Goal: Task Accomplishment & Management: Manage account settings

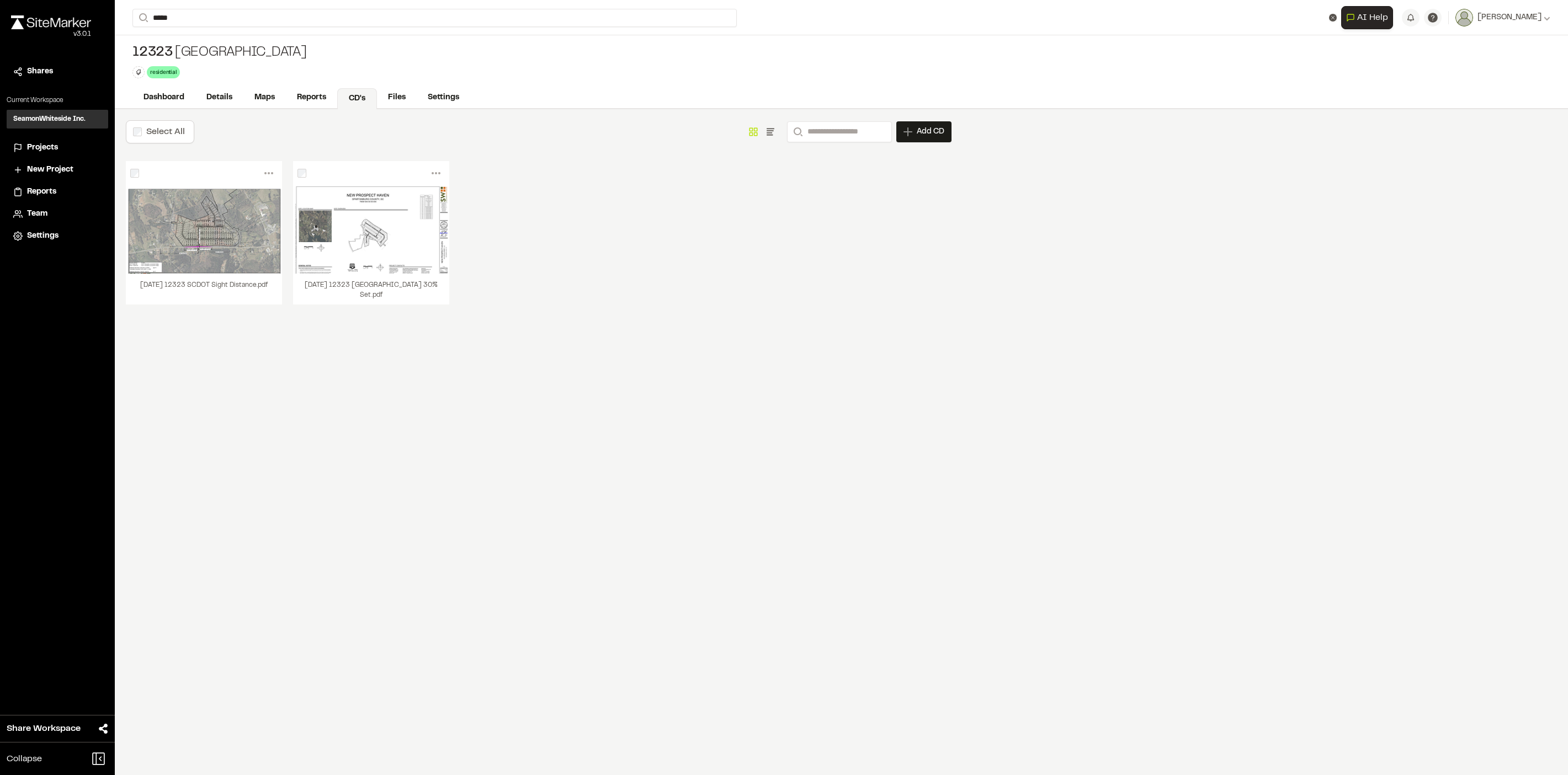
drag, startPoint x: 830, startPoint y: 400, endPoint x: 820, endPoint y: 399, distance: 10.0
click at [820, 399] on div "Select All Show as Grid Show as List Search Add CD Add New Construction Drawing…" at bounding box center [539, 442] width 848 height 666
click at [313, 91] on link "Reports" at bounding box center [312, 98] width 53 height 21
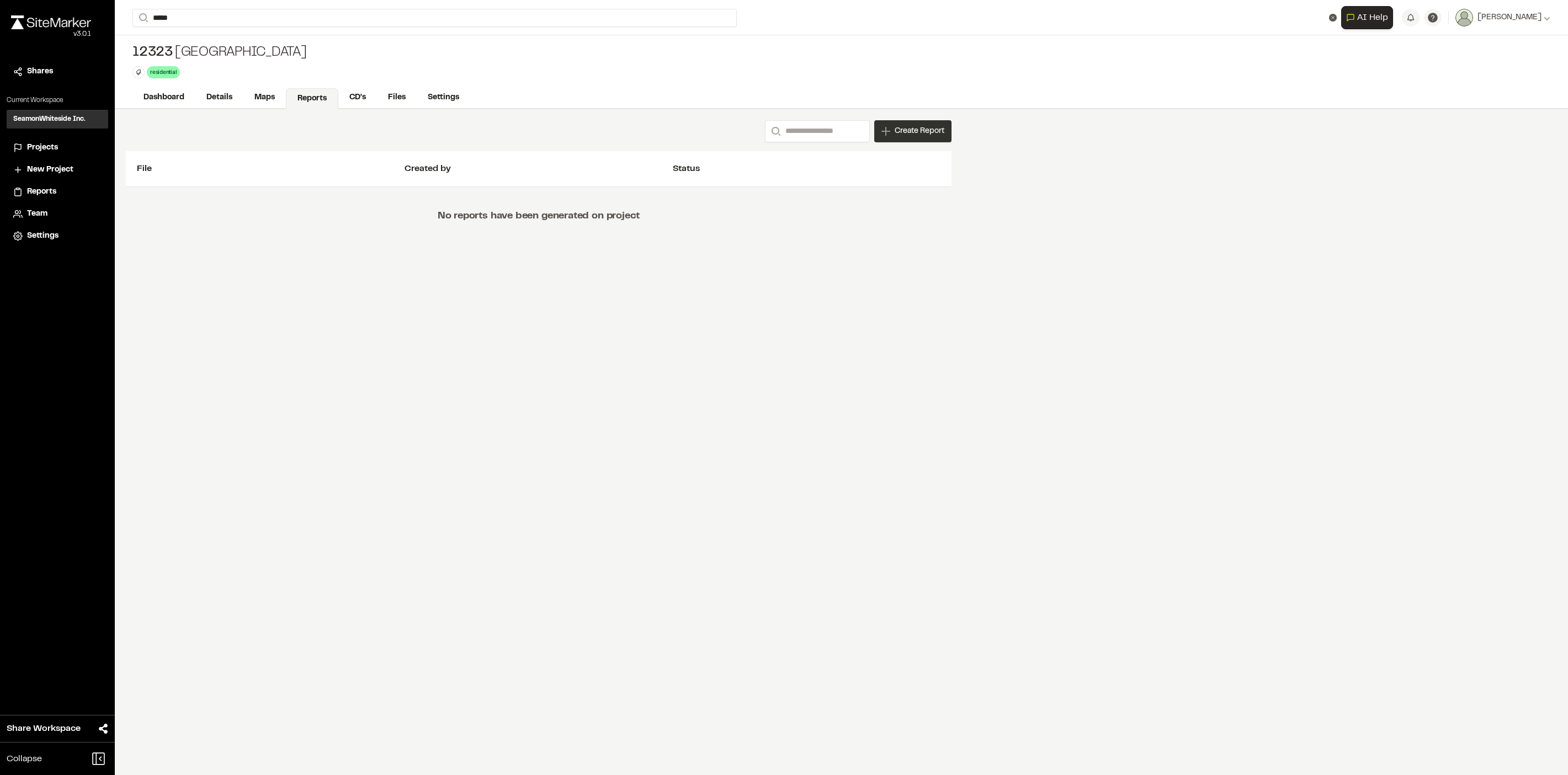
click at [934, 131] on span "Create Report" at bounding box center [919, 131] width 50 height 12
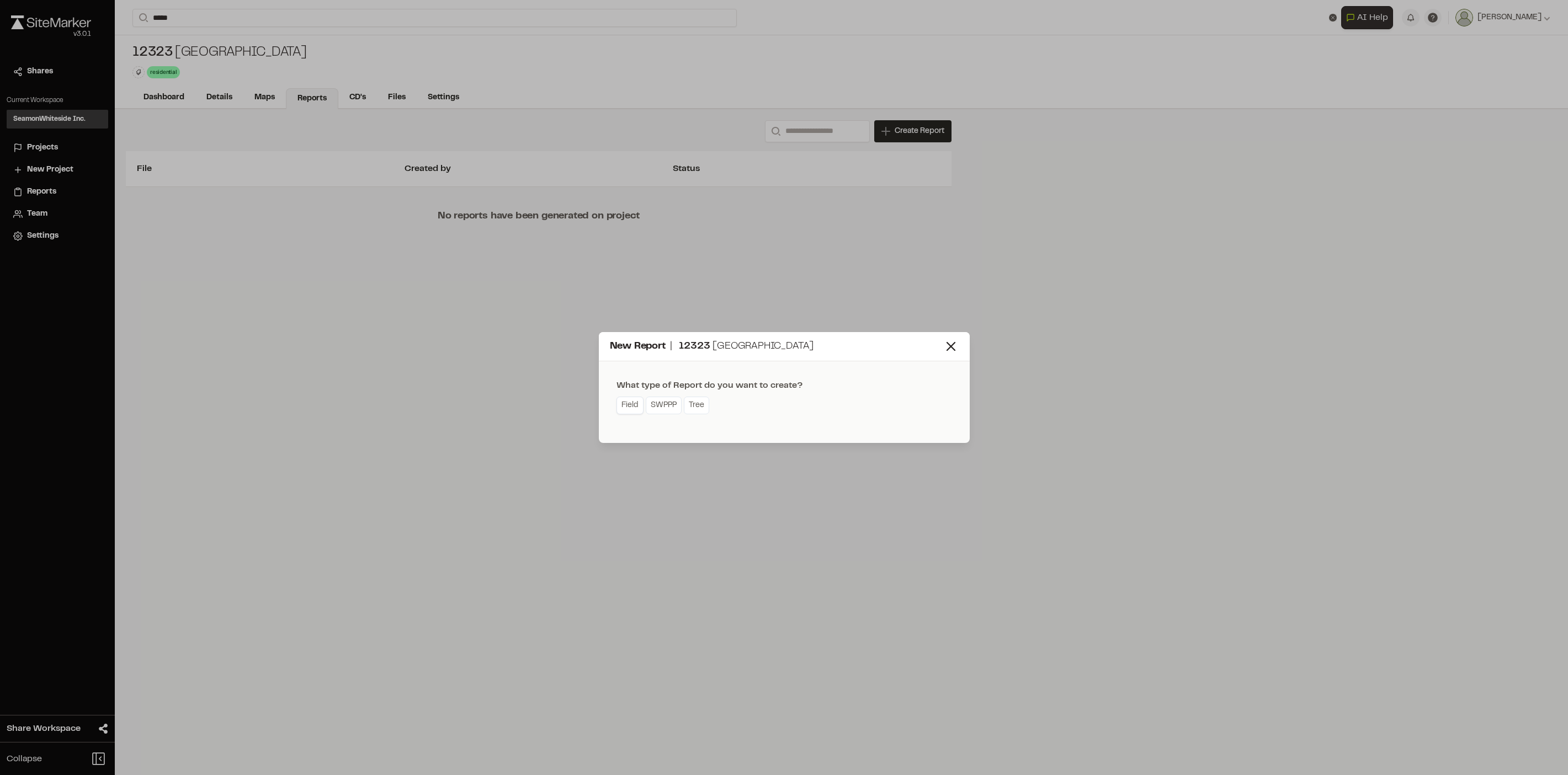
click at [635, 403] on link "Field" at bounding box center [629, 406] width 27 height 18
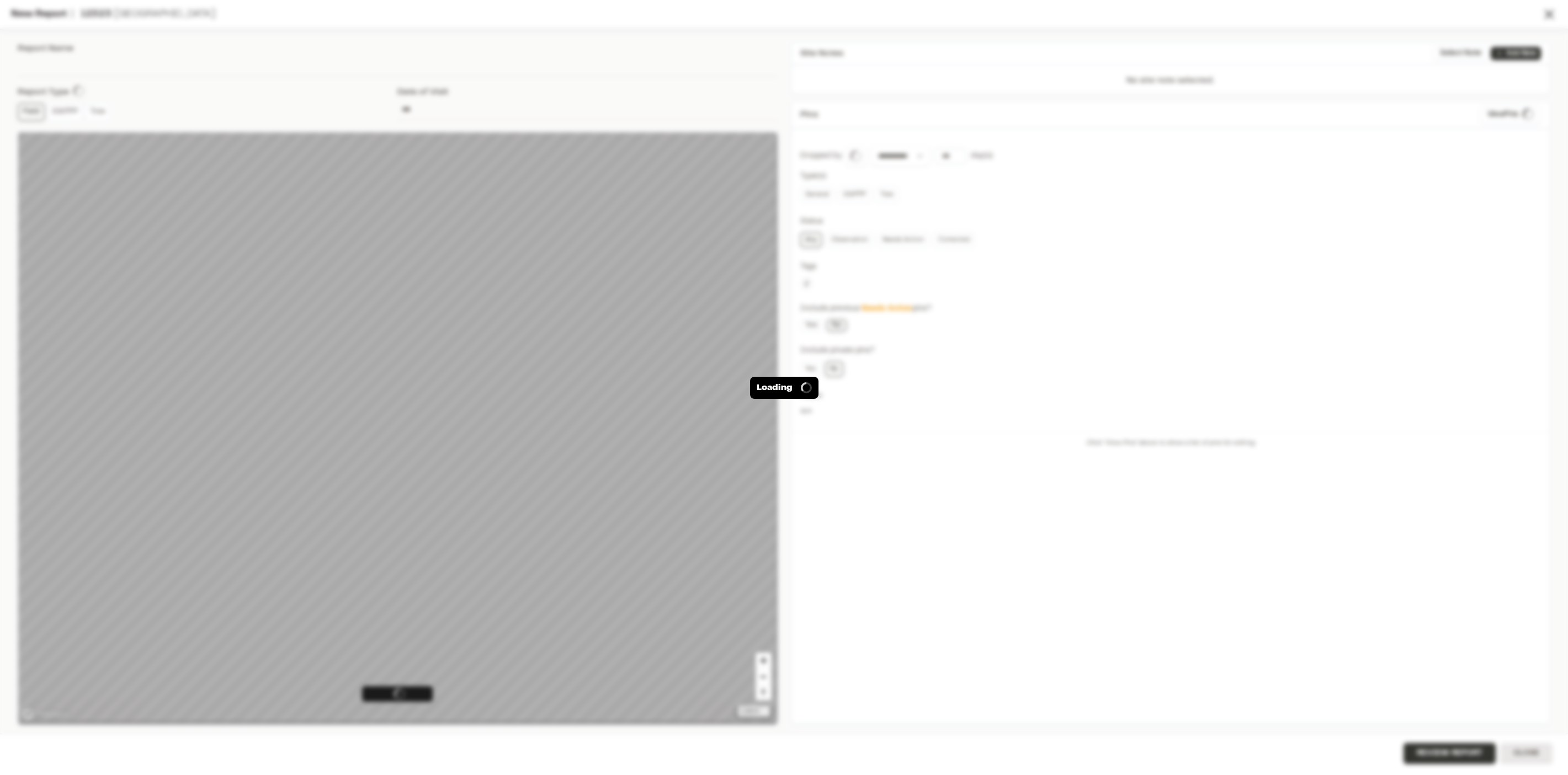
type input "**********"
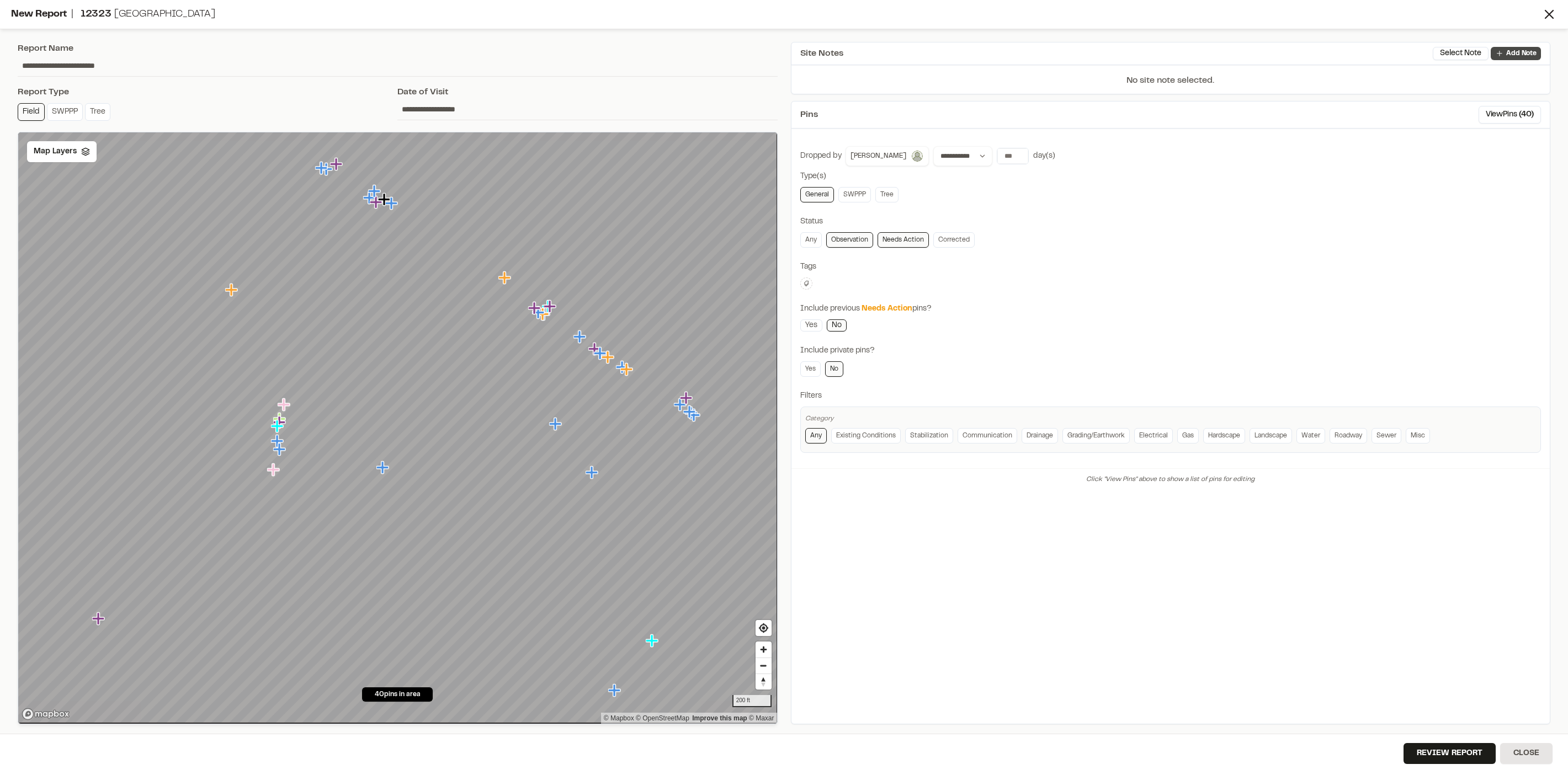
click at [1512, 48] on link "Add Note" at bounding box center [1515, 53] width 51 height 13
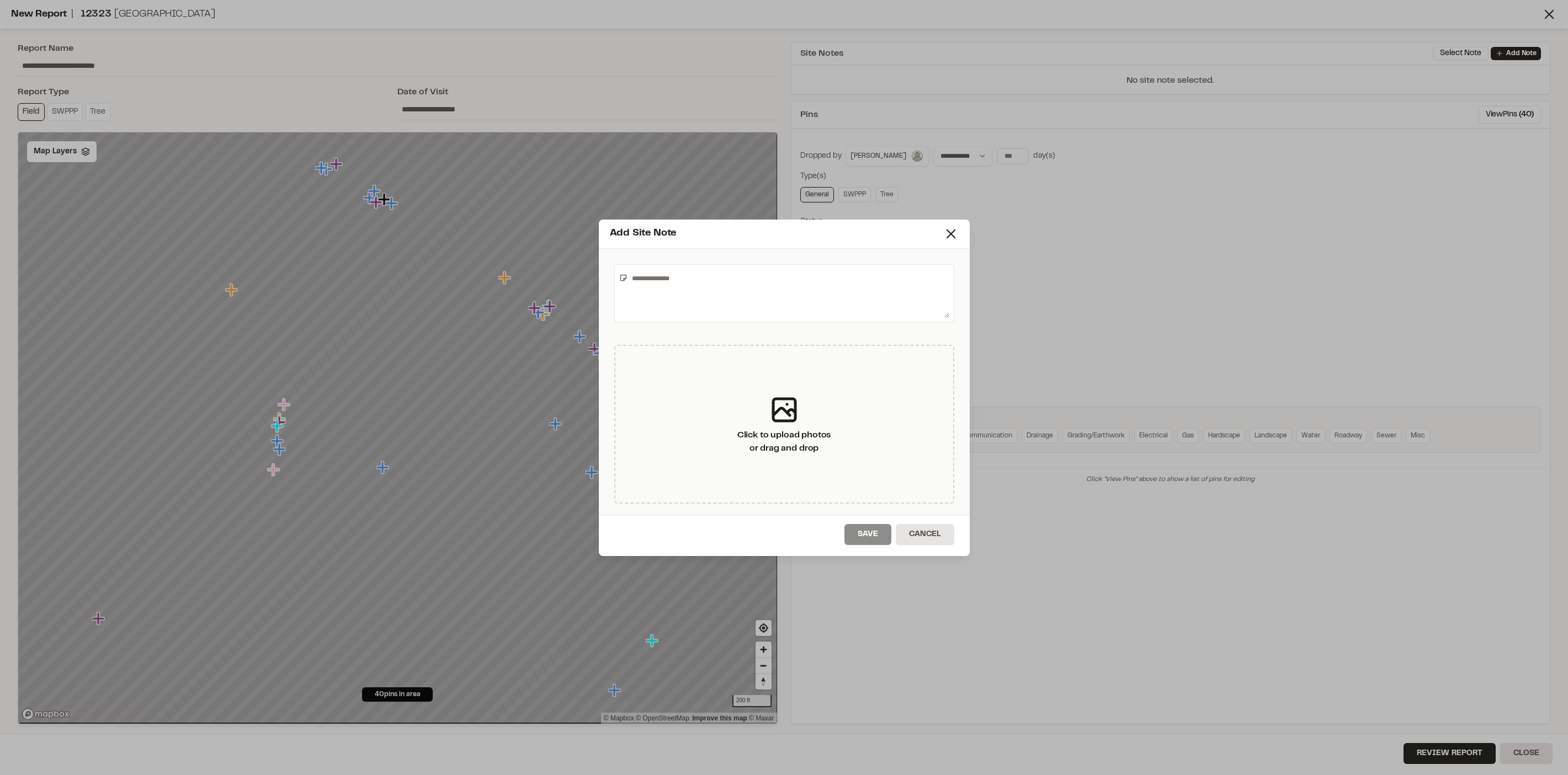
click at [781, 289] on textarea at bounding box center [788, 293] width 322 height 49
type textarea "*"
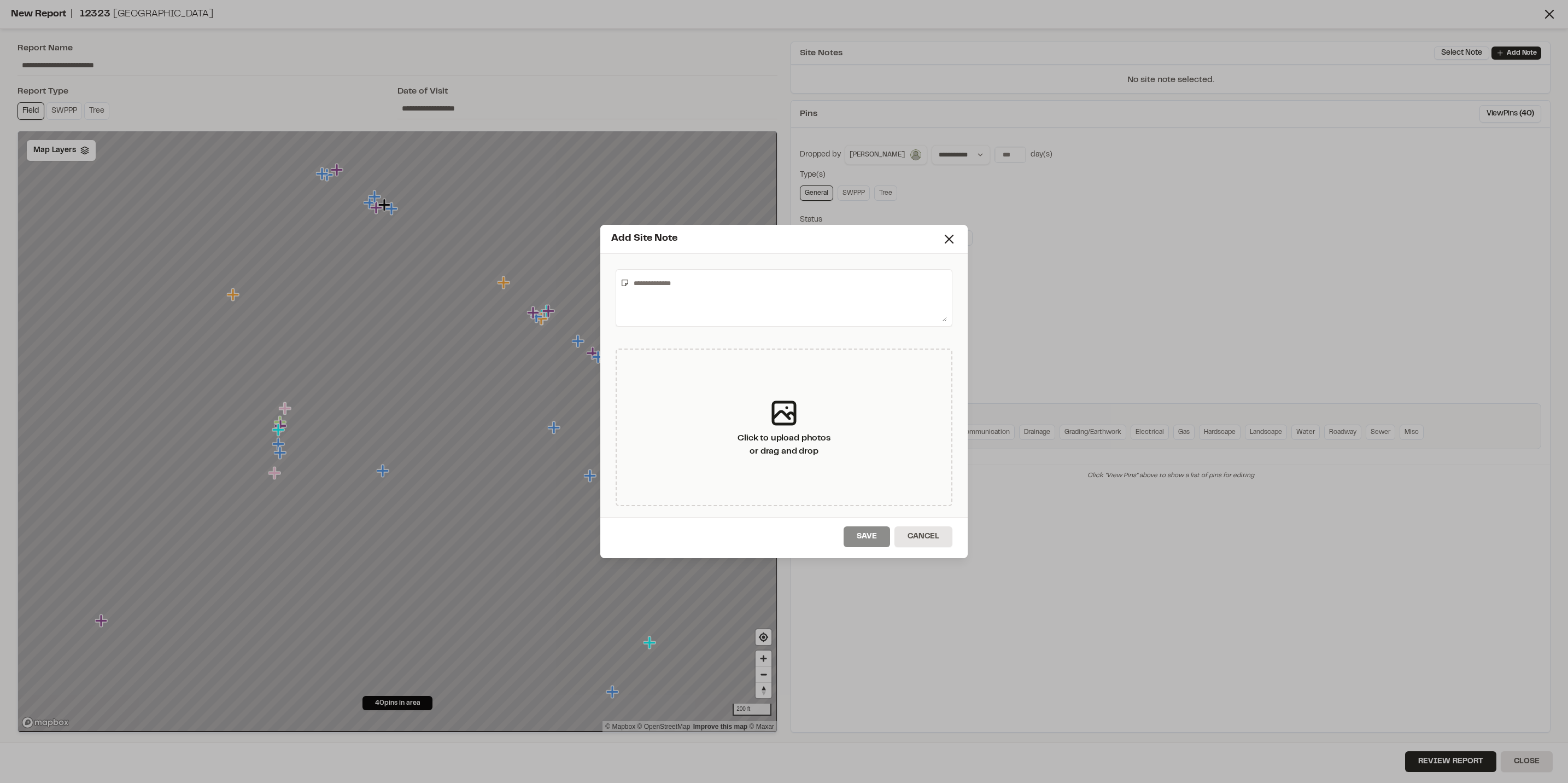
click at [746, 279] on textarea at bounding box center [787, 298] width 318 height 48
click at [866, 295] on textarea "**********" at bounding box center [787, 298] width 318 height 48
type textarea "**********"
click at [870, 535] on button "Save" at bounding box center [866, 536] width 46 height 21
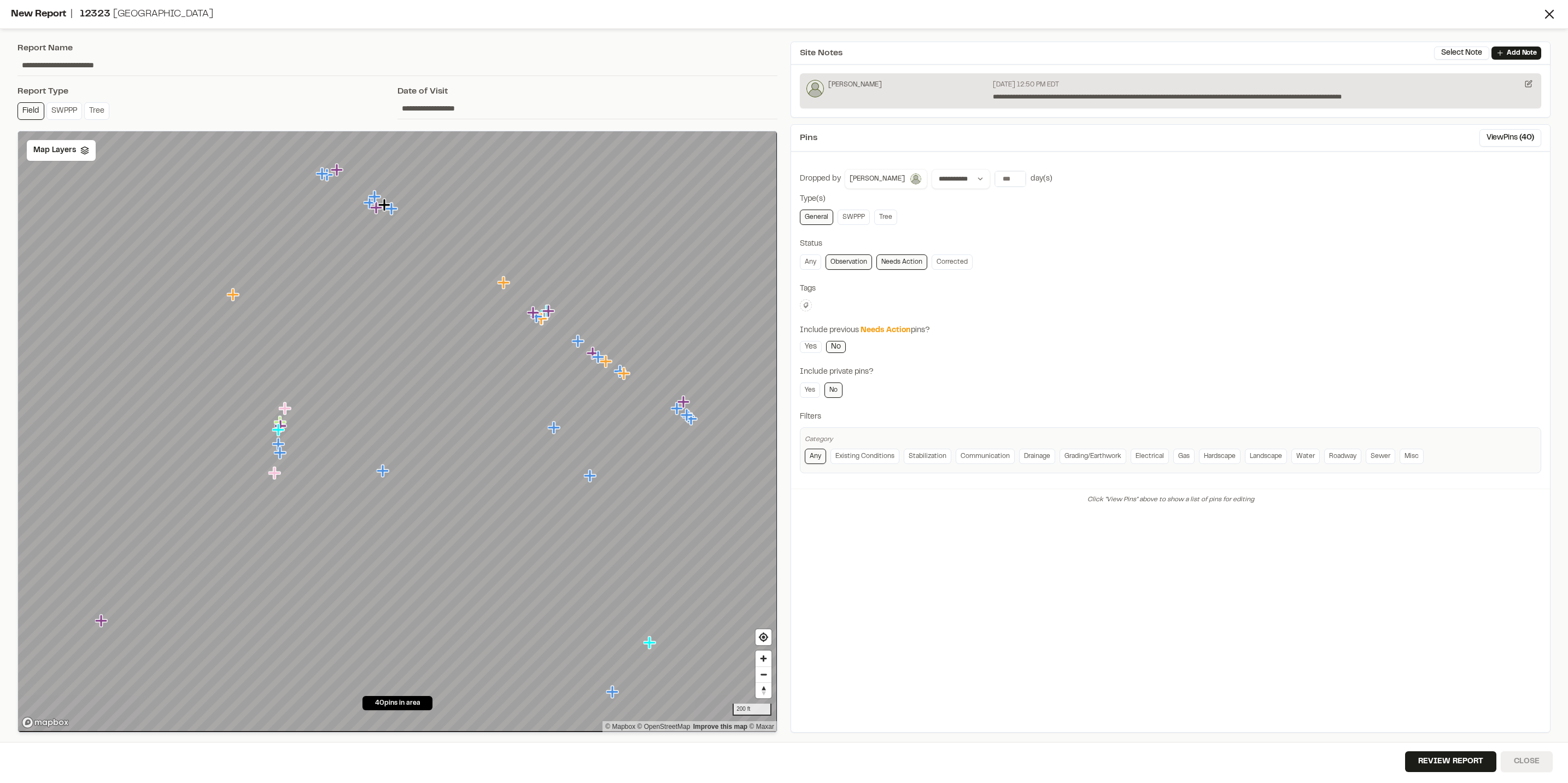
click at [1531, 756] on button "Close" at bounding box center [1526, 761] width 52 height 21
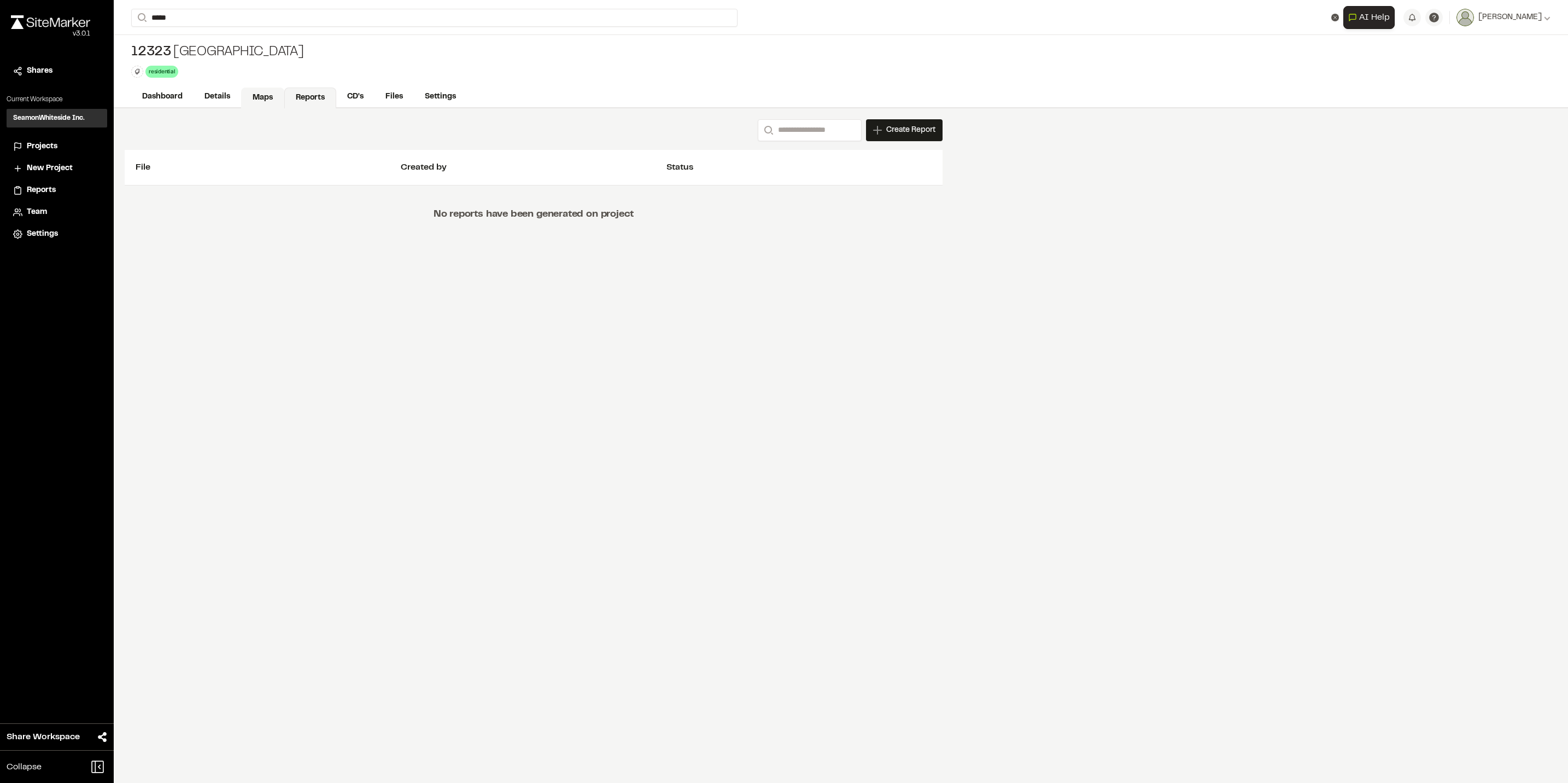
click at [264, 100] on link "Maps" at bounding box center [262, 97] width 43 height 21
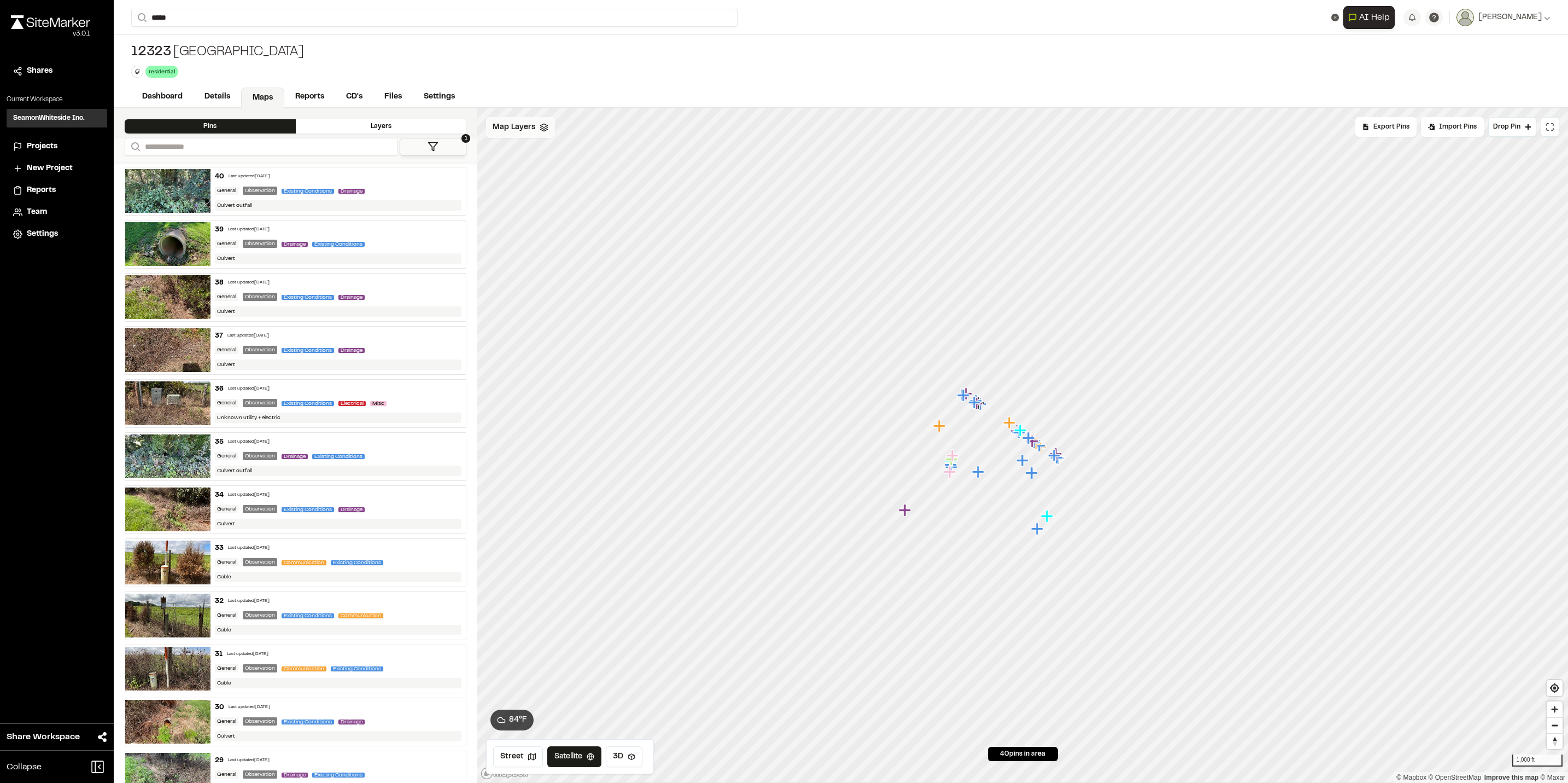
click at [512, 135] on div "Map Layers" at bounding box center [520, 127] width 69 height 21
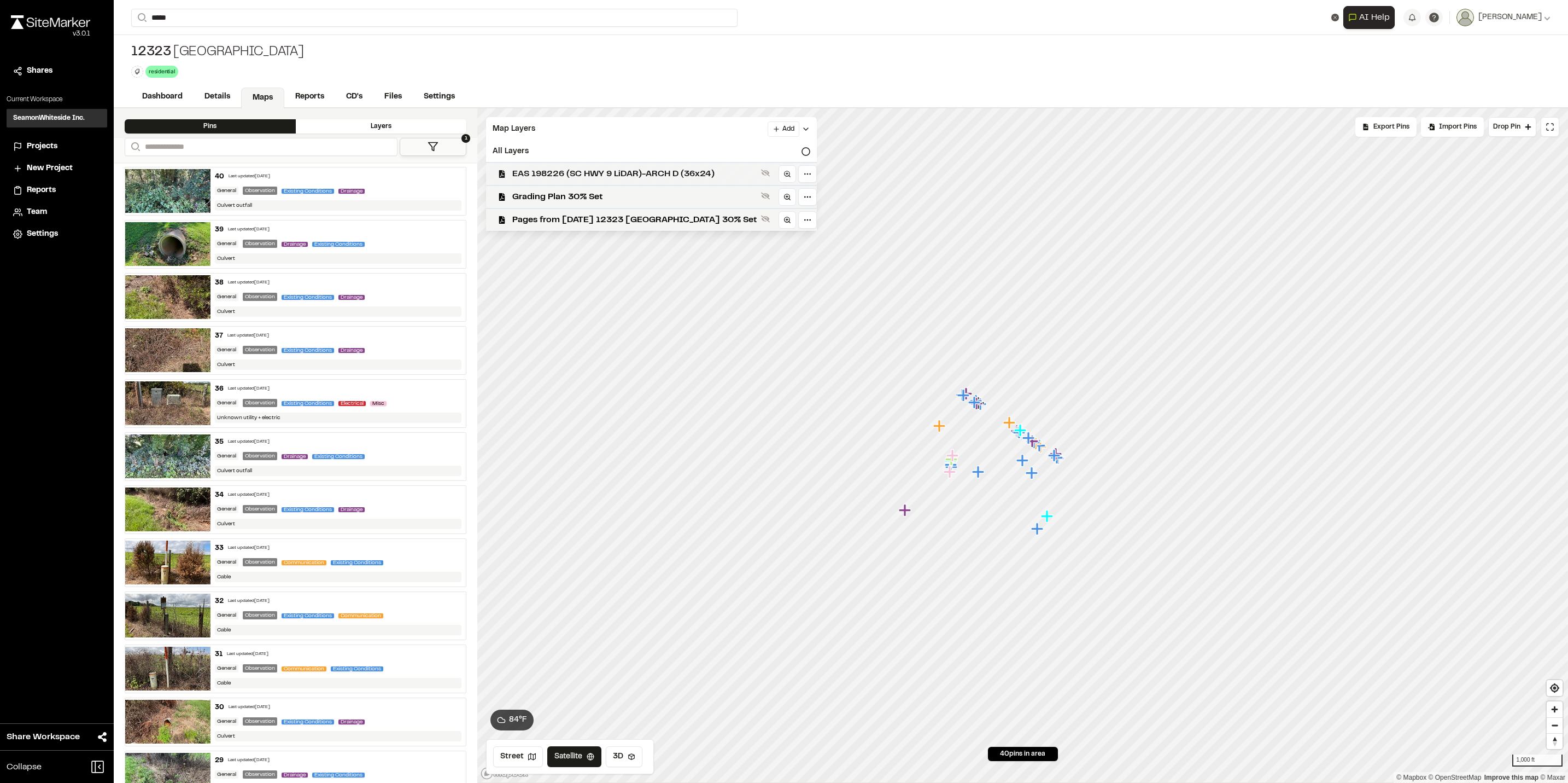
click at [637, 177] on span "EAS 198226 (SC HWY 9 LiDAR)-ARCH D (36x24)" at bounding box center [634, 173] width 245 height 13
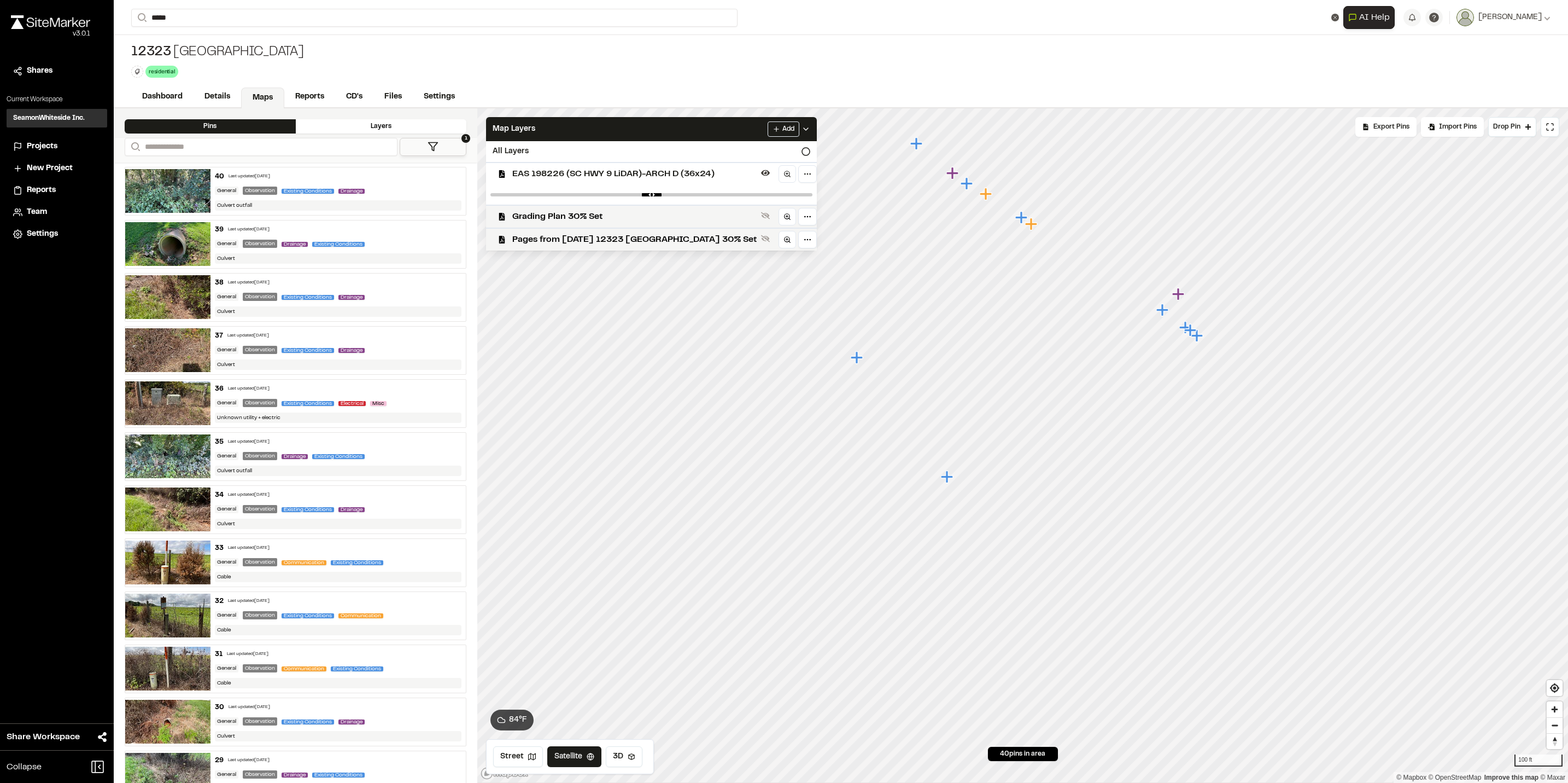
click at [728, 171] on span "EAS 198226 (SC HWY 9 LiDAR)-ARCH D (36x24)" at bounding box center [634, 173] width 245 height 13
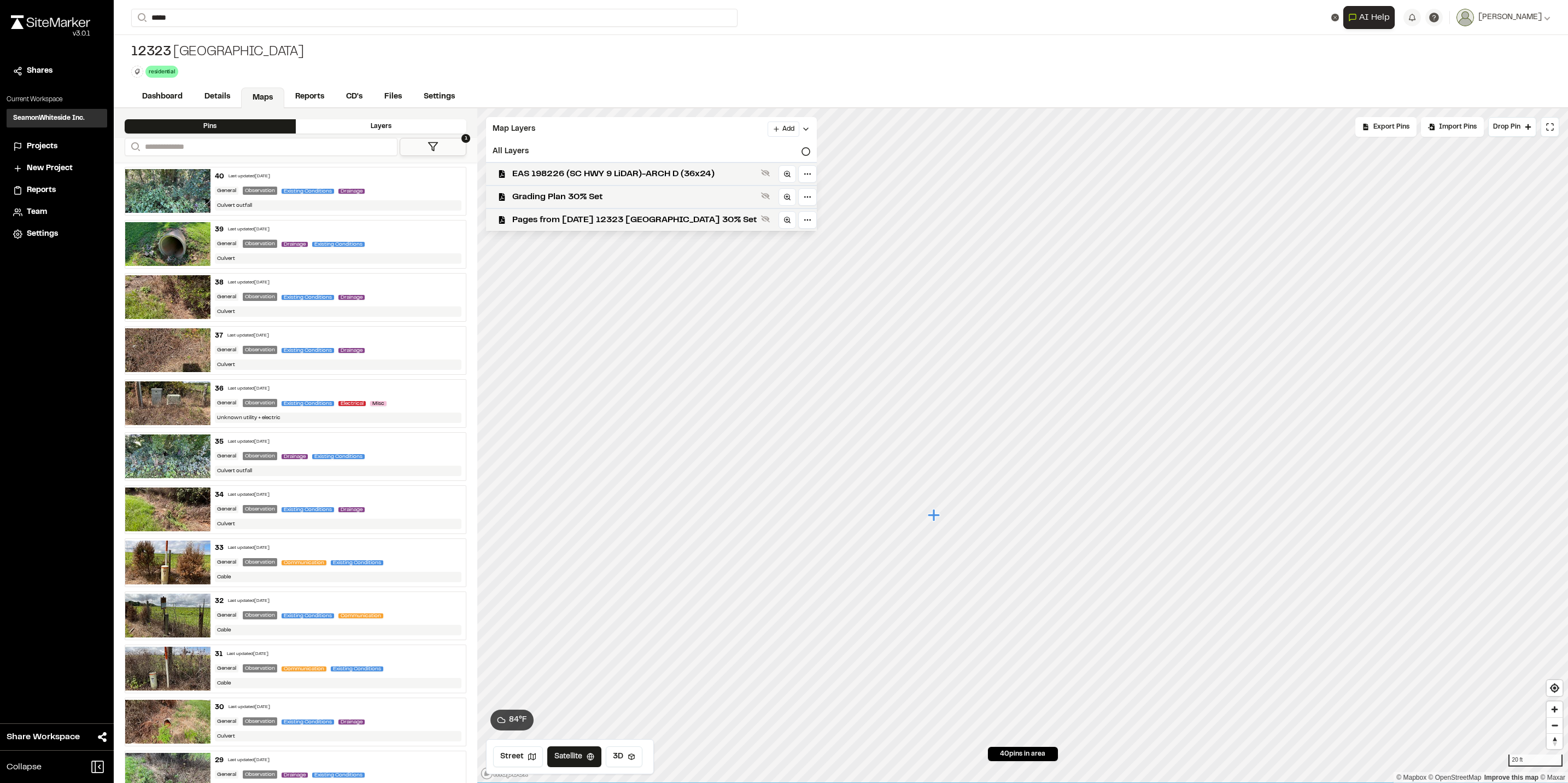
click at [935, 520] on icon "Map marker" at bounding box center [935, 515] width 14 height 14
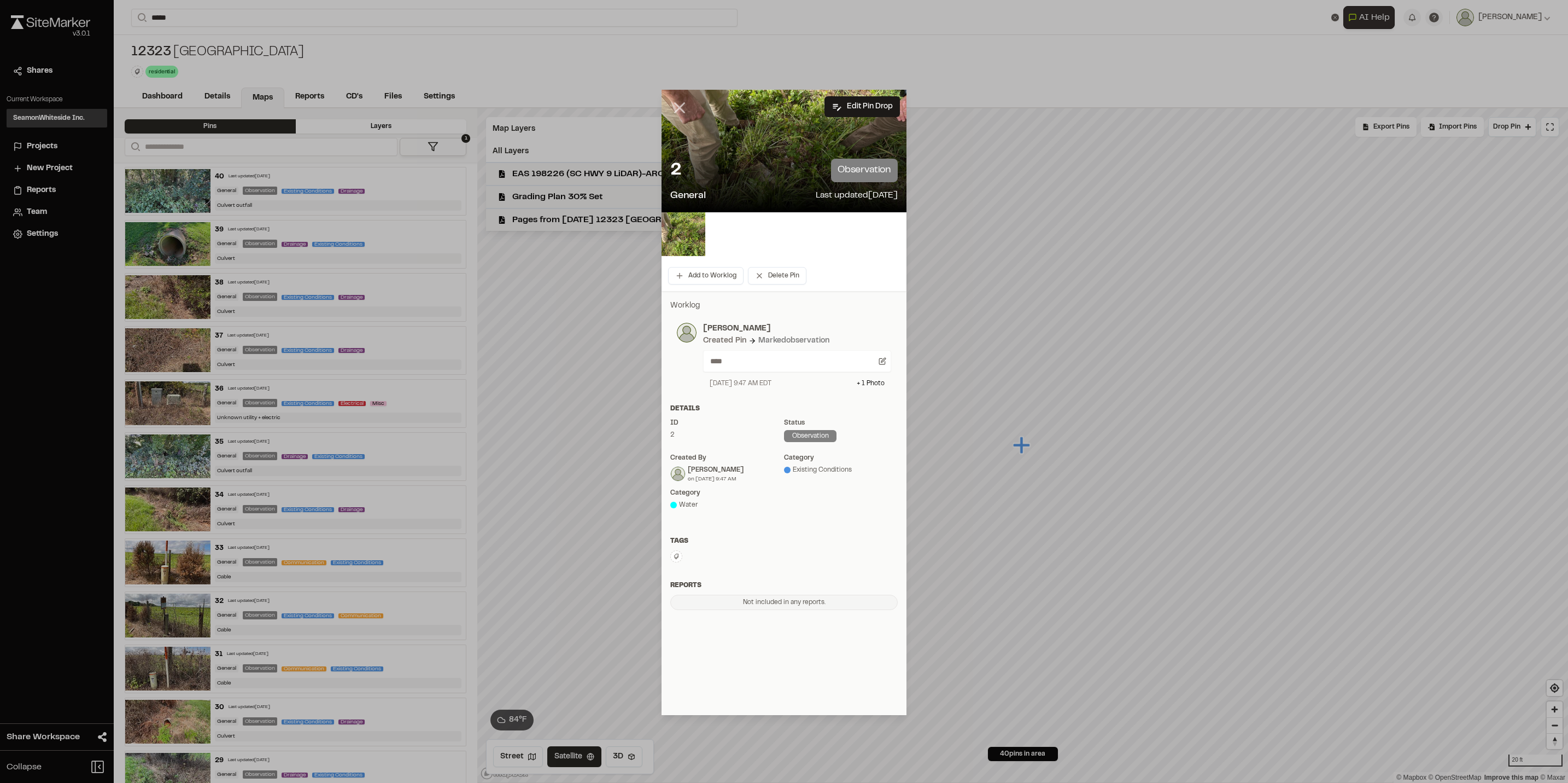
click at [679, 104] on icon at bounding box center [679, 107] width 19 height 19
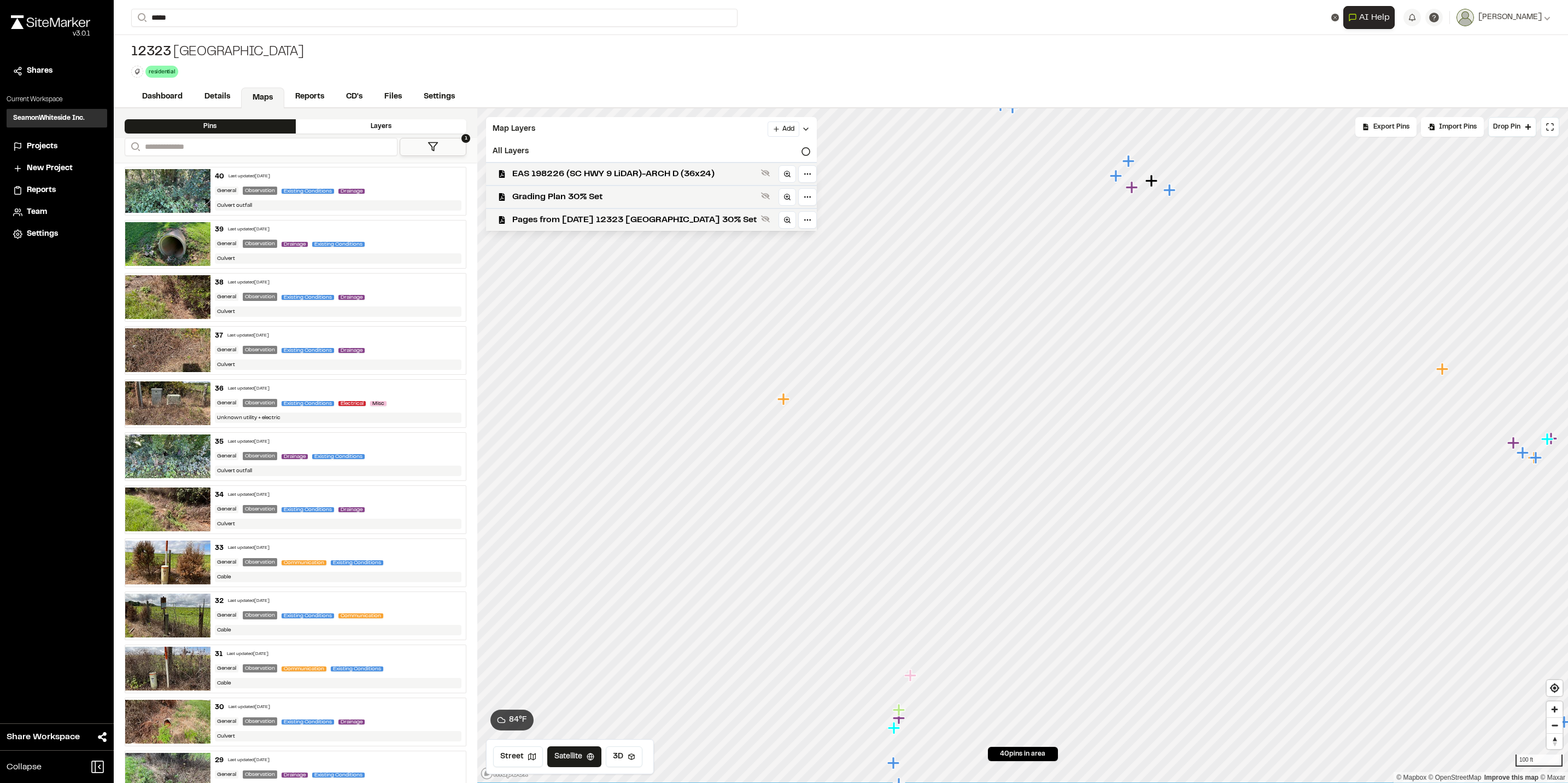
click at [783, 401] on icon "Map marker" at bounding box center [784, 398] width 12 height 12
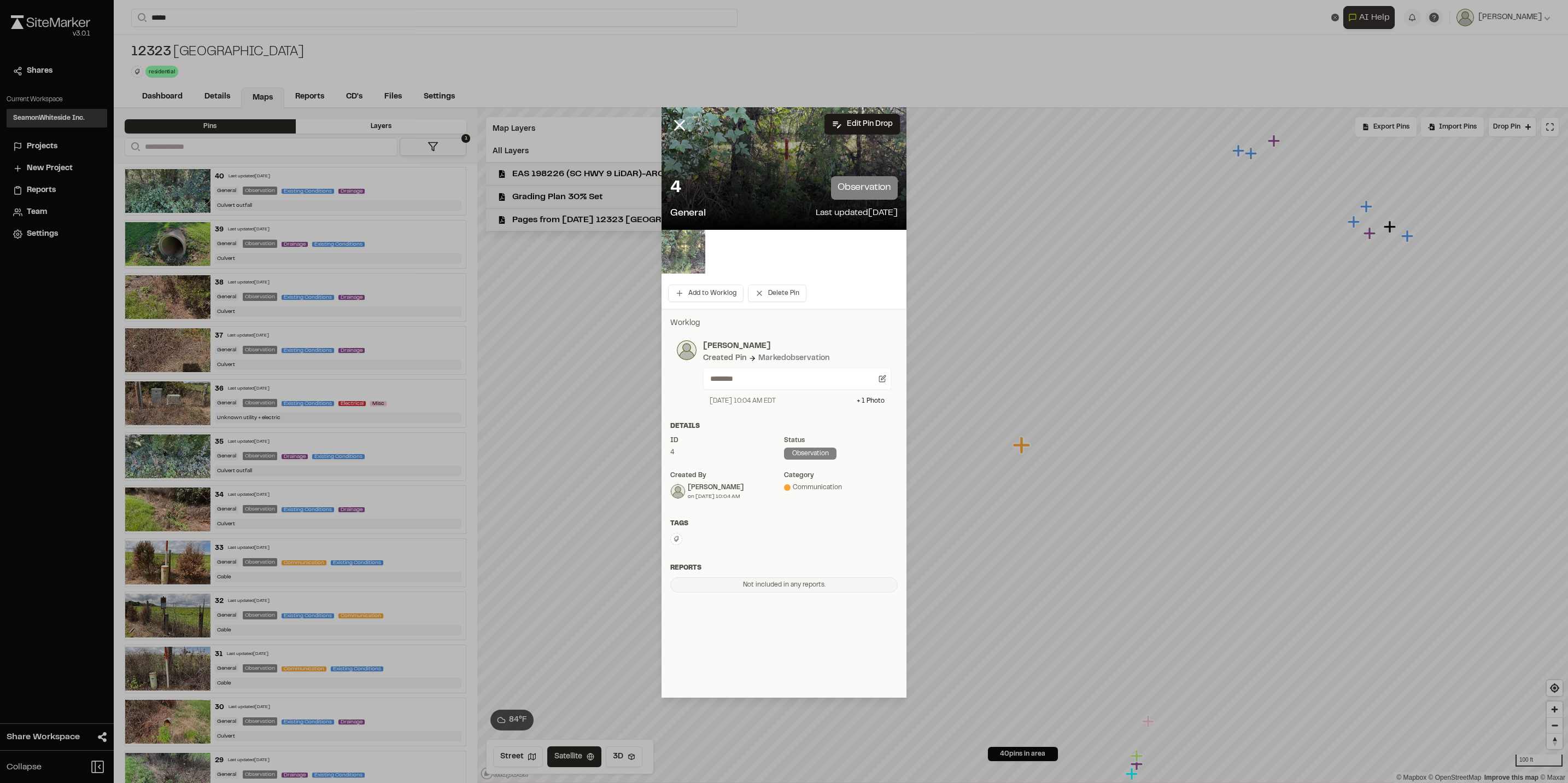
click at [694, 250] on img at bounding box center [683, 252] width 43 height 43
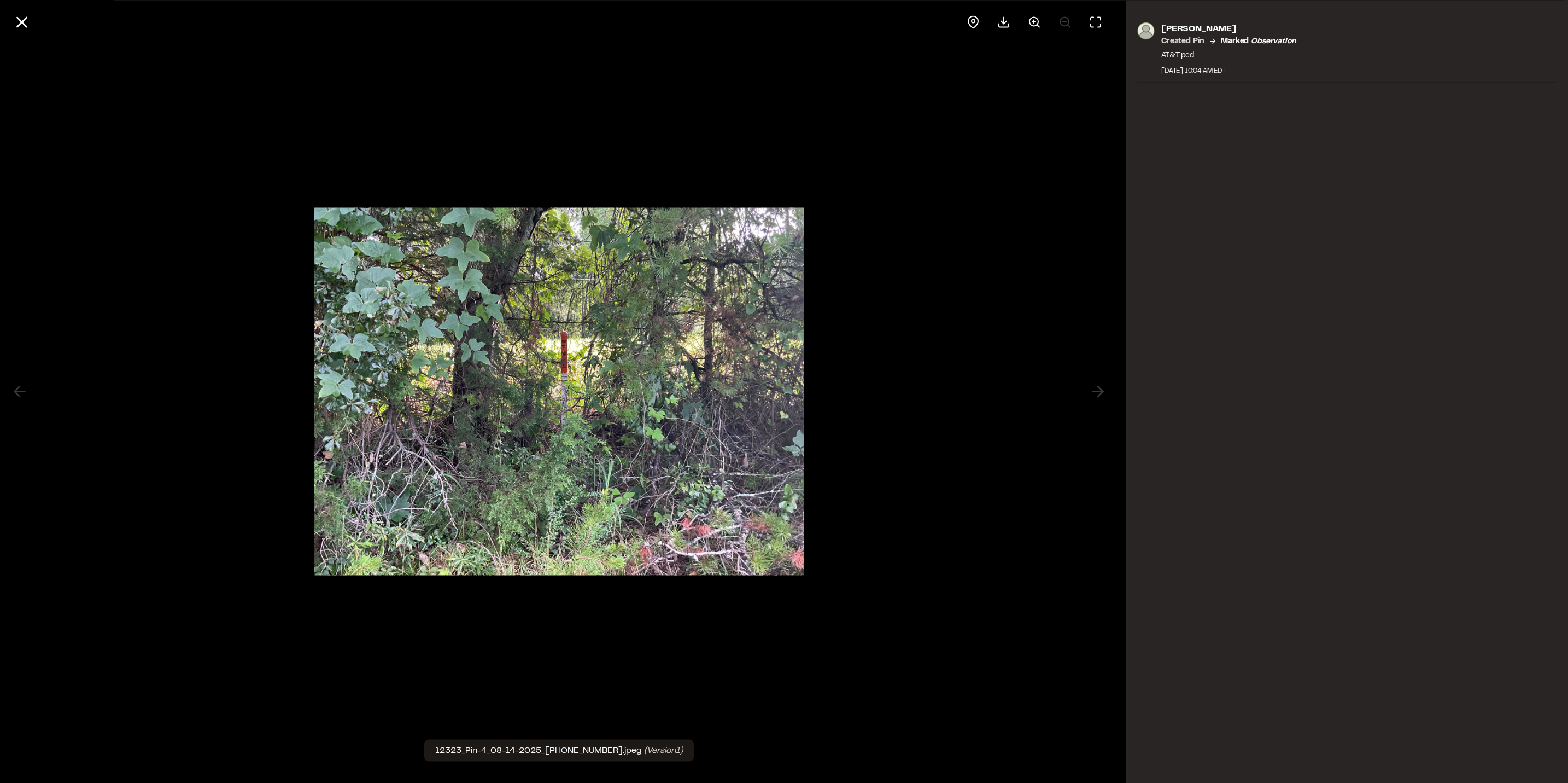
click at [944, 140] on div at bounding box center [558, 392] width 1118 height 783
click at [20, 18] on icon at bounding box center [22, 22] width 19 height 19
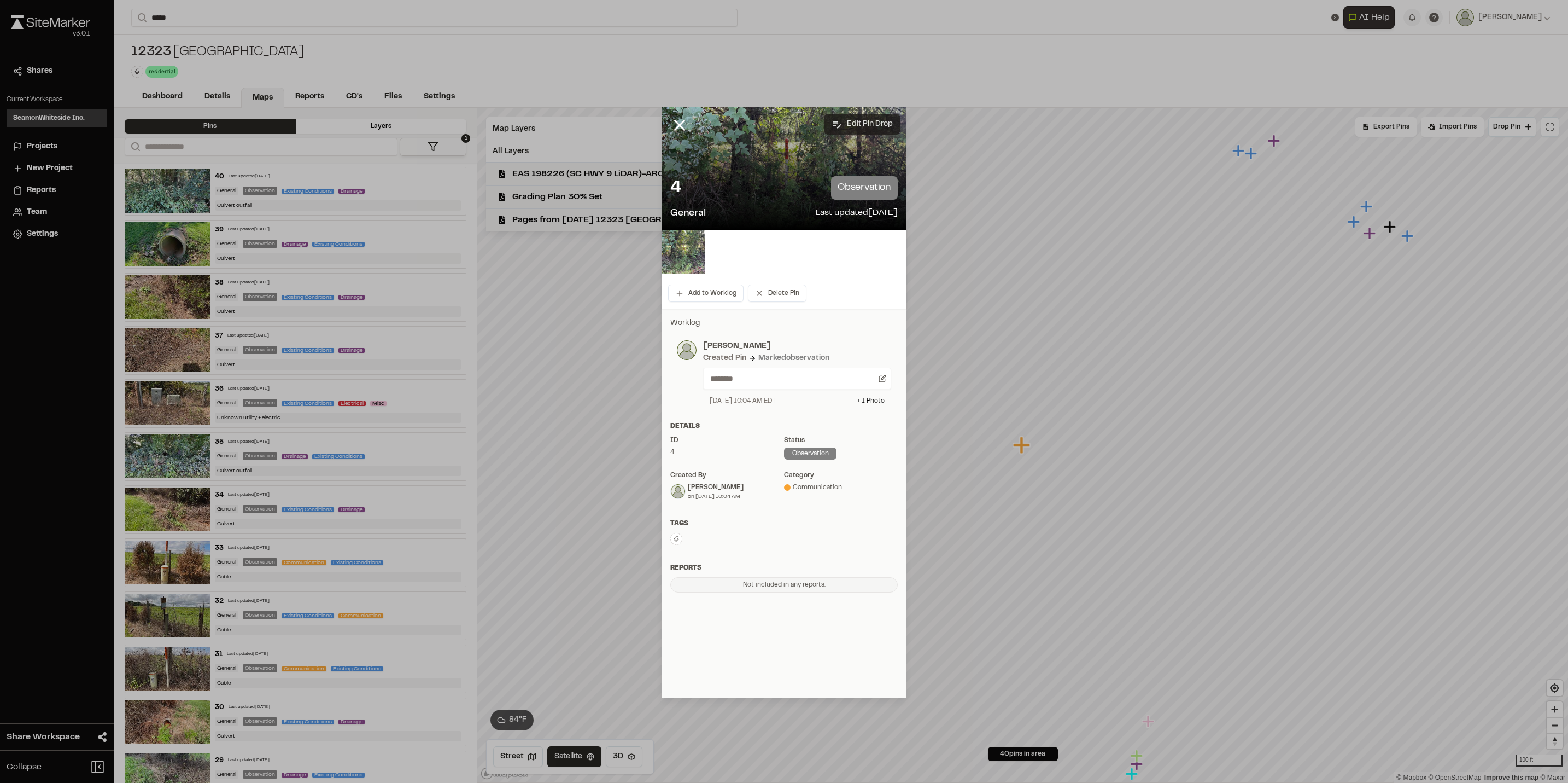
click at [856, 117] on button "Edit Pin Drop" at bounding box center [862, 124] width 76 height 21
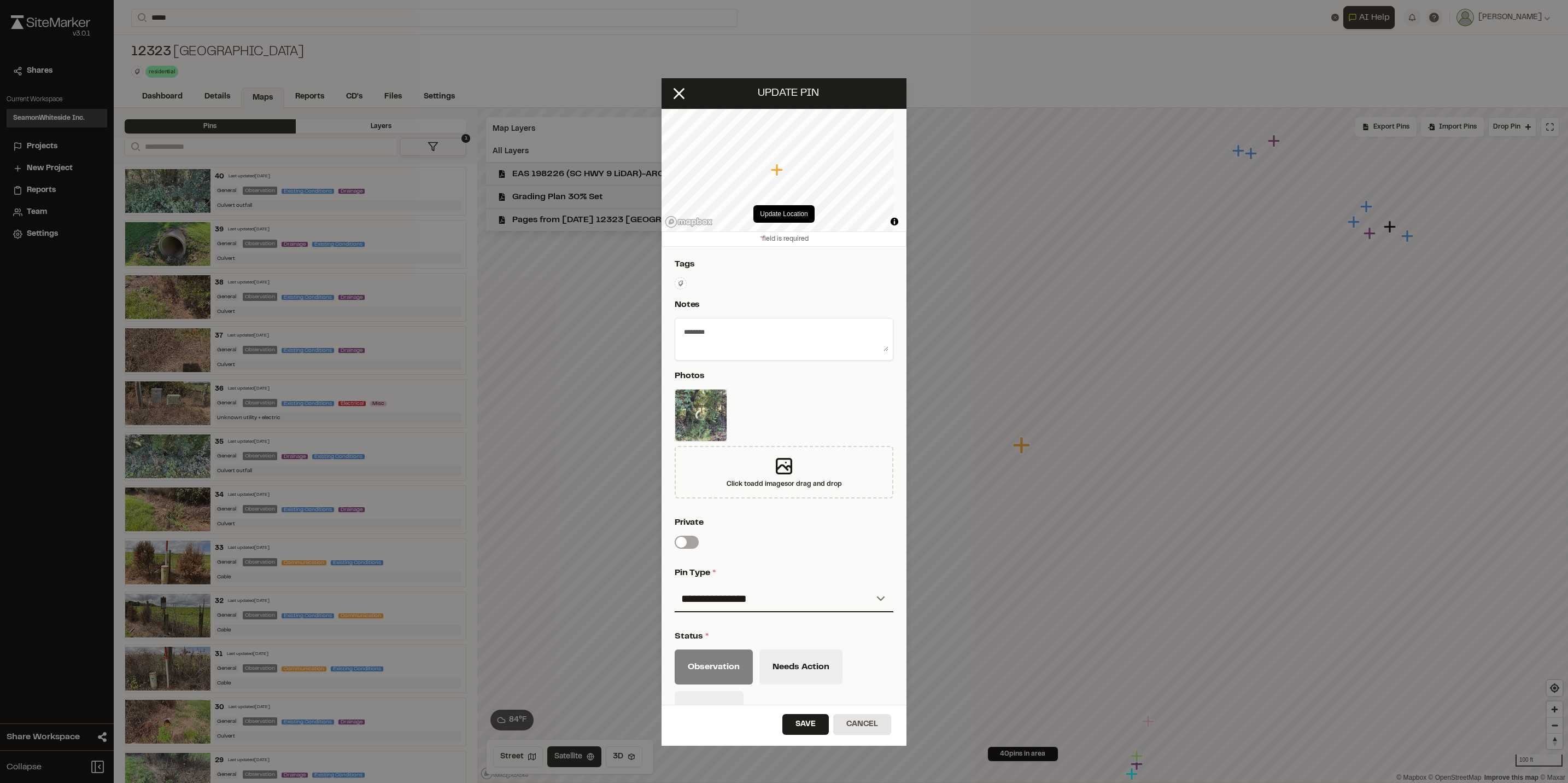
type textarea "********"
select select "*"
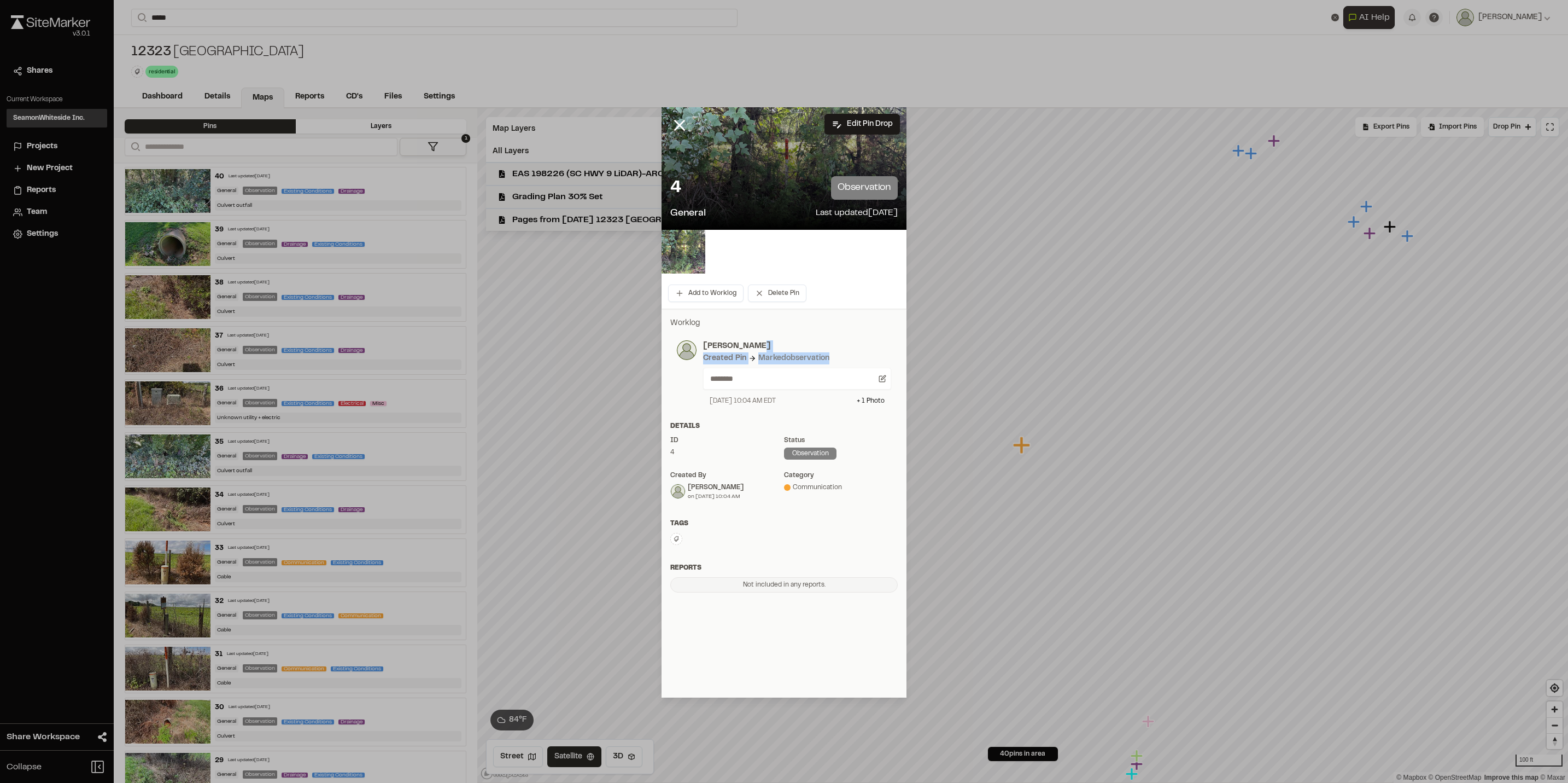
drag, startPoint x: 1242, startPoint y: 338, endPoint x: 1210, endPoint y: 355, distance: 36.2
click at [868, 127] on button "Edit Pin Drop" at bounding box center [862, 124] width 76 height 21
select select "*"
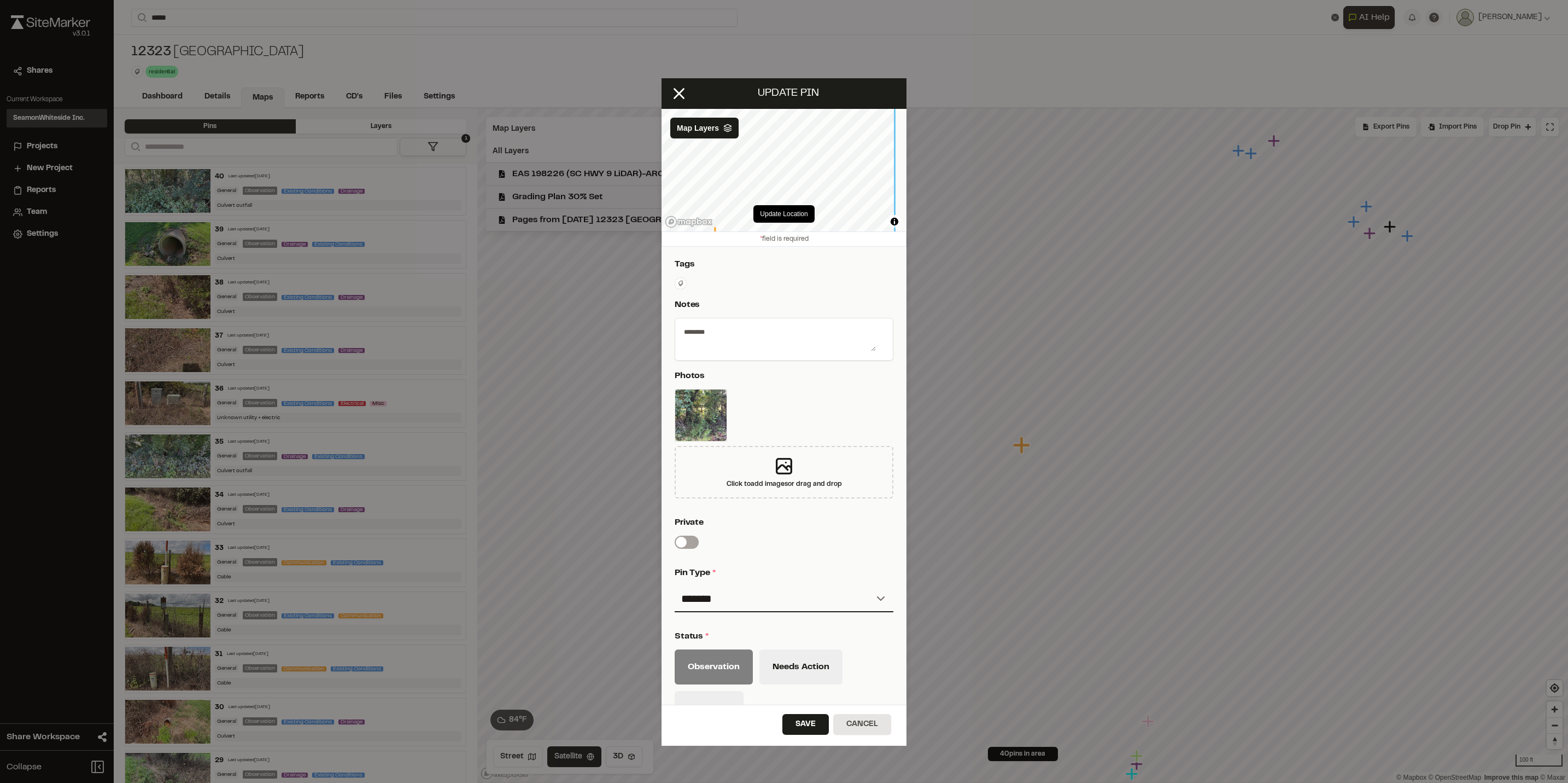
click at [777, 201] on div "Update Location © Mapbox © OpenStreetMap Improve this map © Maxar Map Layers" at bounding box center [784, 170] width 245 height 123
click at [790, 212] on button "Update Location" at bounding box center [784, 214] width 61 height 18
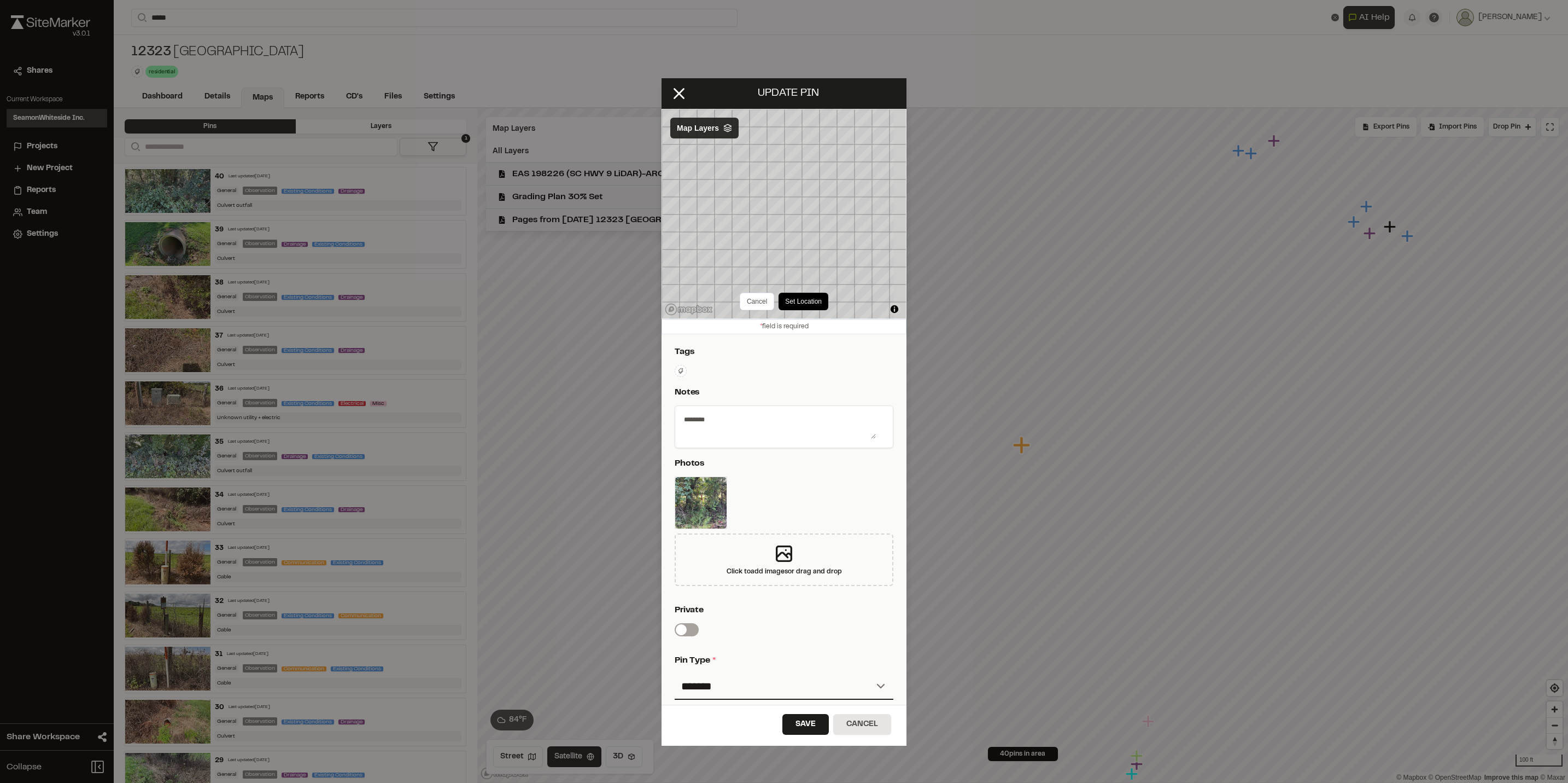
click at [722, 122] on div "Map Layers" at bounding box center [705, 128] width 69 height 21
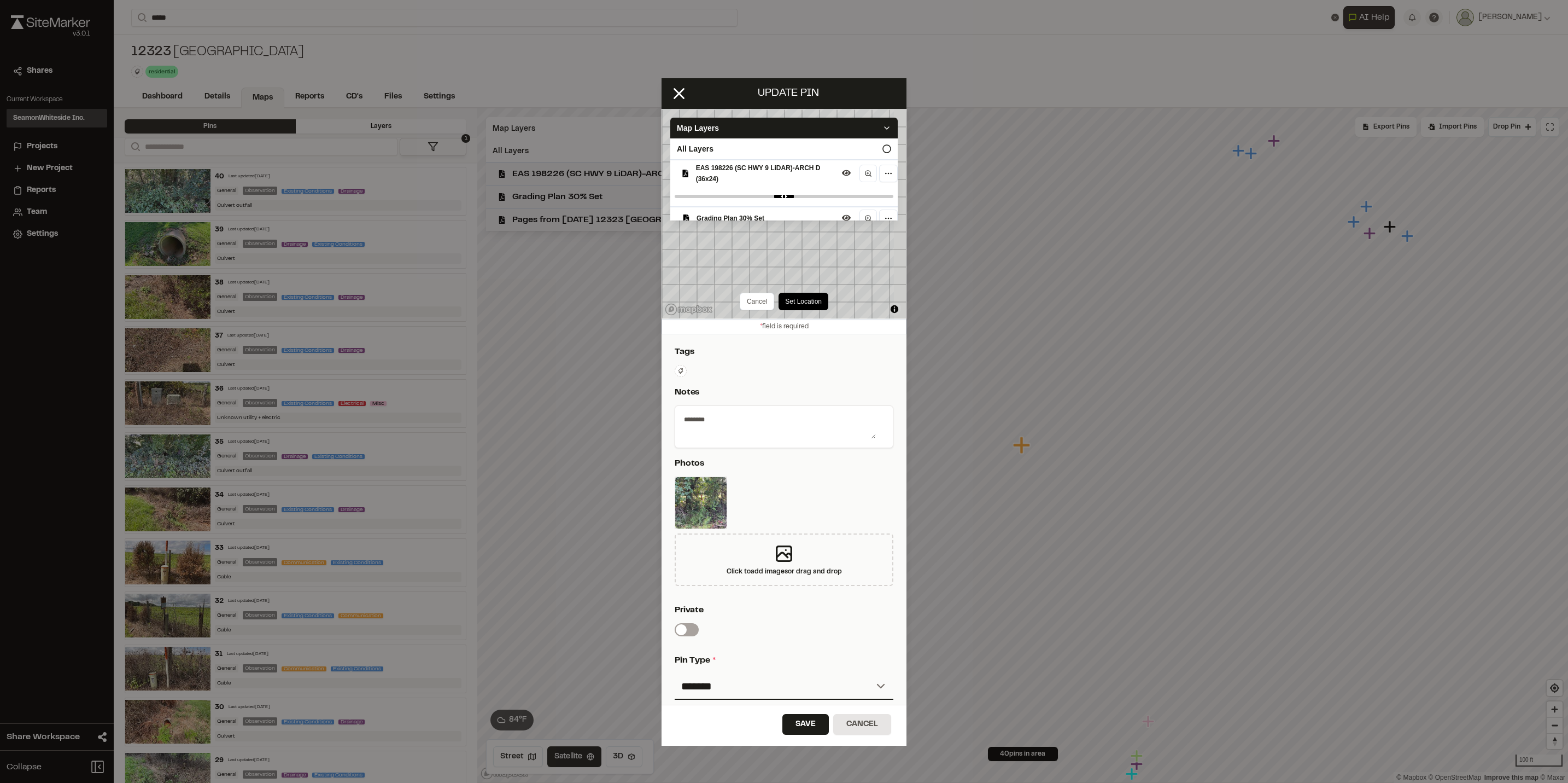
click at [760, 178] on span "EAS 198226 (SC HWY 9 LiDAR)-ARCH D (36x24)" at bounding box center [767, 173] width 142 height 22
click at [797, 199] on span "Grading Plan 30% Set" at bounding box center [766, 198] width 141 height 11
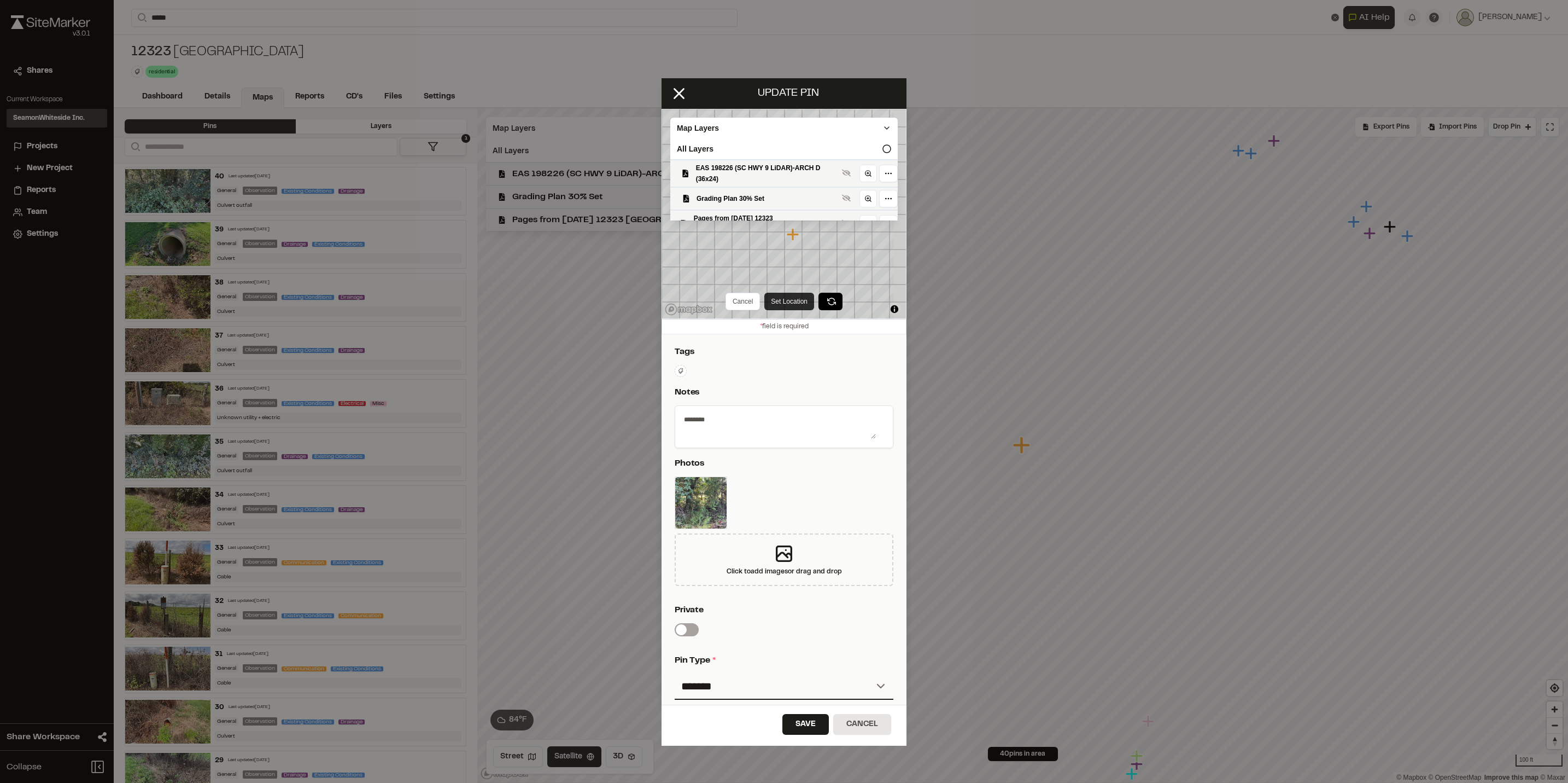
click at [787, 303] on button "Set Location" at bounding box center [788, 302] width 50 height 18
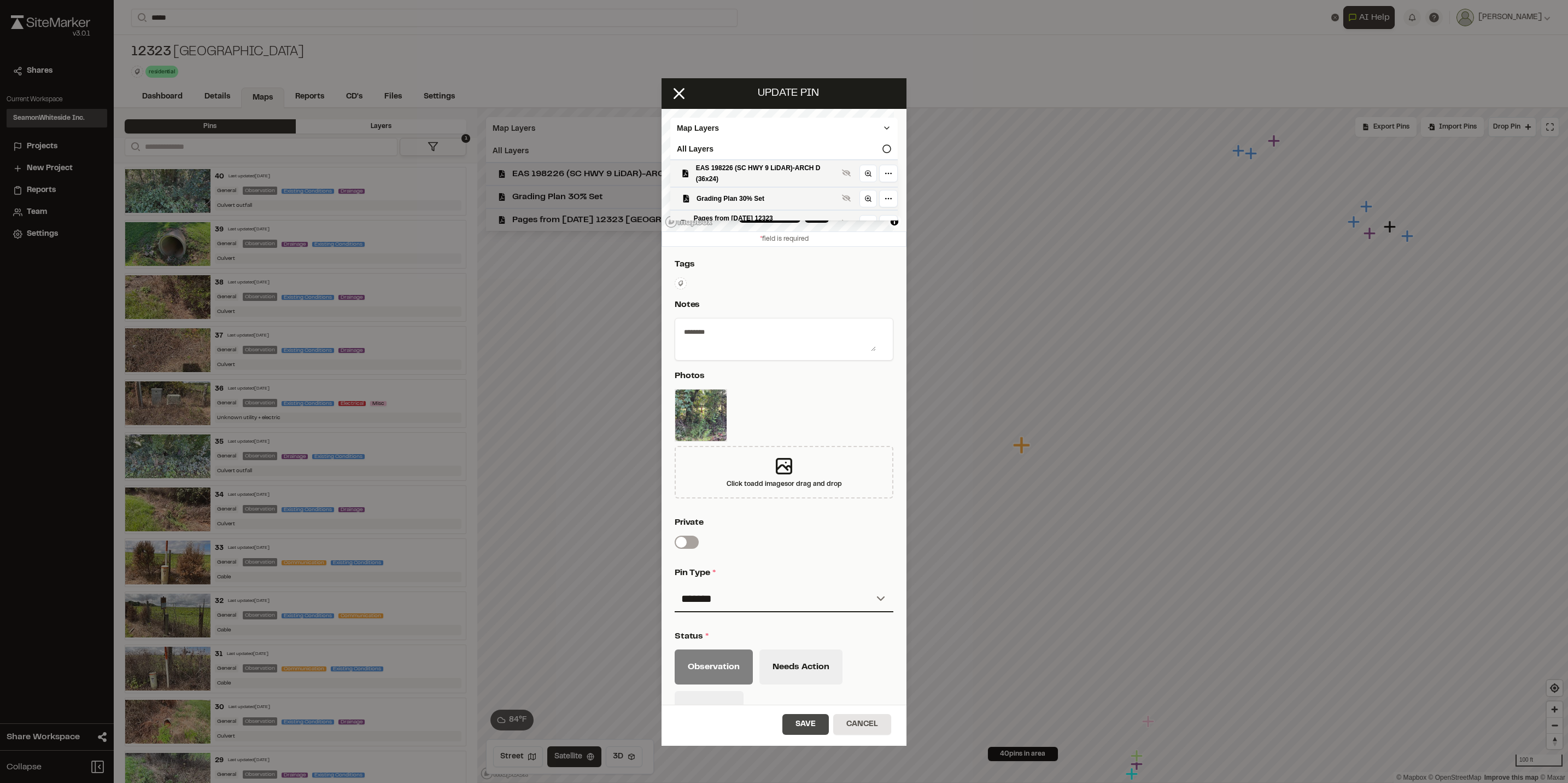
click at [803, 725] on button "Save" at bounding box center [805, 724] width 46 height 21
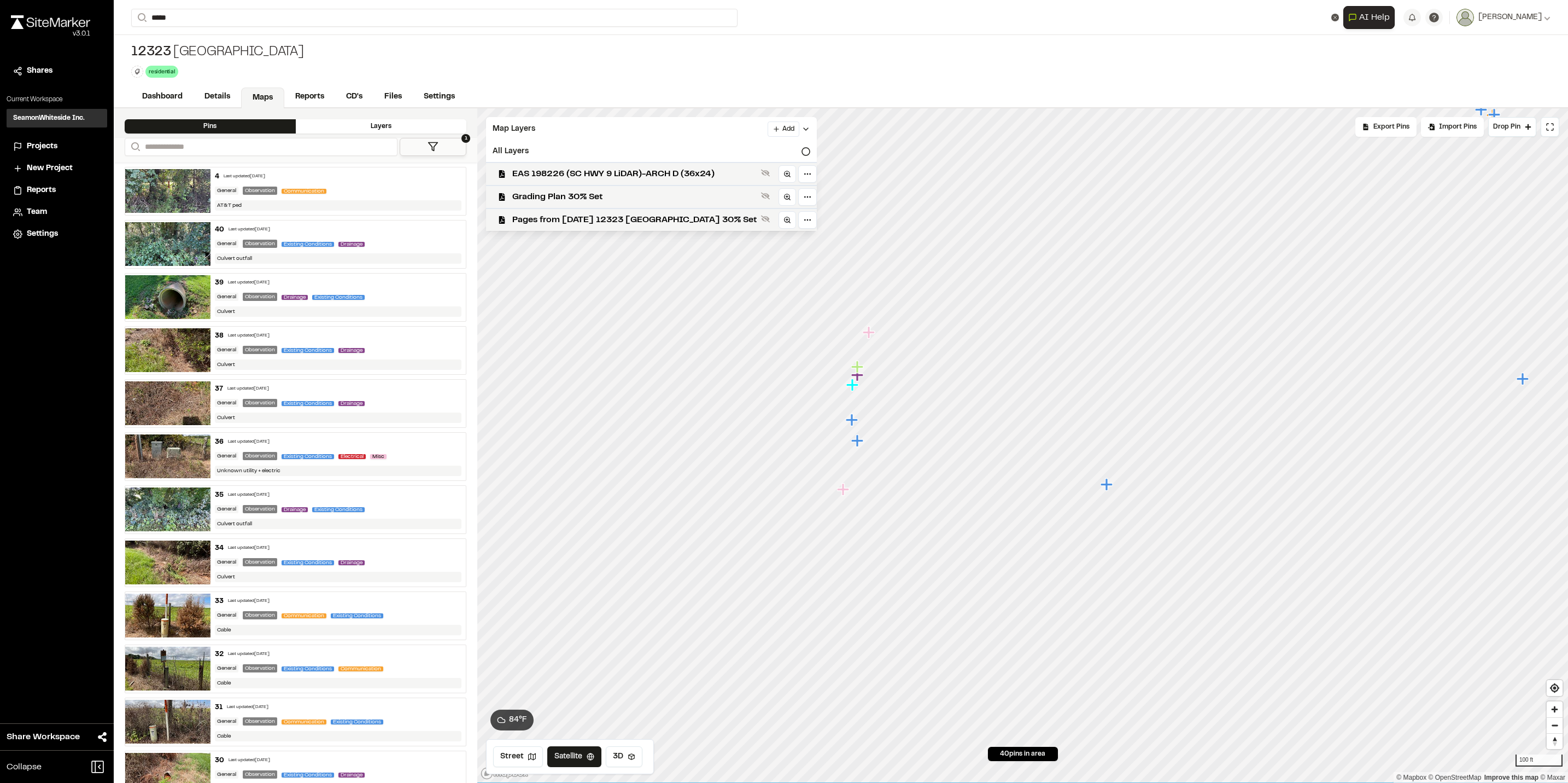
click at [1106, 487] on icon "Map marker" at bounding box center [1106, 484] width 12 height 12
click at [808, 345] on icon "Map marker" at bounding box center [805, 343] width 12 height 12
click at [696, 177] on span "EAS 198226 (SC HWY 9 LiDAR)-ARCH D (36x24)" at bounding box center [634, 173] width 245 height 13
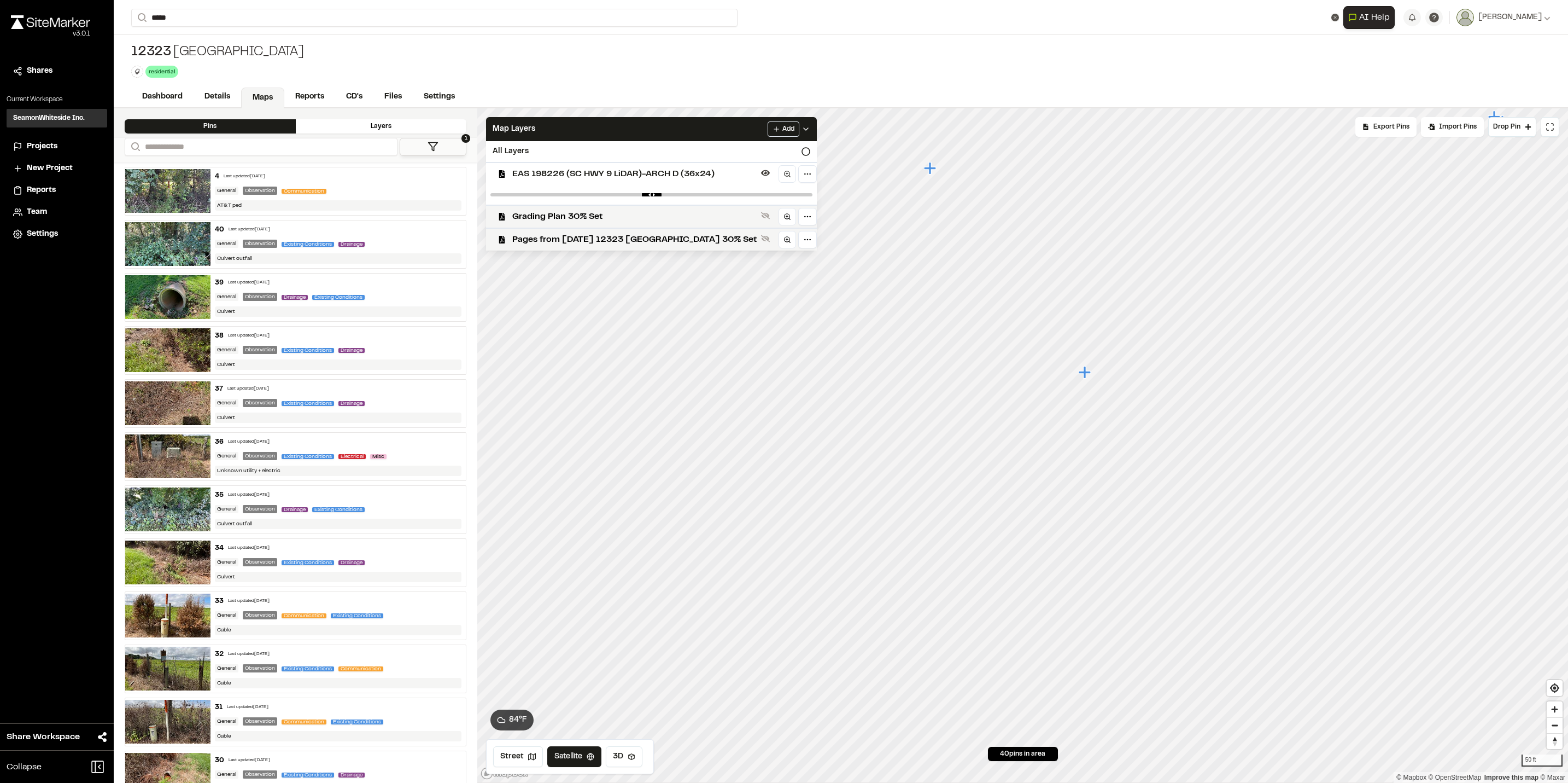
click at [696, 177] on span "EAS 198226 (SC HWY 9 LiDAR)-ARCH D (36x24)" at bounding box center [634, 173] width 245 height 13
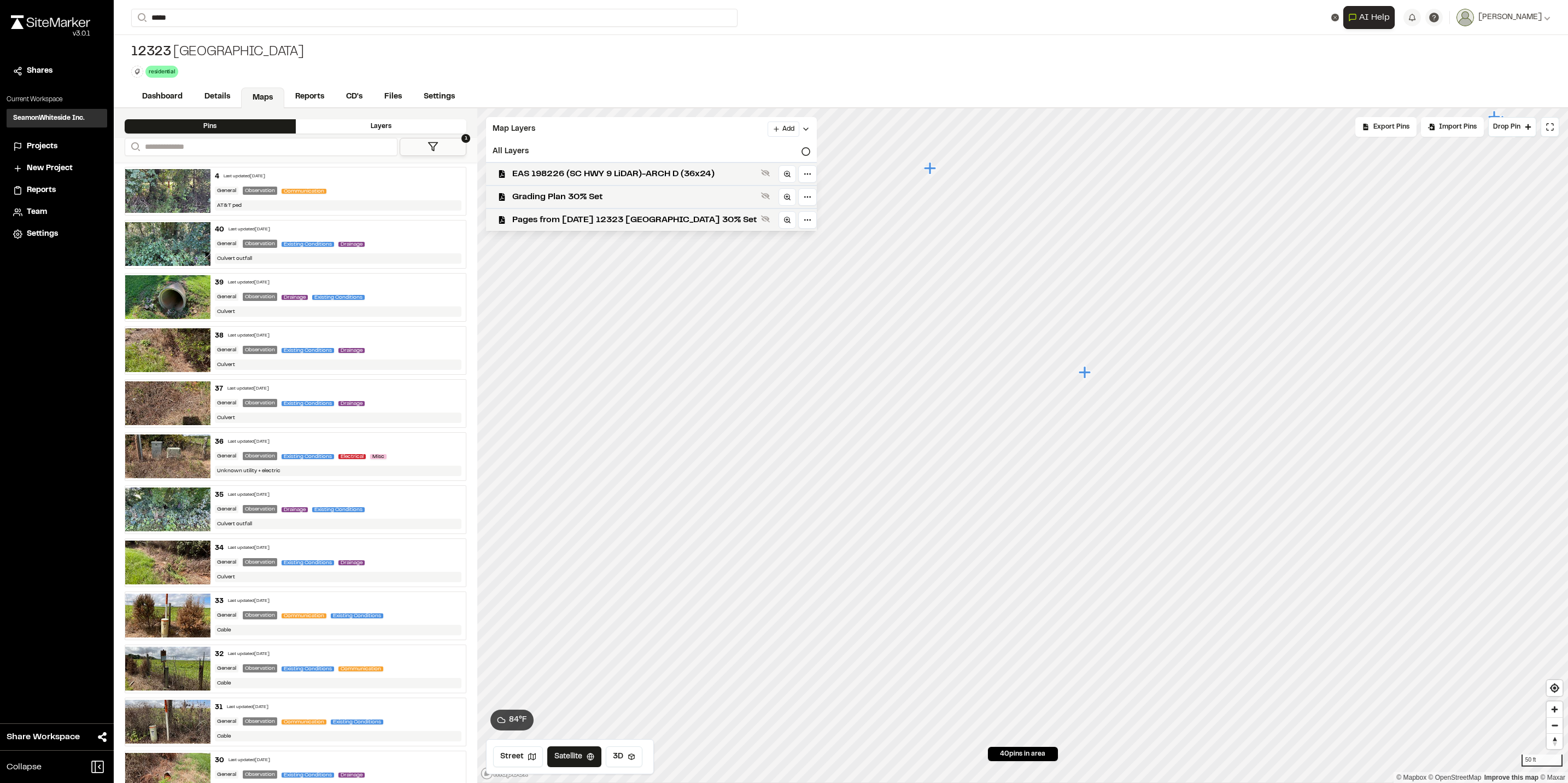
click at [696, 177] on span "EAS 198226 (SC HWY 9 LiDAR)-ARCH D (36x24)" at bounding box center [634, 173] width 245 height 13
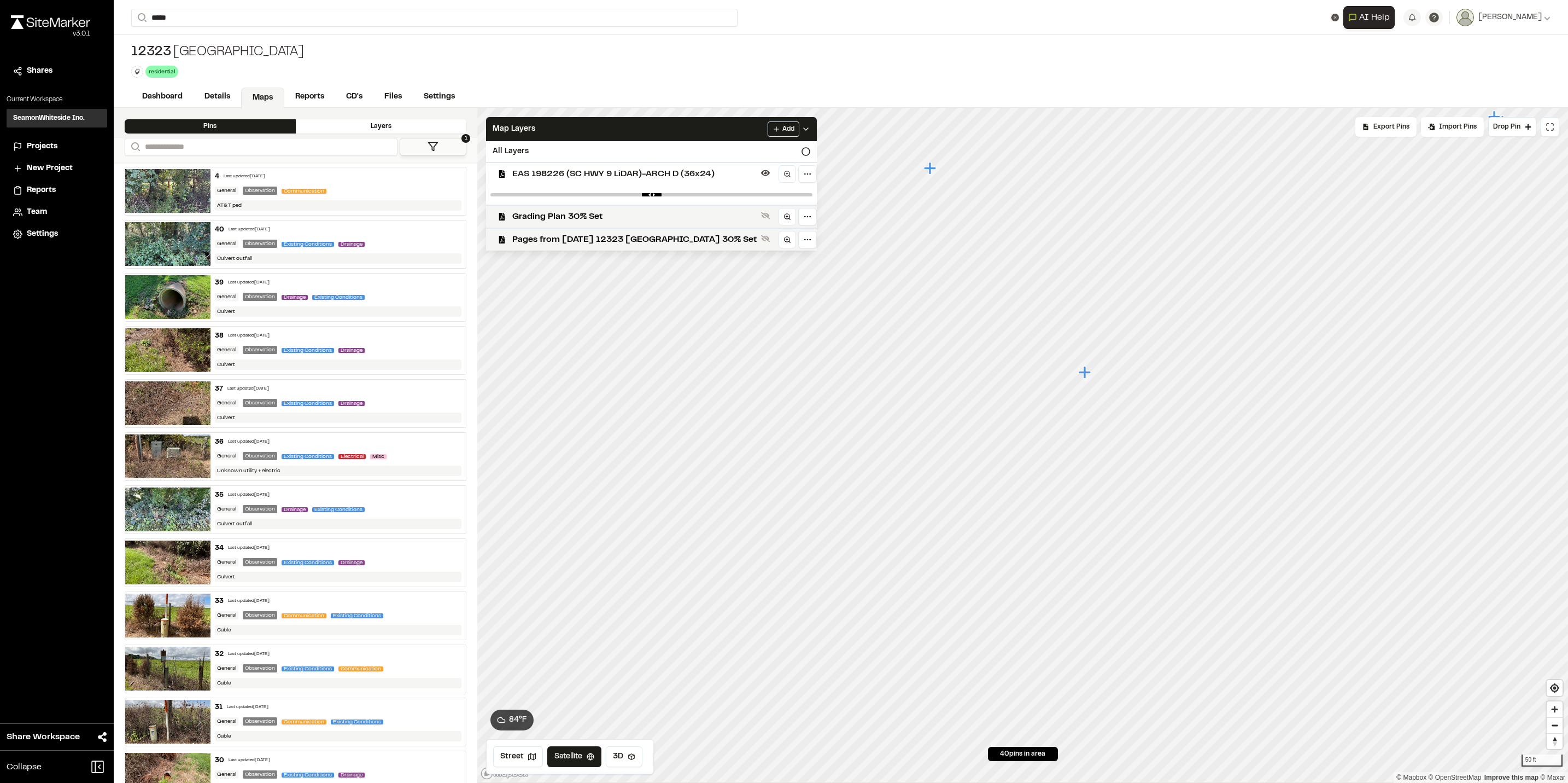
click at [696, 177] on span "EAS 198226 (SC HWY 9 LiDAR)-ARCH D (36x24)" at bounding box center [634, 173] width 245 height 13
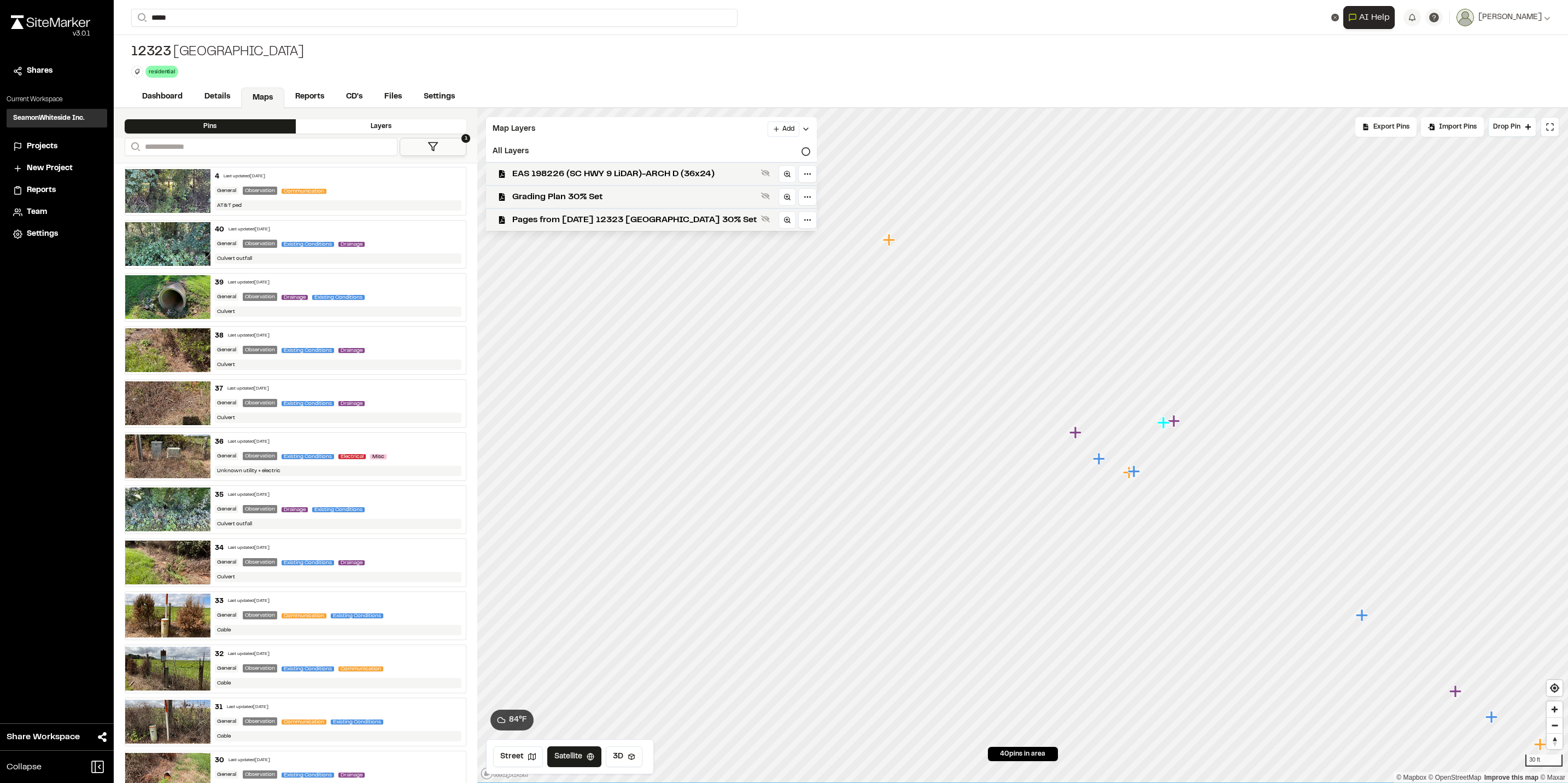
click at [1094, 457] on icon "Map marker" at bounding box center [1100, 458] width 14 height 14
click at [1052, 458] on icon "Map marker" at bounding box center [1056, 456] width 12 height 12
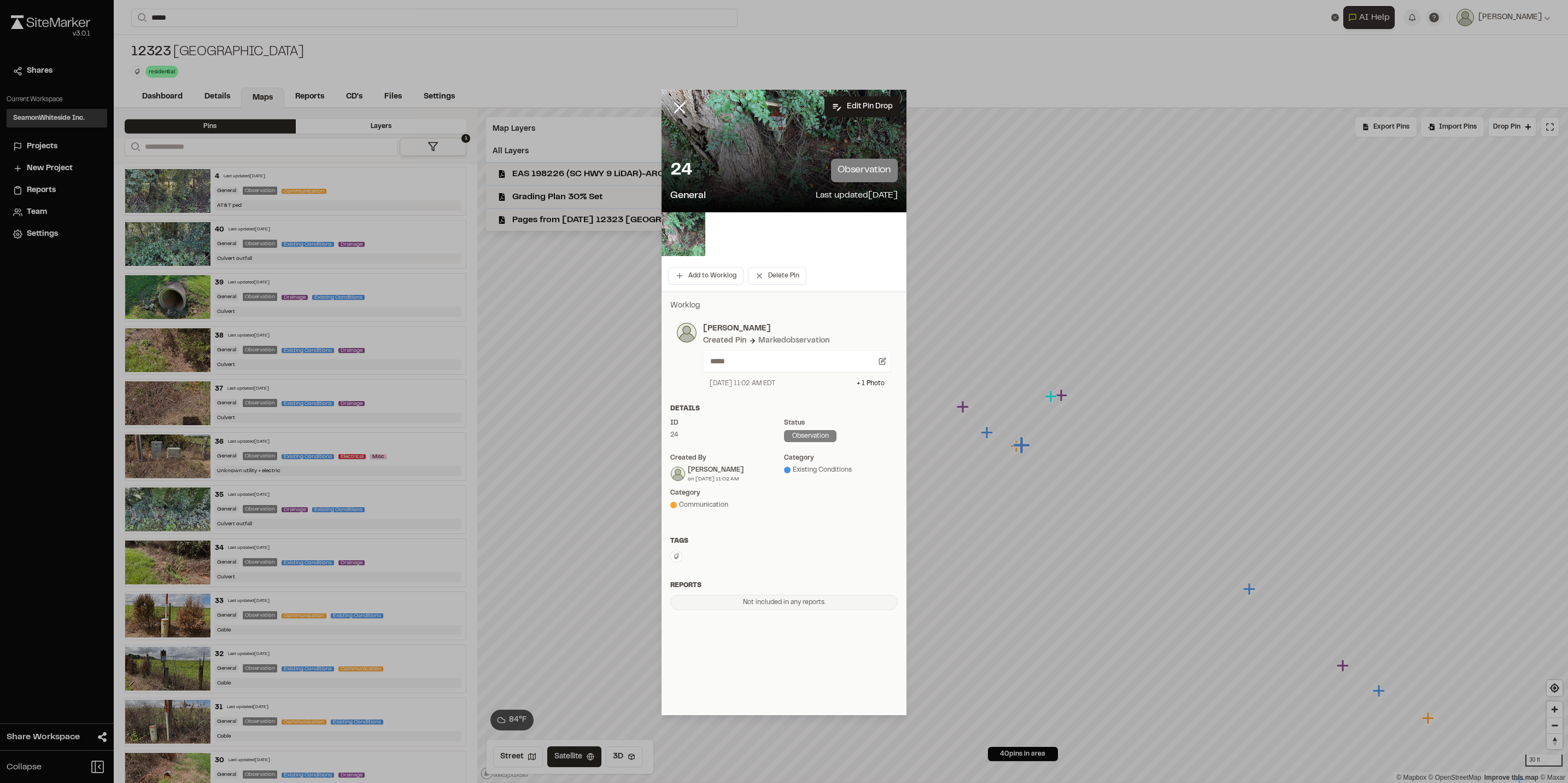
click at [675, 95] on div at bounding box center [687, 115] width 52 height 52
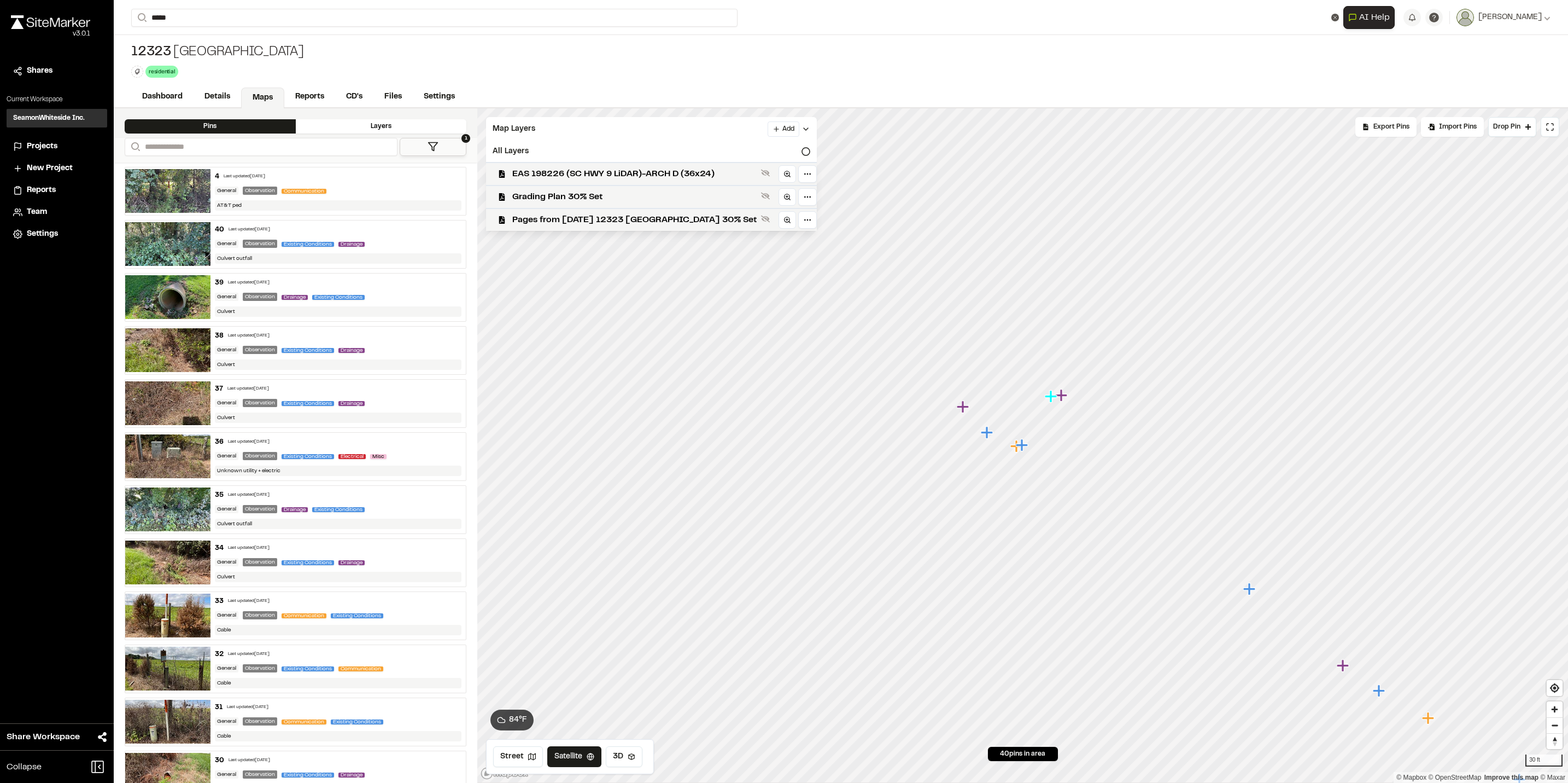
click at [1066, 399] on icon "Map marker" at bounding box center [1062, 395] width 14 height 14
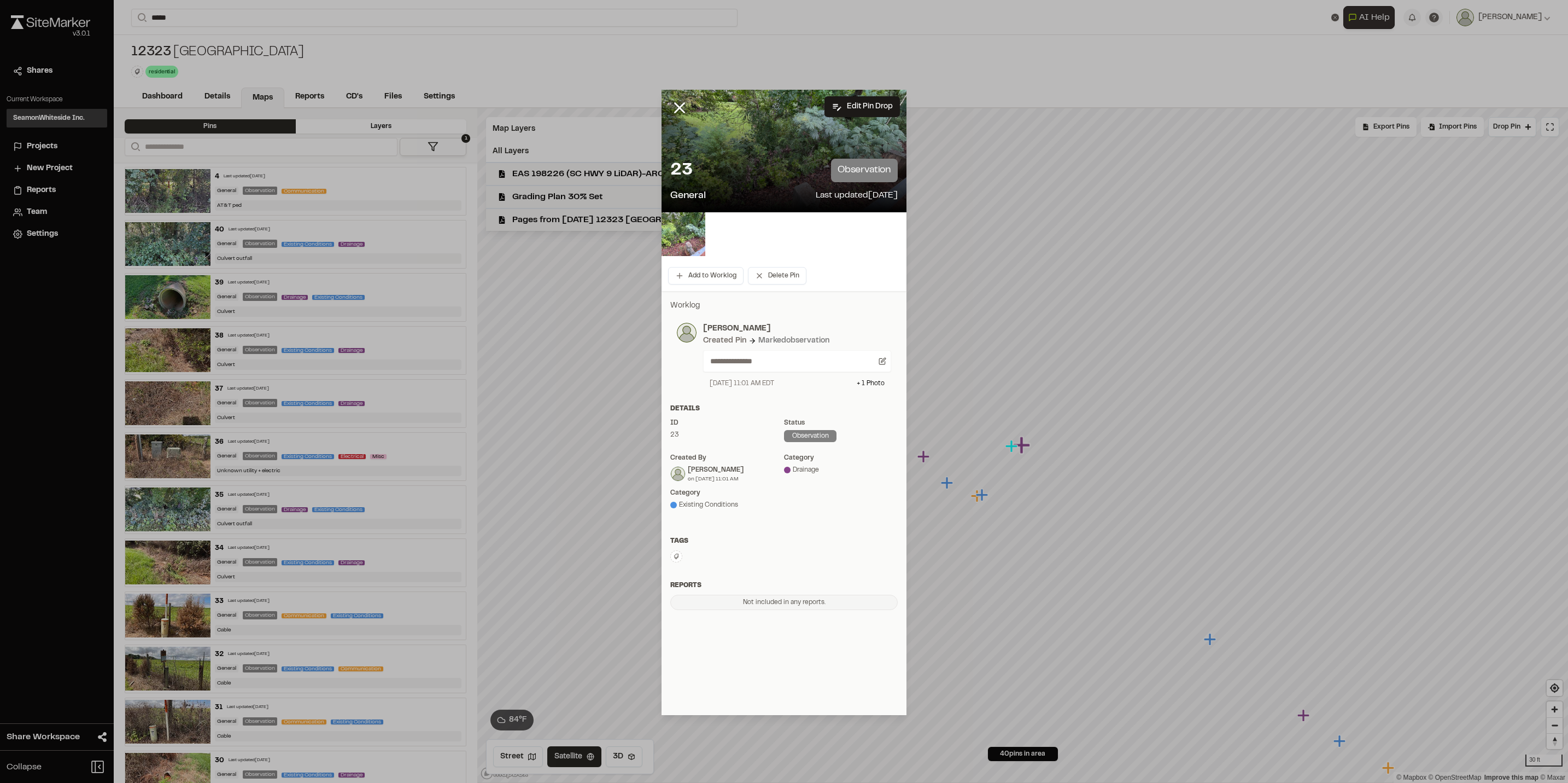
click at [745, 177] on div "23 observation" at bounding box center [784, 170] width 227 height 24
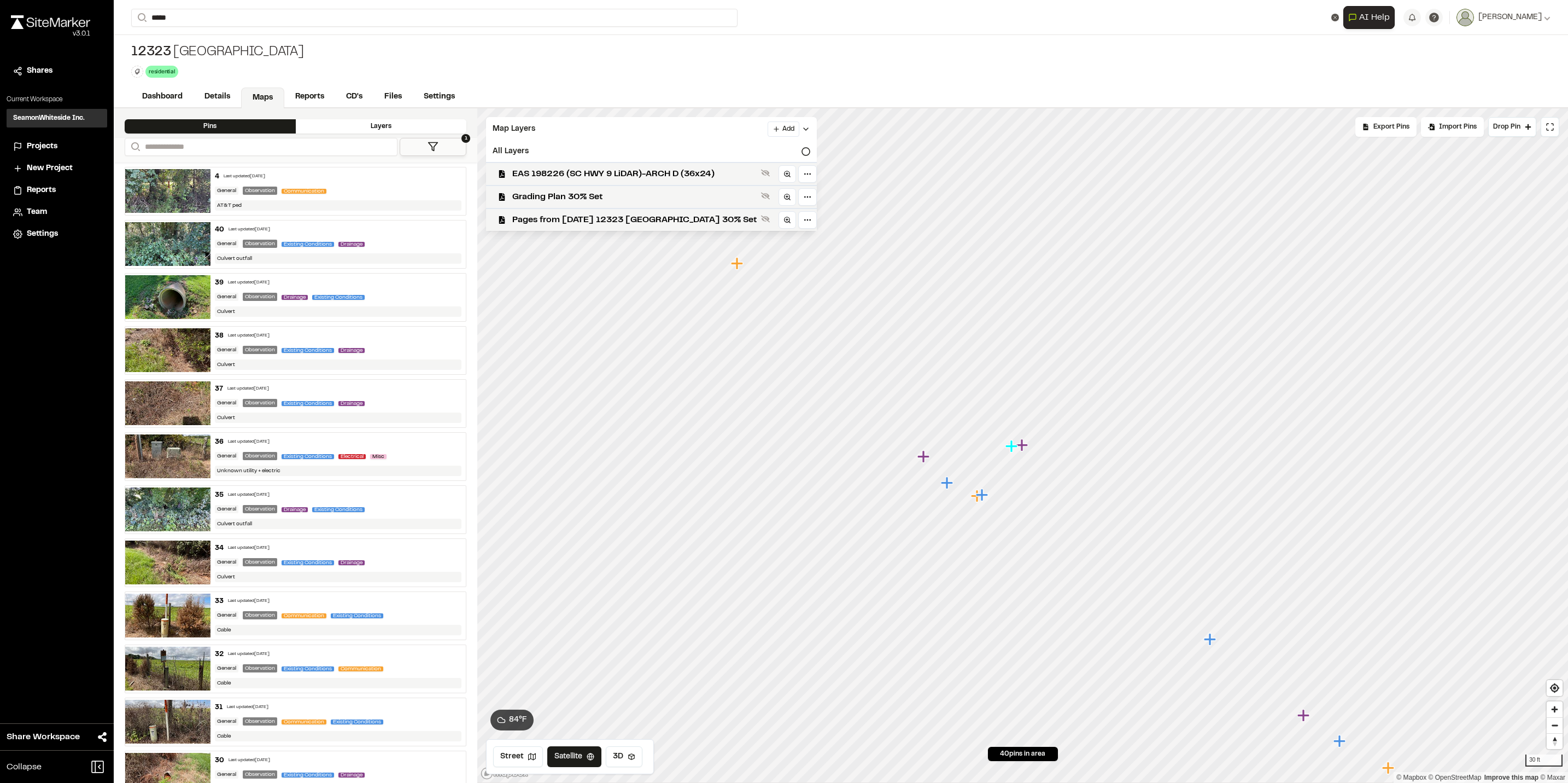
click at [1024, 451] on icon "Map marker" at bounding box center [1022, 445] width 14 height 14
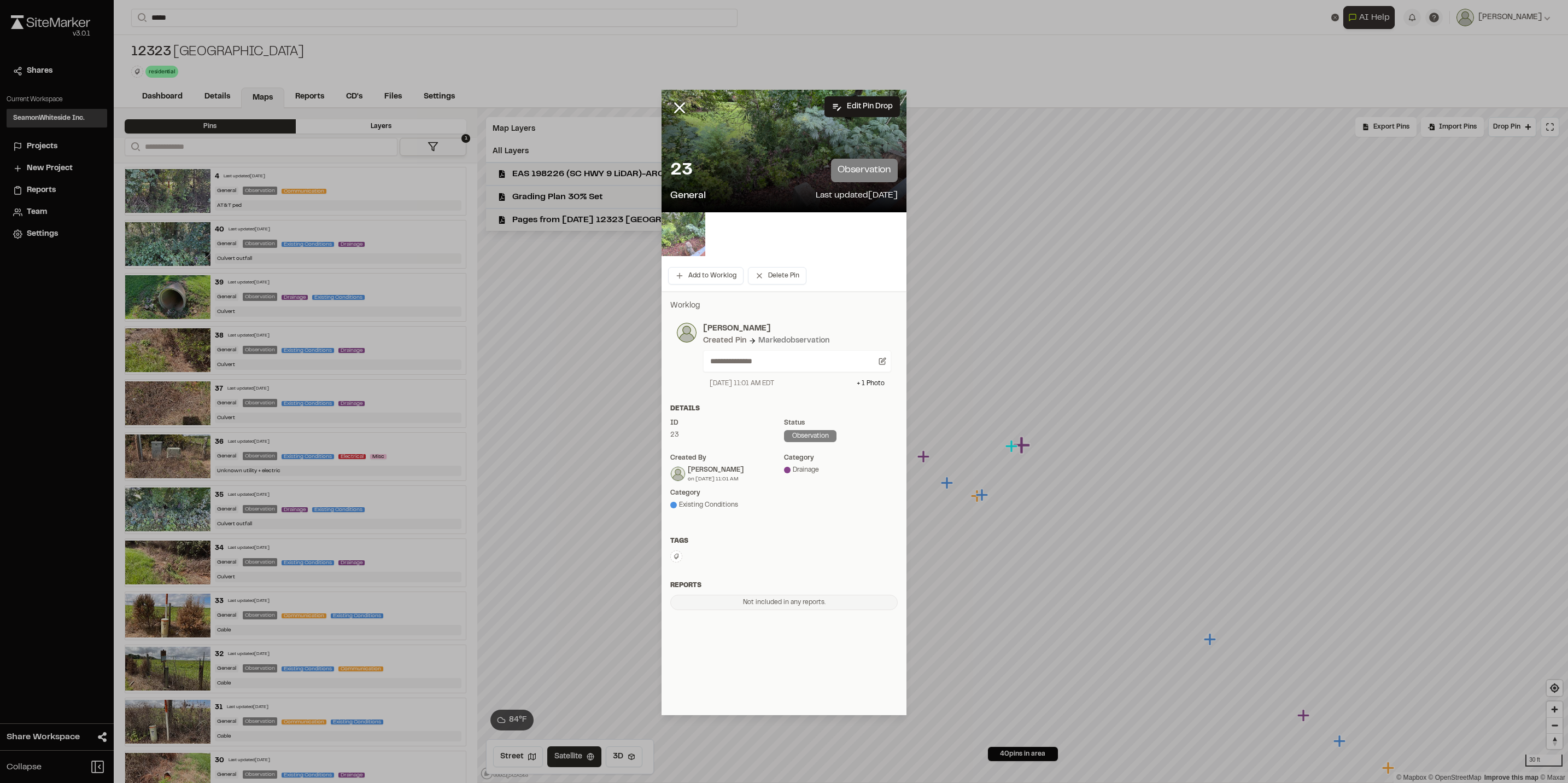
click at [682, 243] on img at bounding box center [683, 234] width 43 height 43
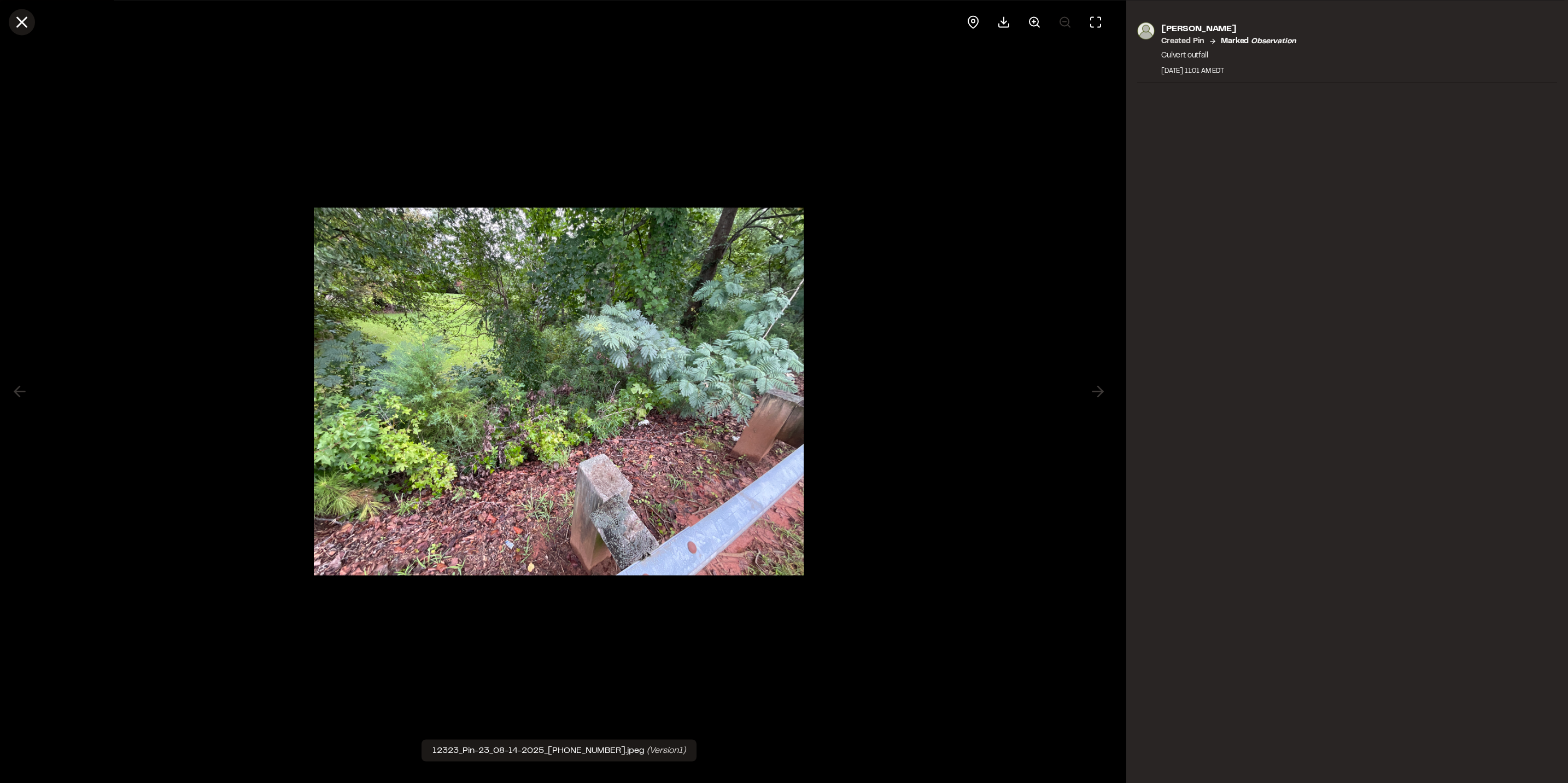
click at [17, 13] on icon at bounding box center [22, 22] width 19 height 19
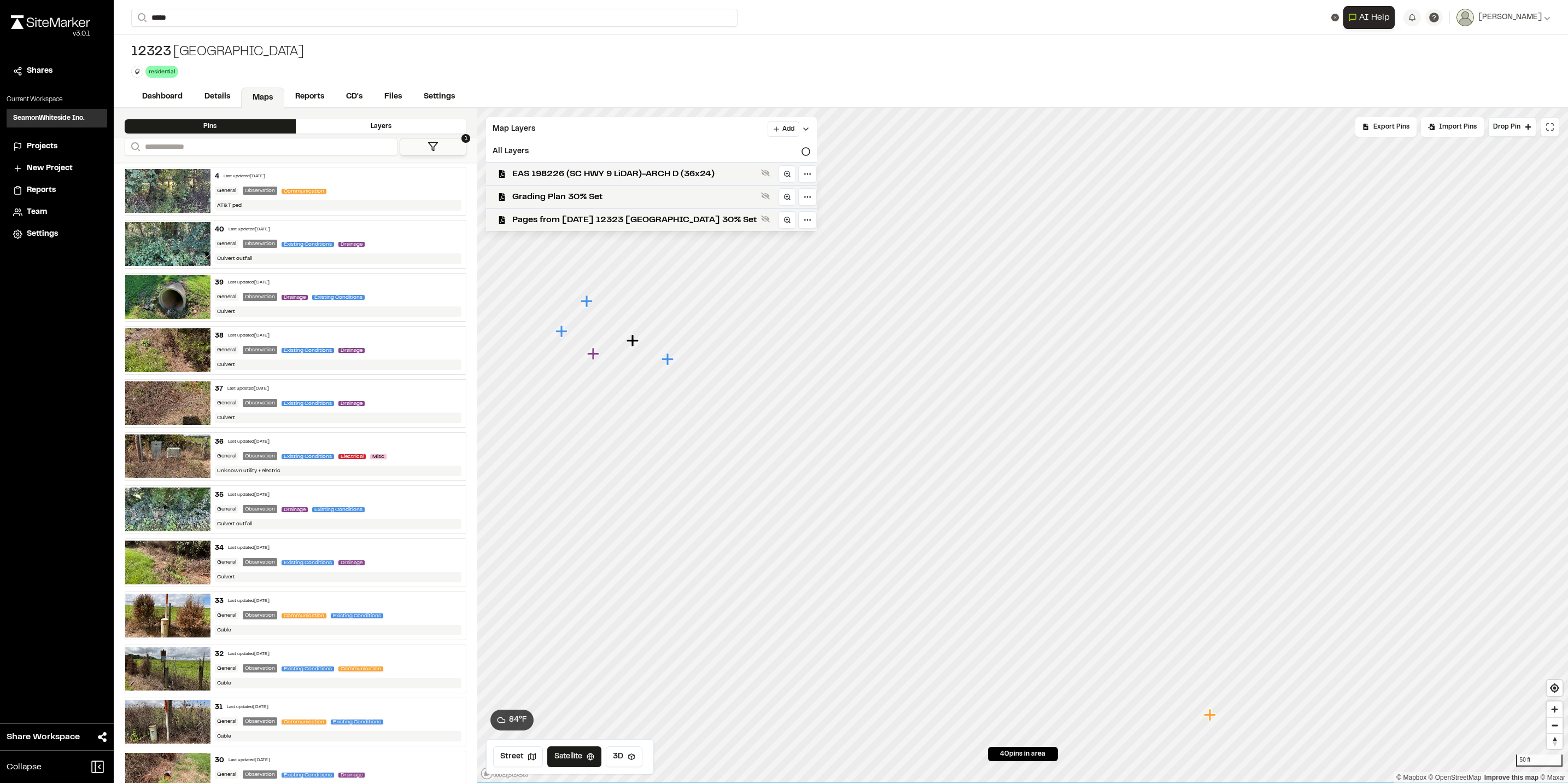
drag, startPoint x: 1037, startPoint y: 461, endPoint x: 1125, endPoint y: 808, distance: 358.0
click at [1125, 768] on html "**********" at bounding box center [784, 392] width 1568 height 783
click at [735, 276] on icon "Map marker" at bounding box center [731, 275] width 12 height 12
click at [1002, 514] on icon "Map marker" at bounding box center [999, 512] width 12 height 12
click at [1025, 465] on icon "Map marker" at bounding box center [1022, 461] width 14 height 14
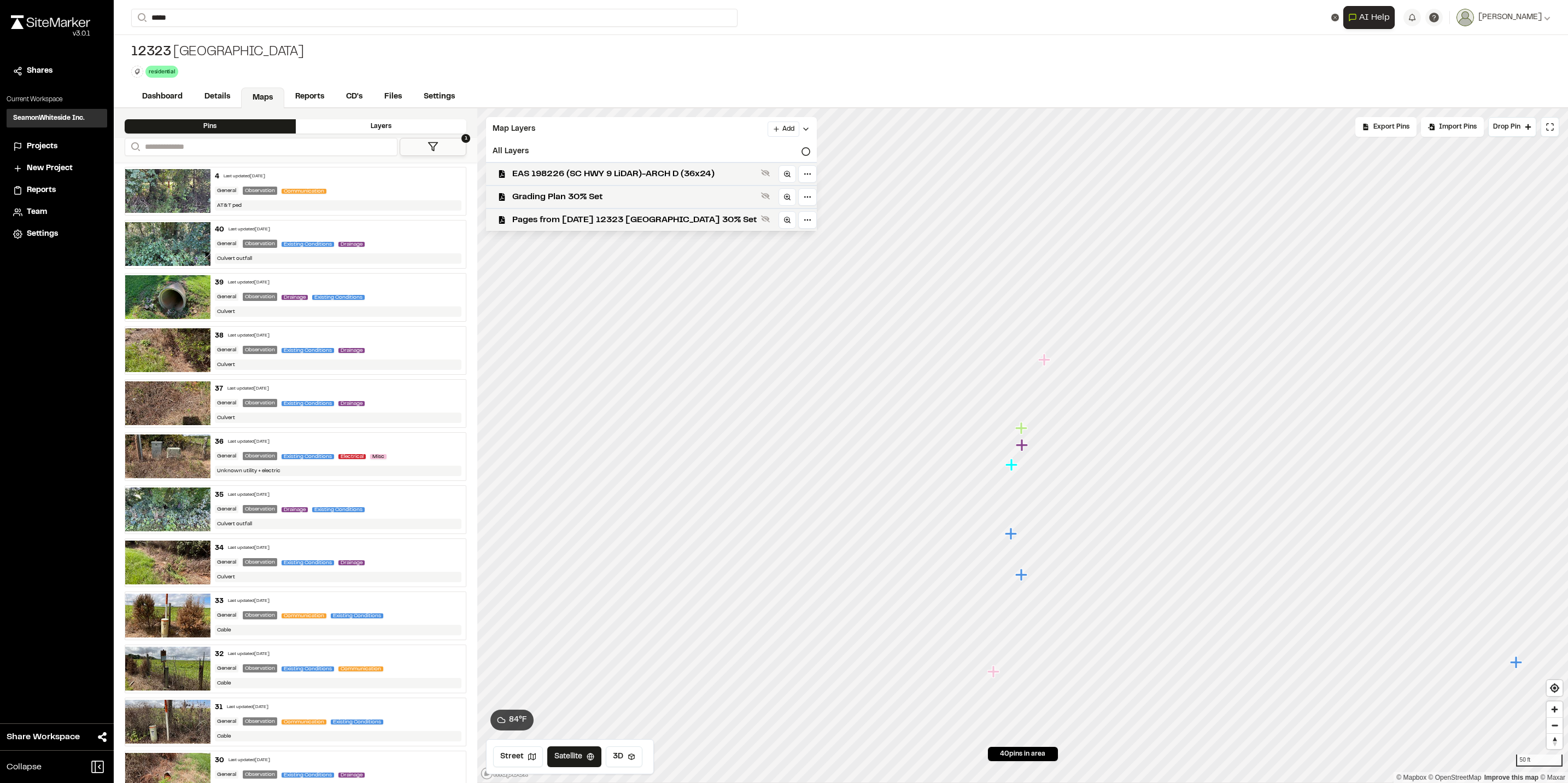
click at [1011, 470] on icon "Map marker" at bounding box center [1012, 464] width 12 height 12
click at [1021, 514] on icon "Map marker" at bounding box center [1020, 513] width 12 height 12
click at [1032, 488] on icon "Map marker" at bounding box center [1032, 486] width 12 height 12
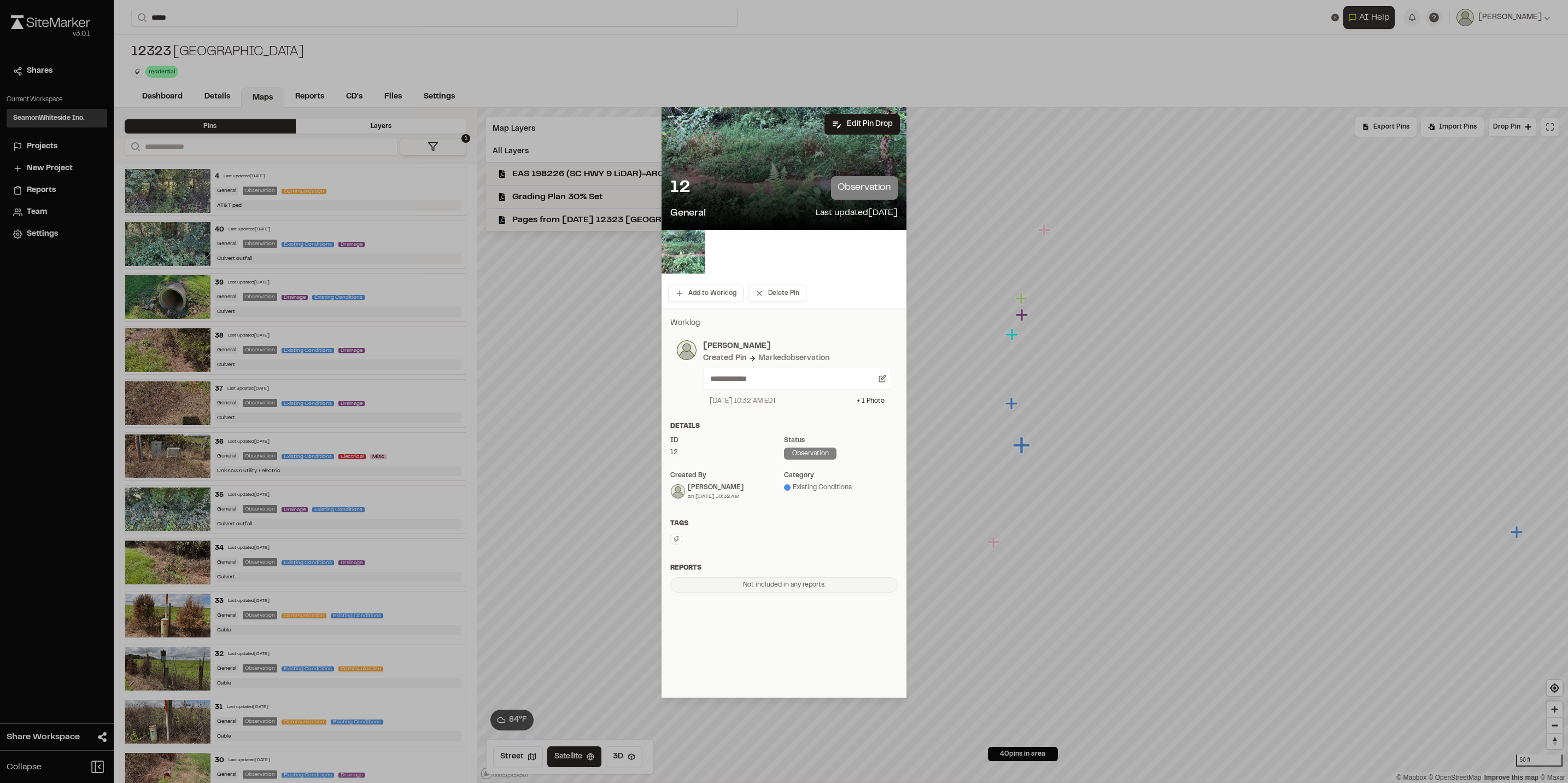
click at [679, 125] on line at bounding box center [679, 125] width 9 height 9
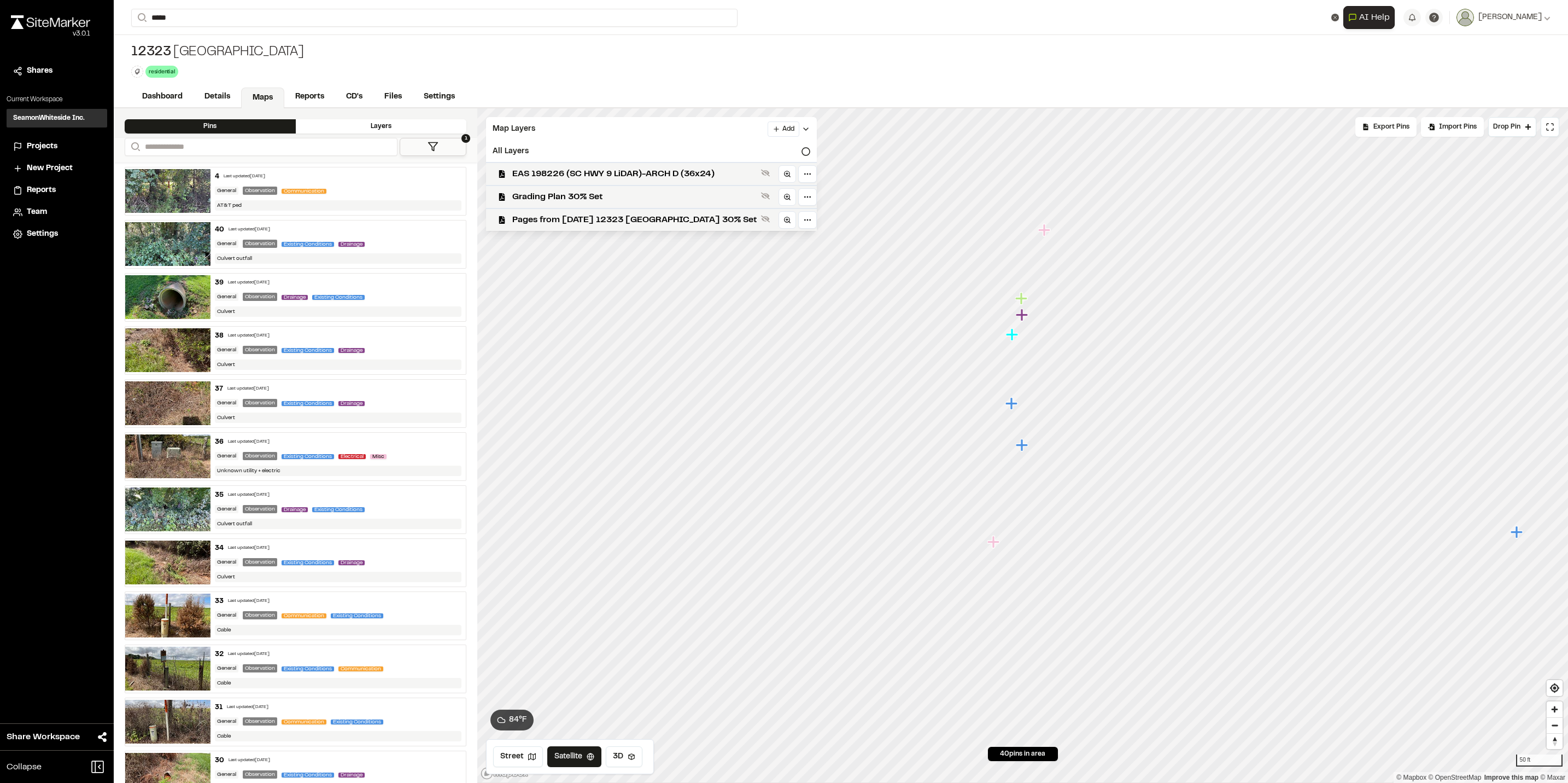
click at [994, 545] on icon "Map marker" at bounding box center [993, 541] width 12 height 12
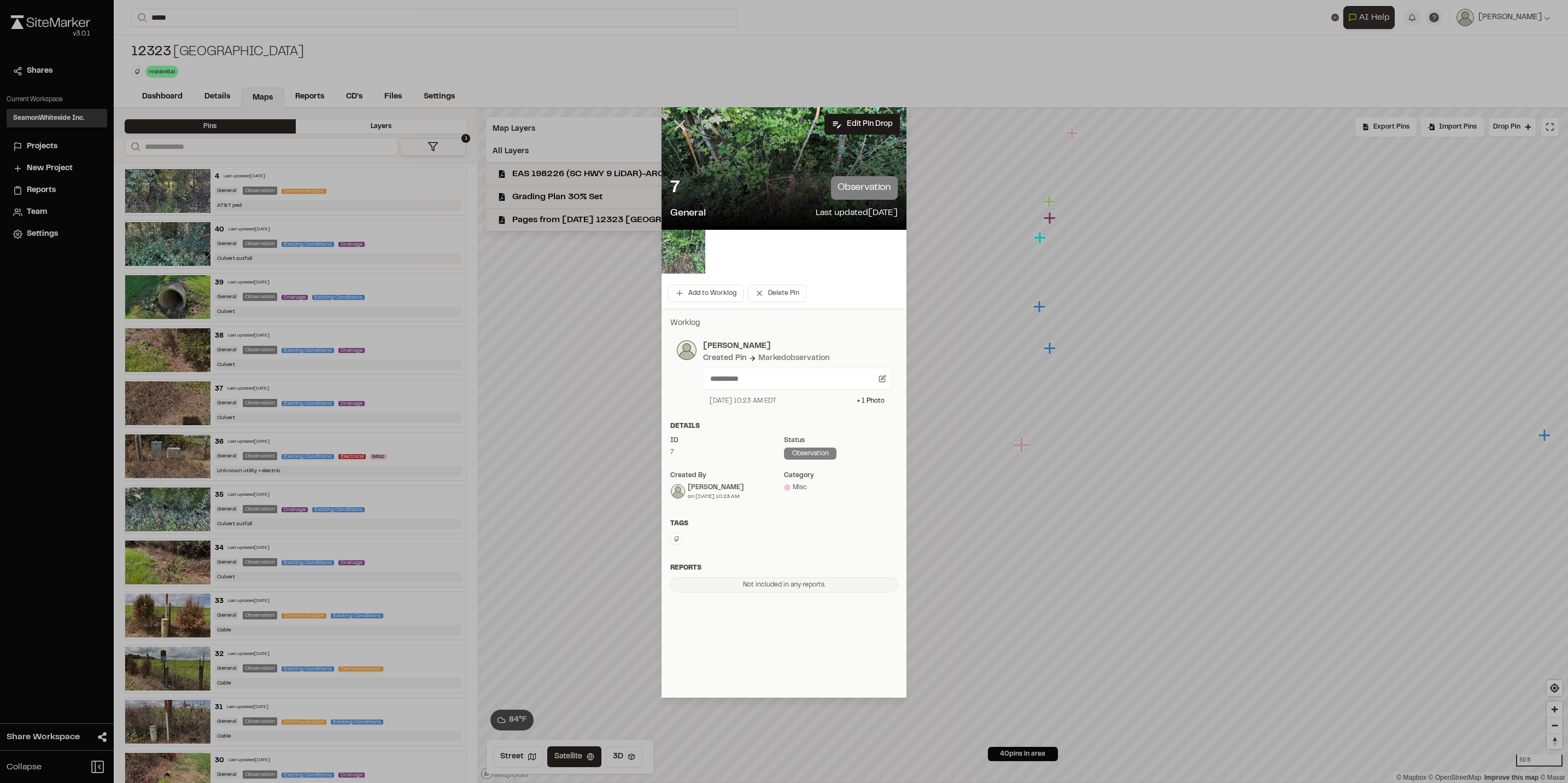
click at [680, 124] on line at bounding box center [679, 125] width 9 height 9
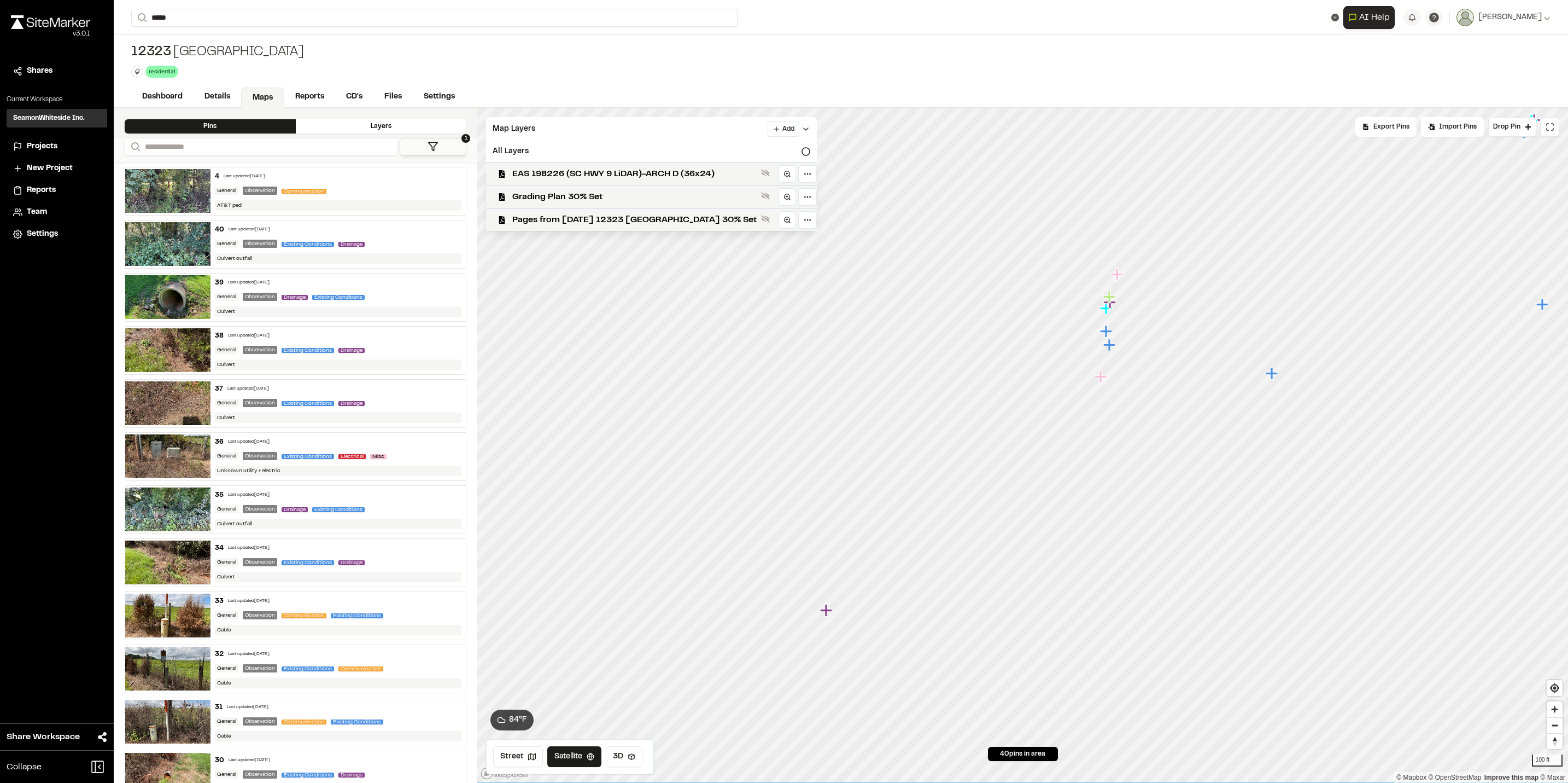
click at [832, 613] on icon "Map marker" at bounding box center [827, 610] width 14 height 14
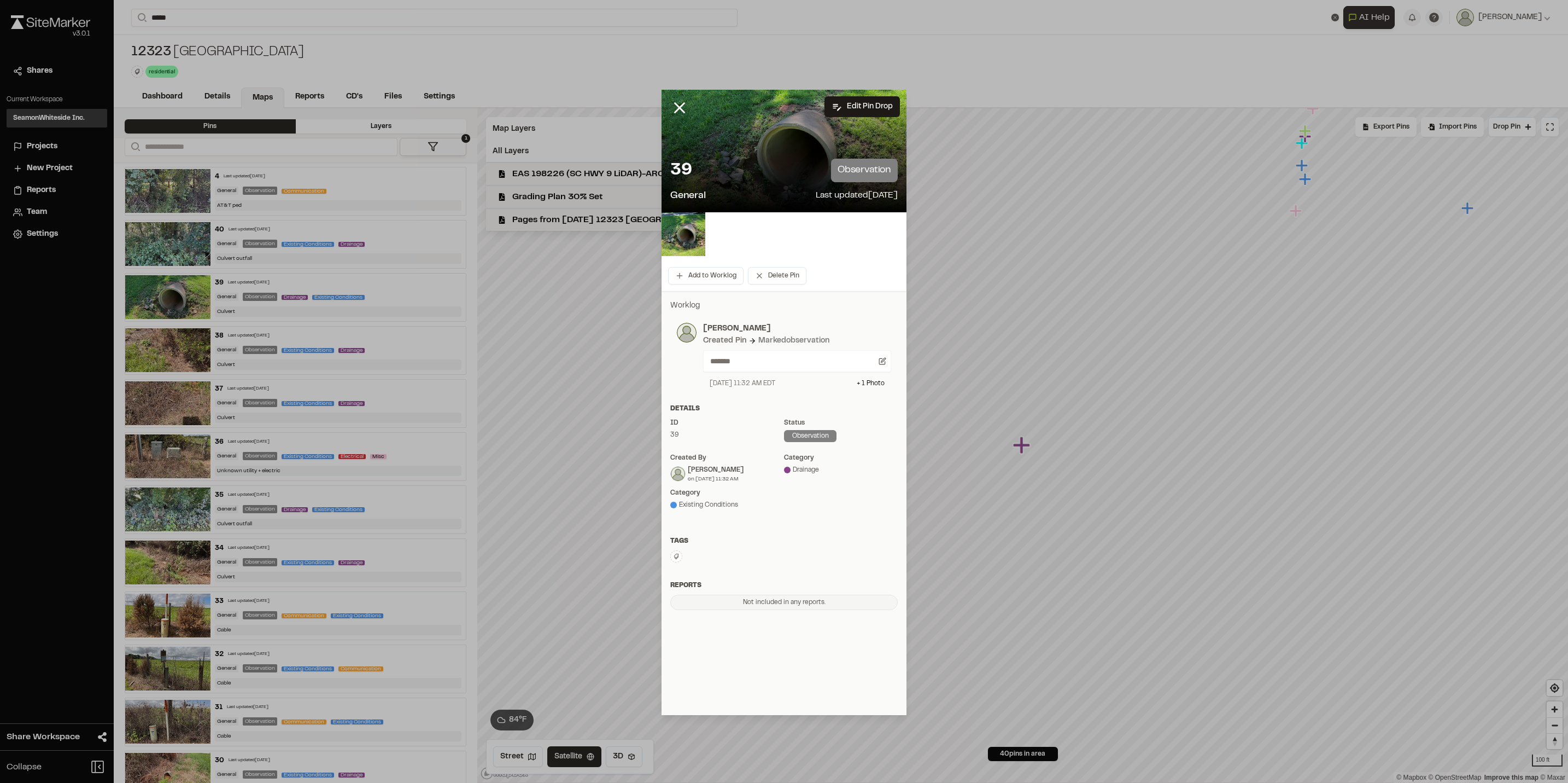
click at [773, 163] on div "39 observation" at bounding box center [784, 170] width 227 height 24
click at [742, 128] on div at bounding box center [784, 151] width 245 height 123
click at [674, 238] on img at bounding box center [683, 234] width 43 height 43
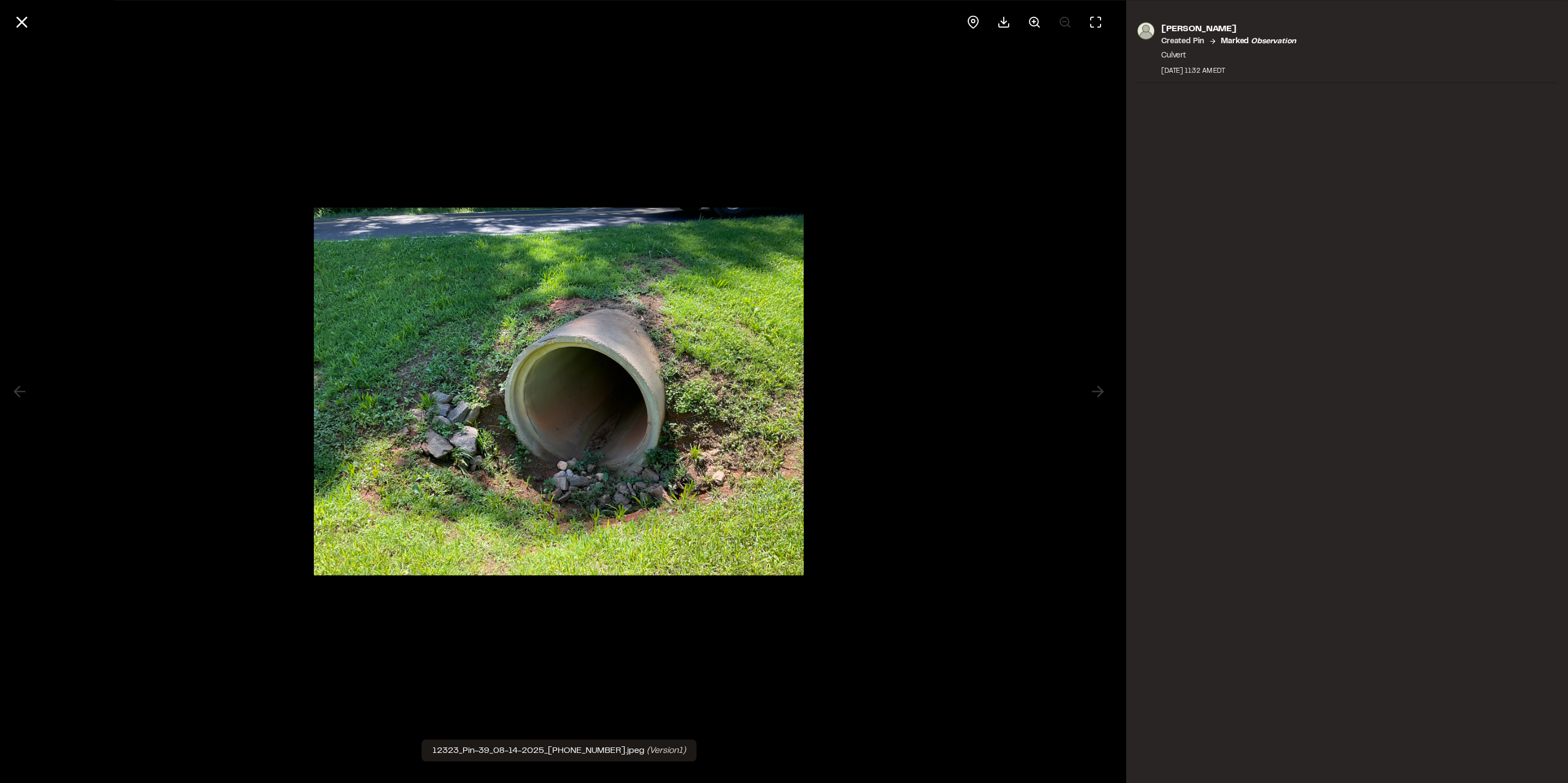
click at [612, 105] on div at bounding box center [558, 392] width 1118 height 783
click at [15, 16] on icon at bounding box center [22, 22] width 19 height 19
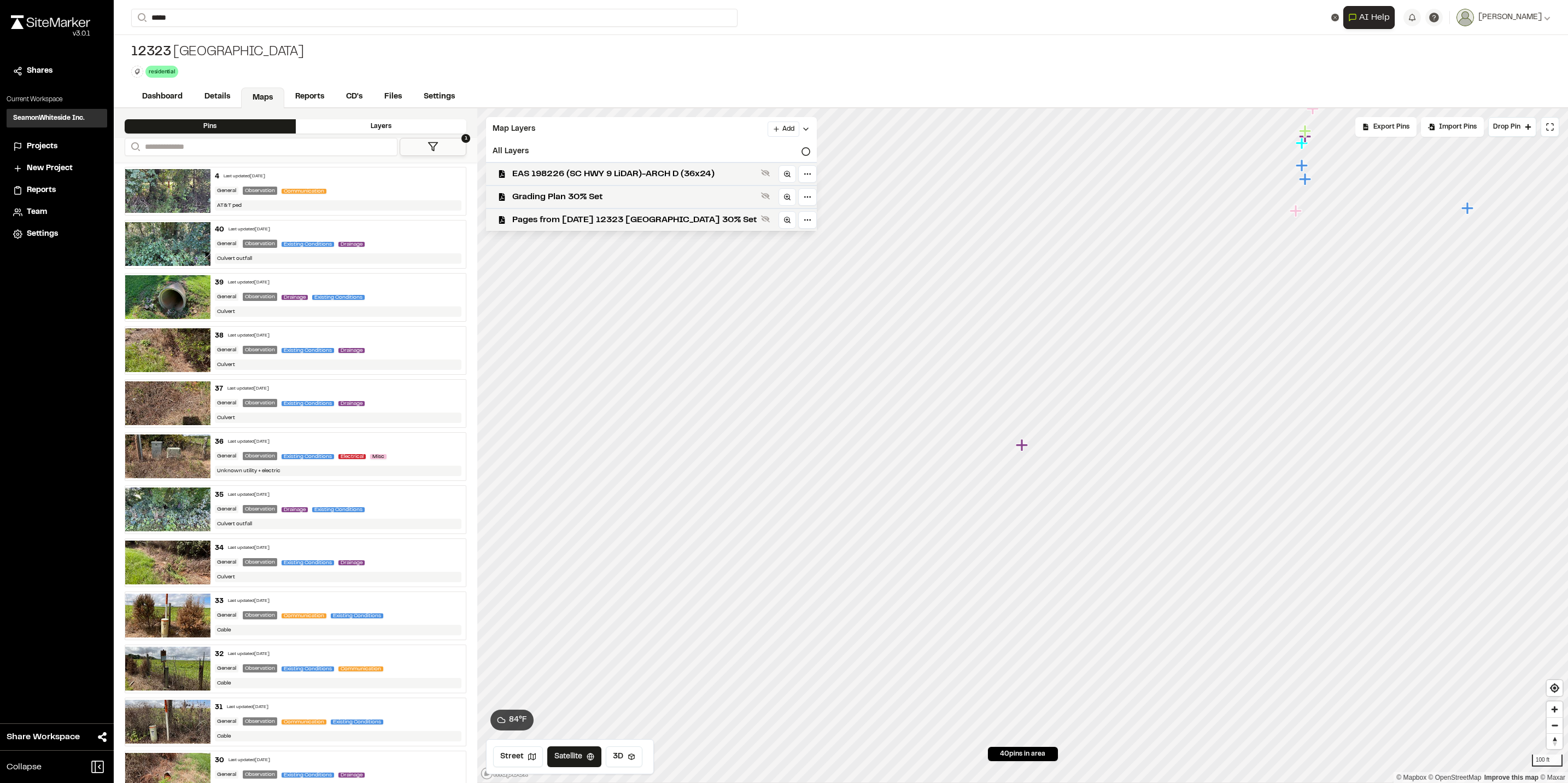
click at [1020, 448] on icon "Map marker" at bounding box center [1021, 445] width 12 height 12
click at [1141, 391] on icon "Map marker" at bounding box center [1140, 386] width 14 height 14
click at [981, 524] on icon "Map marker" at bounding box center [981, 521] width 12 height 12
click at [900, 508] on icon "Map marker" at bounding box center [905, 506] width 12 height 12
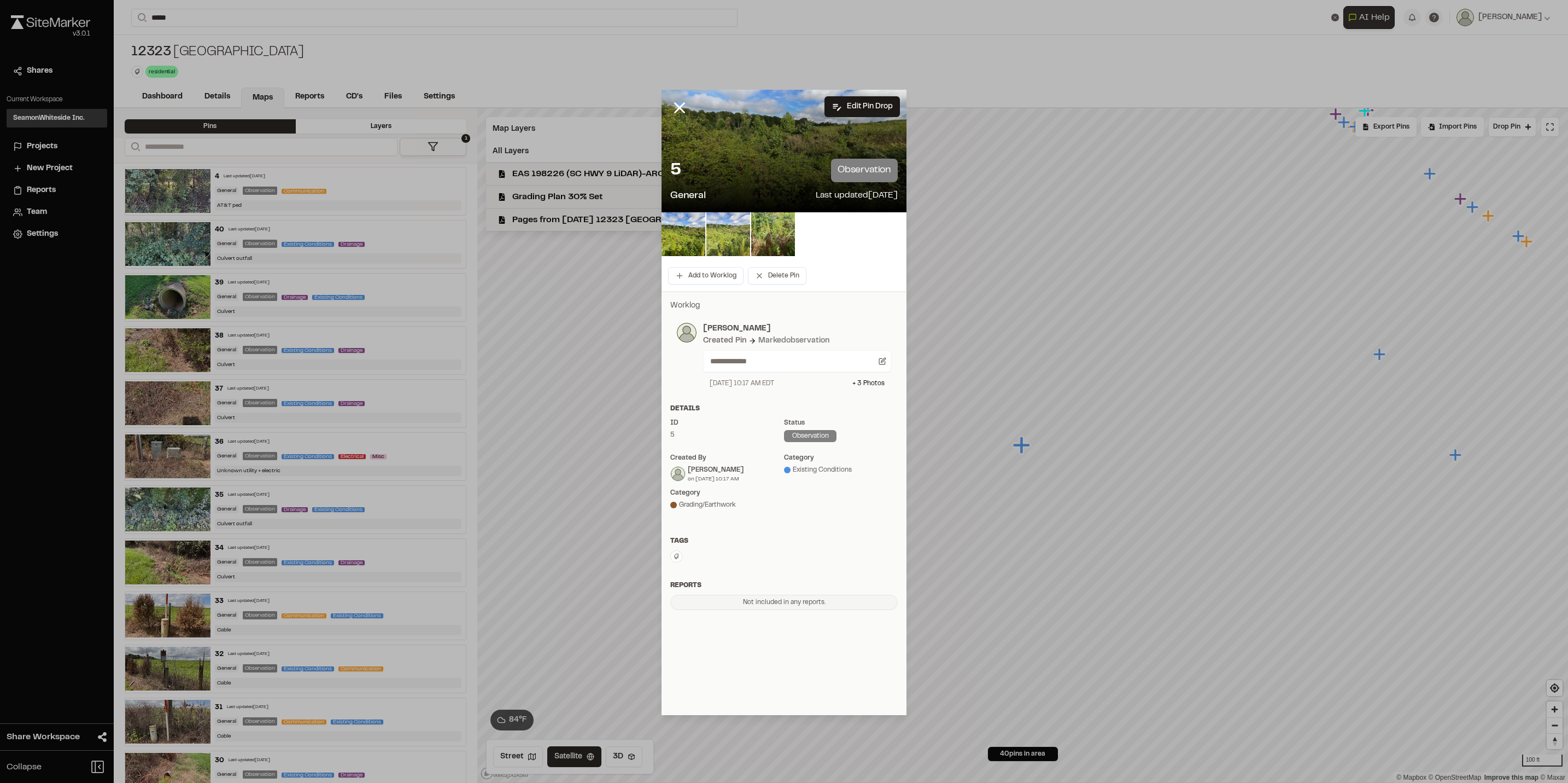
click at [725, 228] on img at bounding box center [727, 234] width 43 height 43
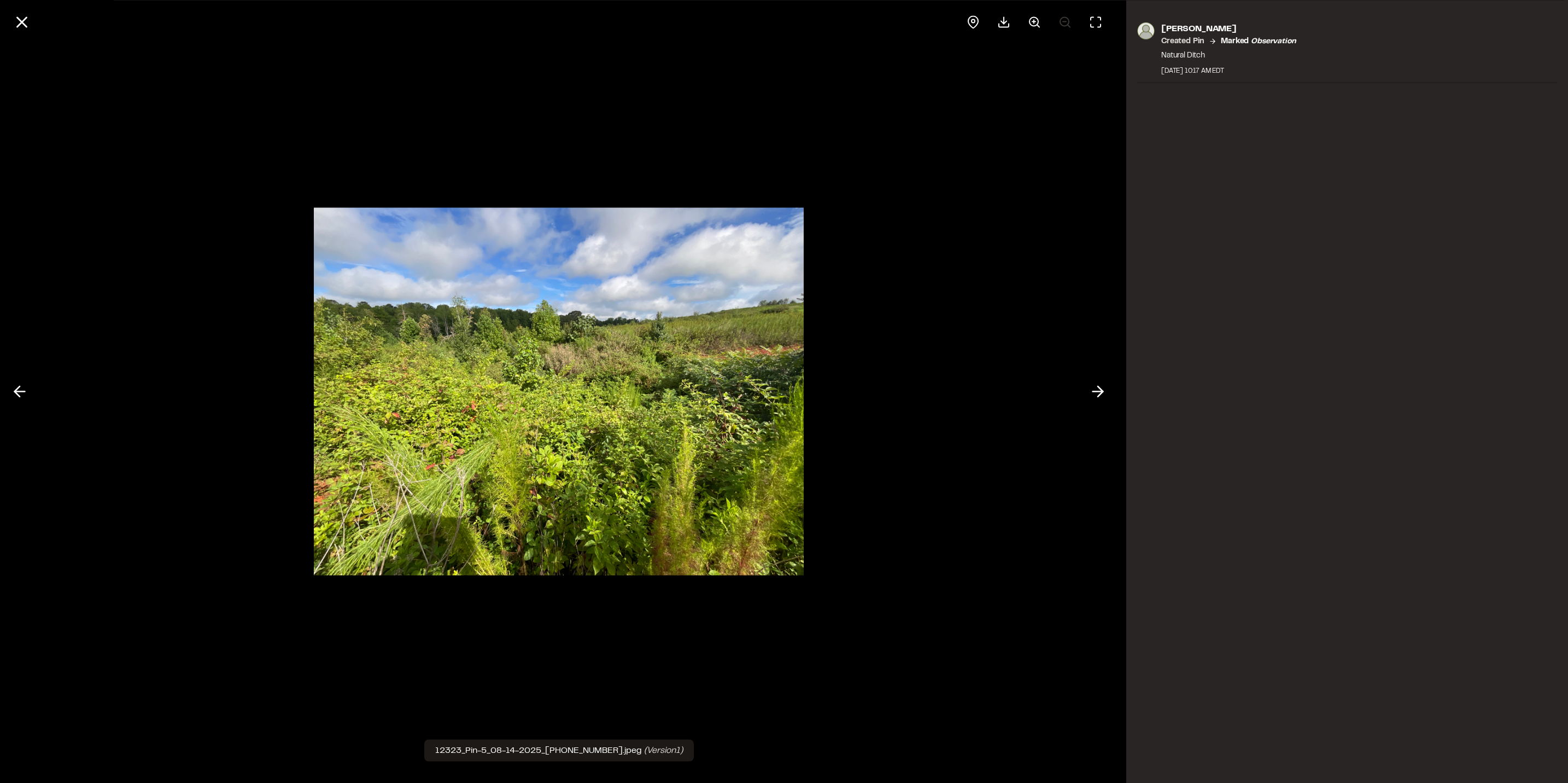
click at [724, 122] on div at bounding box center [558, 392] width 1118 height 783
click at [1322, 271] on div "[PERSON_NAME] Created Pin Marked observation Natural Ditch [DATE] 10:17 AM EDT" at bounding box center [1347, 392] width 441 height 783
click at [22, 20] on icon at bounding box center [22, 22] width 19 height 19
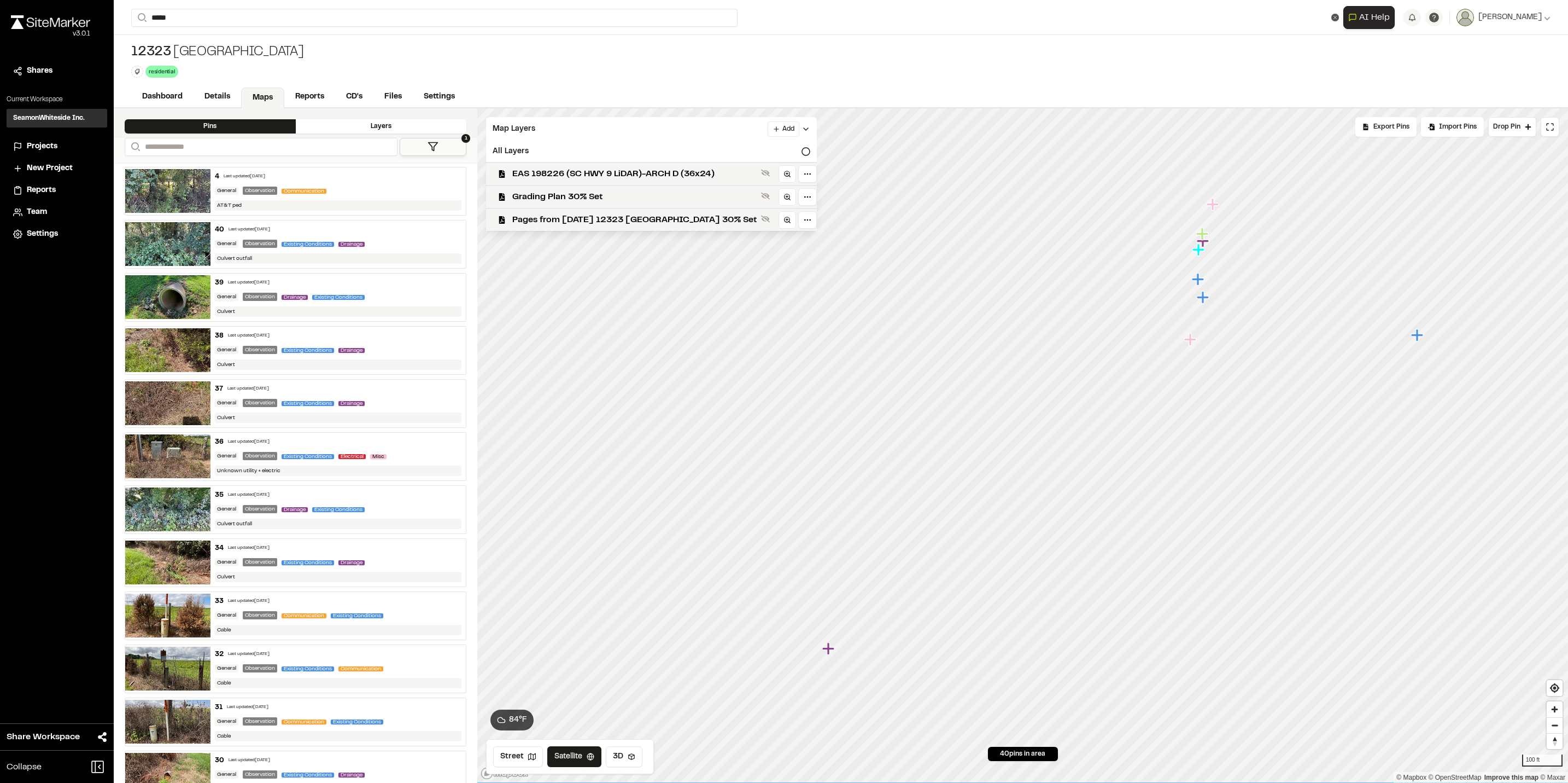
click at [833, 648] on icon "Map marker" at bounding box center [828, 648] width 12 height 12
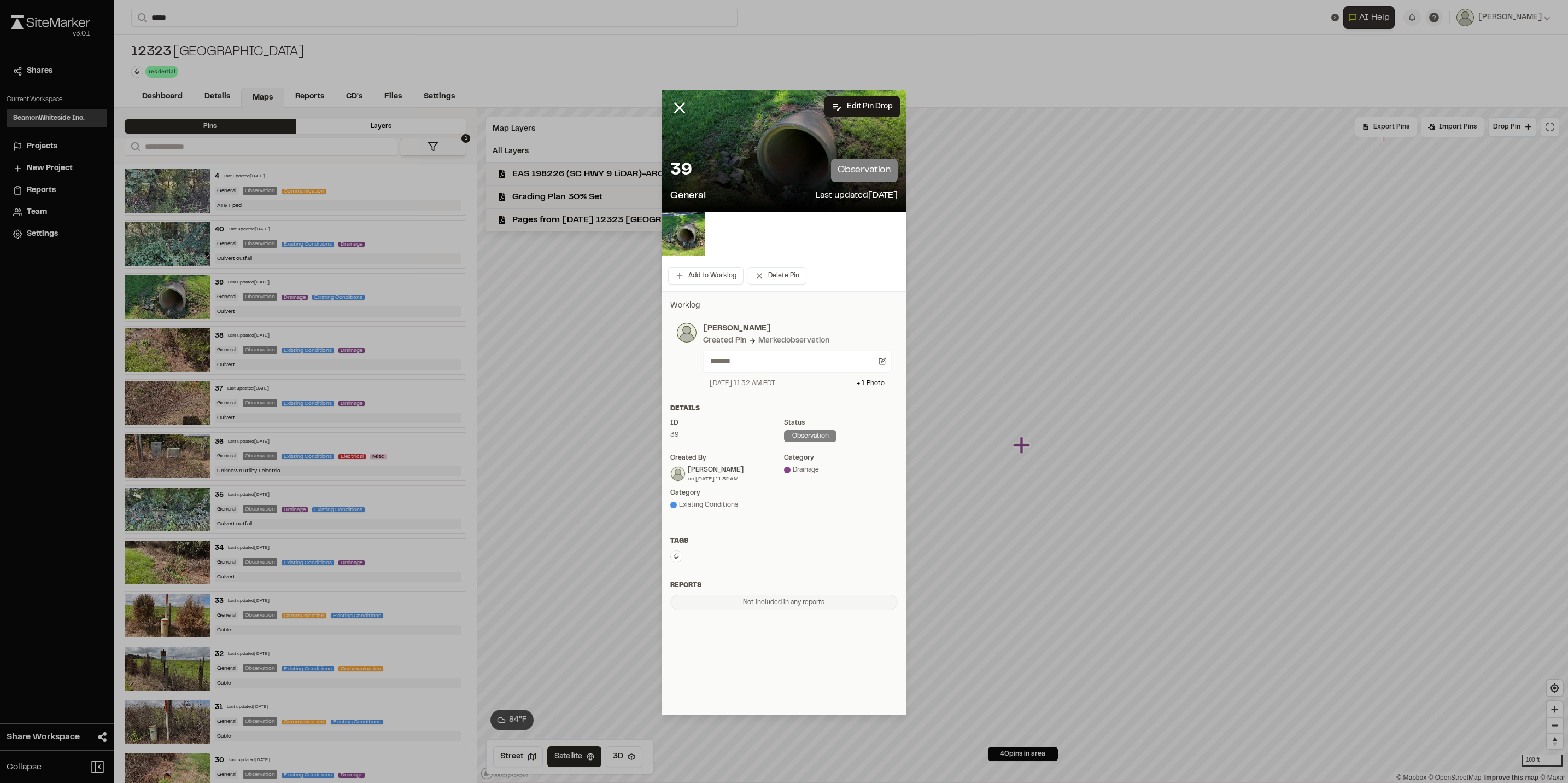
click at [778, 186] on div "39 observation General Last updated [DATE]" at bounding box center [784, 180] width 245 height 62
click at [691, 238] on img at bounding box center [683, 234] width 43 height 43
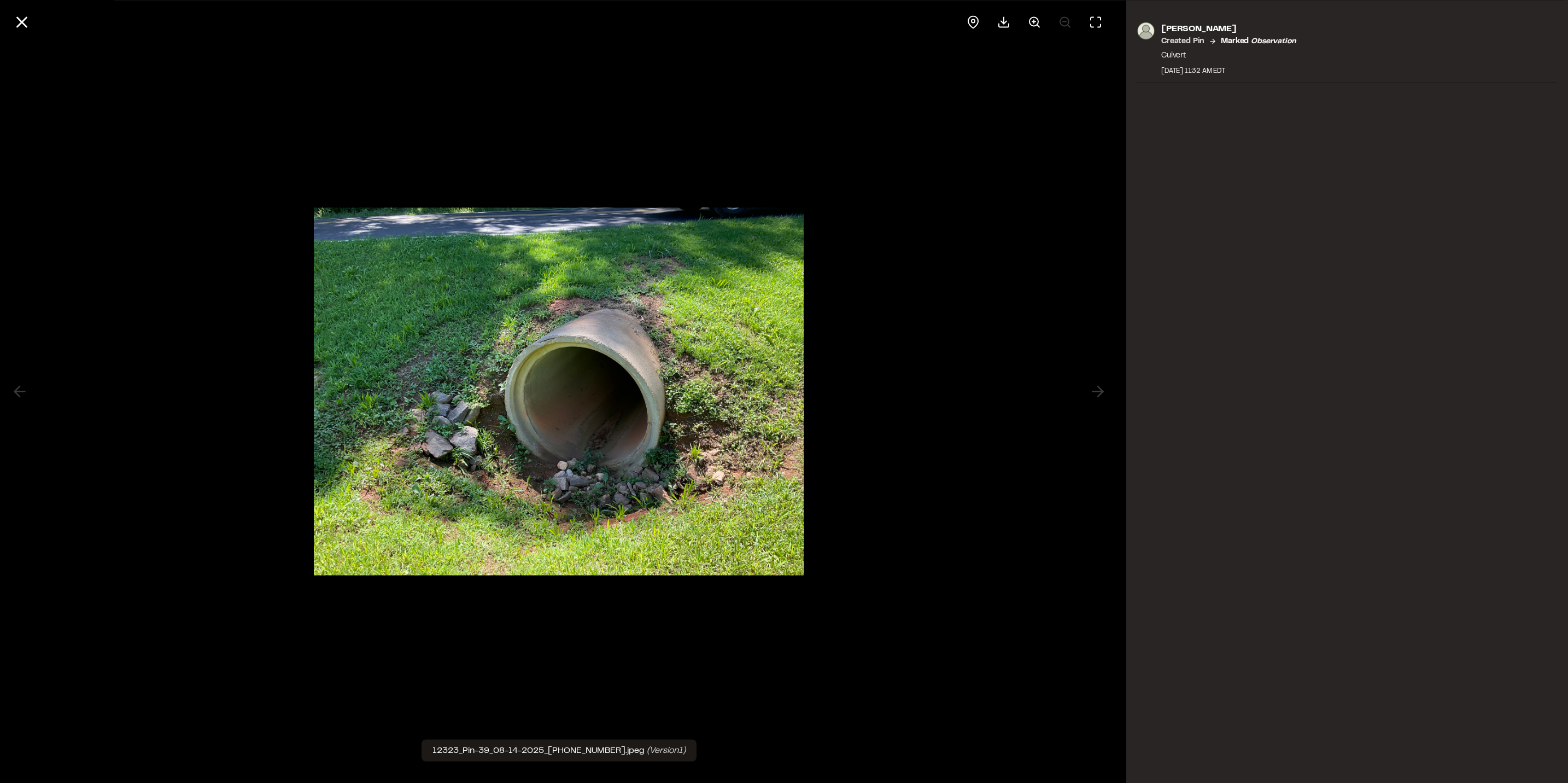
click at [693, 61] on div at bounding box center [558, 392] width 1118 height 783
click at [1229, 335] on div "[PERSON_NAME] Created Pin Marked observation Culvert [DATE] 11:32 AM EDT" at bounding box center [1347, 392] width 441 height 783
click at [169, 250] on div at bounding box center [558, 392] width 1118 height 783
click at [18, 9] on button at bounding box center [22, 22] width 27 height 27
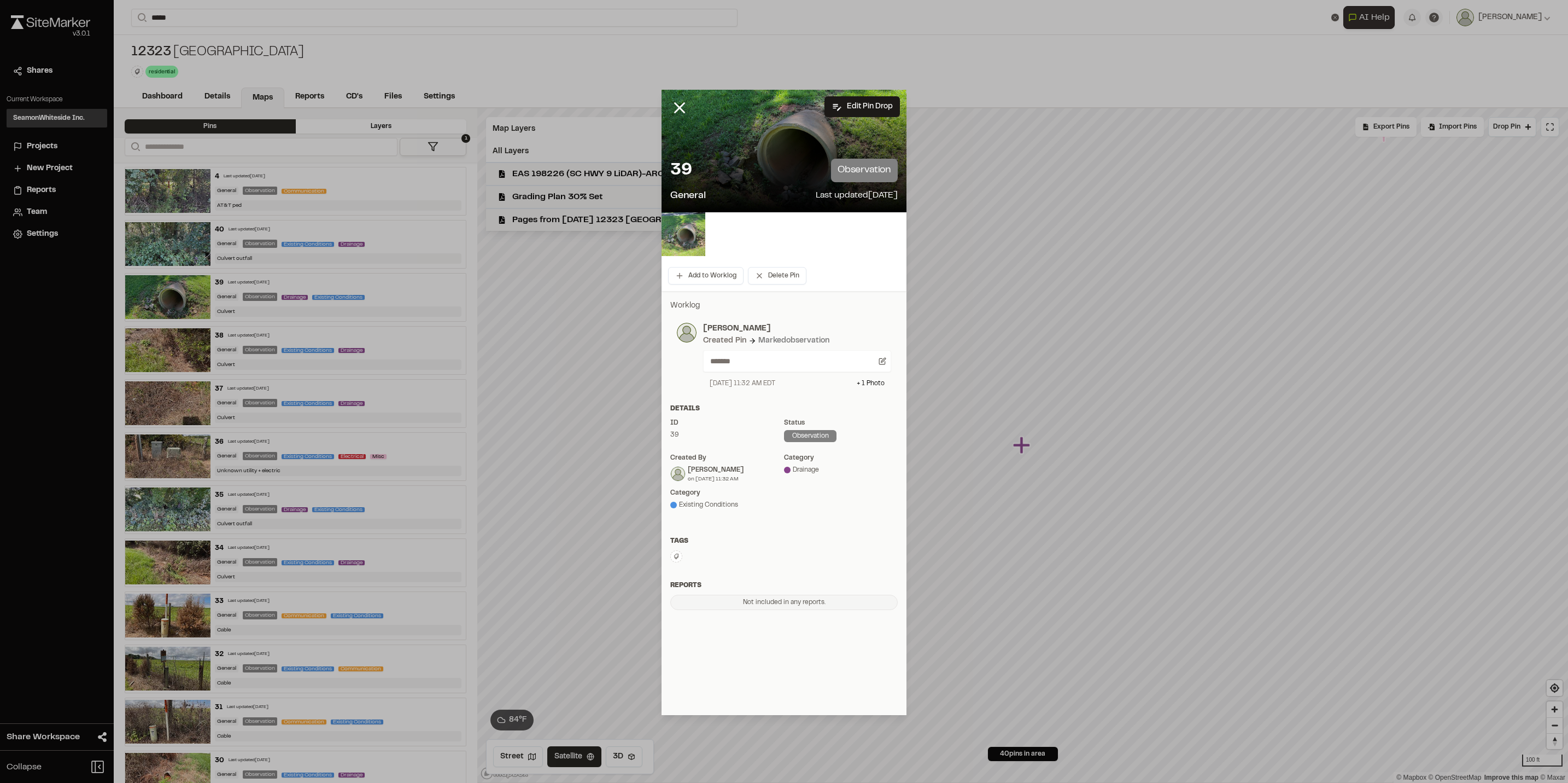
click at [694, 236] on img at bounding box center [683, 234] width 43 height 43
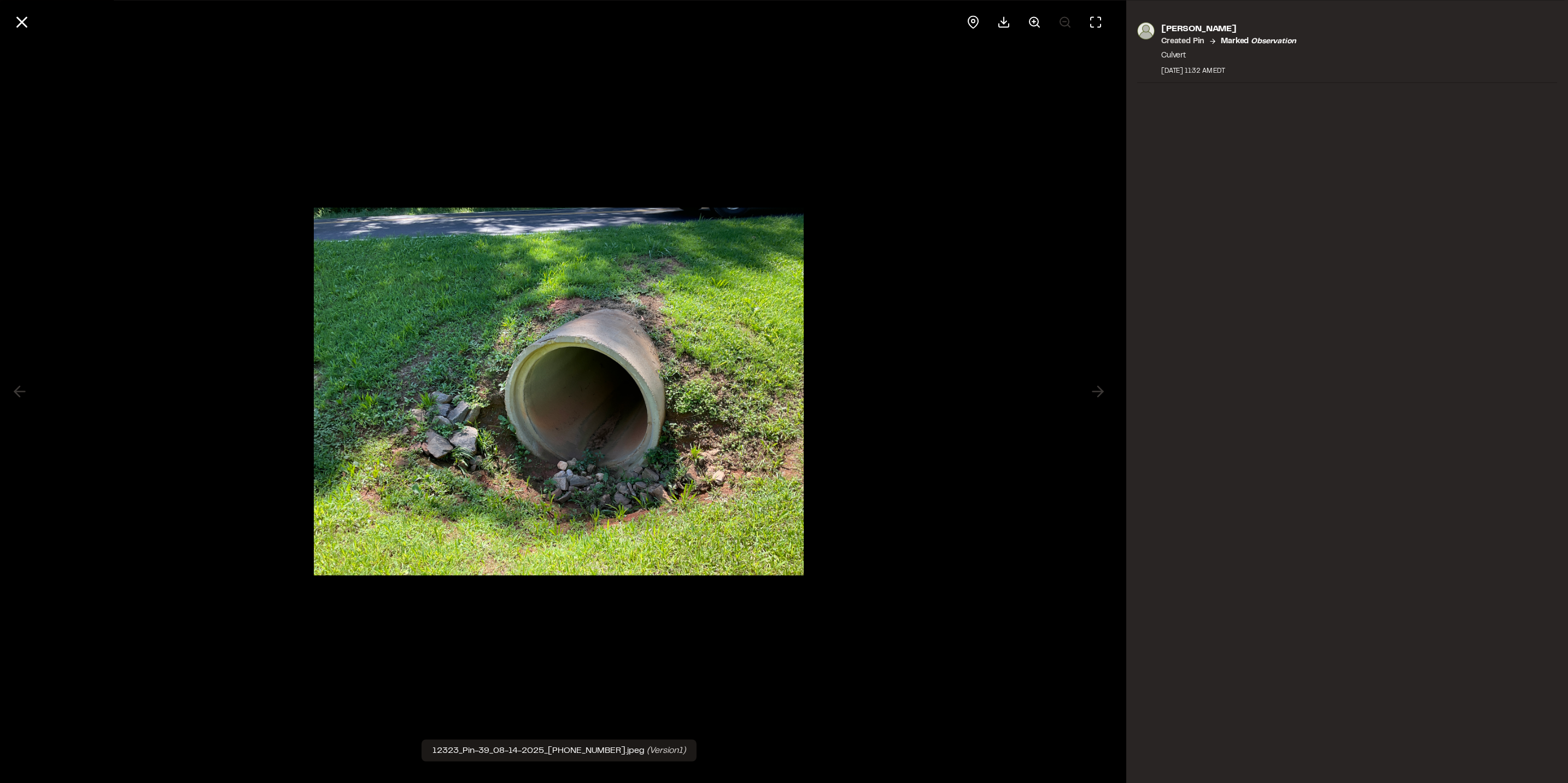
drag, startPoint x: 932, startPoint y: 194, endPoint x: 944, endPoint y: 194, distance: 12.0
click at [932, 196] on div at bounding box center [558, 392] width 1118 height 783
click at [488, 154] on div at bounding box center [558, 392] width 1118 height 783
click at [20, 19] on line at bounding box center [22, 22] width 9 height 9
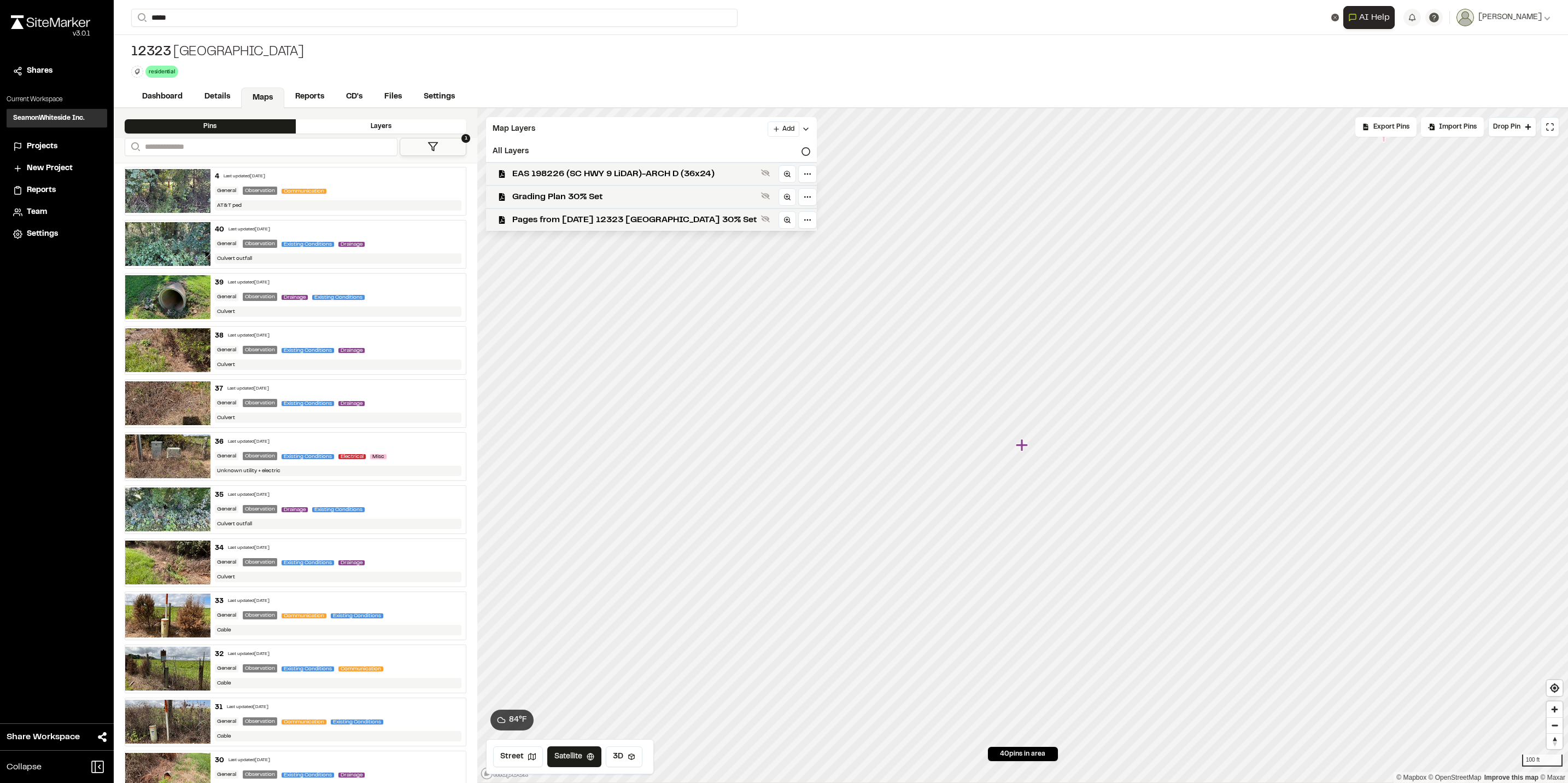
click at [49, 144] on span "Projects" at bounding box center [41, 147] width 30 height 12
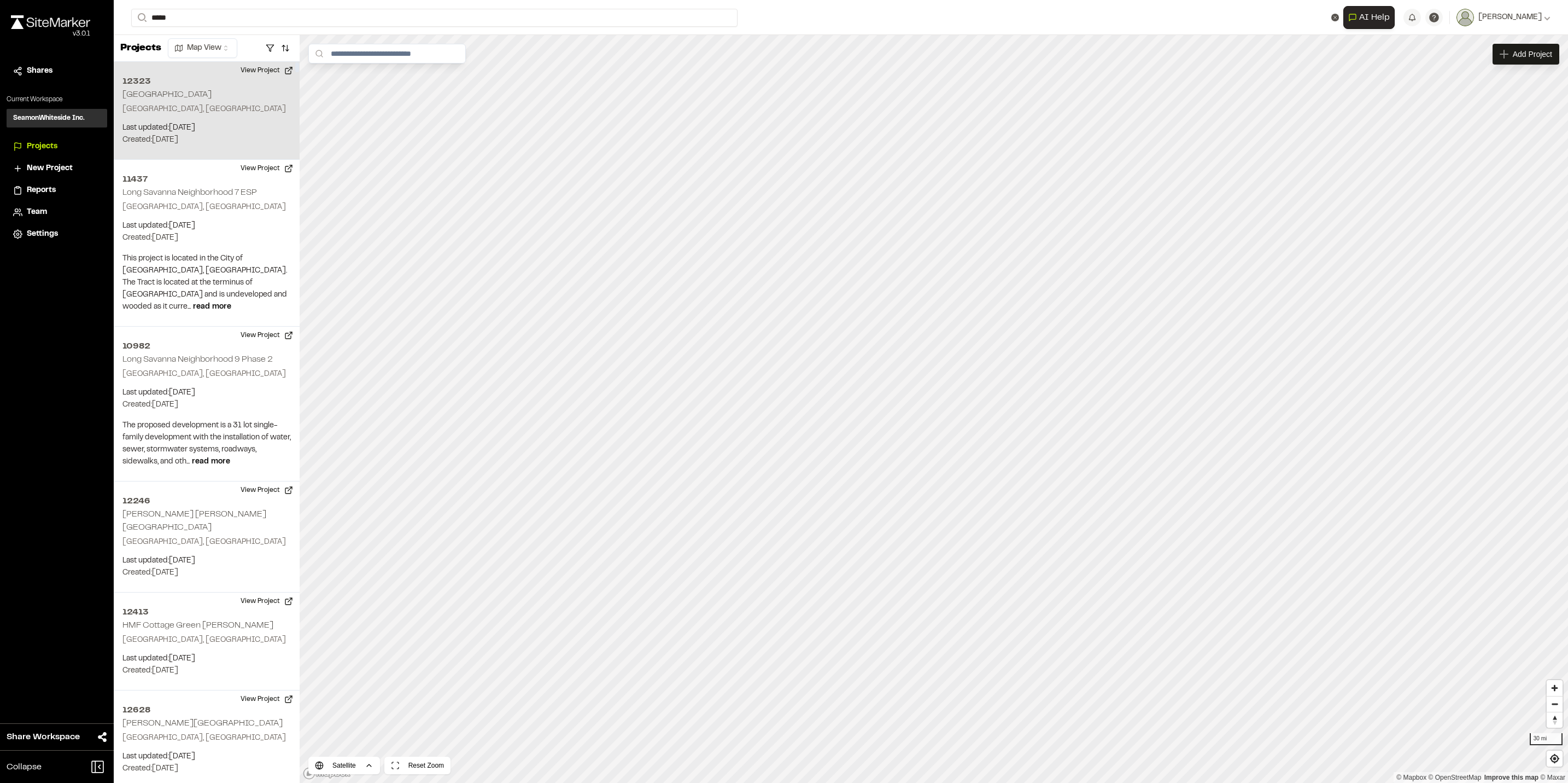
click at [194, 90] on h2 "[GEOGRAPHIC_DATA]" at bounding box center [167, 94] width 89 height 8
click at [238, 131] on p "Last updated: [DATE]" at bounding box center [206, 128] width 168 height 12
click at [208, 107] on p "[GEOGRAPHIC_DATA], [GEOGRAPHIC_DATA]" at bounding box center [206, 109] width 168 height 12
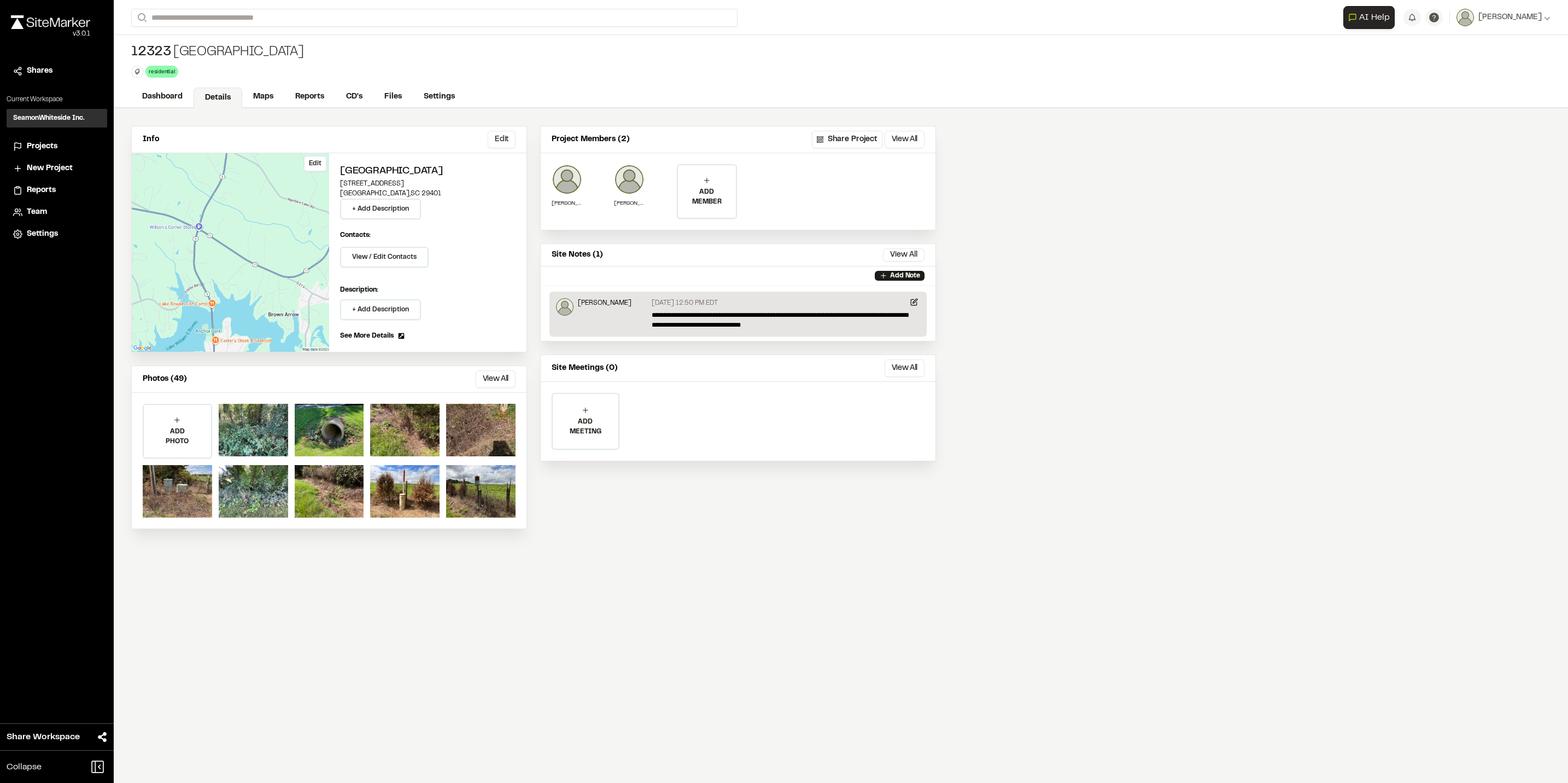
click at [270, 253] on div "Edit" at bounding box center [230, 253] width 198 height 199
click at [262, 100] on link "Maps" at bounding box center [263, 97] width 43 height 21
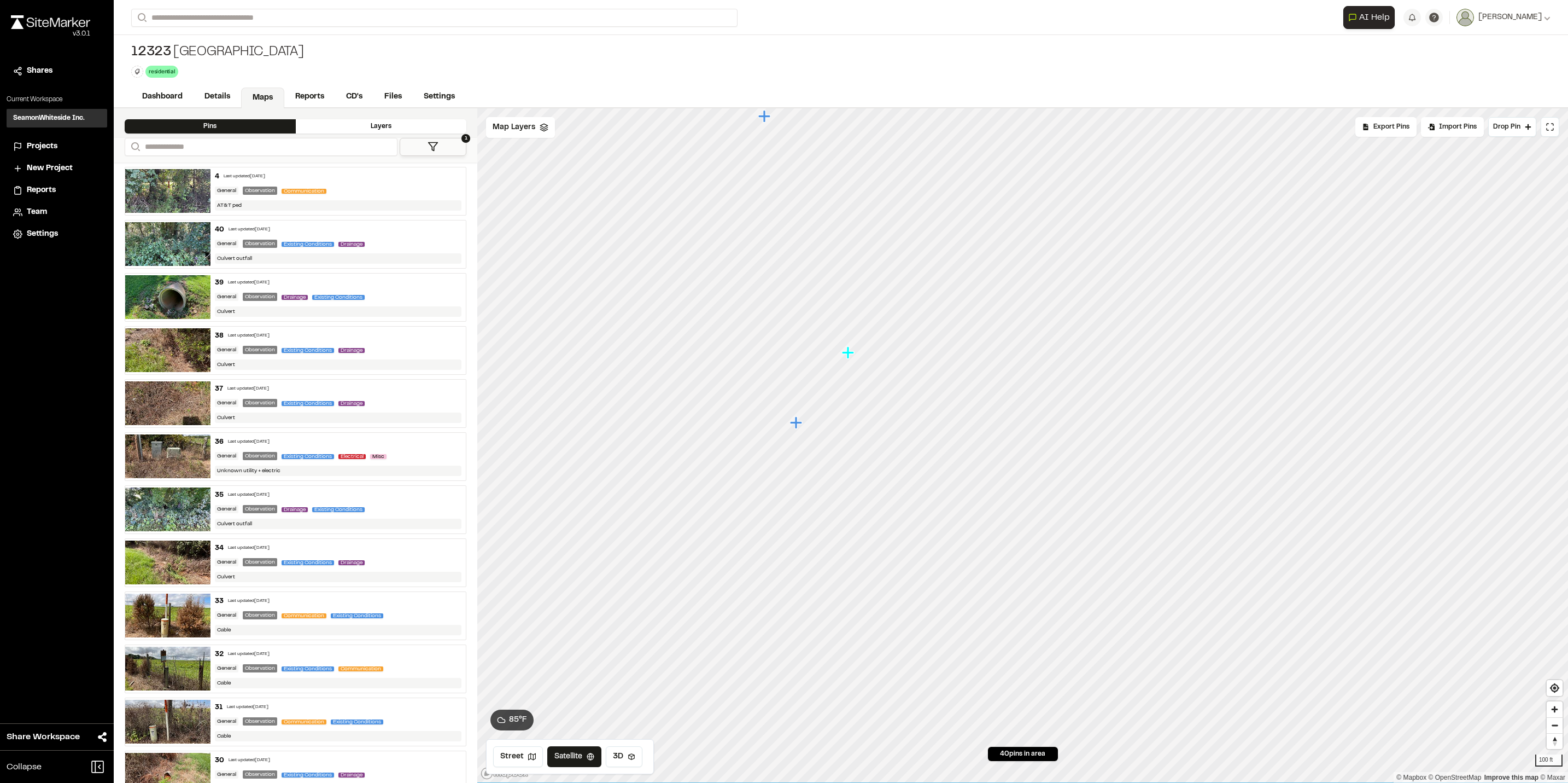
click at [844, 355] on icon "Map marker" at bounding box center [848, 352] width 14 height 14
click at [963, 517] on icon "Map marker" at bounding box center [969, 514] width 12 height 12
click at [758, 552] on icon "Map marker" at bounding box center [763, 549] width 14 height 14
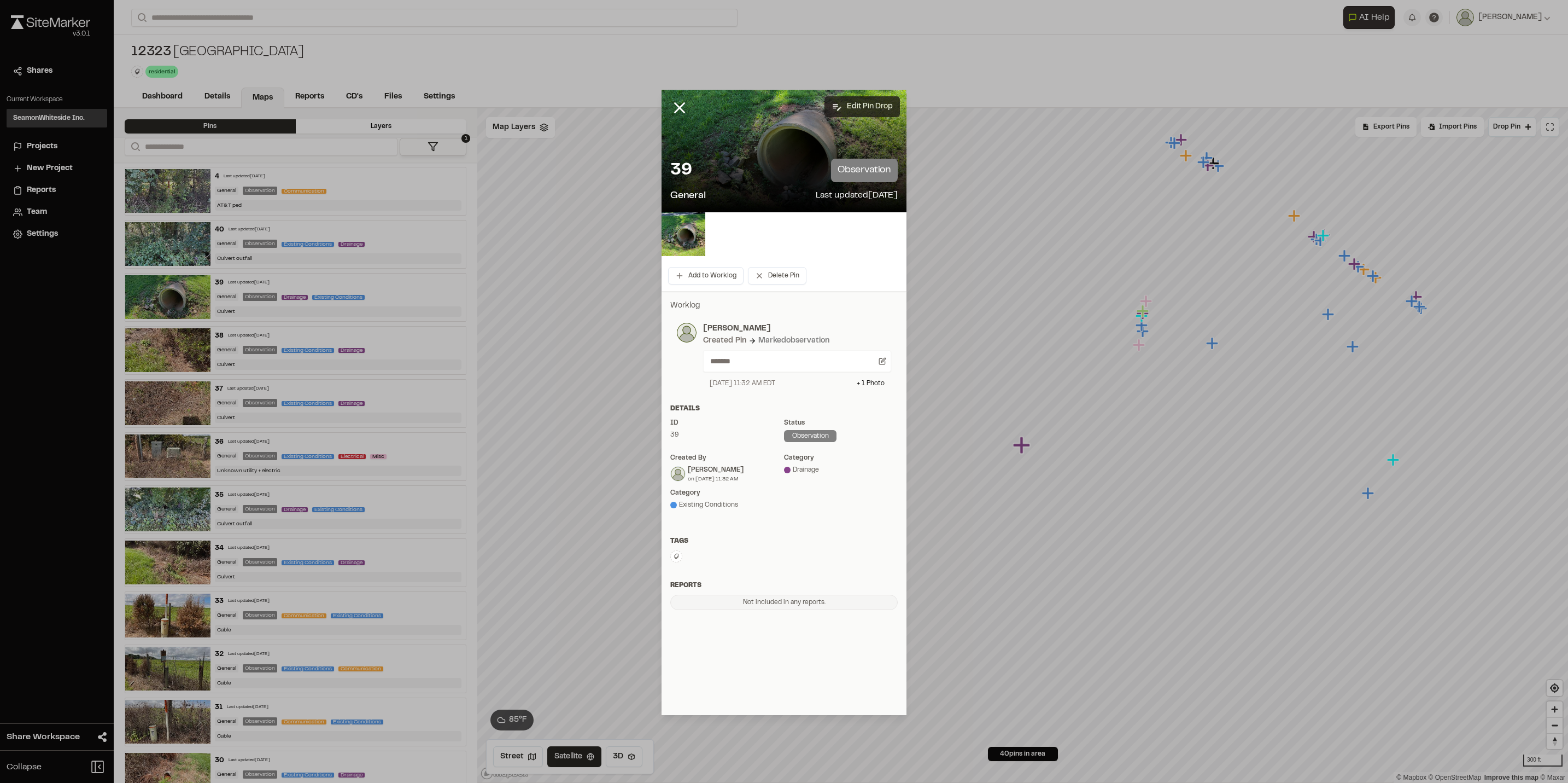
click at [851, 102] on button "Edit Pin Drop" at bounding box center [862, 106] width 76 height 21
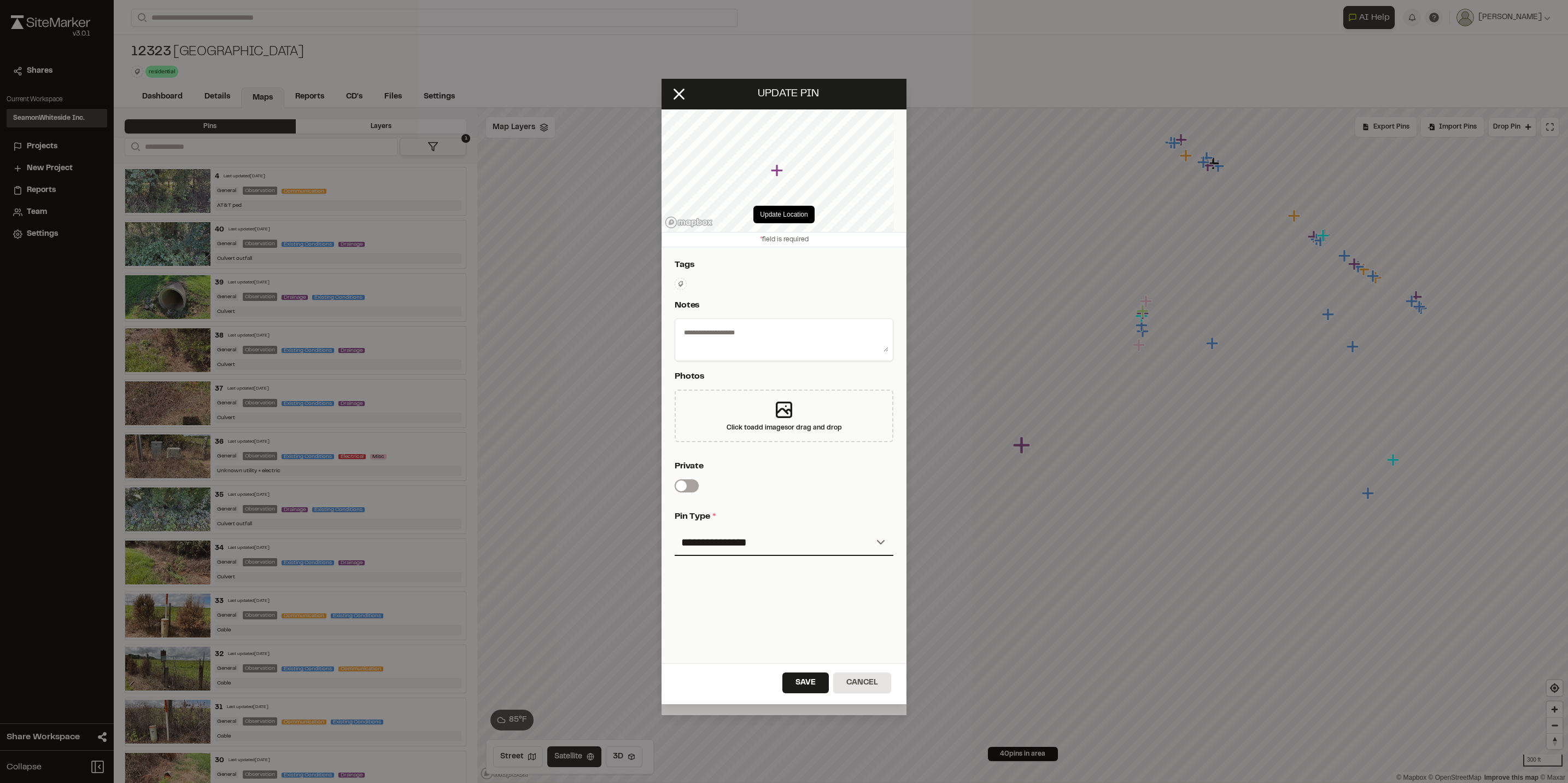
type textarea "*******"
select select "*"
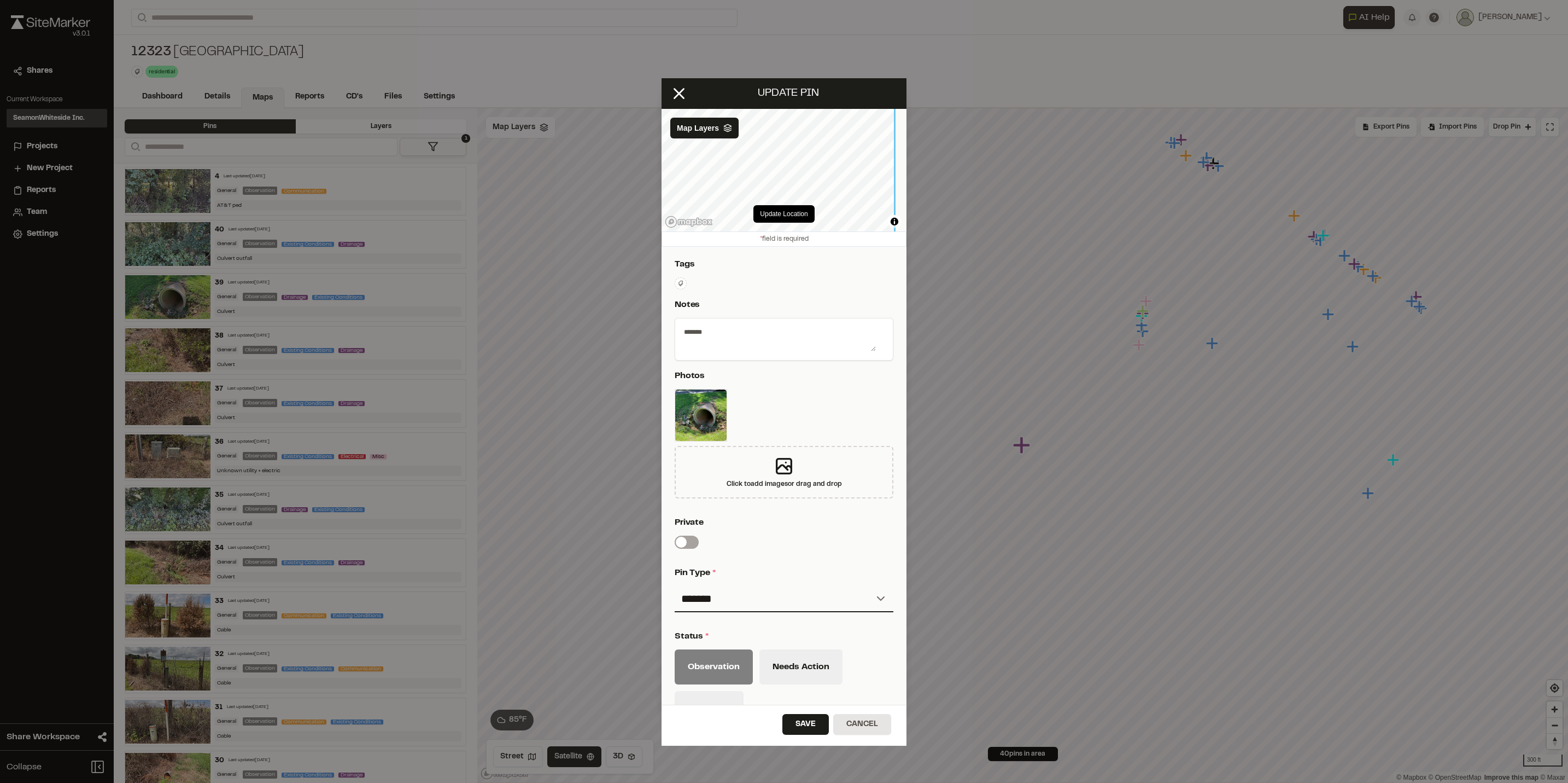
click at [738, 209] on div "Update Location © Mapbox © OpenStreetMap Improve this map © Maxar Map Layers" at bounding box center [784, 170] width 245 height 123
click at [780, 107] on div "**********" at bounding box center [784, 392] width 245 height 627
click at [853, 82] on div "**********" at bounding box center [784, 392] width 245 height 627
click at [779, 356] on div "**********" at bounding box center [784, 392] width 245 height 627
click at [717, 133] on span "Map Layers" at bounding box center [697, 128] width 42 height 12
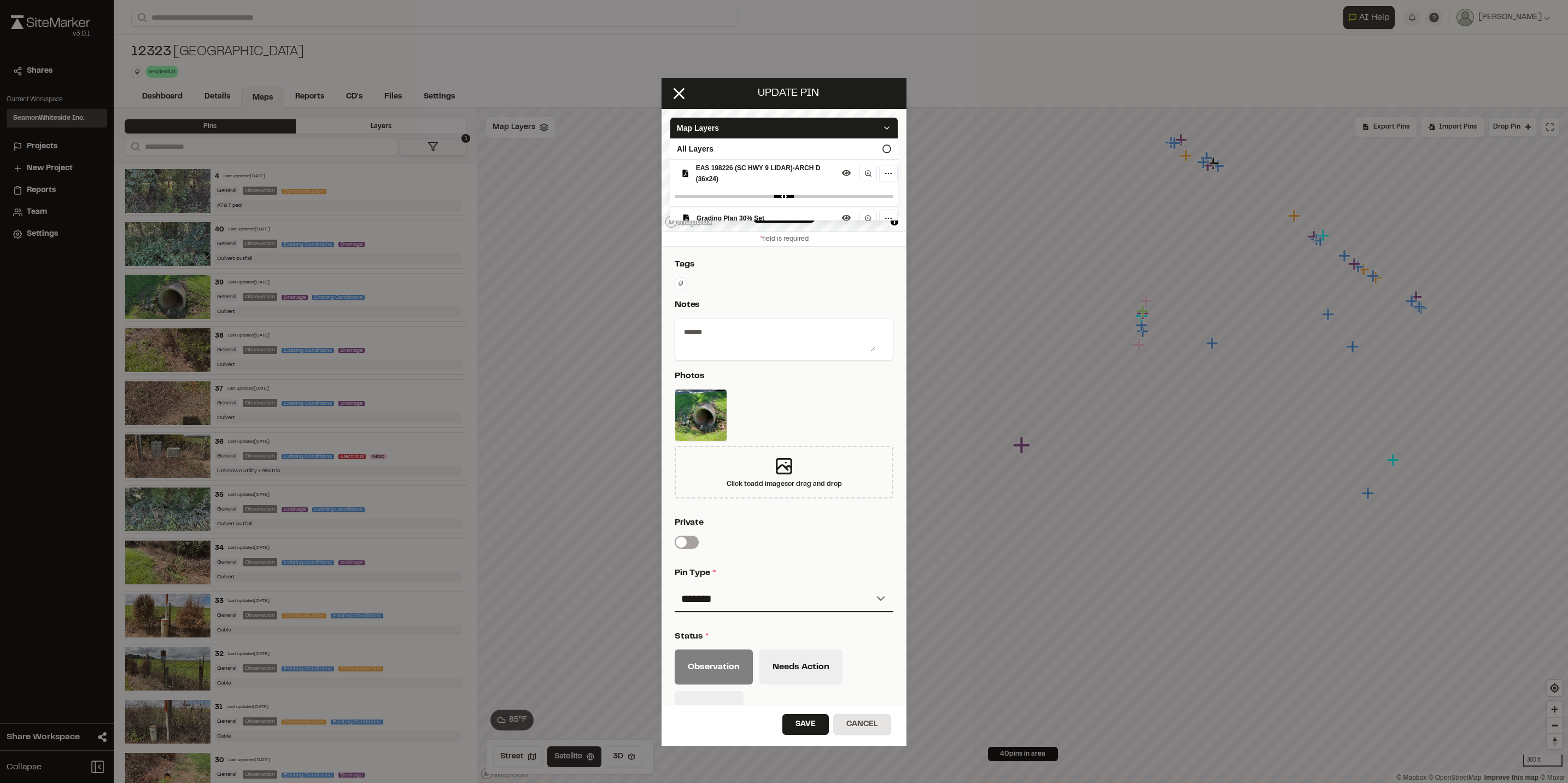
click at [761, 176] on span "EAS 198226 (SC HWY 9 LiDAR)-ARCH D (36x24)" at bounding box center [767, 173] width 142 height 22
click at [768, 193] on span "Grading Plan 30% Set" at bounding box center [766, 198] width 141 height 11
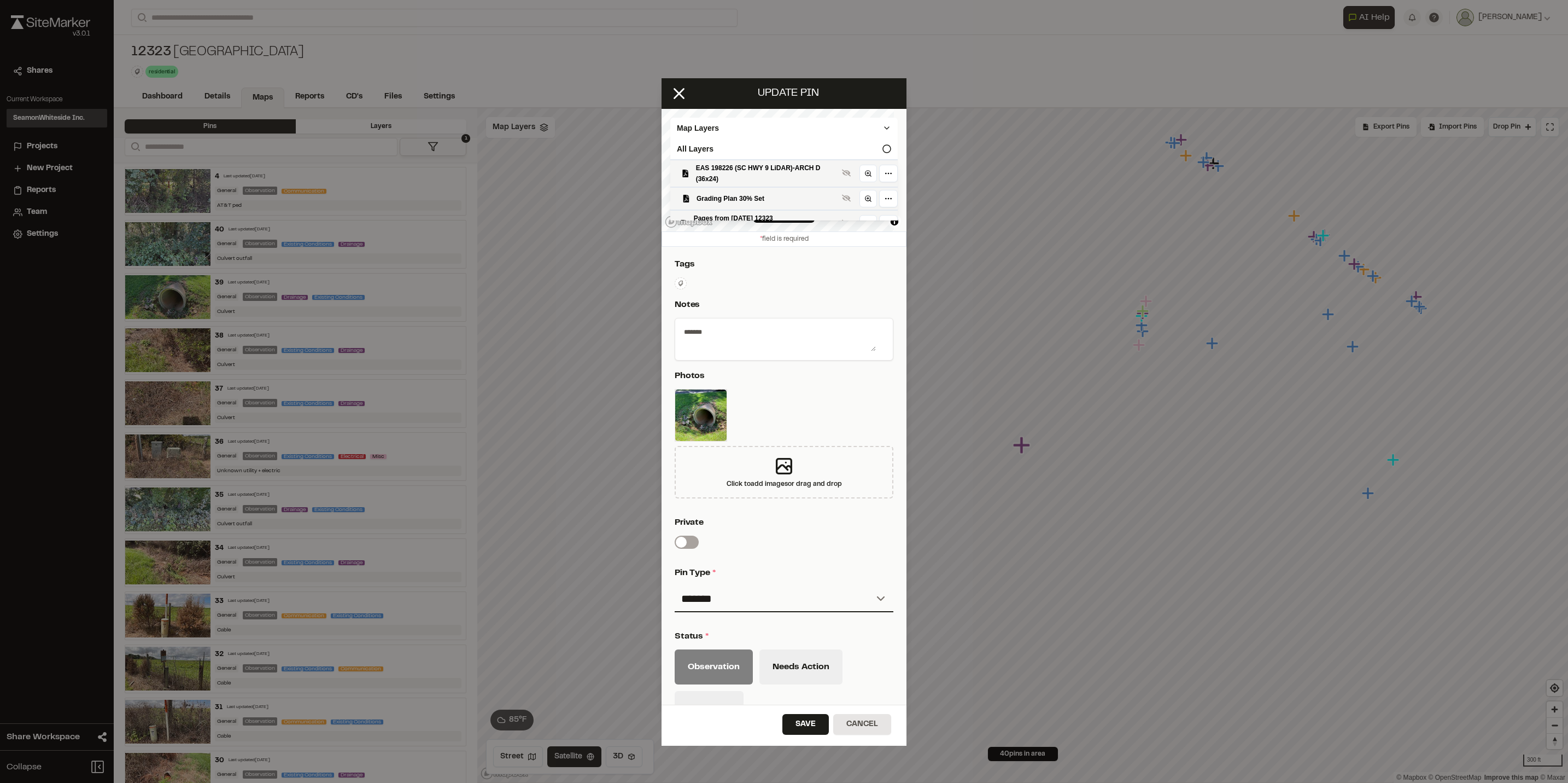
click at [822, 107] on div "Update pin" at bounding box center [784, 93] width 245 height 30
click at [800, 133] on div "Map Layers" at bounding box center [784, 128] width 227 height 21
click at [798, 209] on div "Update Location © Mapbox © OpenStreetMap Improve this map © Maxar Map Layers" at bounding box center [784, 170] width 245 height 123
click at [796, 211] on button "Update Location" at bounding box center [784, 214] width 61 height 18
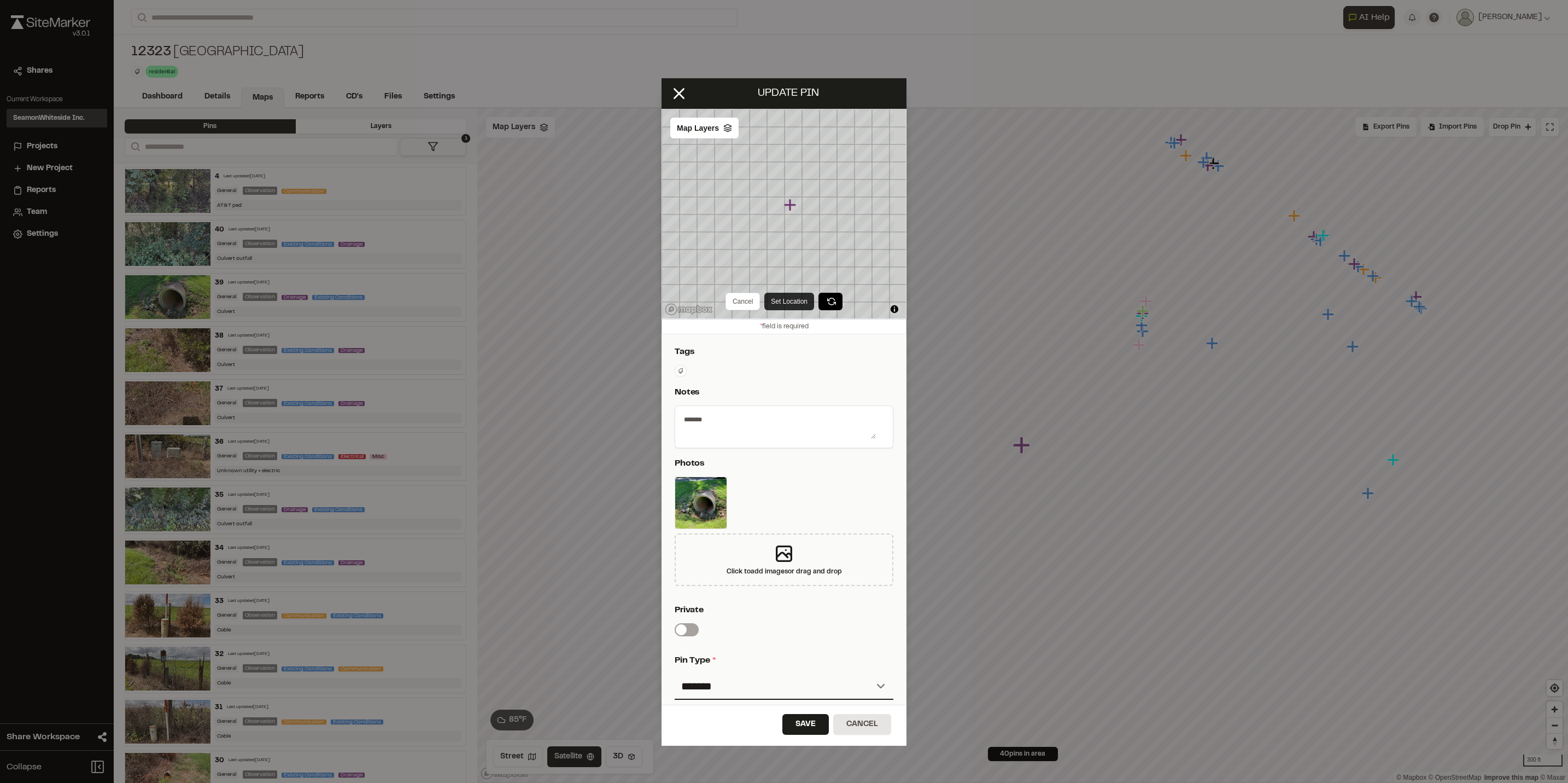
click at [775, 299] on button "Set Location" at bounding box center [788, 302] width 50 height 18
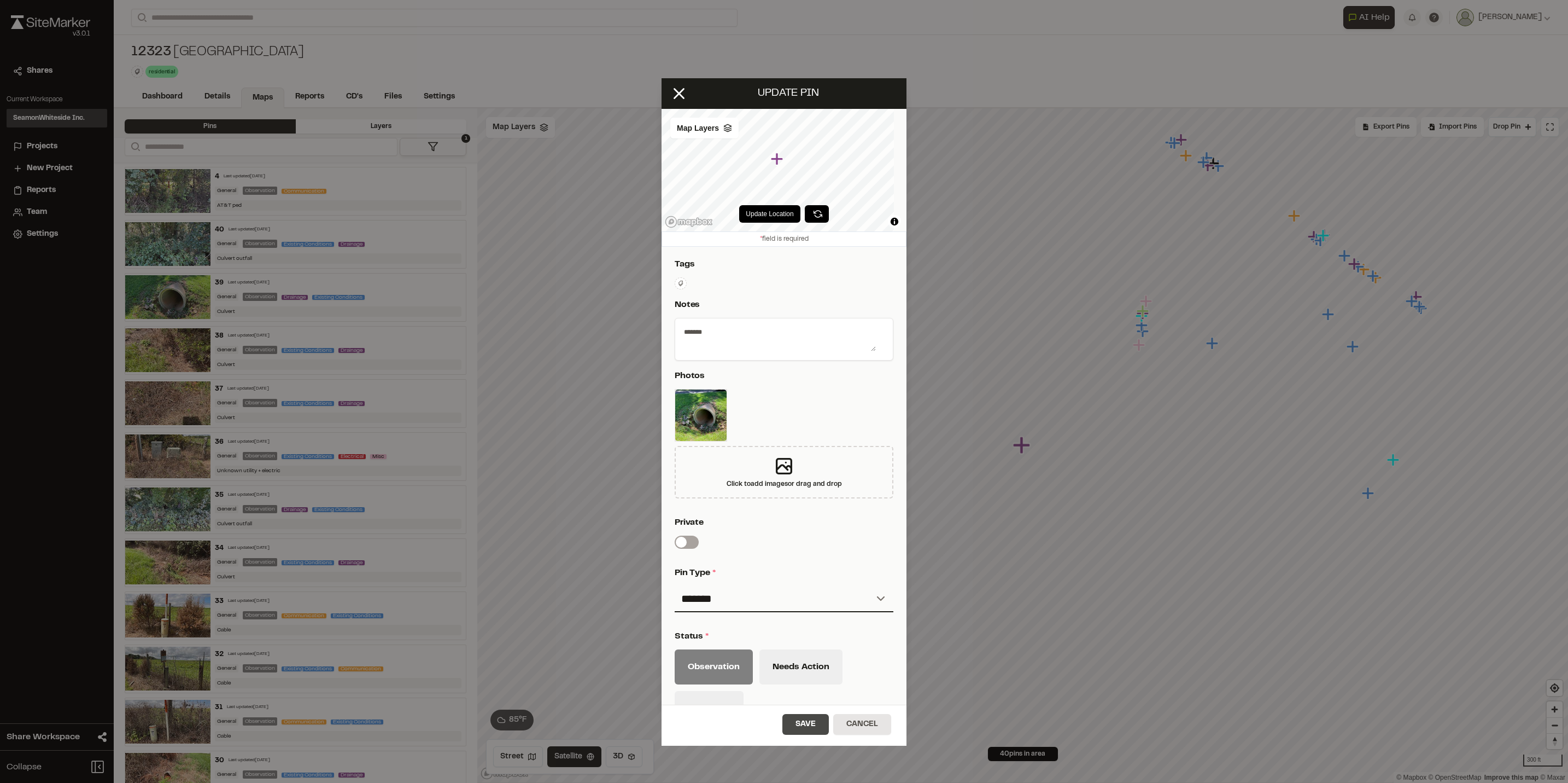
click at [808, 720] on button "Save" at bounding box center [805, 724] width 46 height 21
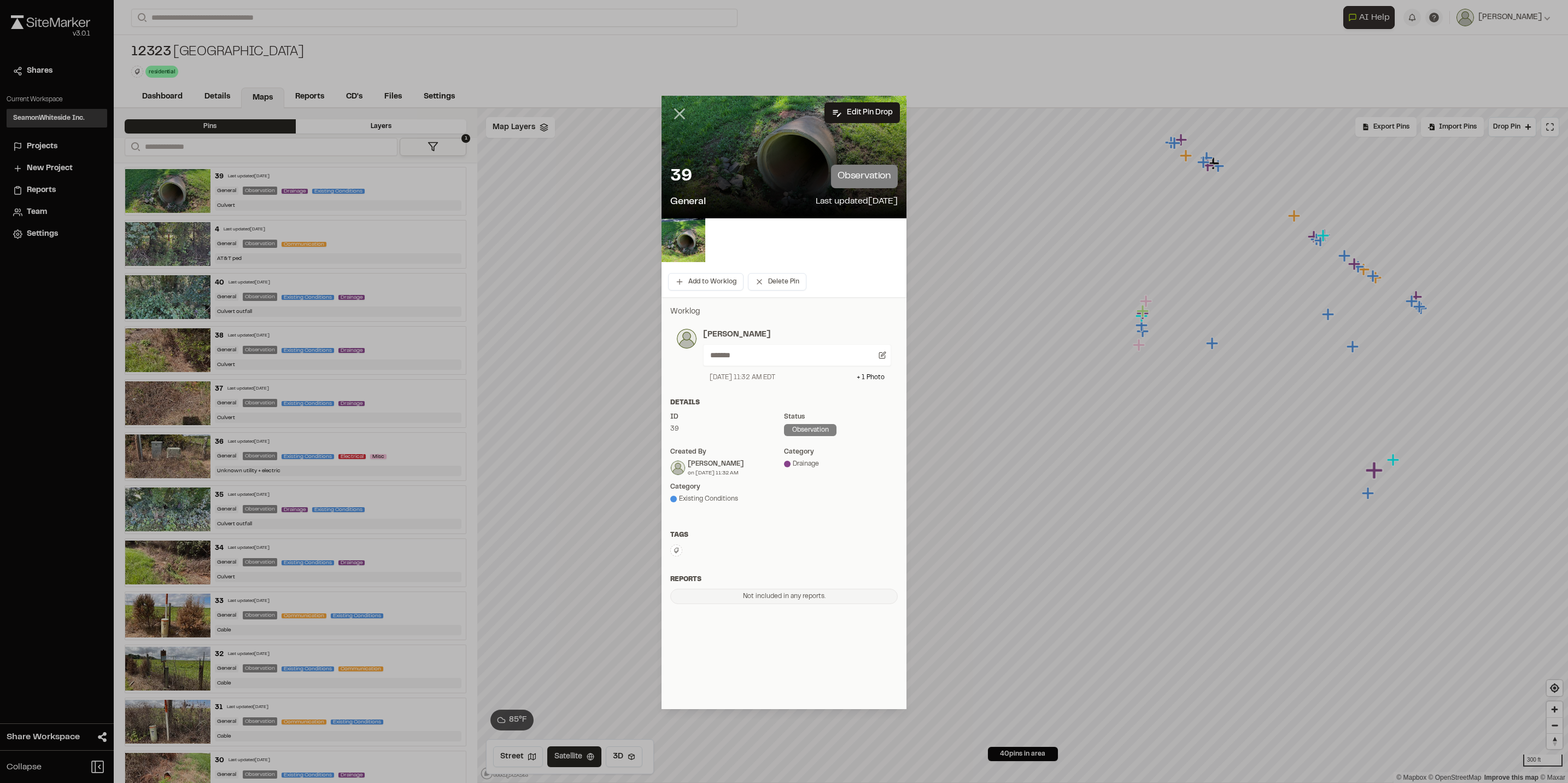
click at [674, 109] on icon at bounding box center [679, 113] width 19 height 19
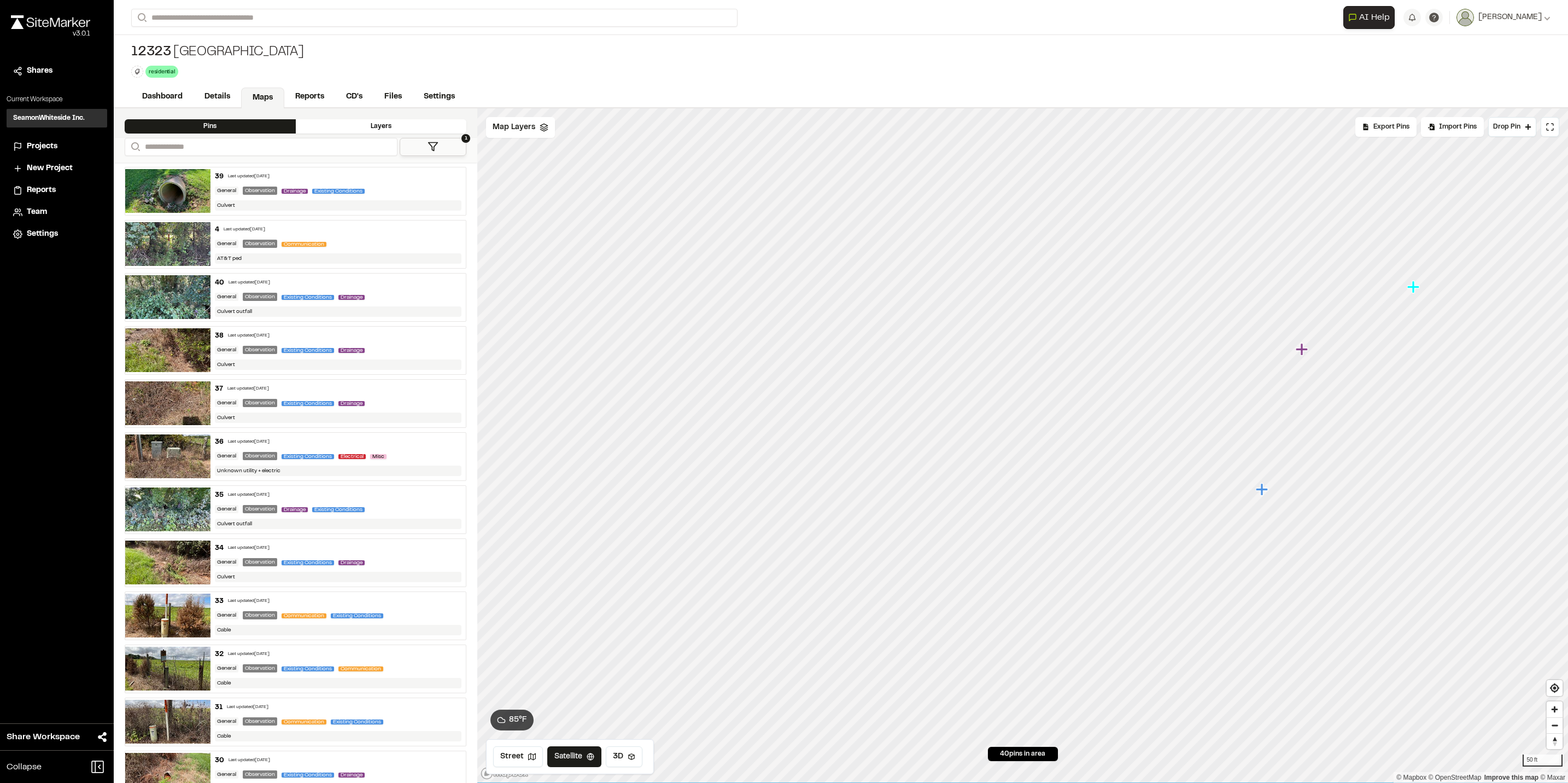
click at [1304, 348] on icon "Map marker" at bounding box center [1303, 349] width 14 height 14
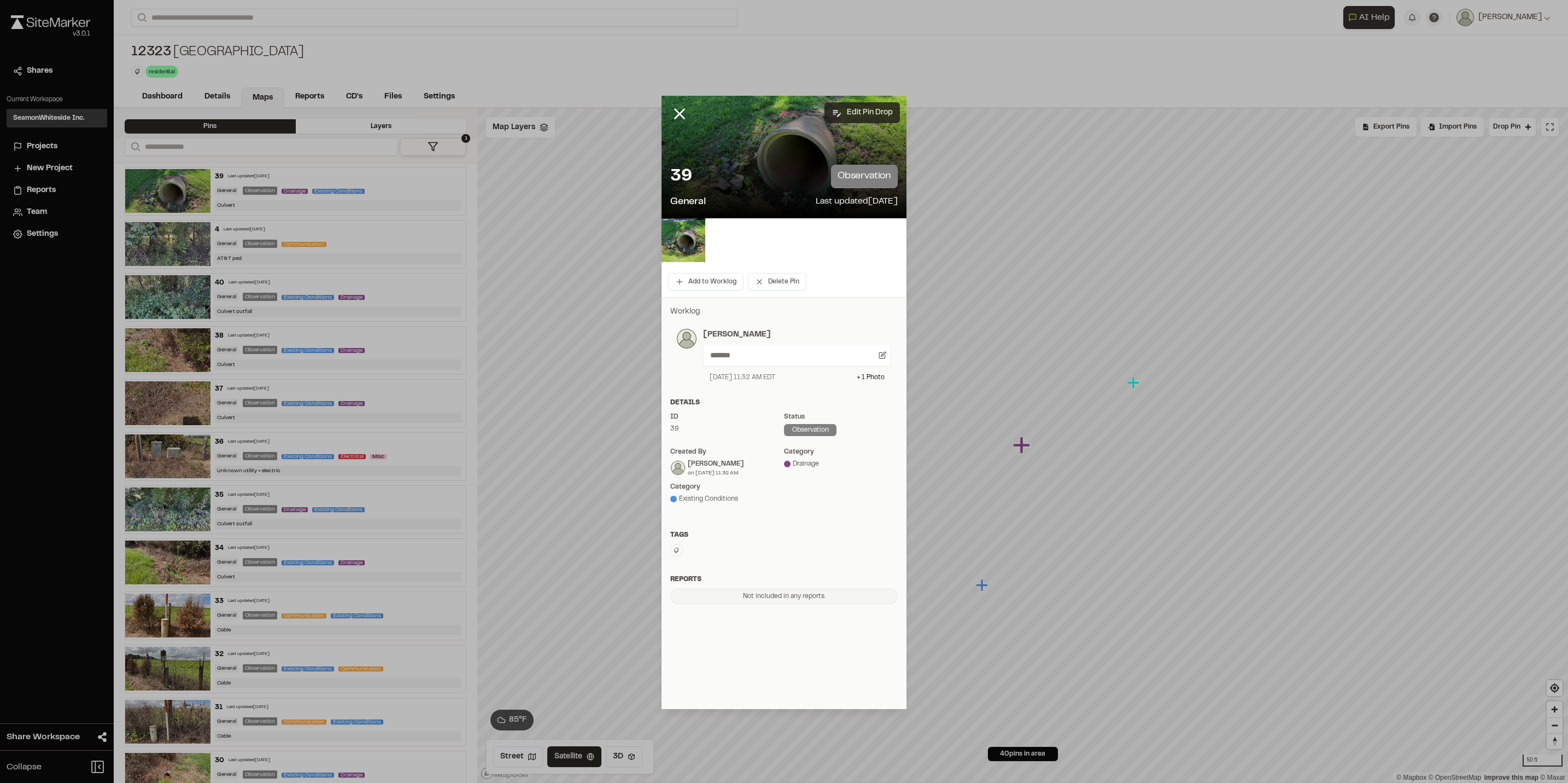
click at [861, 110] on button "Edit Pin Drop" at bounding box center [862, 112] width 76 height 21
select select "*"
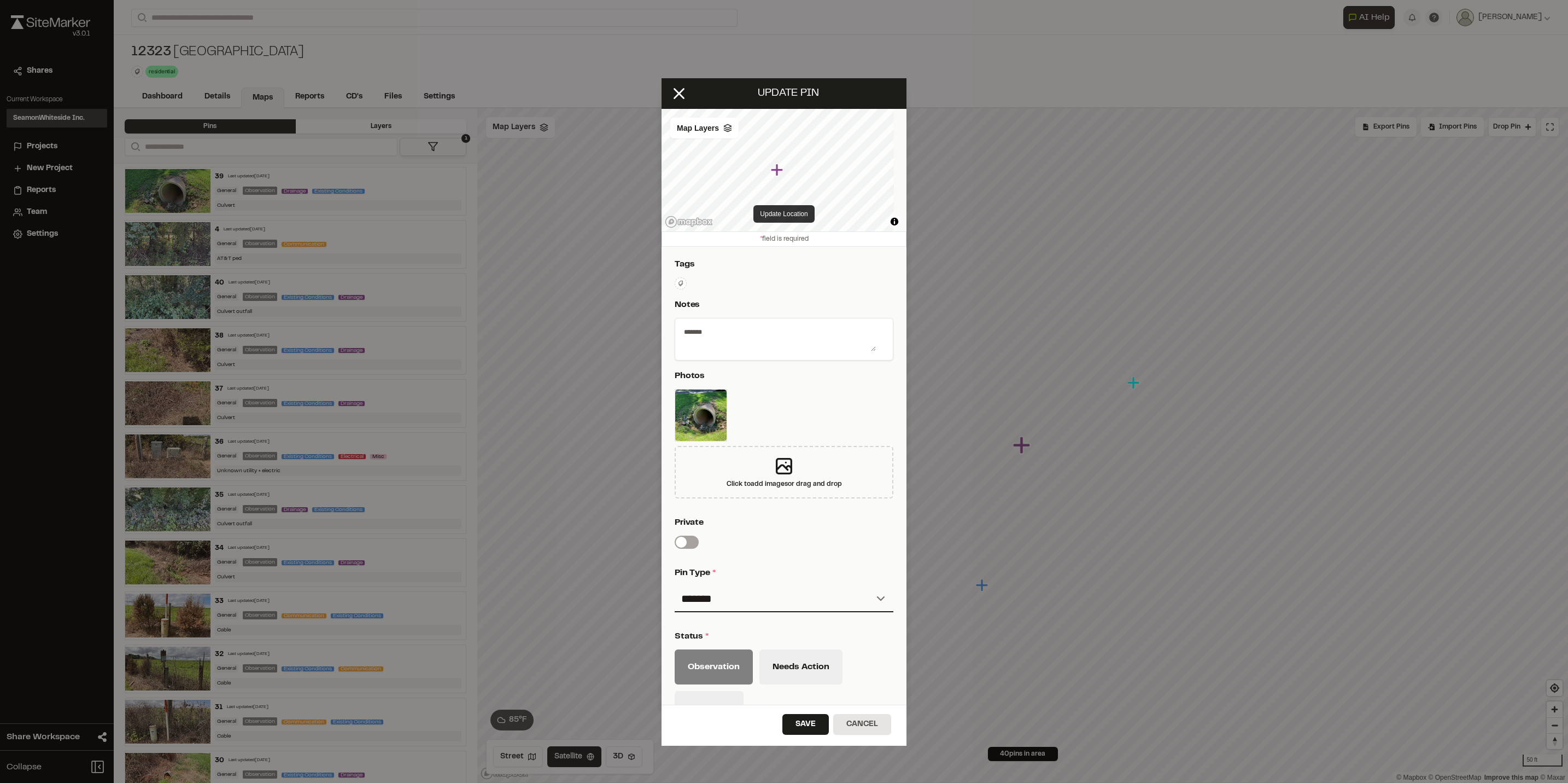
click at [790, 212] on button "Update Location" at bounding box center [784, 214] width 61 height 18
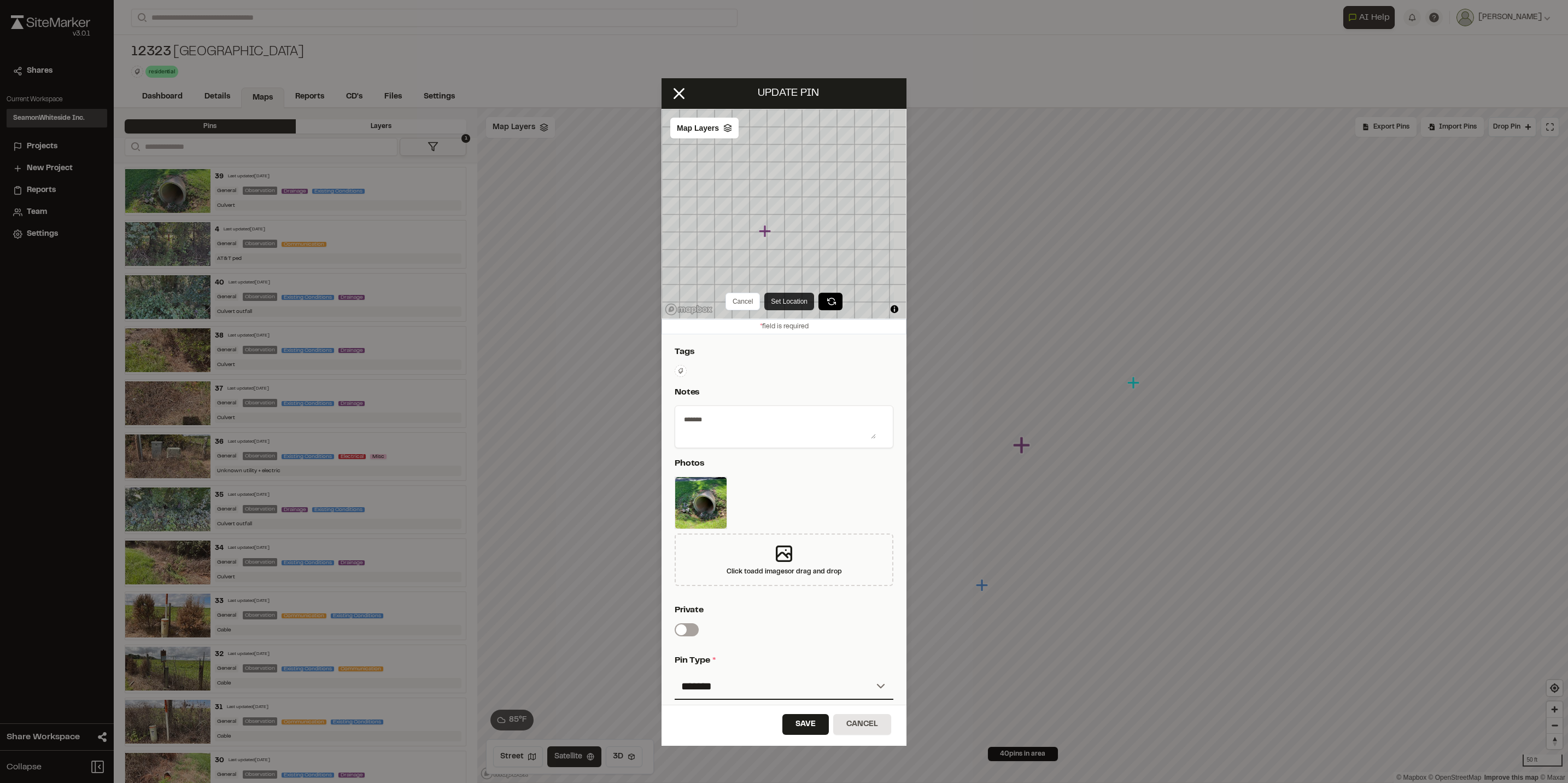
click at [778, 299] on button "Set Location" at bounding box center [788, 302] width 50 height 18
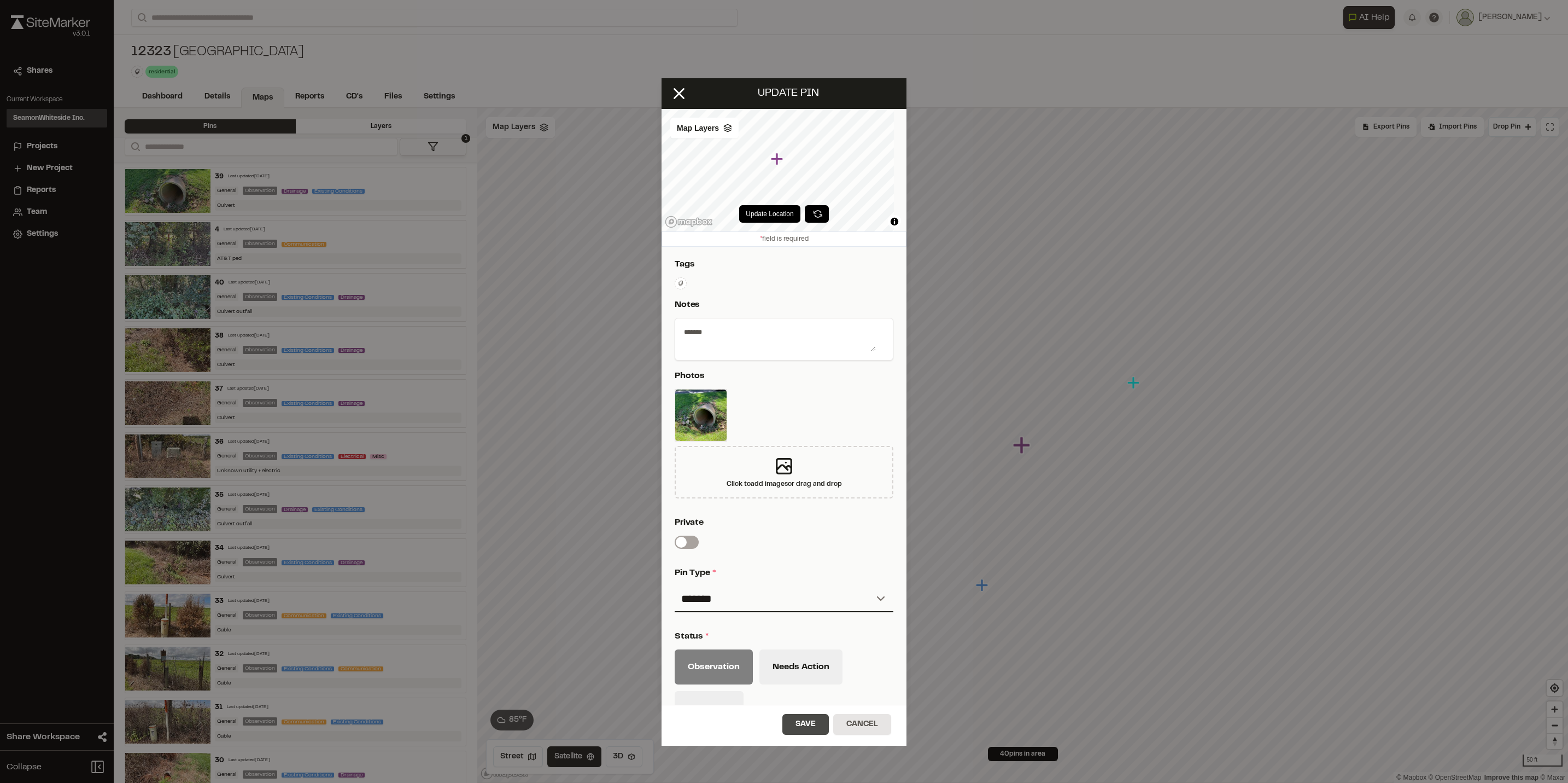
click at [809, 729] on button "Save" at bounding box center [805, 724] width 46 height 21
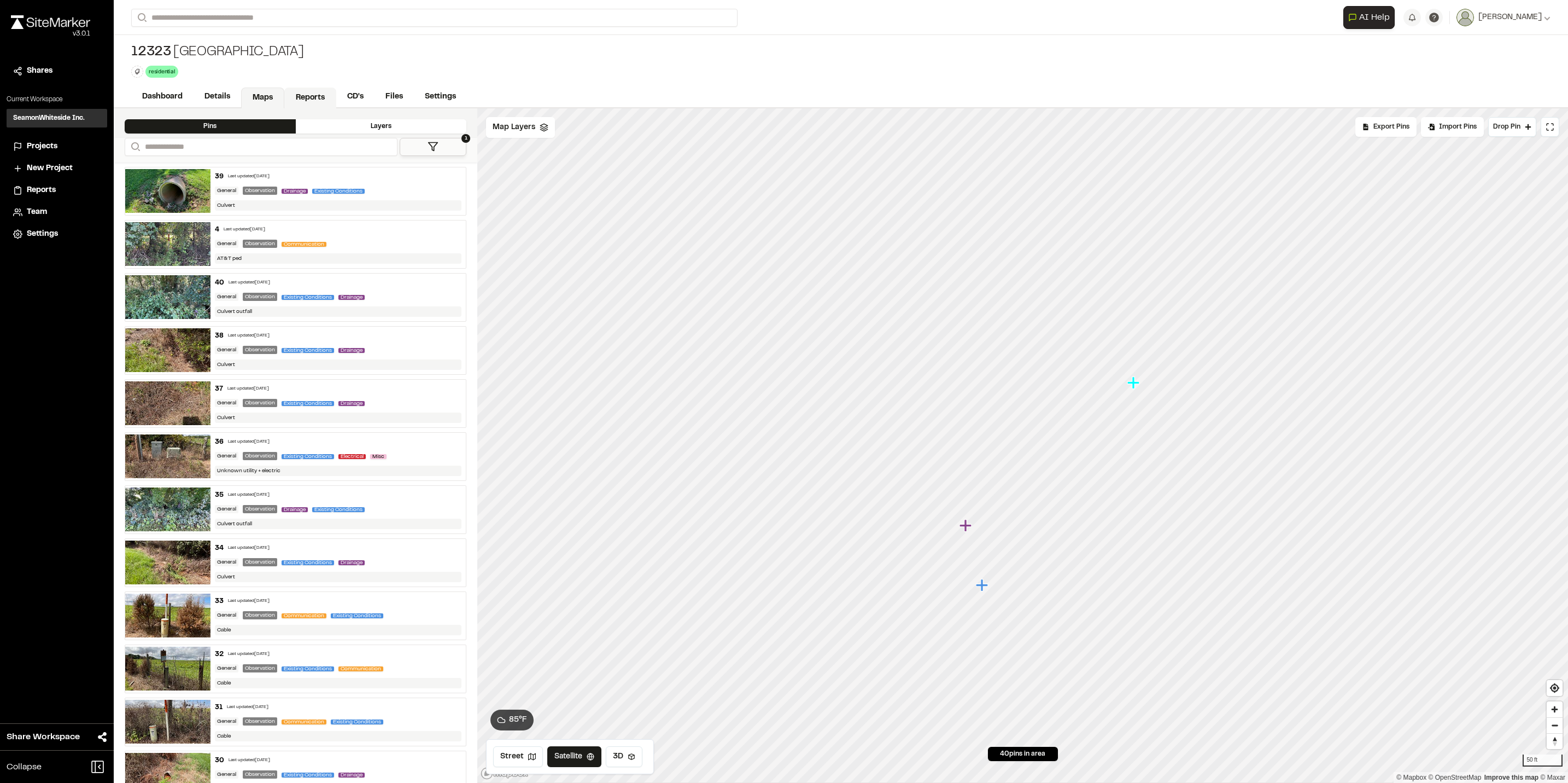
click at [323, 94] on link "Reports" at bounding box center [310, 97] width 52 height 21
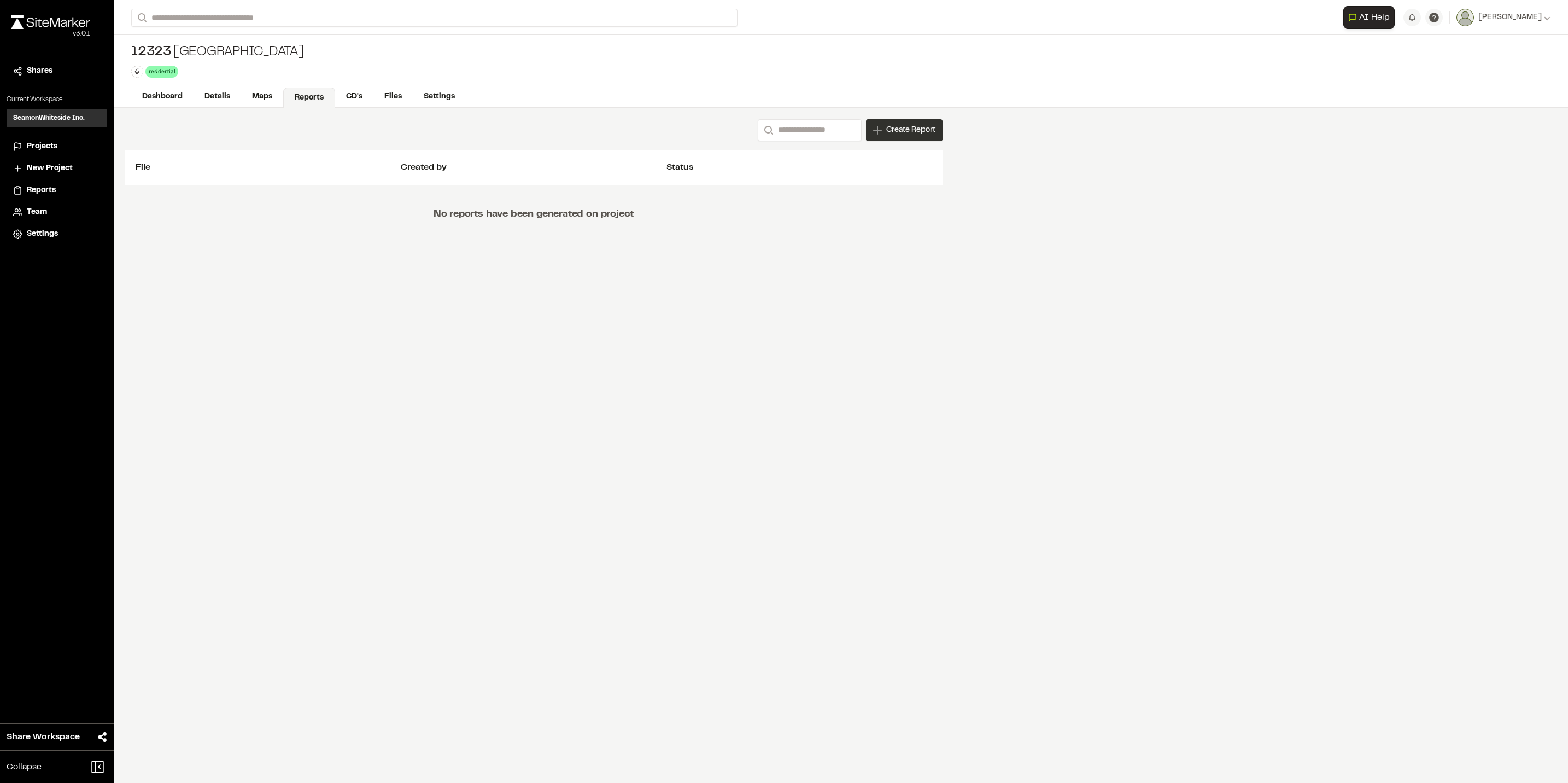
click at [902, 124] on div "Create Report" at bounding box center [904, 130] width 77 height 22
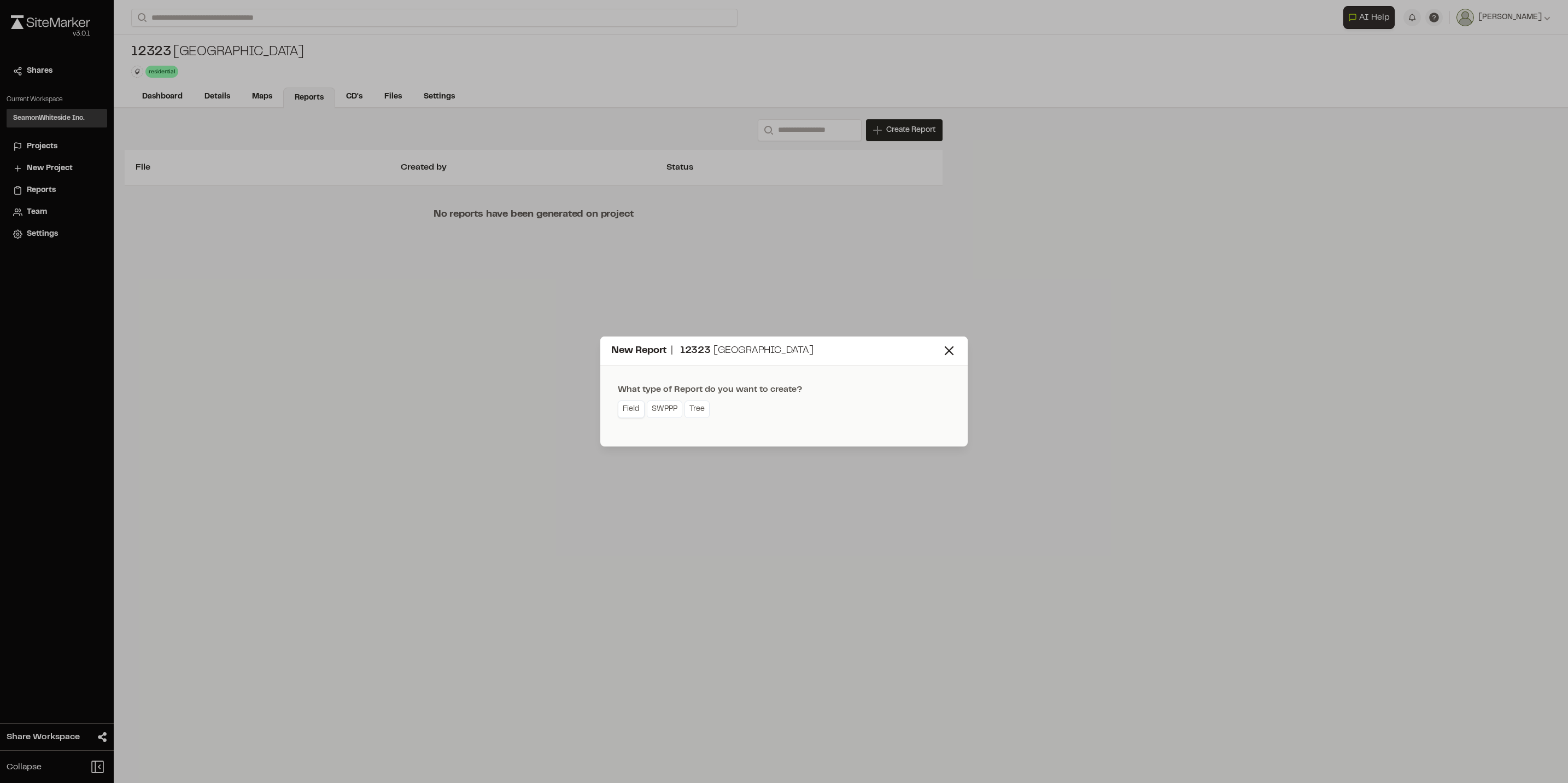
click at [625, 410] on link "Field" at bounding box center [630, 409] width 27 height 18
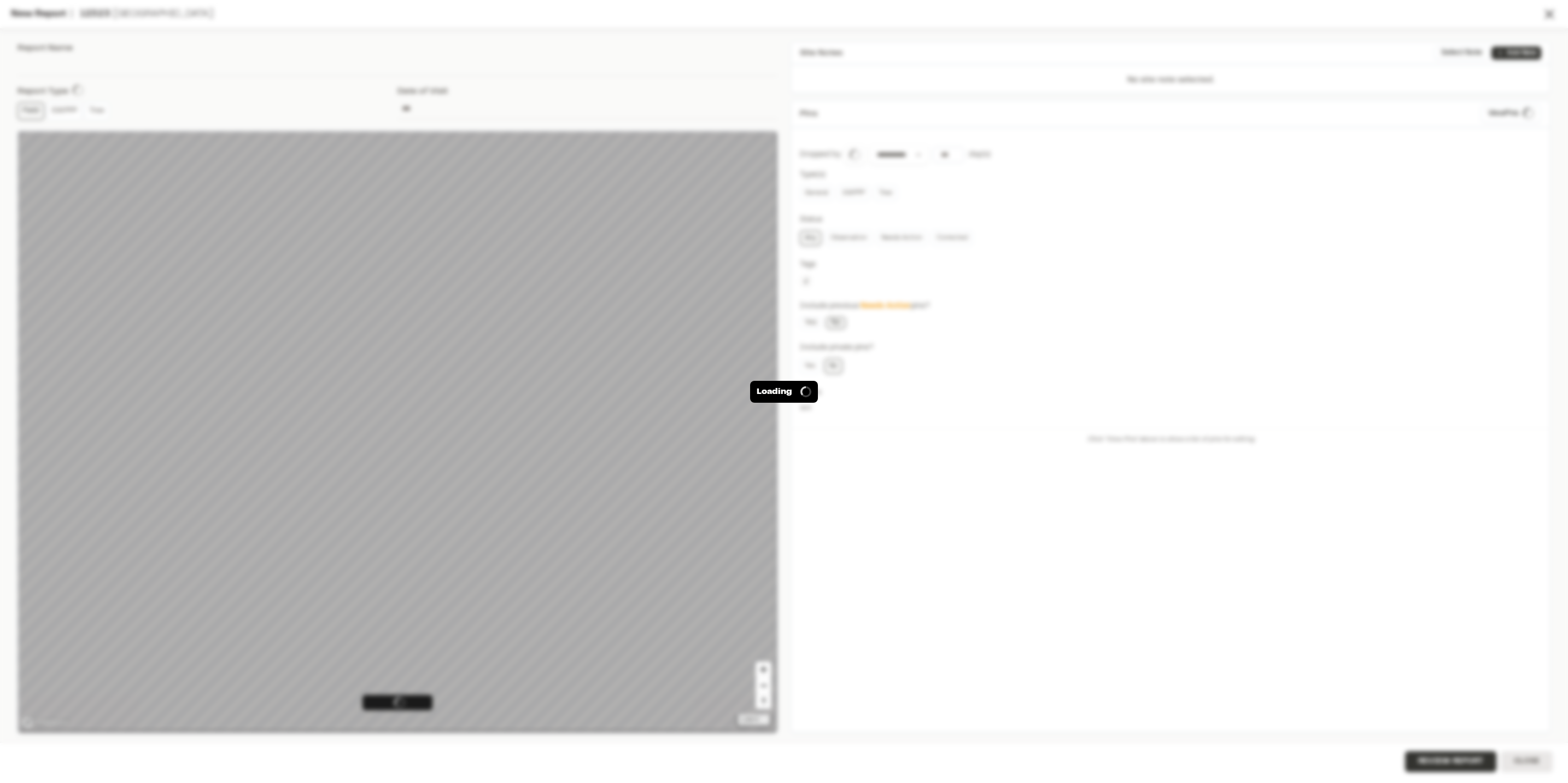
type input "**********"
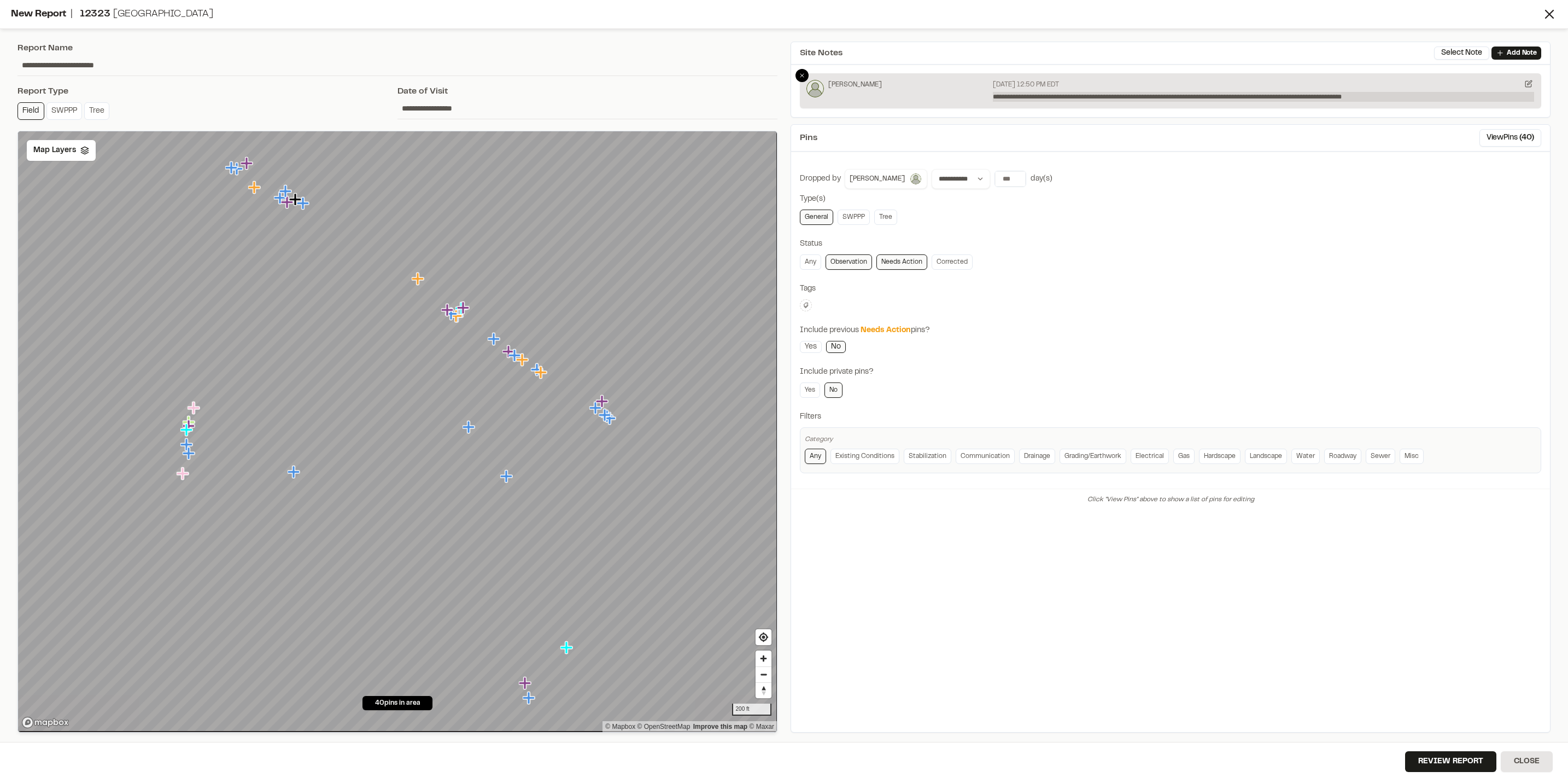
click at [1450, 100] on p "**********" at bounding box center [1263, 96] width 542 height 10
click at [1392, 135] on div "Pins View Pins ( 40 )" at bounding box center [1171, 138] width 759 height 27
click at [66, 151] on span "Map Layers" at bounding box center [54, 151] width 42 height 12
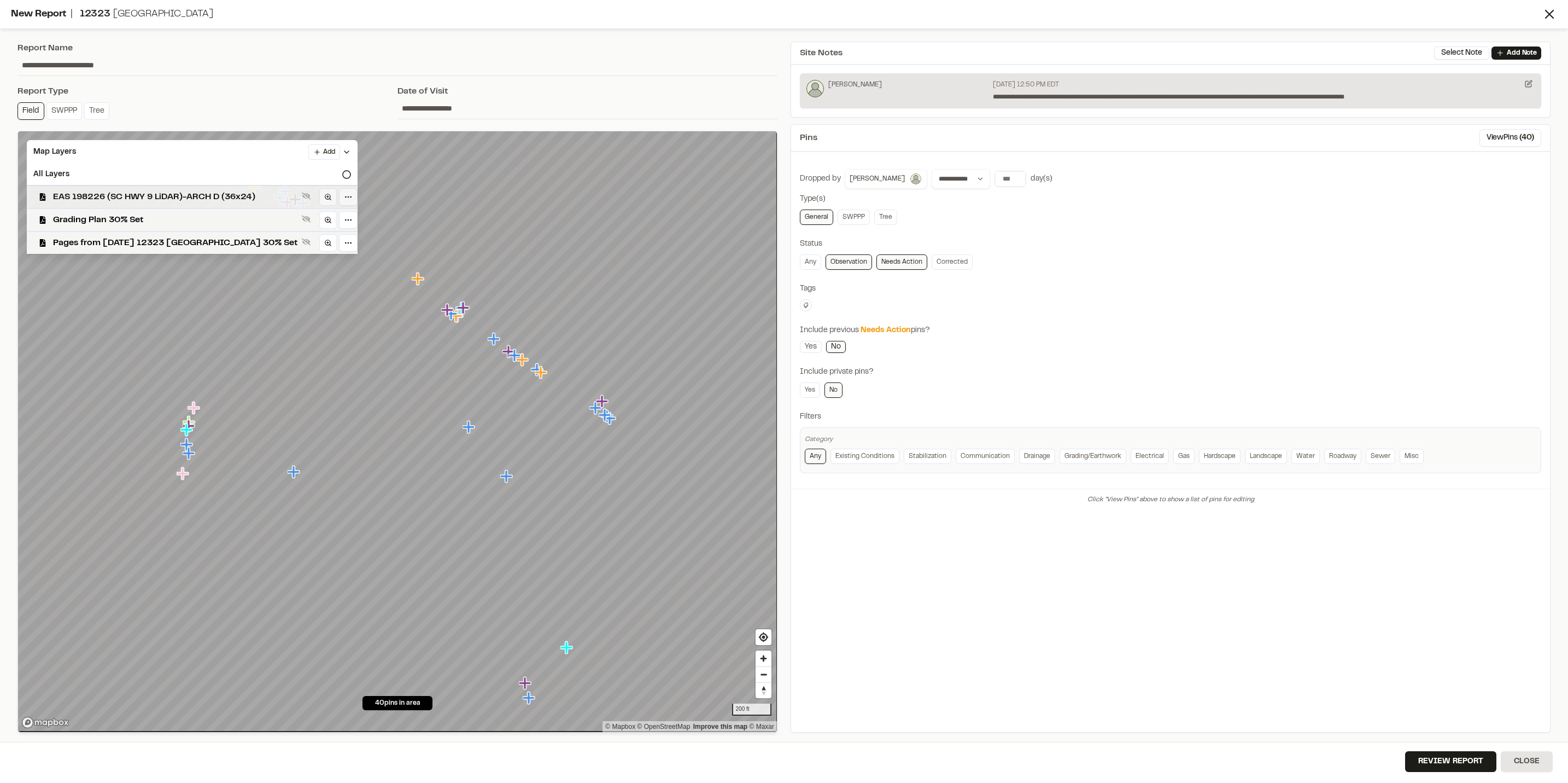
click at [188, 191] on span "EAS 198226 (SC HWY 9 LiDAR)-ARCH D (36x24)" at bounding box center [175, 197] width 245 height 13
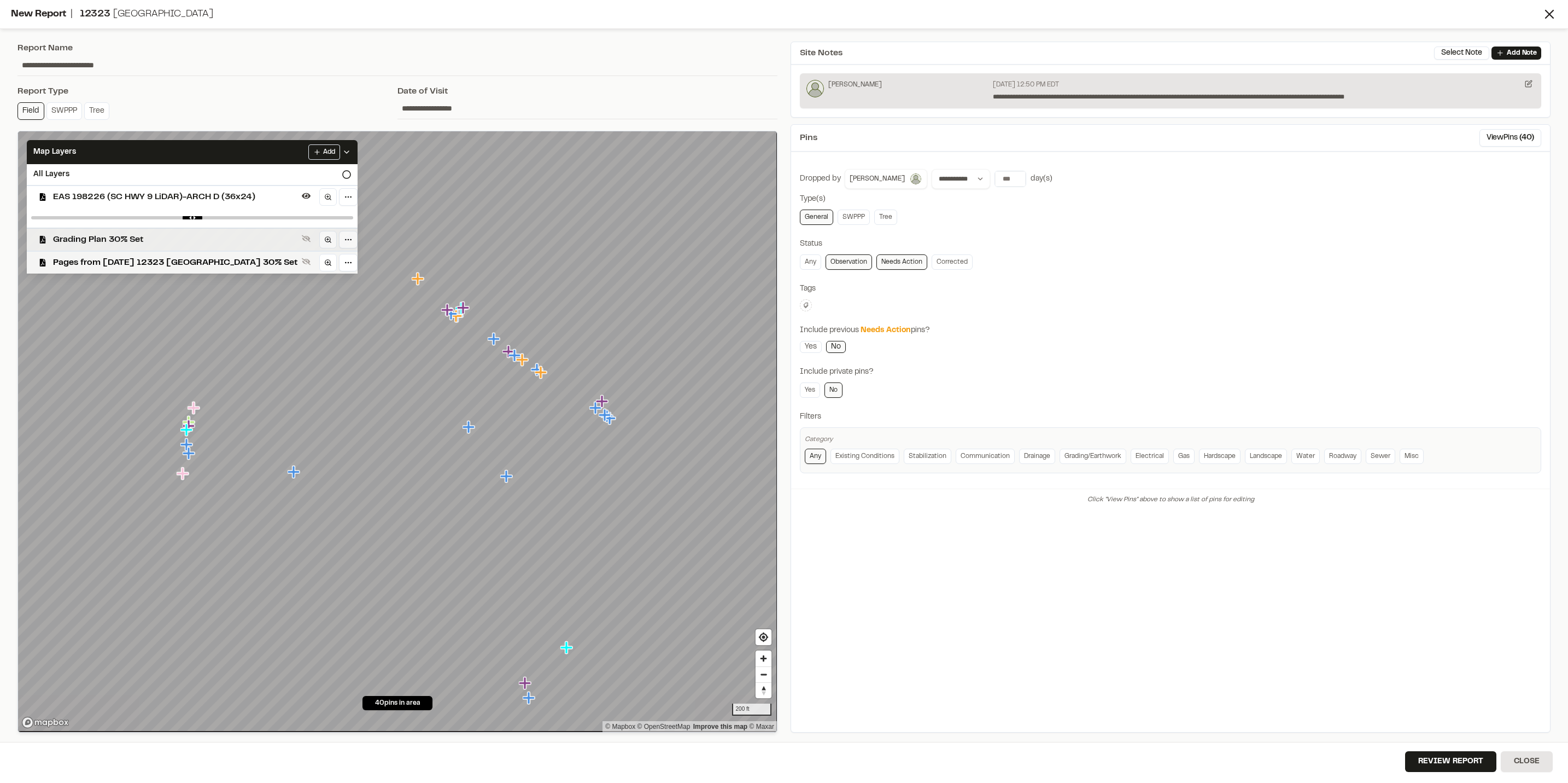
click at [151, 243] on span "Grading Plan 30% Set" at bounding box center [175, 239] width 245 height 13
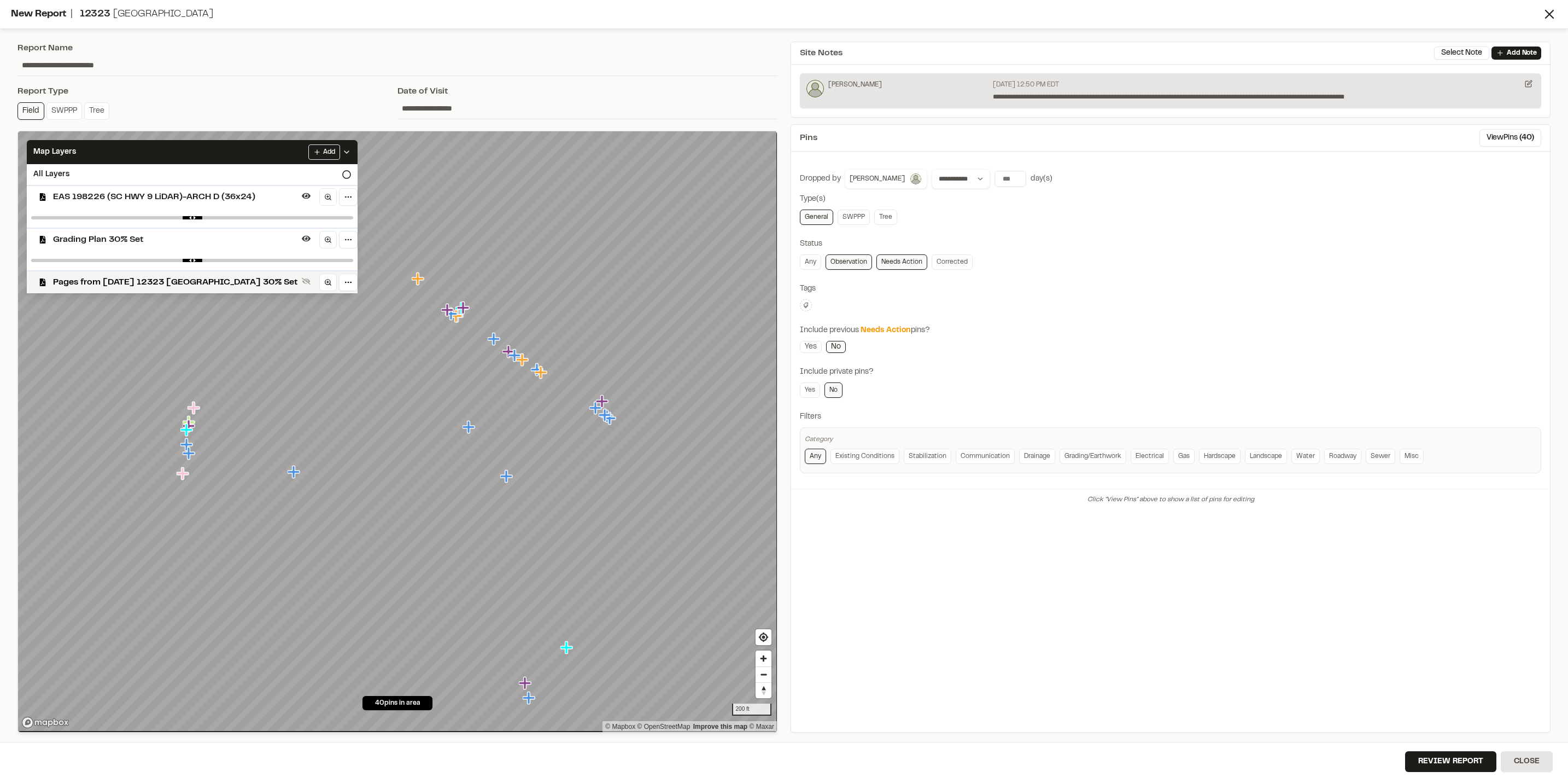
click at [179, 243] on span "Grading Plan 30% Set" at bounding box center [175, 239] width 245 height 13
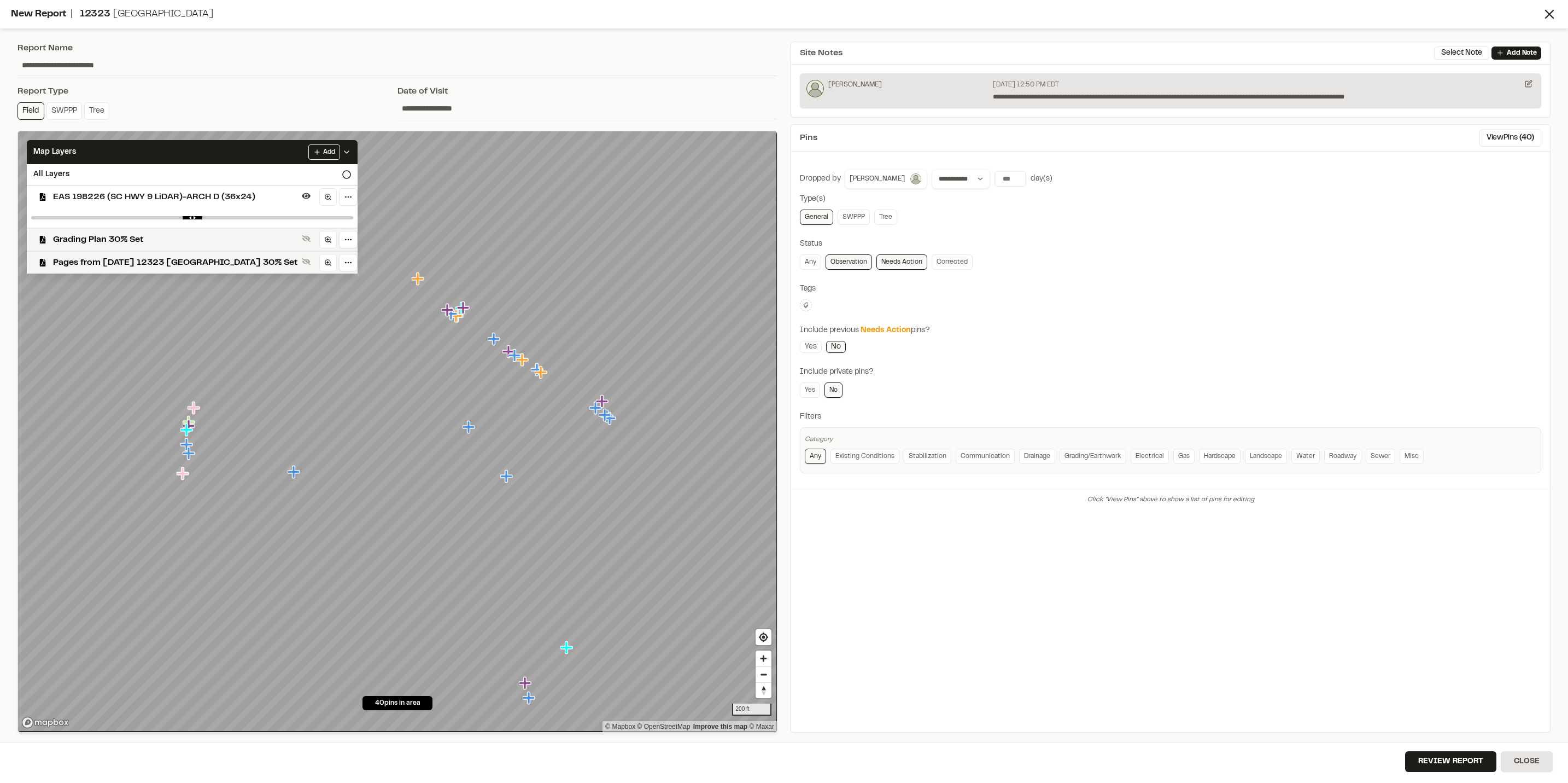
click at [184, 196] on span "EAS 198226 (SC HWY 9 LiDAR)-ARCH D (36x24)" at bounding box center [175, 197] width 245 height 13
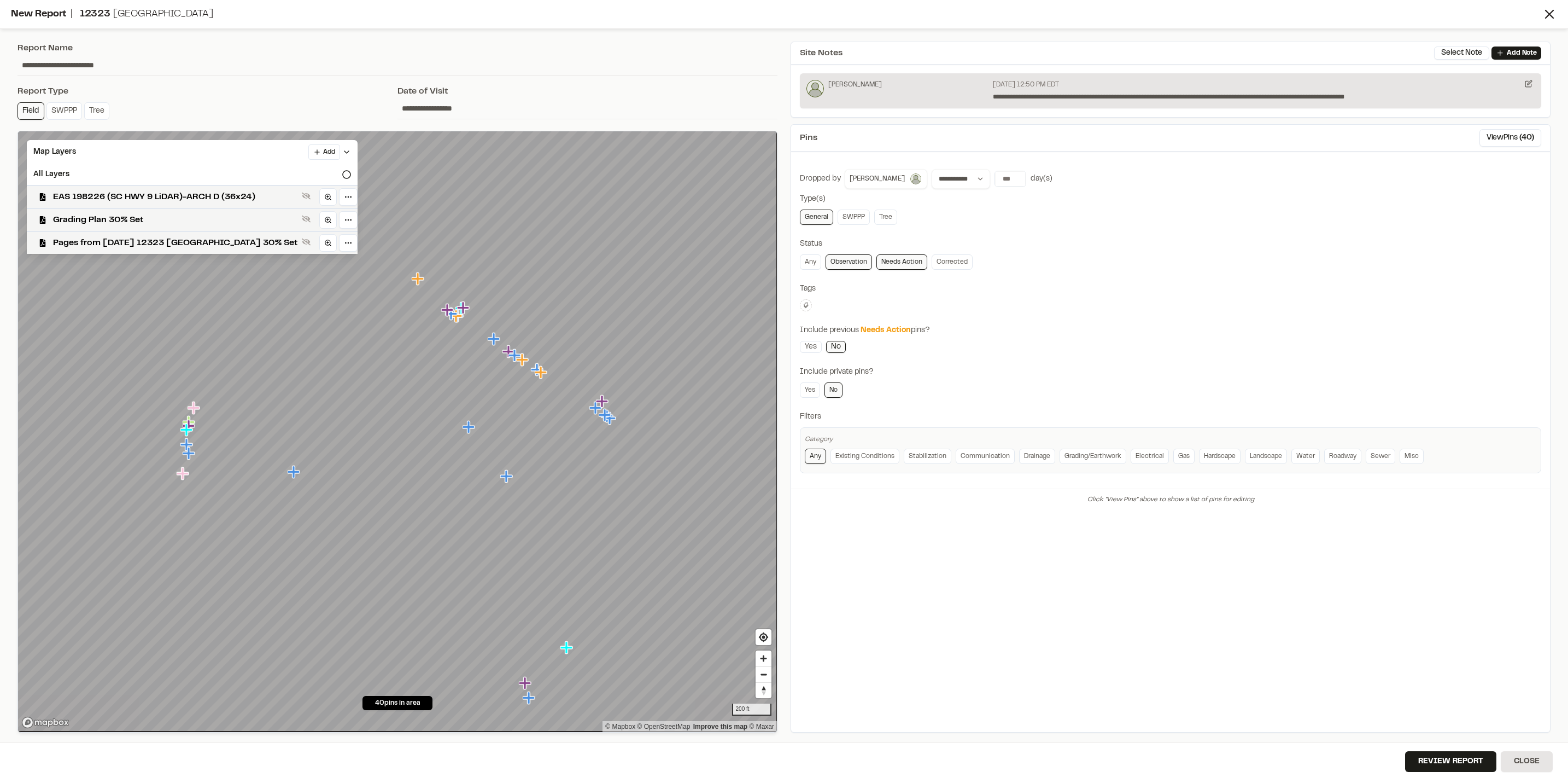
click at [184, 196] on span "EAS 198226 (SC HWY 9 LiDAR)-ARCH D (36x24)" at bounding box center [175, 197] width 245 height 13
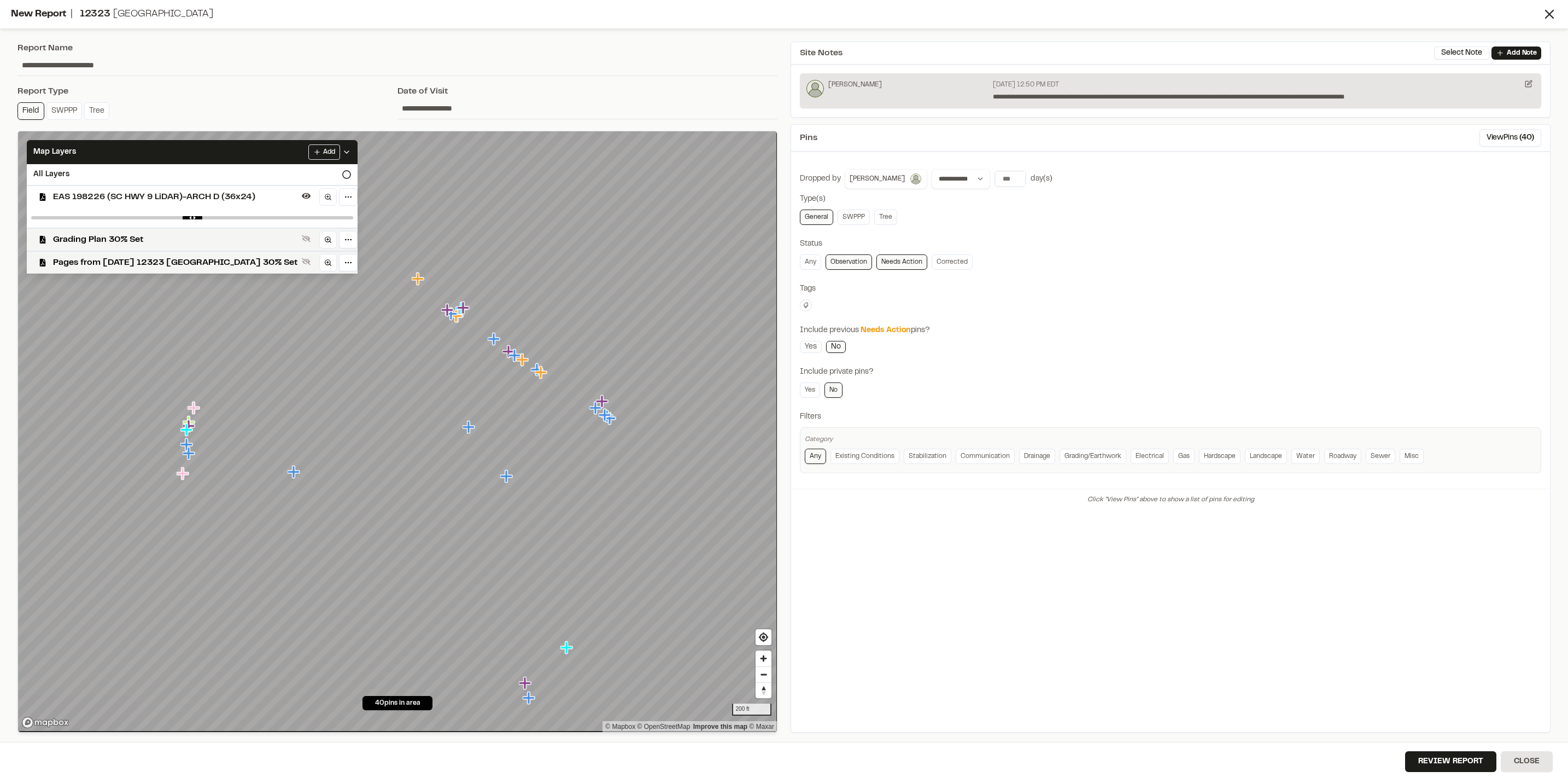
click at [184, 196] on span "EAS 198226 (SC HWY 9 LiDAR)-ARCH D (36x24)" at bounding box center [175, 197] width 245 height 13
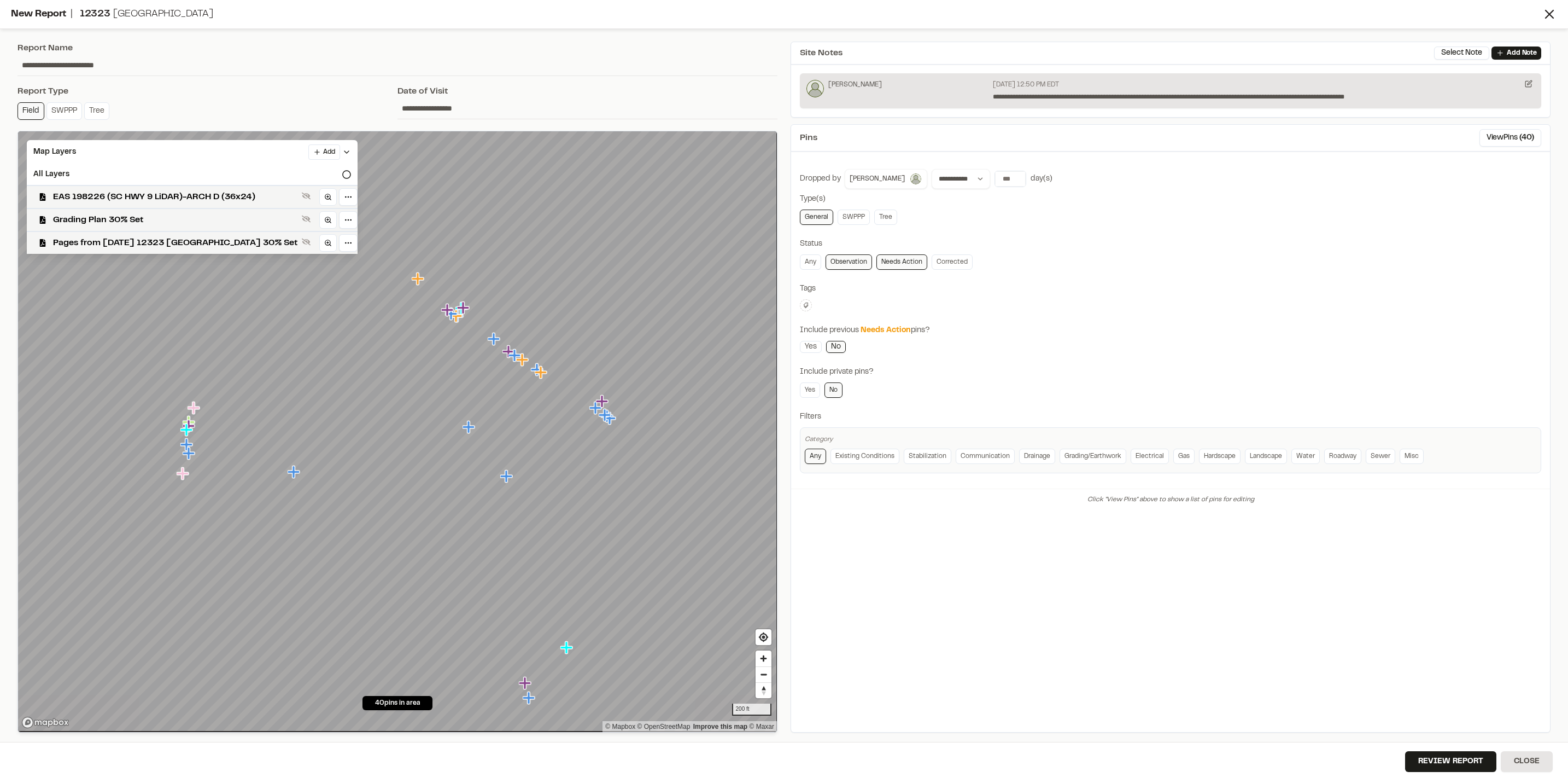
click at [184, 196] on span "EAS 198226 (SC HWY 9 LiDAR)-ARCH D (36x24)" at bounding box center [175, 197] width 245 height 13
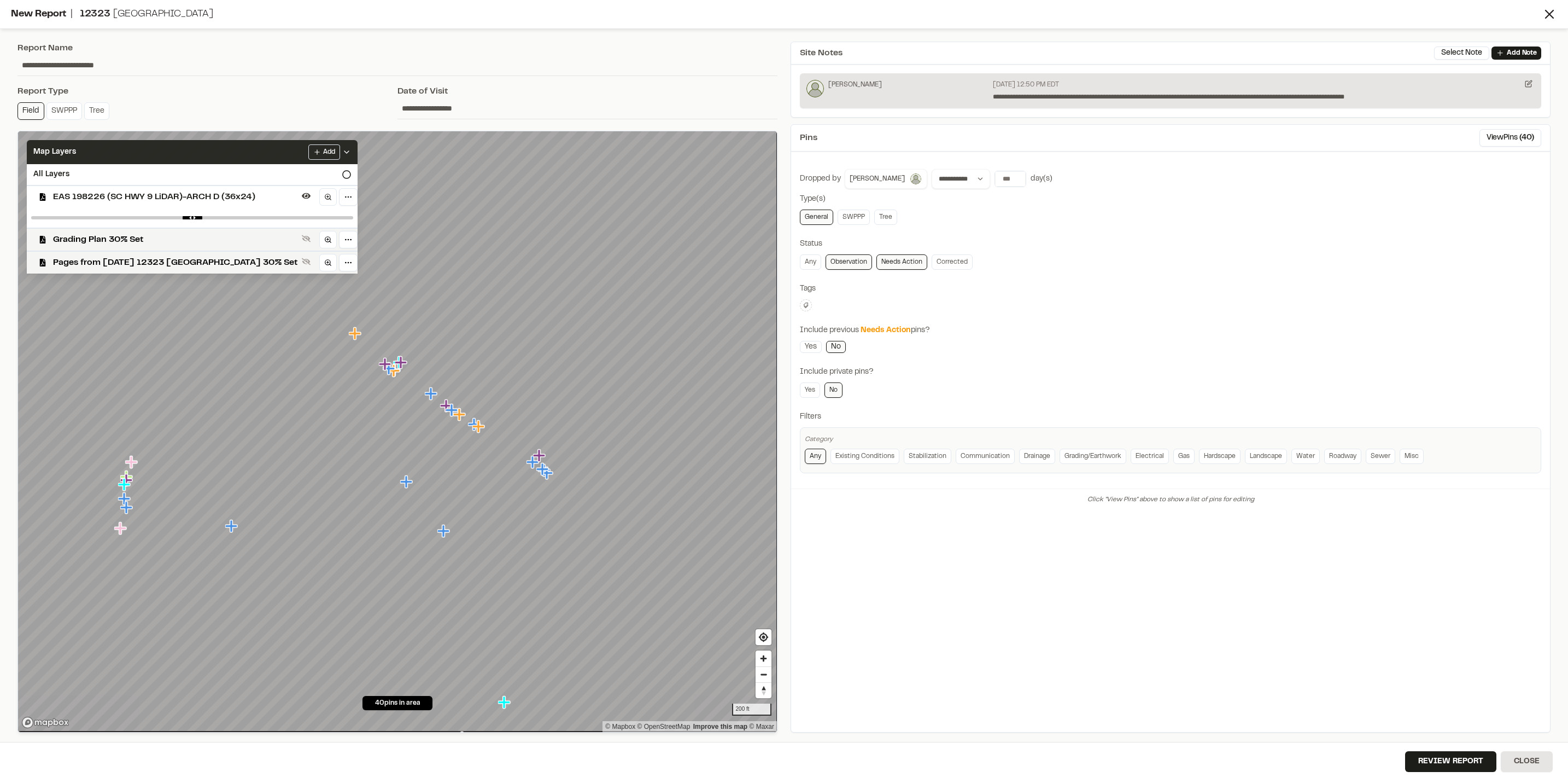
click at [238, 153] on div "Map Layers Add" at bounding box center [192, 151] width 330 height 24
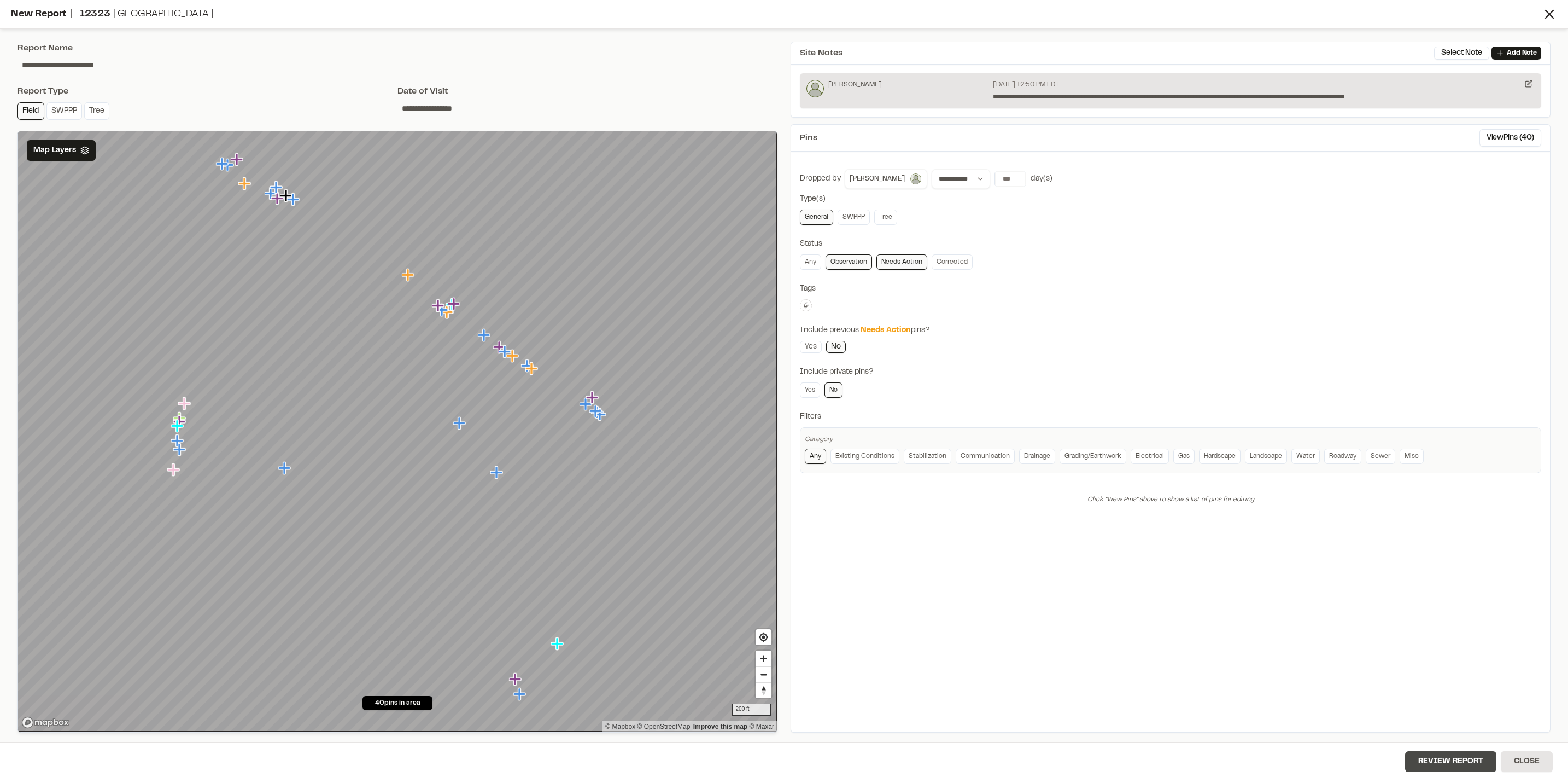
click at [1470, 753] on button "Review Report" at bounding box center [1450, 761] width 91 height 21
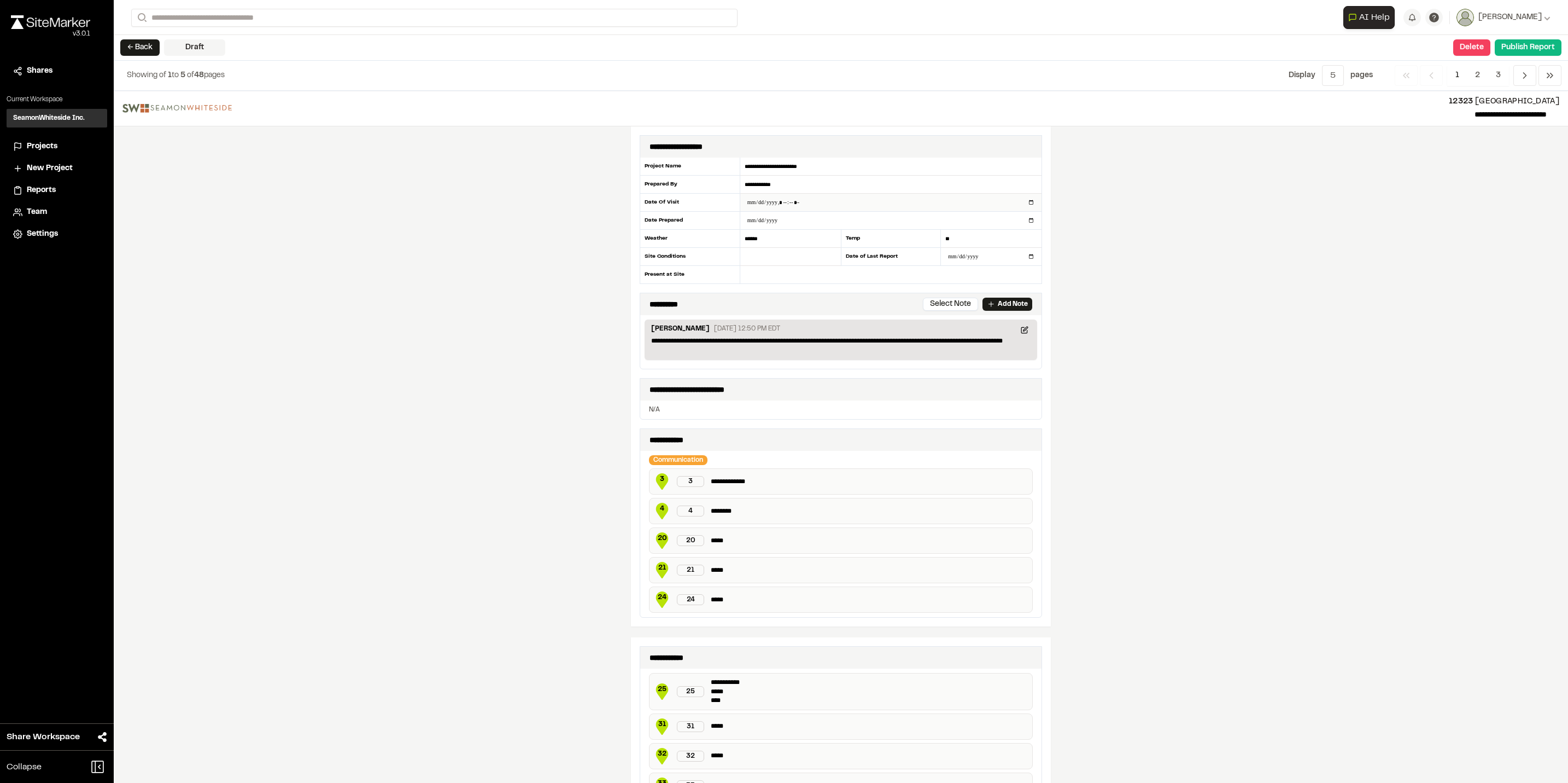
click at [778, 199] on input "datetime-local" at bounding box center [891, 203] width 301 height 18
click at [801, 201] on input "datetime-local" at bounding box center [891, 203] width 301 height 18
click at [784, 203] on input "datetime-local" at bounding box center [891, 203] width 301 height 18
click at [781, 202] on input "datetime-local" at bounding box center [891, 203] width 301 height 18
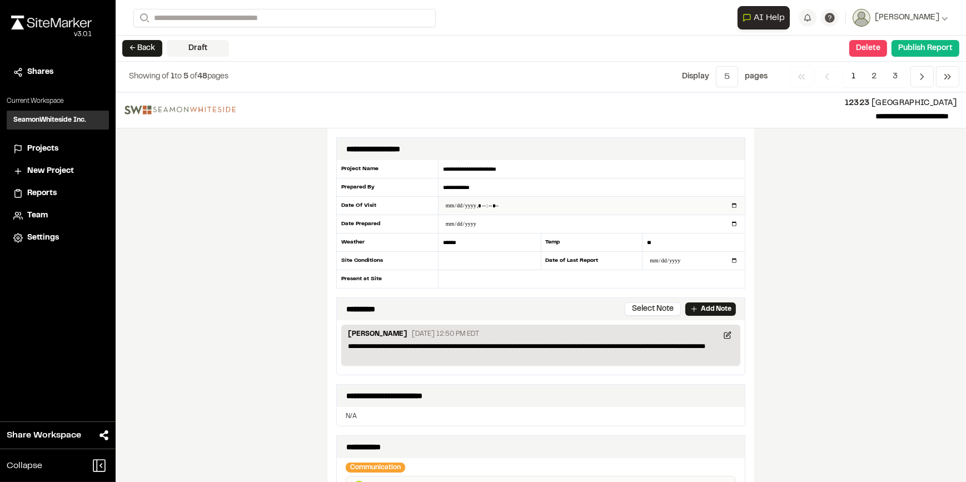
click at [482, 207] on input "datetime-local" at bounding box center [592, 206] width 306 height 18
click at [480, 202] on input "datetime-local" at bounding box center [592, 206] width 306 height 18
click at [493, 201] on input "datetime-local" at bounding box center [592, 206] width 306 height 18
type input "**********"
click at [495, 245] on input "******" at bounding box center [490, 243] width 102 height 18
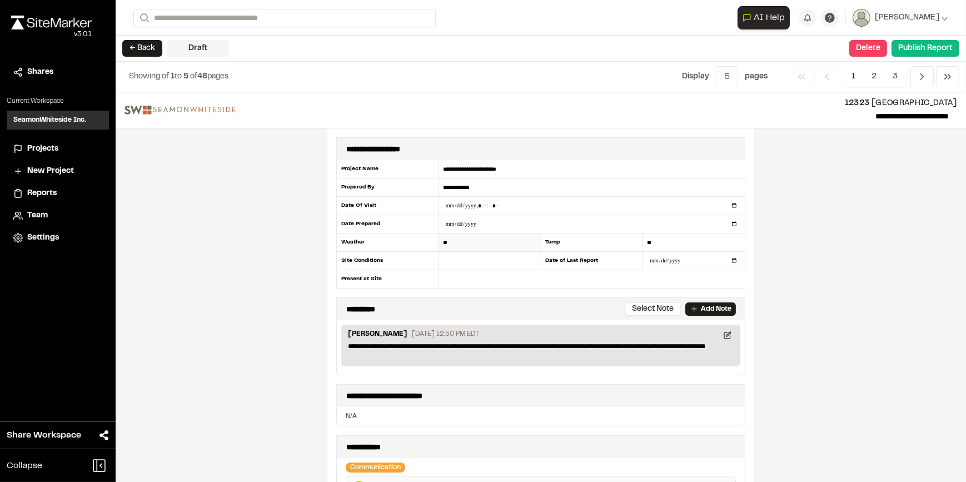
type input "*"
type input "**********"
click at [666, 241] on input "**" at bounding box center [694, 243] width 102 height 18
type input "**"
click at [483, 261] on input "text" at bounding box center [490, 261] width 102 height 18
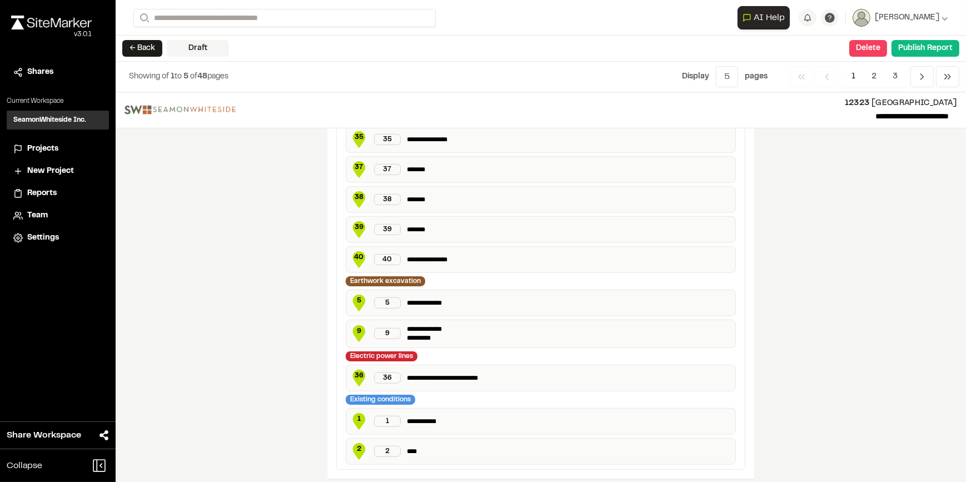
scroll to position [1263, 0]
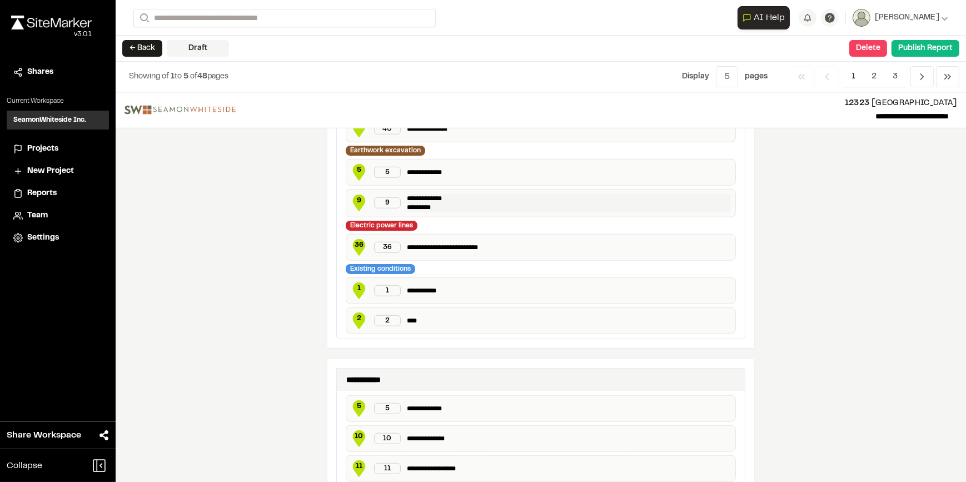
type input "***"
click at [451, 194] on p "**********" at bounding box center [570, 203] width 324 height 18
click at [600, 203] on p "**********" at bounding box center [570, 203] width 324 height 18
click at [445, 285] on p "**********" at bounding box center [570, 290] width 324 height 11
click at [477, 321] on div "2 2 ****" at bounding box center [541, 321] width 390 height 27
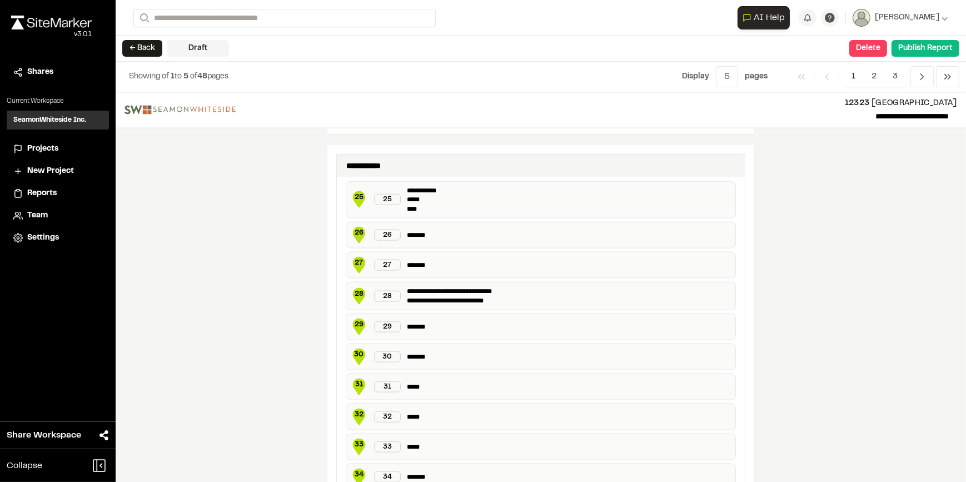
scroll to position [2101, 0]
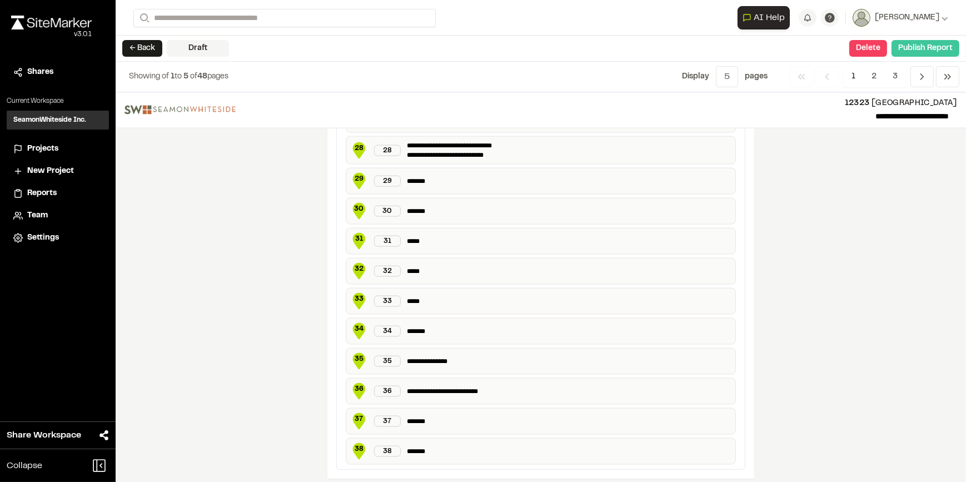
click at [929, 42] on button "Publish Report" at bounding box center [926, 48] width 68 height 17
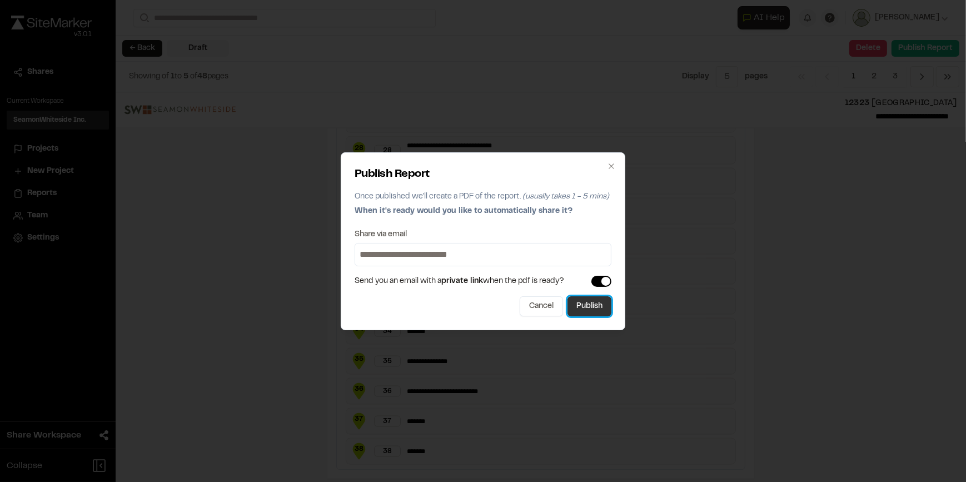
click at [593, 305] on button "Publish" at bounding box center [590, 306] width 44 height 20
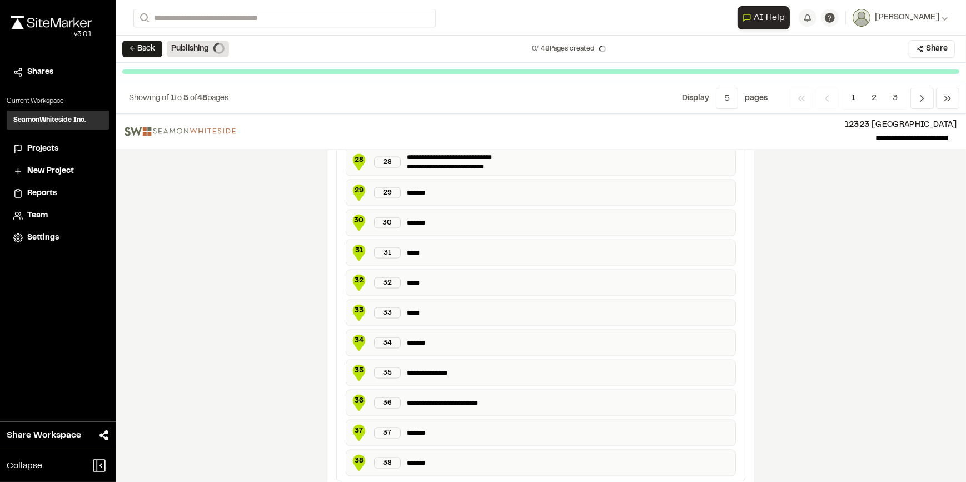
scroll to position [2091, 0]
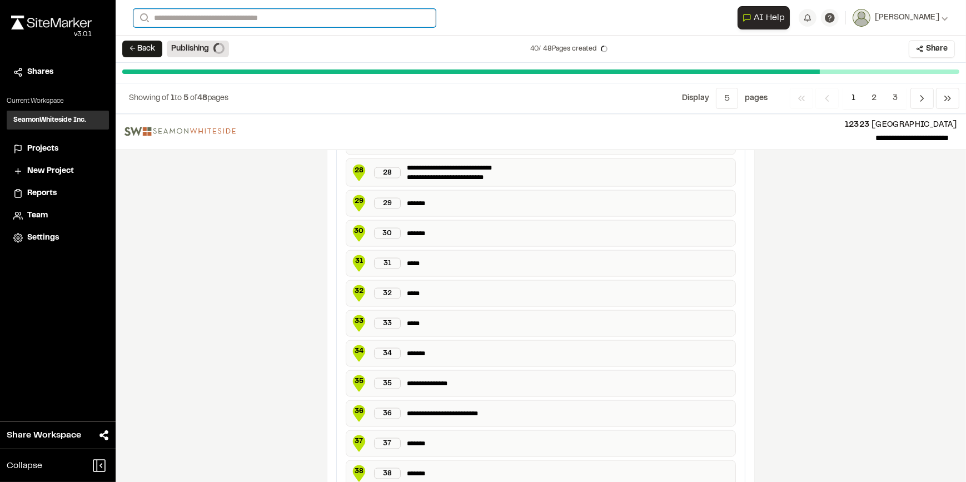
click at [177, 18] on input "Search" at bounding box center [284, 18] width 303 height 18
type input "*********"
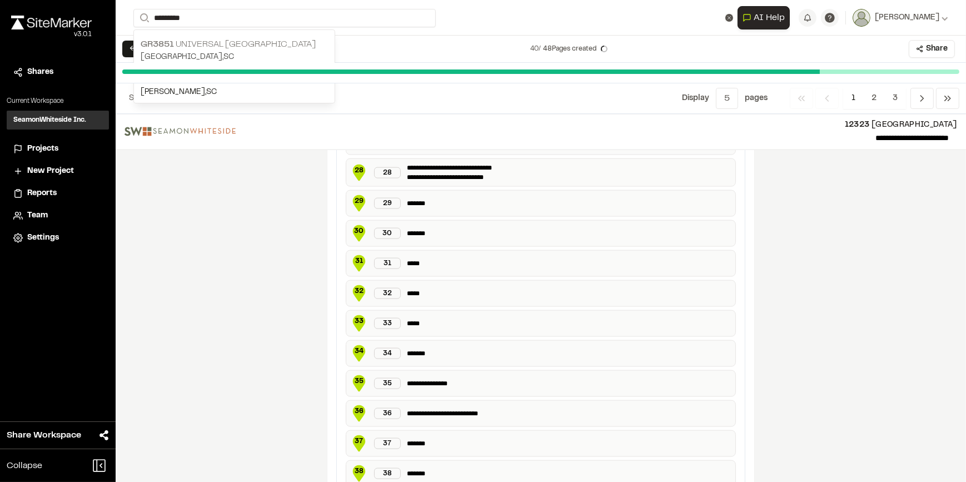
click at [232, 44] on p "GR3851 Universal Boiling Springs" at bounding box center [234, 44] width 187 height 13
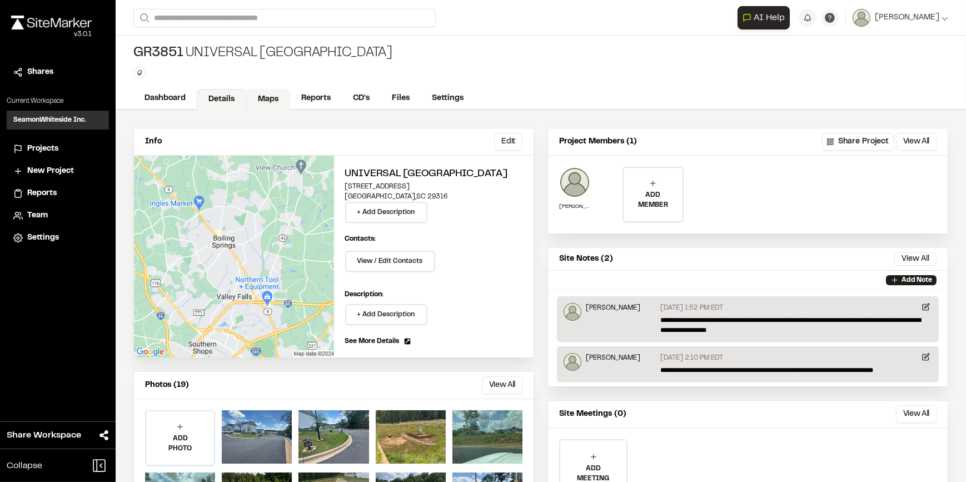
click at [260, 99] on link "Maps" at bounding box center [268, 99] width 44 height 21
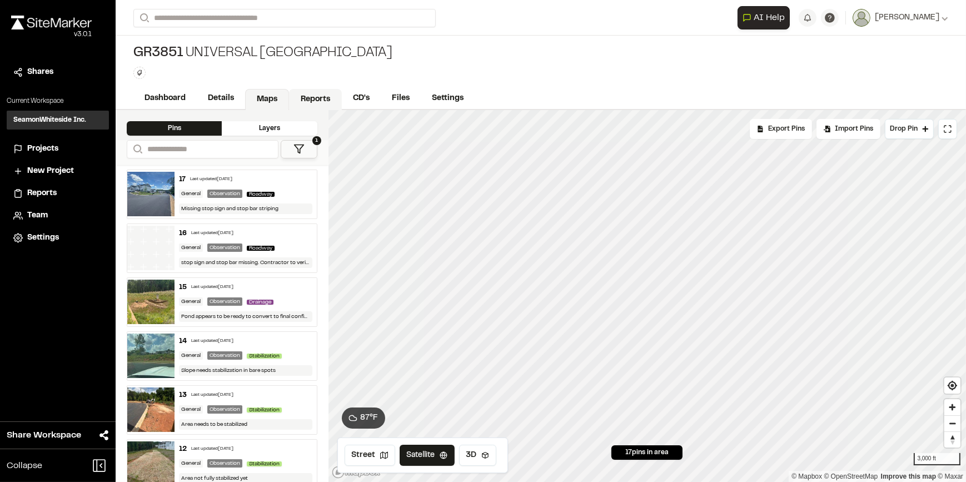
click at [309, 102] on link "Reports" at bounding box center [315, 99] width 53 height 21
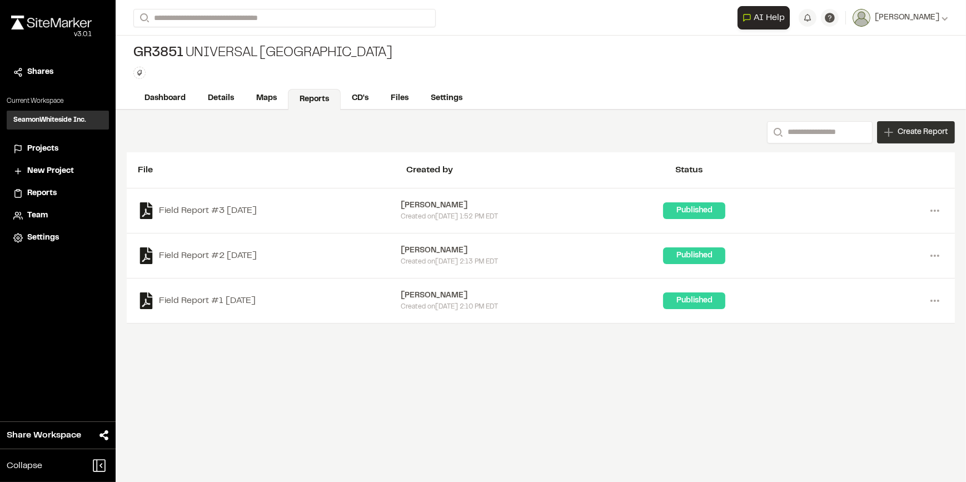
click at [905, 129] on span "Create Report" at bounding box center [923, 132] width 50 height 12
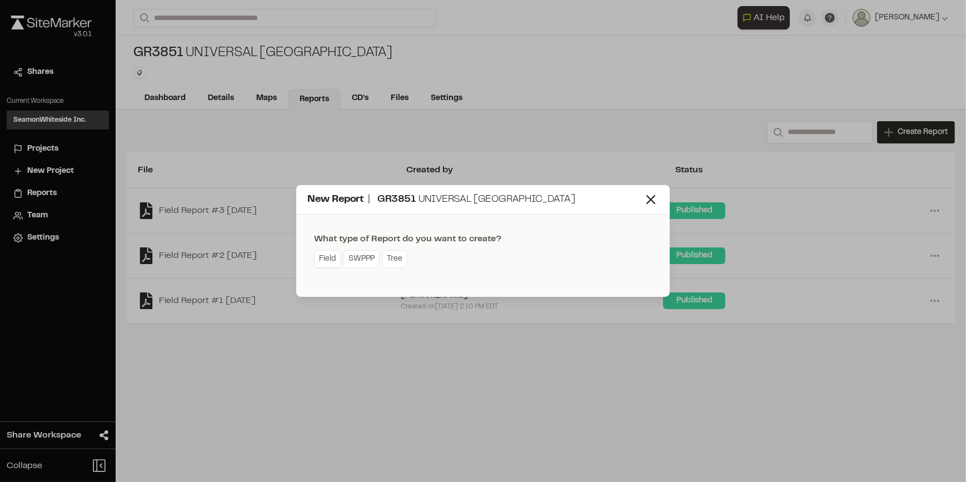
click at [320, 256] on link "Field" at bounding box center [327, 259] width 27 height 18
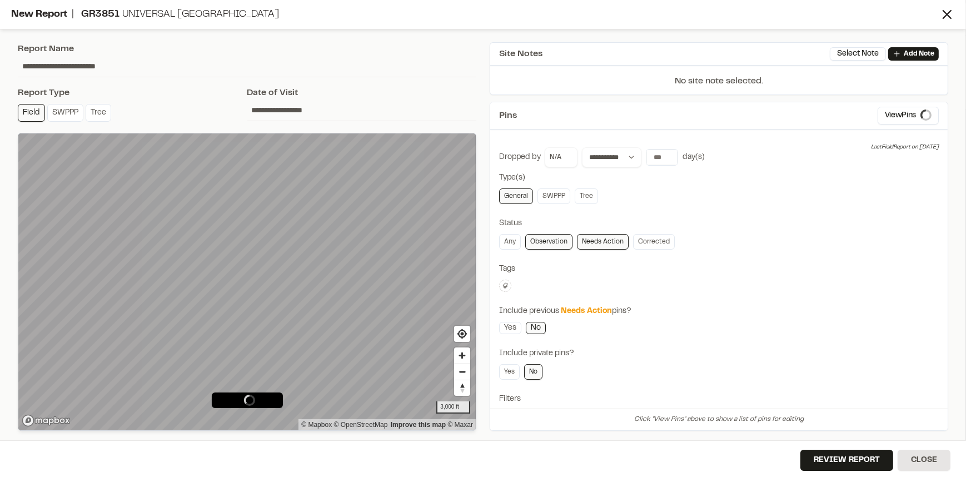
type input "**********"
click at [698, 152] on input "number" at bounding box center [713, 158] width 31 height 16
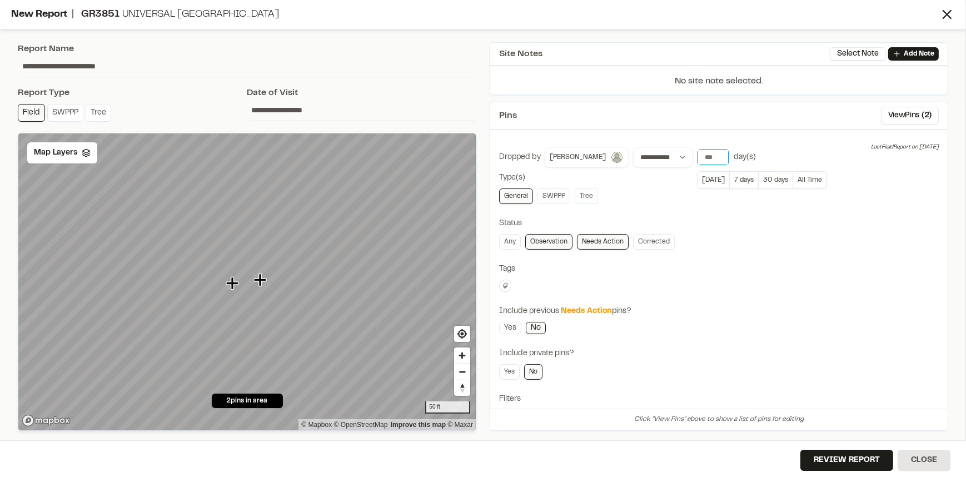
type input "*"
click at [784, 148] on div "**********" at bounding box center [719, 157] width 440 height 20
click at [736, 256] on div "**********" at bounding box center [719, 311] width 440 height 329
click at [78, 152] on div "Map Layers" at bounding box center [62, 152] width 70 height 21
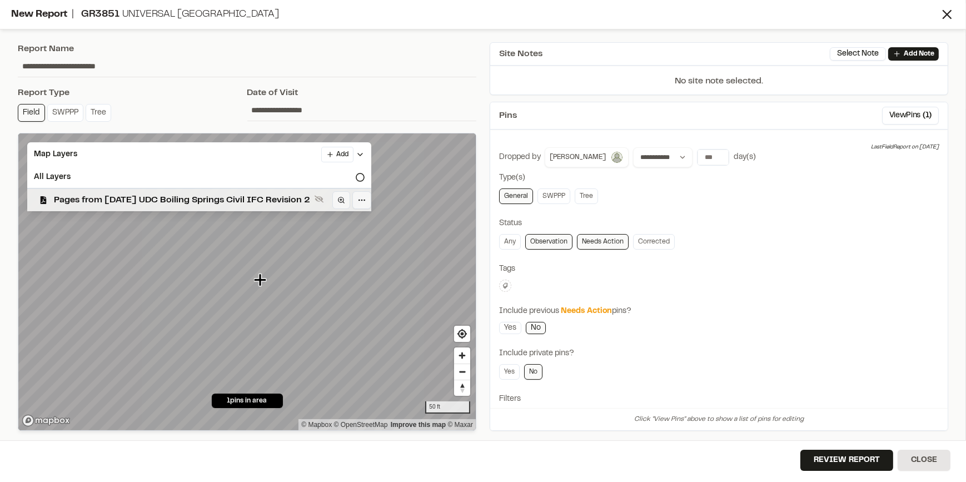
click at [86, 194] on span "Pages from 2023-10-10 UDC Boiling Springs Civil IFC Revision 2" at bounding box center [182, 200] width 256 height 13
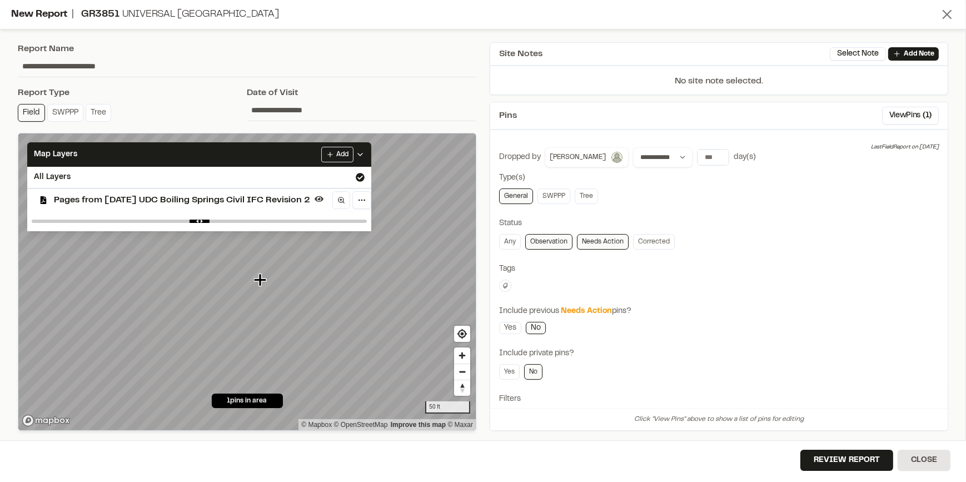
click at [946, 11] on icon at bounding box center [948, 15] width 16 height 16
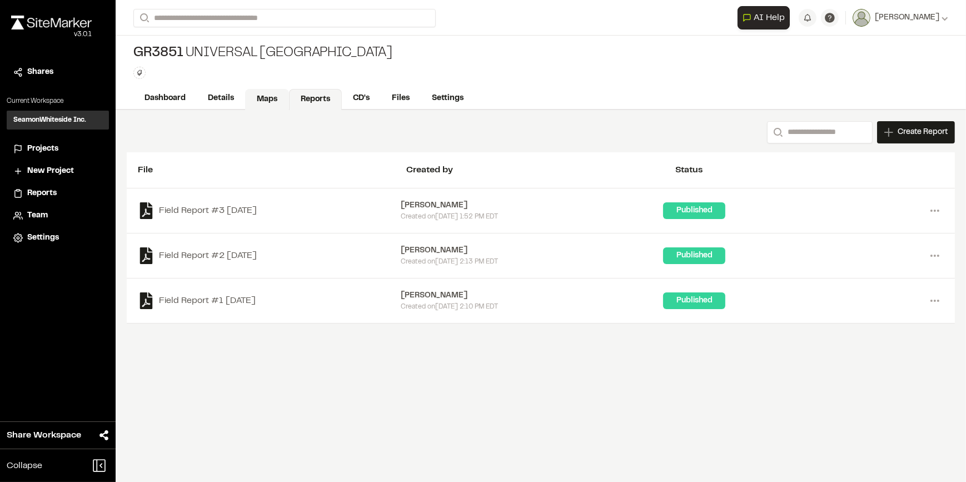
click at [261, 90] on link "Maps" at bounding box center [267, 99] width 44 height 21
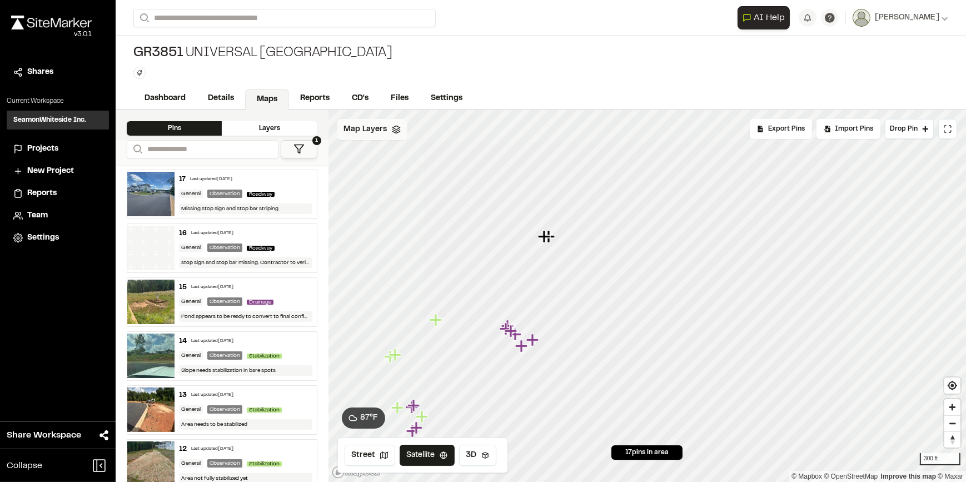
click at [370, 127] on span "Map Layers" at bounding box center [365, 129] width 43 height 12
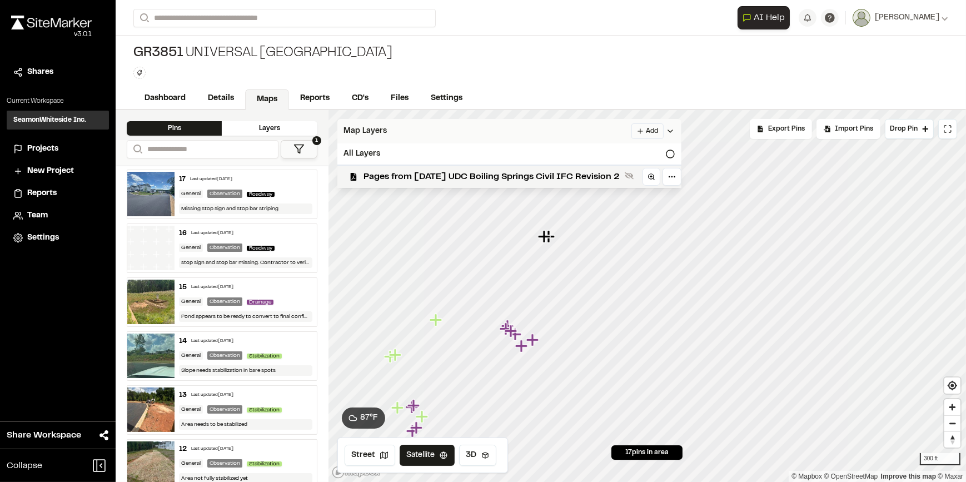
click at [671, 126] on html "Close sidebar v 3.0.1 Shares Current Workspace SeamonWhiteside Inc. SI Projects…" at bounding box center [483, 241] width 966 height 482
click at [648, 153] on link "Add Layer" at bounding box center [637, 153] width 83 height 19
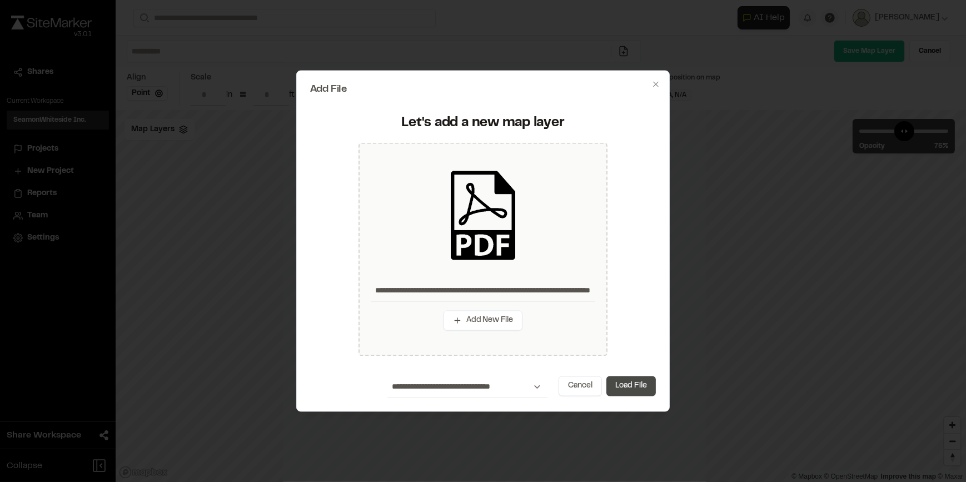
click at [642, 384] on button "Load File" at bounding box center [631, 386] width 49 height 20
type input "**********"
type input "****"
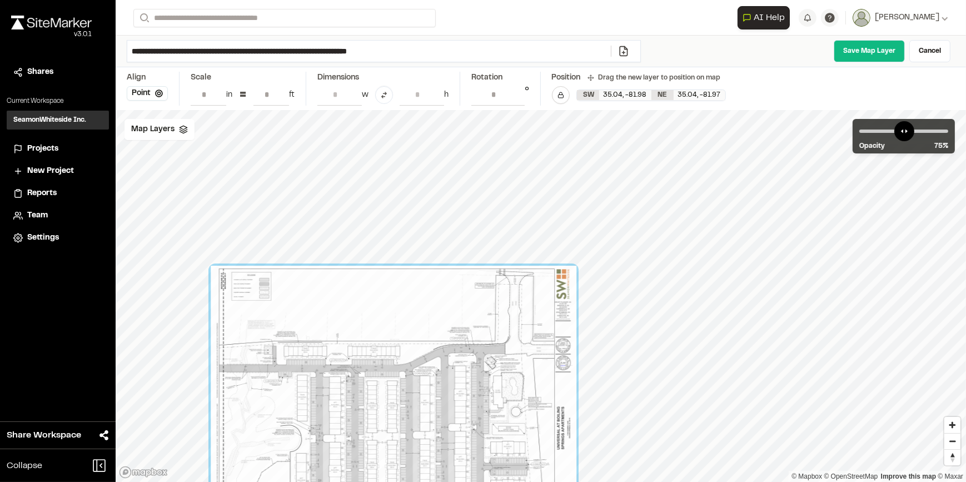
drag, startPoint x: 552, startPoint y: 355, endPoint x: 403, endPoint y: 455, distance: 179.8
click at [403, 455] on div at bounding box center [394, 396] width 366 height 261
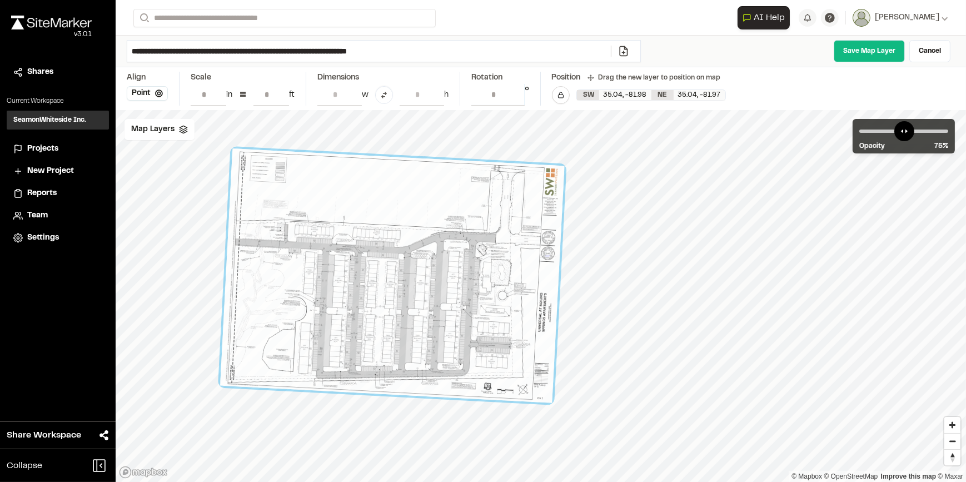
click at [514, 91] on input "****" at bounding box center [498, 94] width 53 height 21
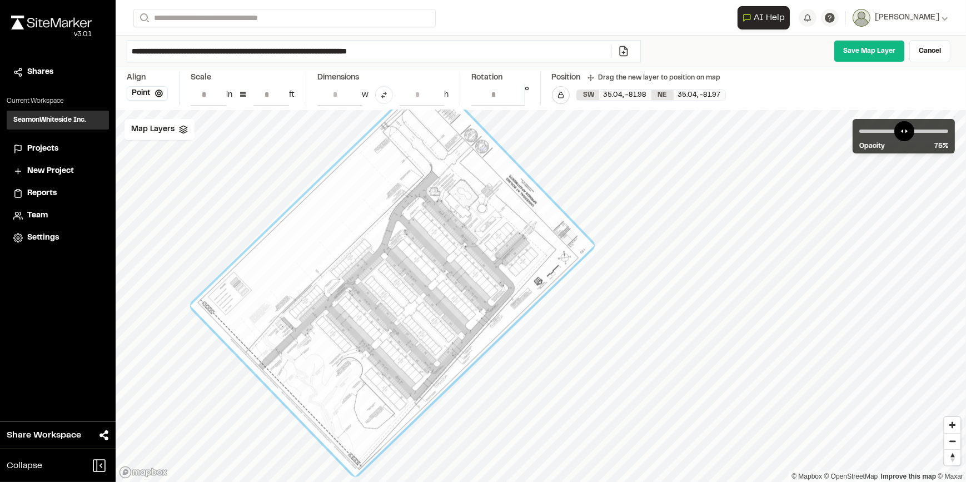
click at [516, 96] on input "***" at bounding box center [498, 94] width 53 height 21
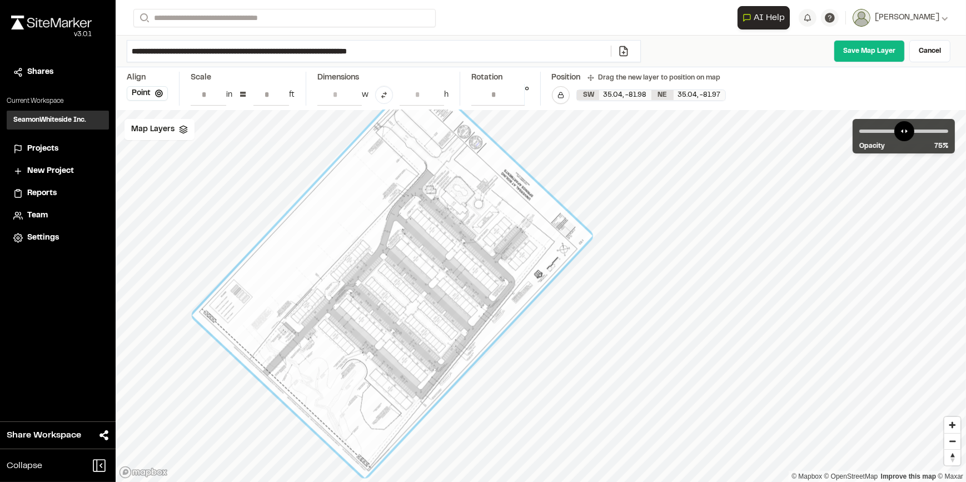
click at [516, 97] on input "******" at bounding box center [498, 94] width 53 height 21
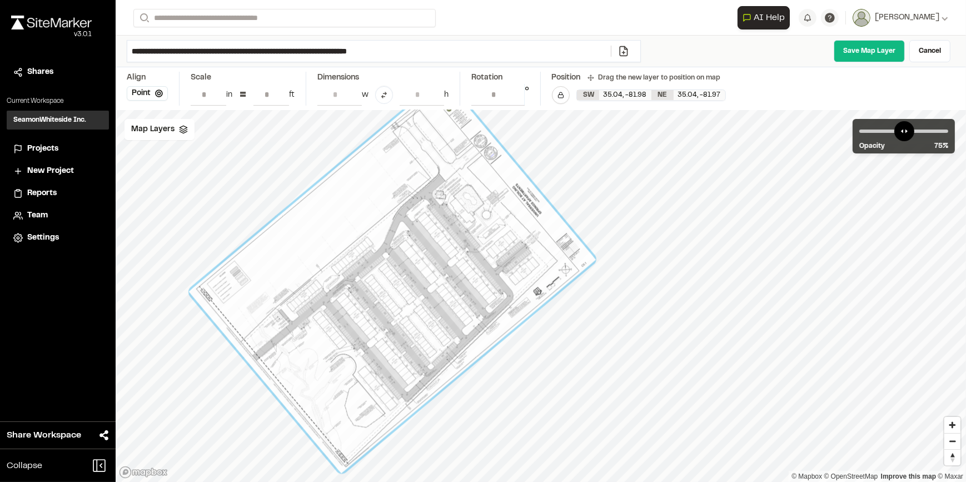
click at [517, 90] on input "******" at bounding box center [498, 94] width 53 height 21
type input "*****"
click at [517, 90] on input "*****" at bounding box center [498, 94] width 53 height 21
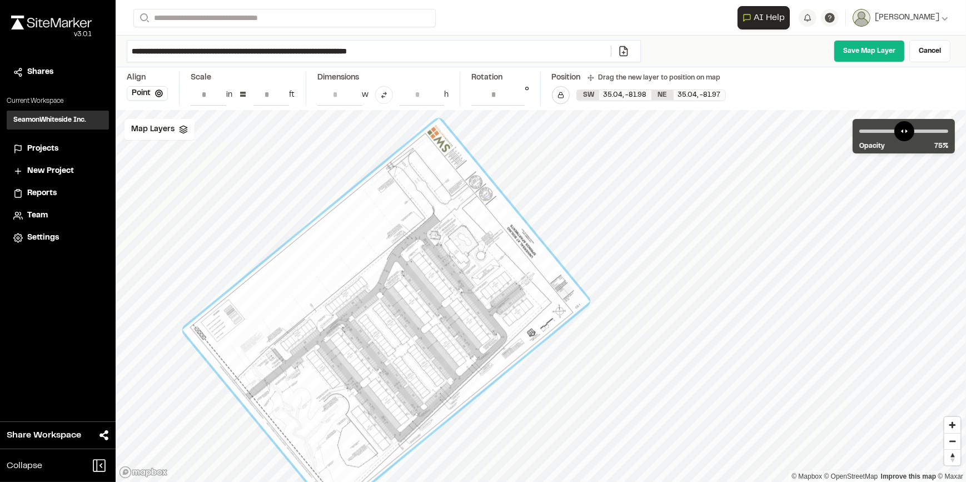
drag, startPoint x: 458, startPoint y: 323, endPoint x: 452, endPoint y: 363, distance: 40.5
click at [452, 363] on div at bounding box center [386, 315] width 408 height 394
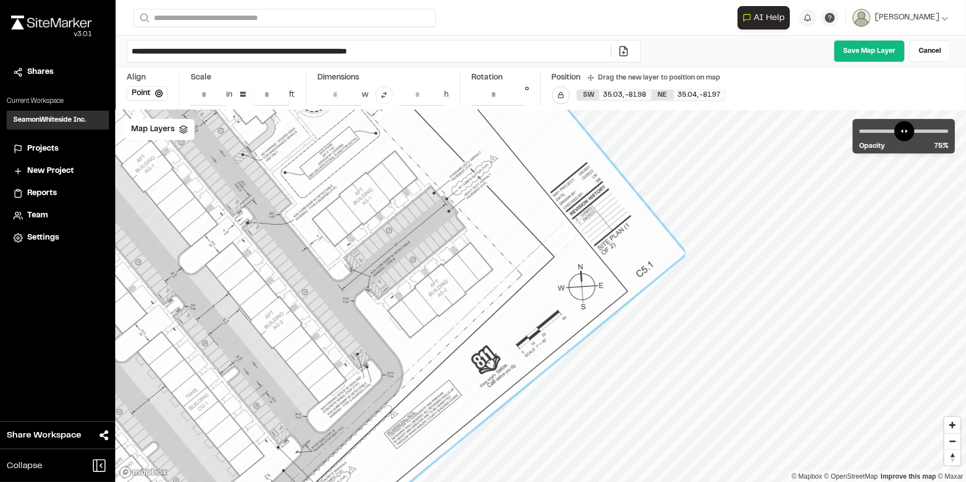
click at [266, 92] on input "**" at bounding box center [272, 94] width 36 height 21
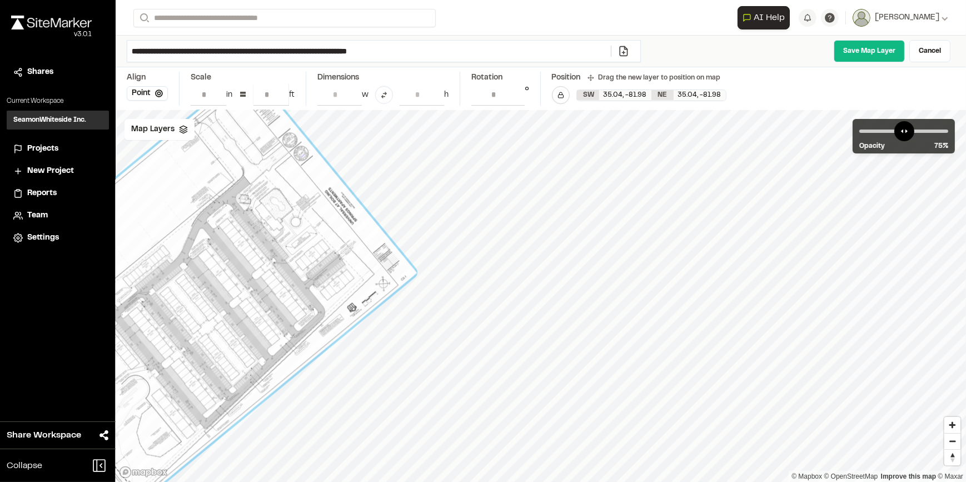
type input "**"
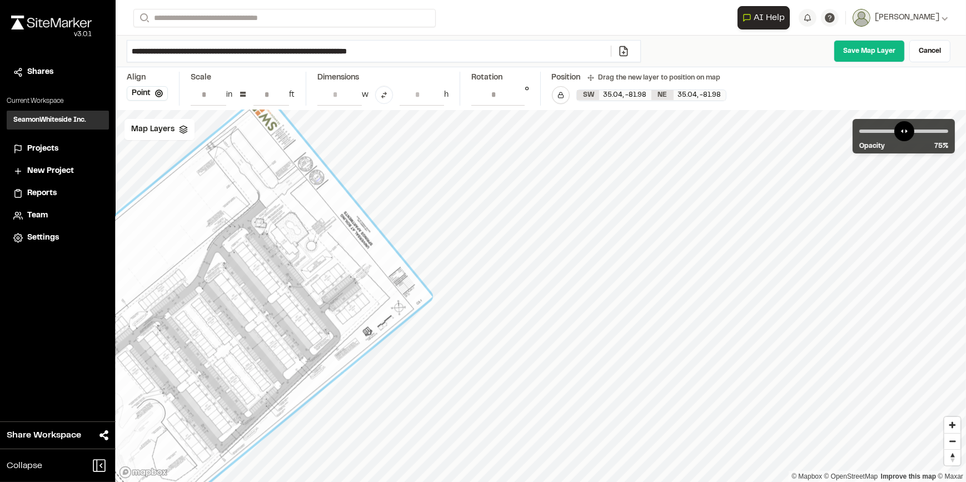
drag, startPoint x: 305, startPoint y: 261, endPoint x: 321, endPoint y: 285, distance: 28.5
click at [321, 285] on div at bounding box center [206, 312] width 453 height 439
click at [315, 283] on div at bounding box center [205, 313] width 453 height 439
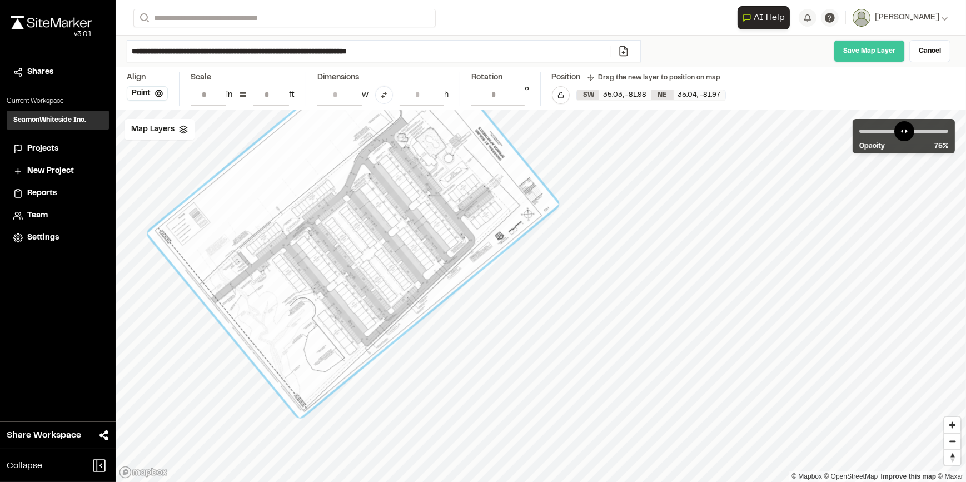
click at [871, 47] on link "Save Map Layer" at bounding box center [869, 51] width 71 height 22
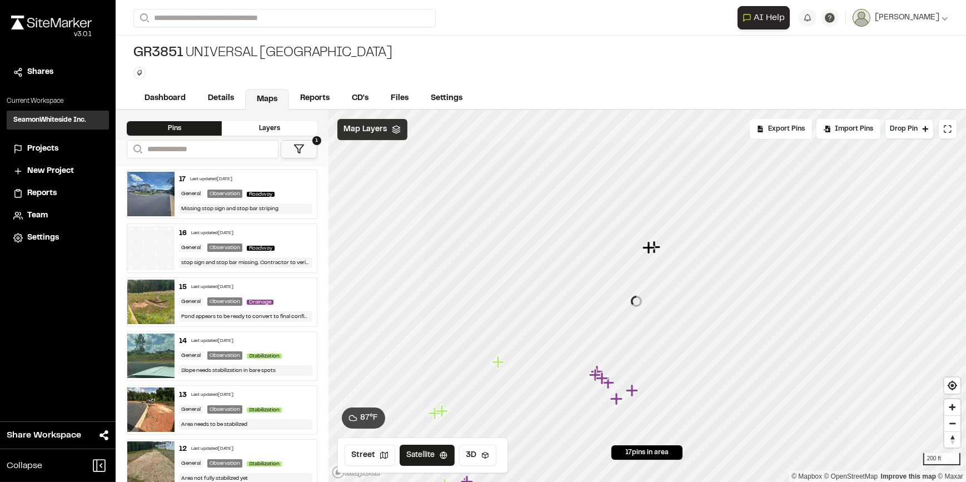
click at [369, 125] on span "Map Layers" at bounding box center [365, 129] width 43 height 12
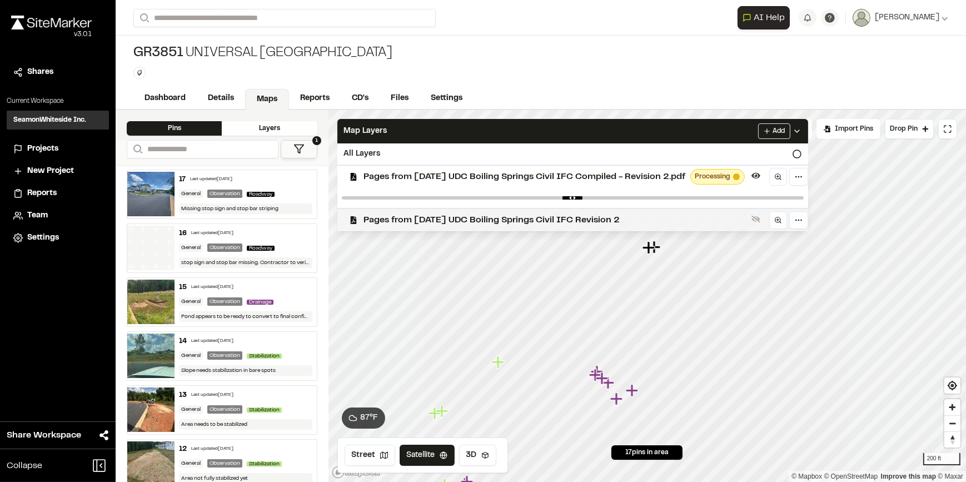
click at [457, 220] on span "Pages from 2023-10-10 UDC Boiling Springs Civil IFC Revision 2" at bounding box center [555, 220] width 383 height 13
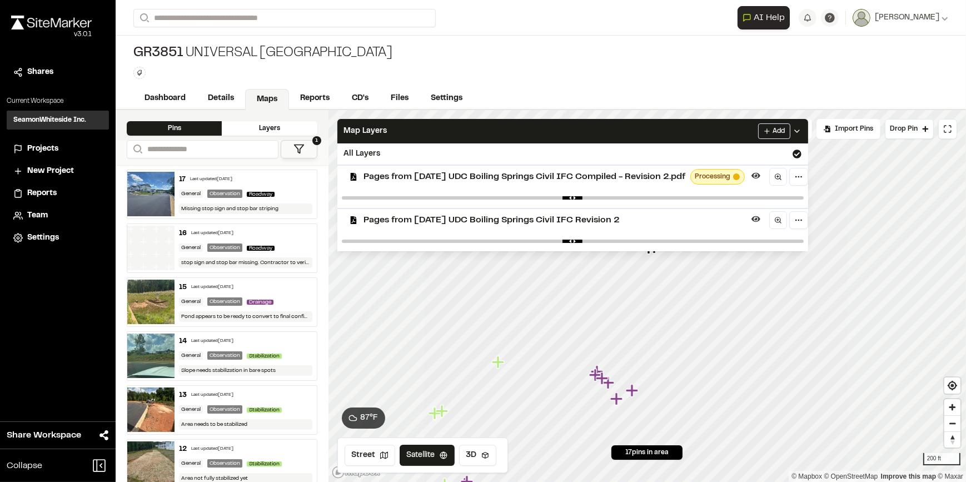
drag, startPoint x: 808, startPoint y: 237, endPoint x: 778, endPoint y: 240, distance: 30.2
click at [778, 240] on div at bounding box center [573, 241] width 471 height 20
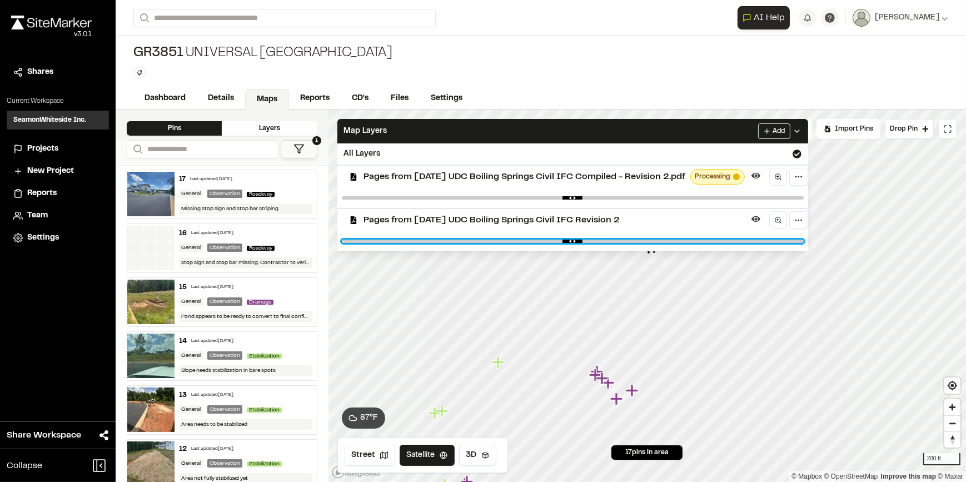
drag, startPoint x: 816, startPoint y: 239, endPoint x: 730, endPoint y: 241, distance: 86.2
click at [730, 241] on input "range" at bounding box center [573, 241] width 462 height 3
drag, startPoint x: 737, startPoint y: 239, endPoint x: 678, endPoint y: 231, distance: 59.5
type input "****"
click at [678, 240] on input "range" at bounding box center [573, 241] width 462 height 3
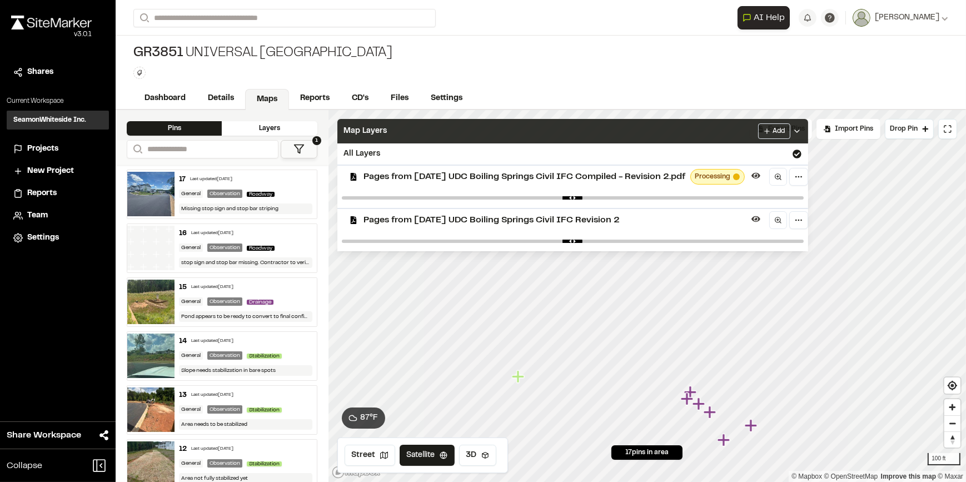
click at [802, 127] on icon at bounding box center [797, 131] width 9 height 9
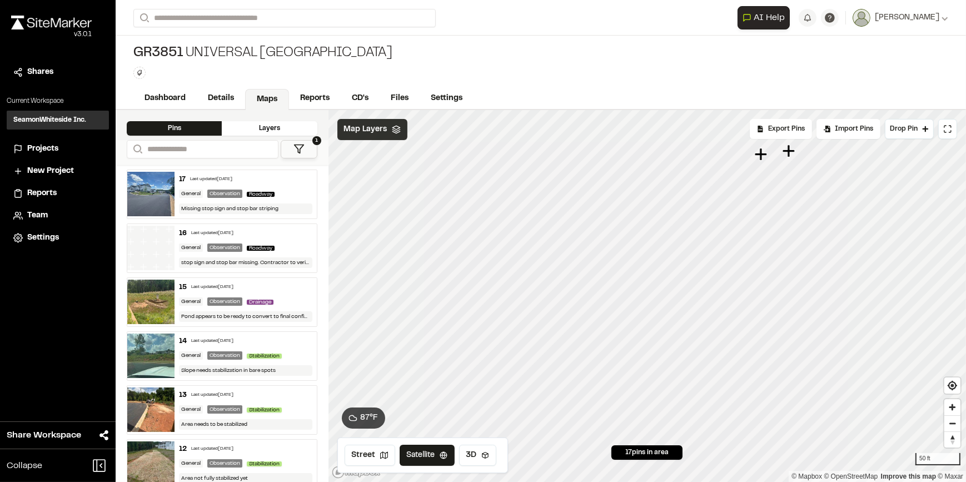
click at [792, 152] on icon "Map marker" at bounding box center [789, 151] width 14 height 14
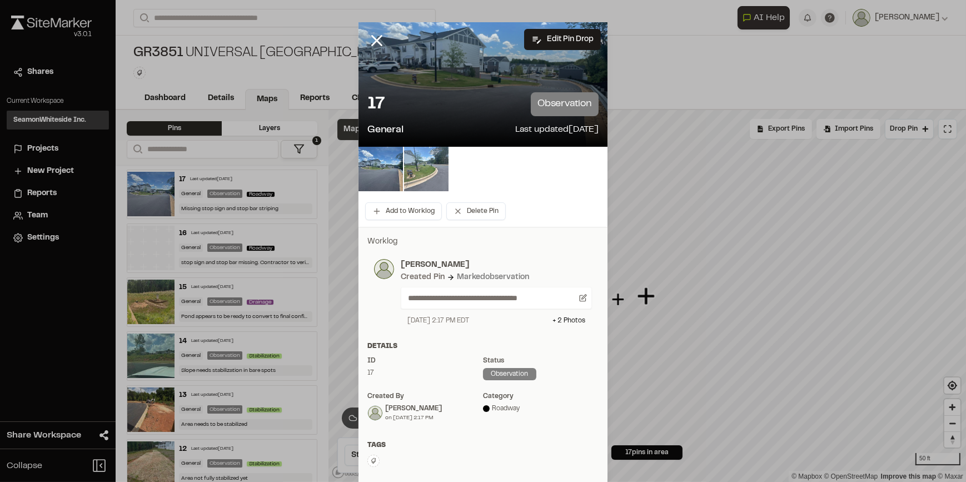
click at [416, 171] on img at bounding box center [426, 169] width 44 height 44
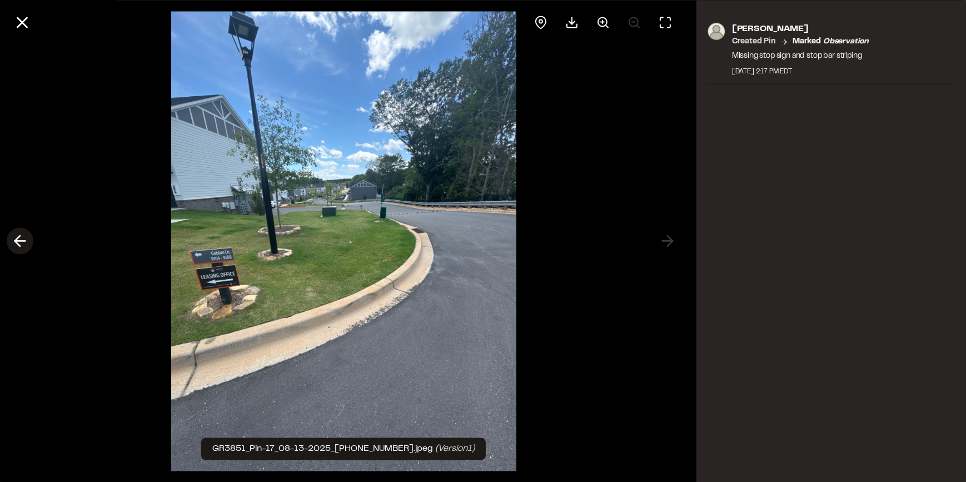
click at [17, 243] on polyline at bounding box center [17, 241] width 5 height 11
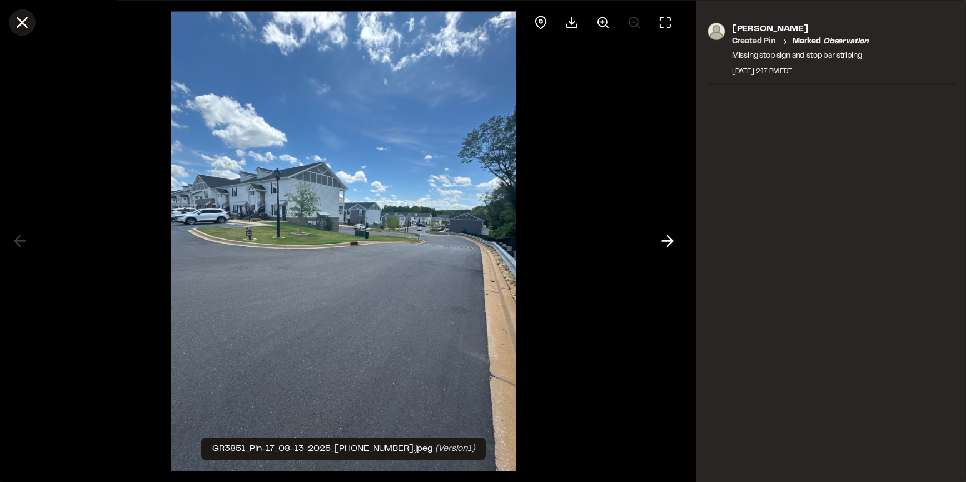
click at [24, 22] on icon at bounding box center [22, 22] width 19 height 19
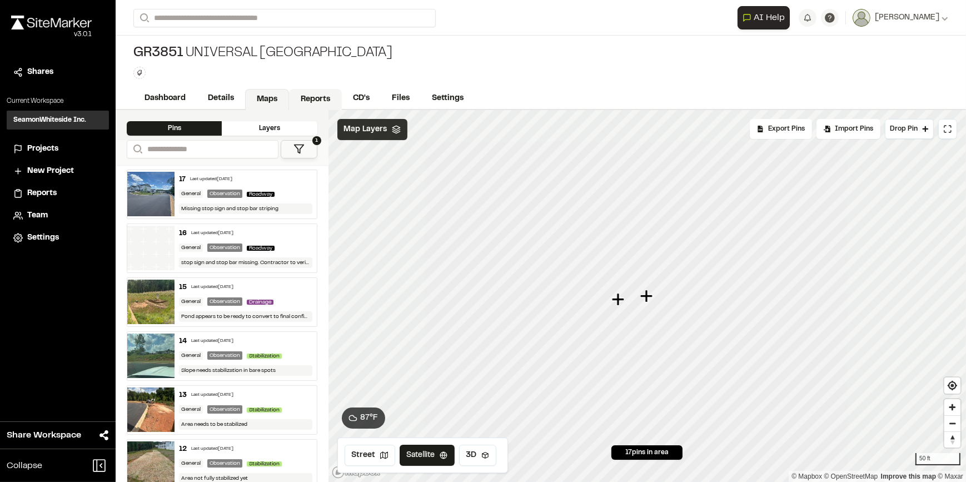
click at [315, 95] on link "Reports" at bounding box center [315, 99] width 53 height 21
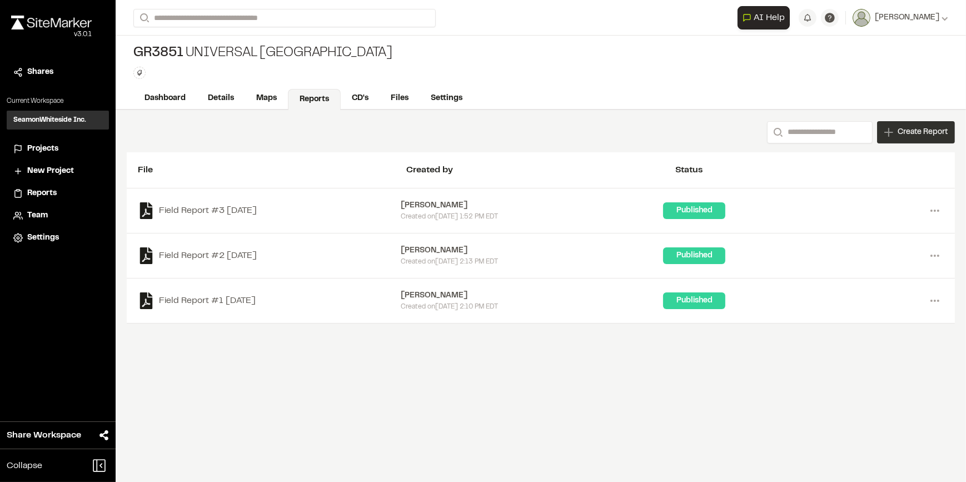
click at [917, 130] on span "Create Report" at bounding box center [923, 132] width 50 height 12
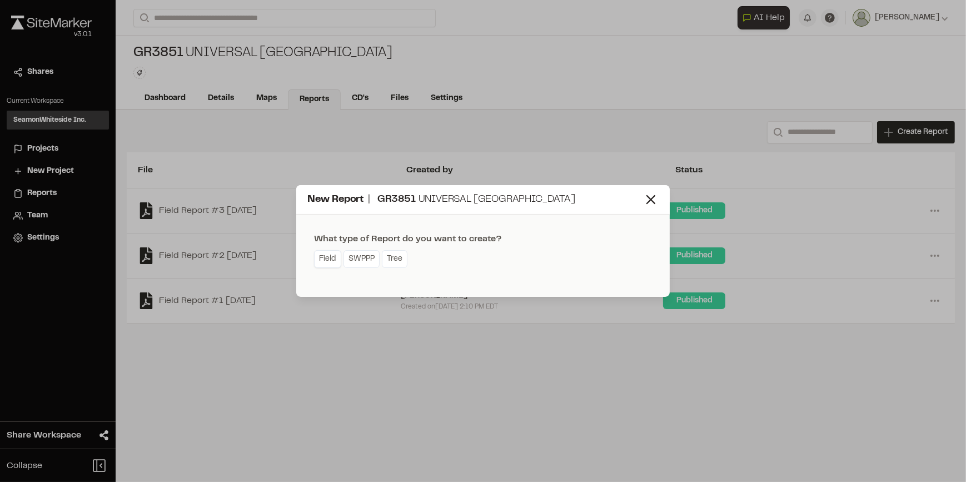
click at [323, 255] on link "Field" at bounding box center [327, 259] width 27 height 18
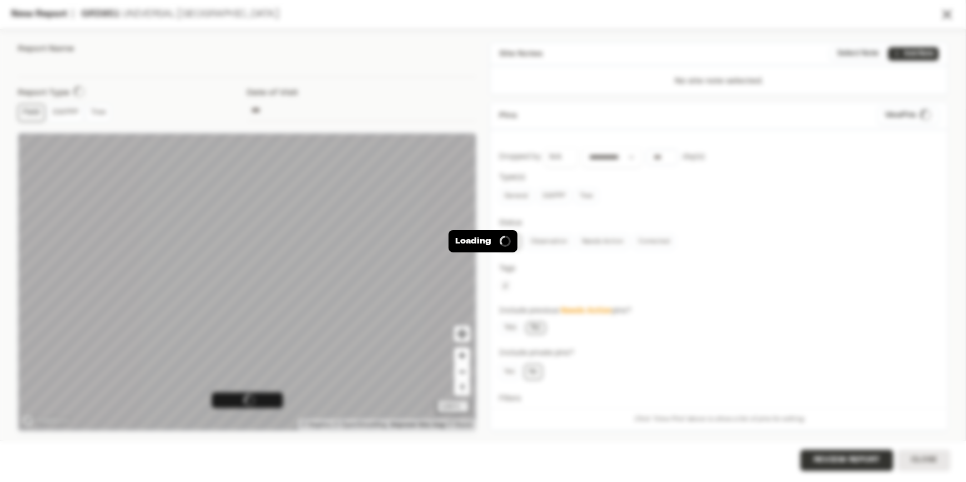
type input "**********"
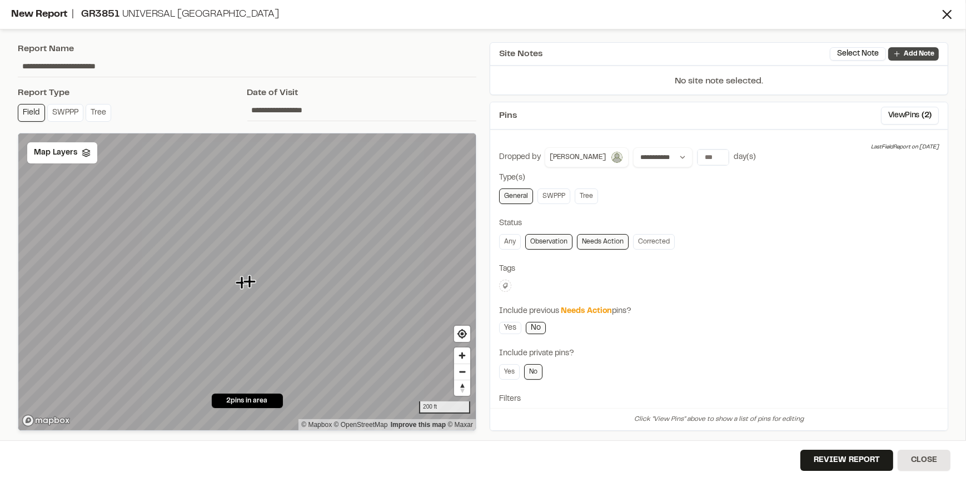
click at [921, 56] on p "Add Note" at bounding box center [919, 54] width 31 height 10
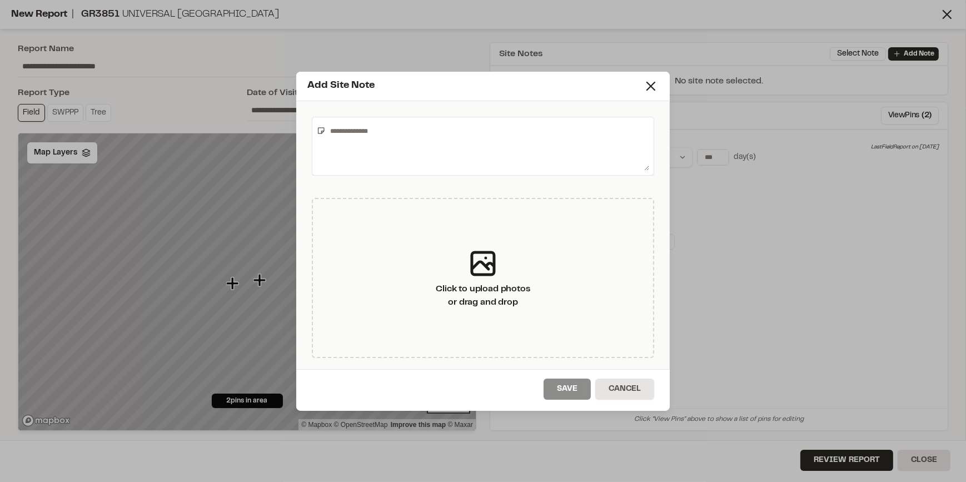
click at [475, 139] on textarea at bounding box center [488, 146] width 324 height 49
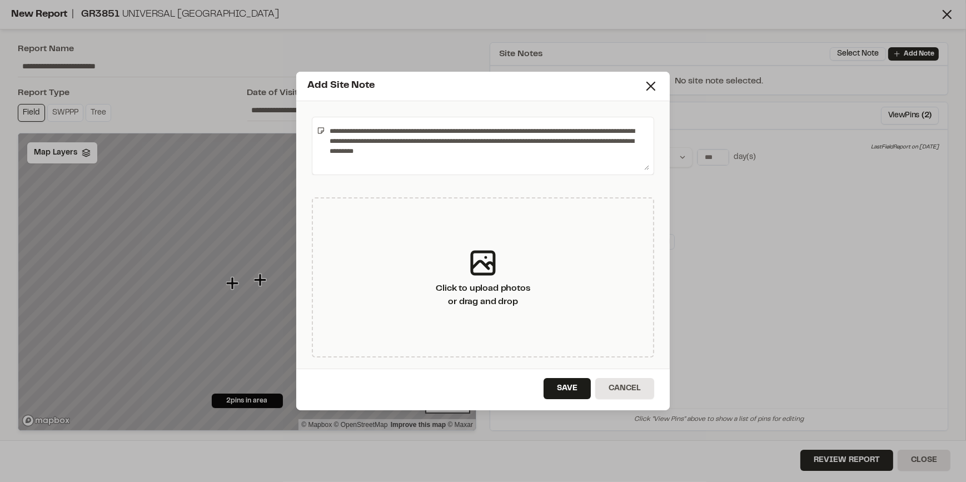
click at [585, 149] on textarea "**********" at bounding box center [487, 146] width 324 height 49
type textarea "**********"
click at [573, 389] on button "Save" at bounding box center [567, 388] width 47 height 21
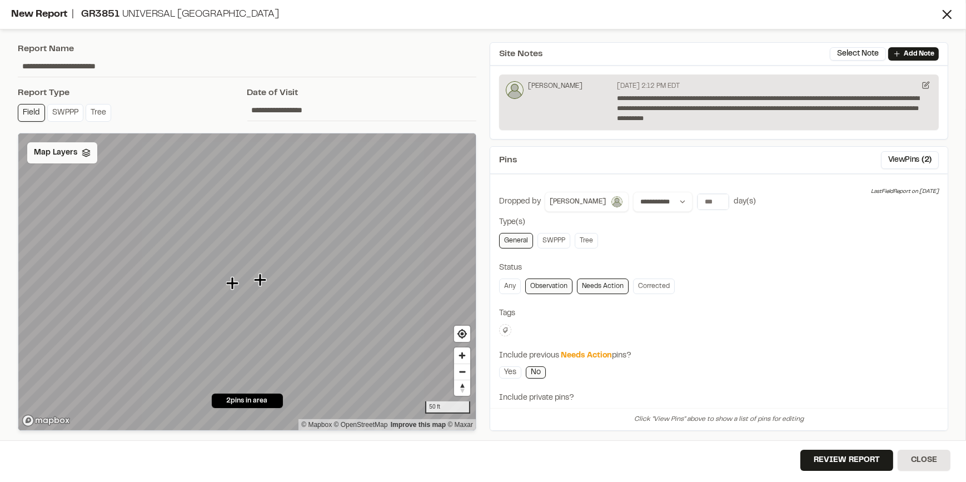
click at [78, 147] on div "Map Layers" at bounding box center [62, 152] width 70 height 21
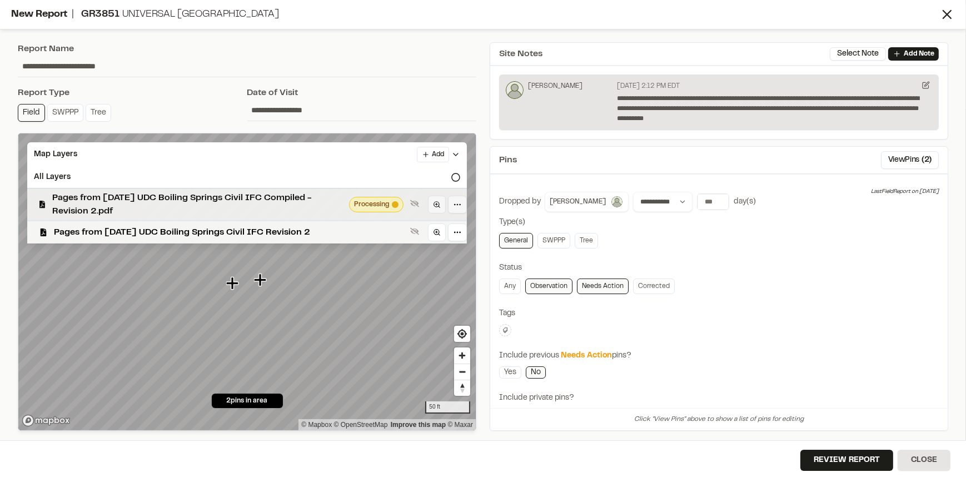
click at [148, 196] on span "Pages from 2023-10-10 UDC Boiling Springs Civil IFC Compiled - Revision 2.pdf" at bounding box center [198, 204] width 293 height 27
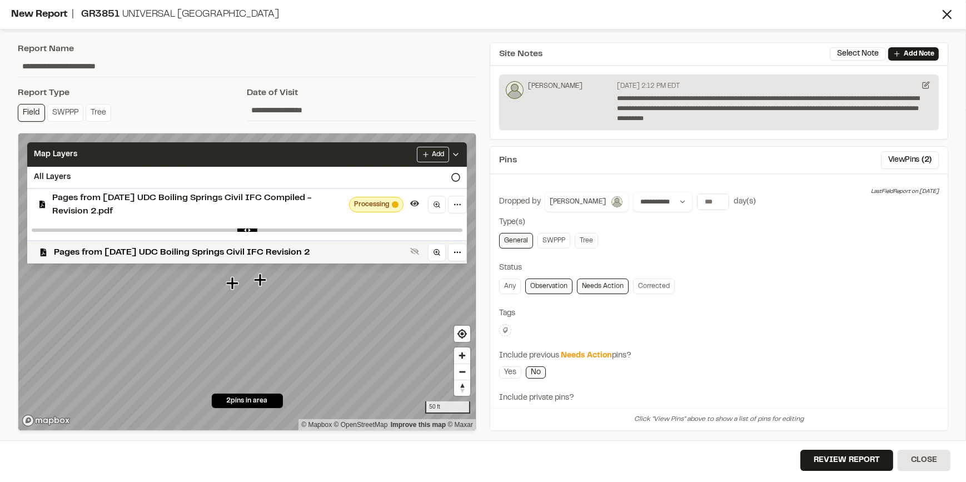
click at [457, 157] on icon at bounding box center [456, 154] width 9 height 9
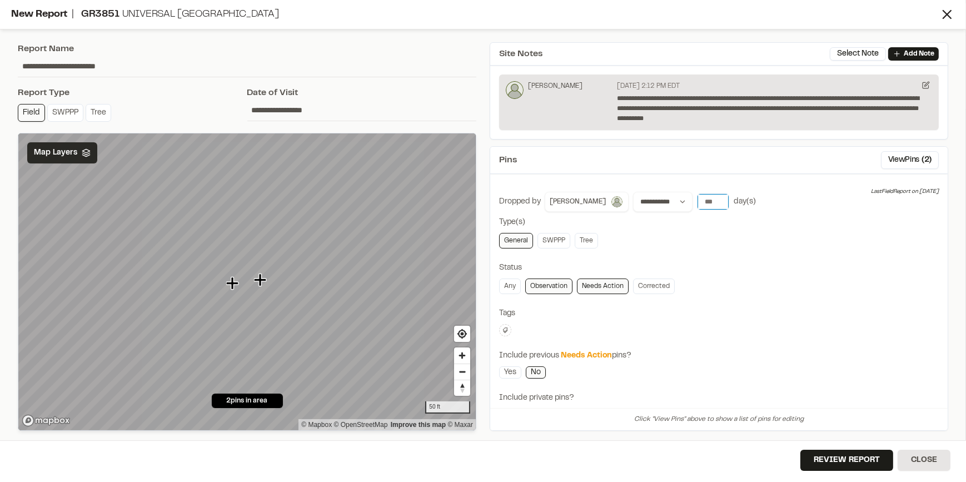
click at [698, 196] on input "number" at bounding box center [713, 202] width 31 height 16
type input "*"
click at [832, 289] on div "Any Observation Needs Action Corrected" at bounding box center [719, 287] width 440 height 16
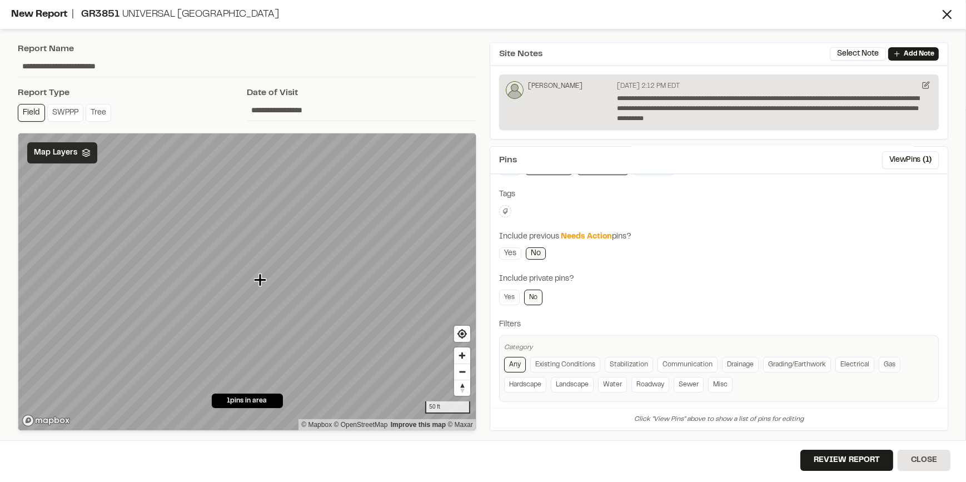
scroll to position [127, 0]
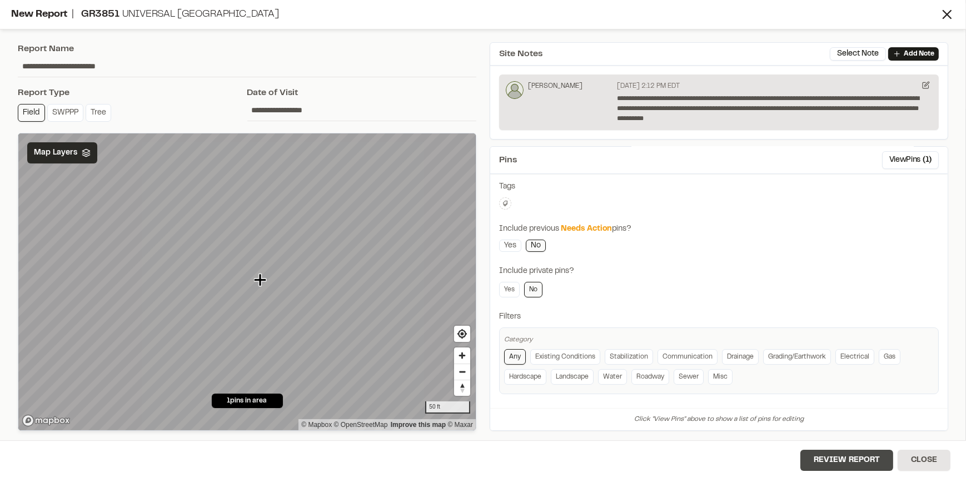
click at [854, 457] on button "Review Report" at bounding box center [847, 460] width 93 height 21
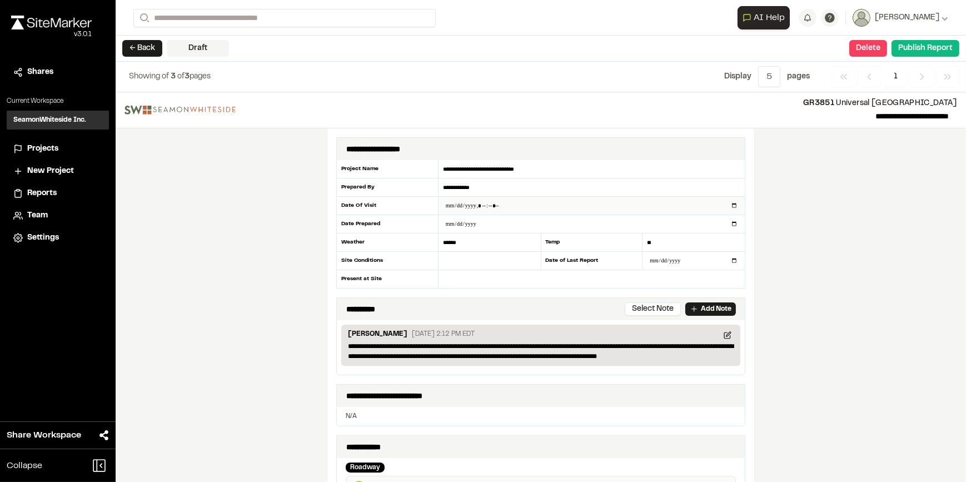
click at [457, 205] on input "datetime-local" at bounding box center [592, 206] width 306 height 18
click at [550, 200] on input "datetime-local" at bounding box center [592, 206] width 306 height 18
click at [394, 210] on div "Date Of Visit" at bounding box center [387, 206] width 102 height 18
click at [456, 204] on input "datetime-local" at bounding box center [592, 206] width 306 height 18
type input "**********"
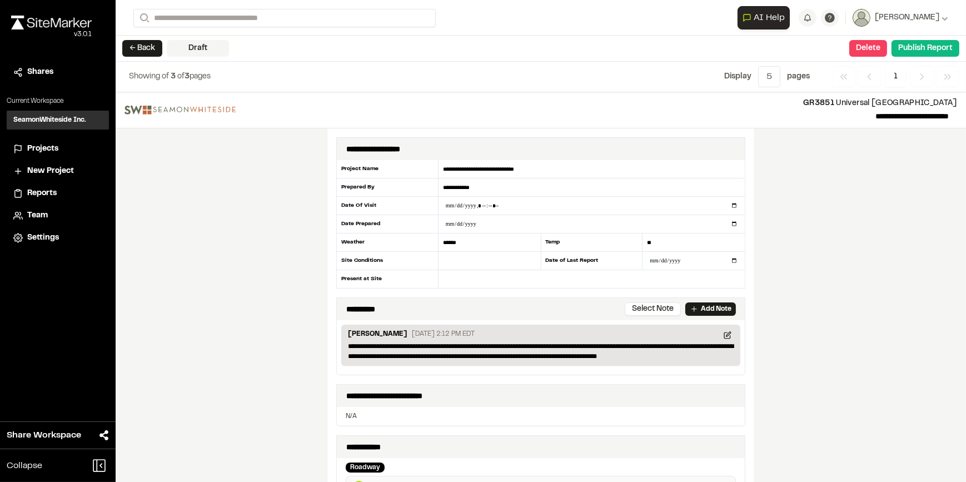
click at [839, 212] on div "**********" at bounding box center [541, 287] width 851 height 390
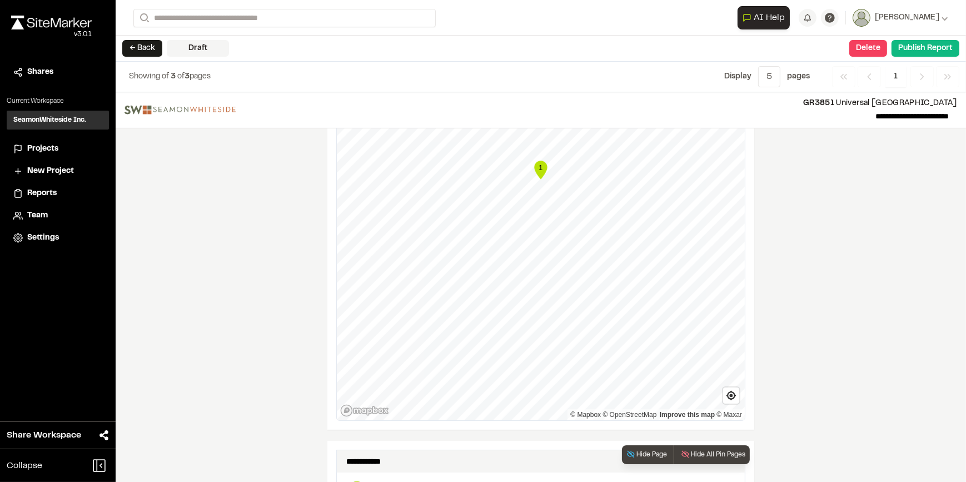
scroll to position [652, 0]
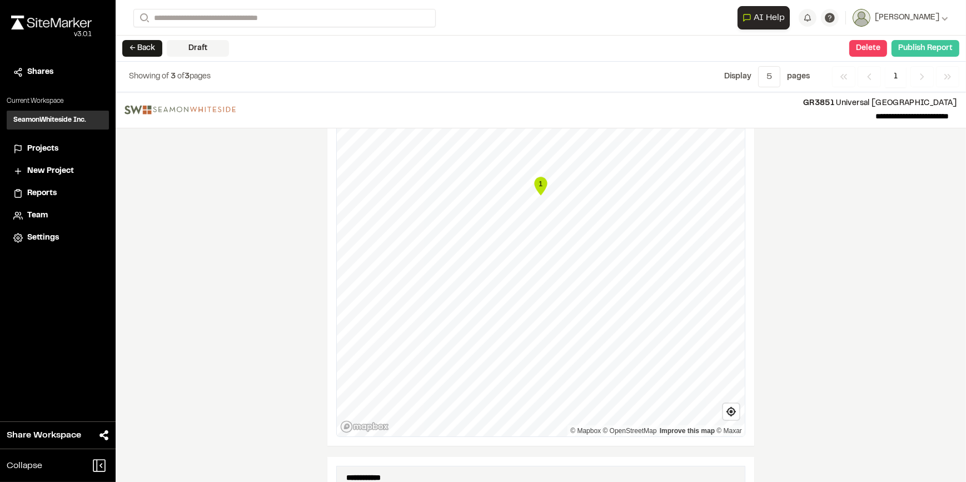
click at [929, 47] on button "Publish Report" at bounding box center [926, 48] width 68 height 17
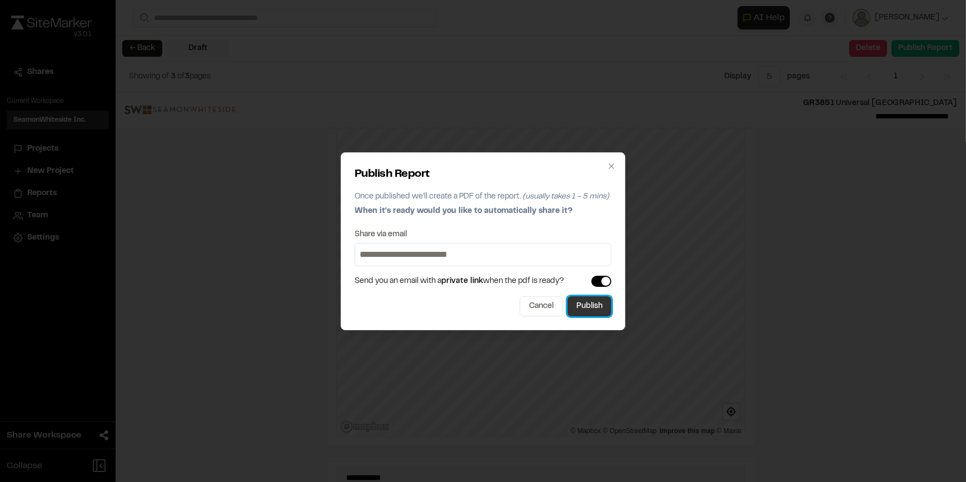
click at [594, 308] on button "Publish" at bounding box center [590, 306] width 44 height 20
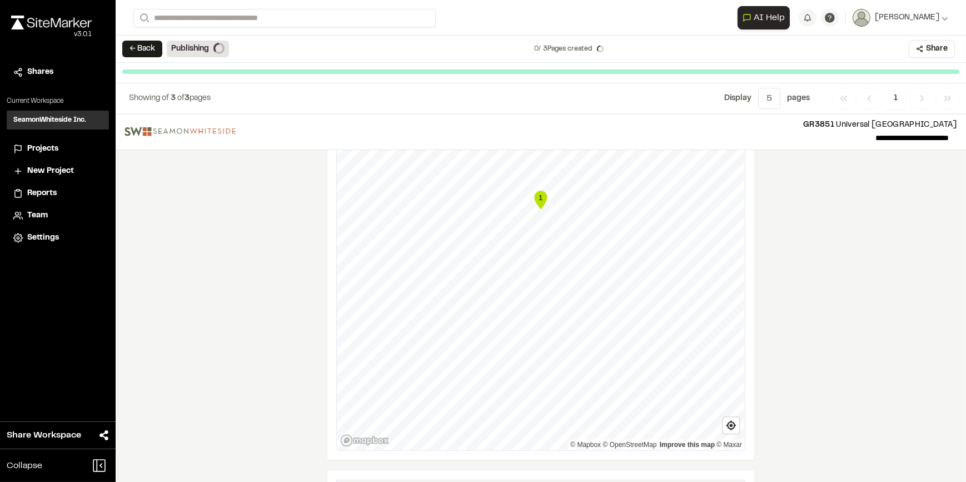
scroll to position [645, 0]
click at [138, 48] on button "← Back" at bounding box center [142, 49] width 40 height 17
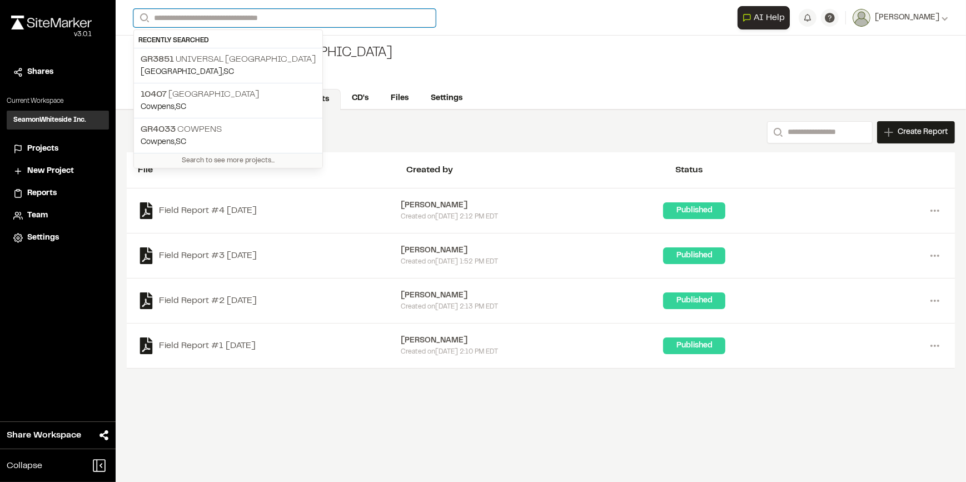
click at [233, 13] on input "Search" at bounding box center [284, 18] width 303 height 18
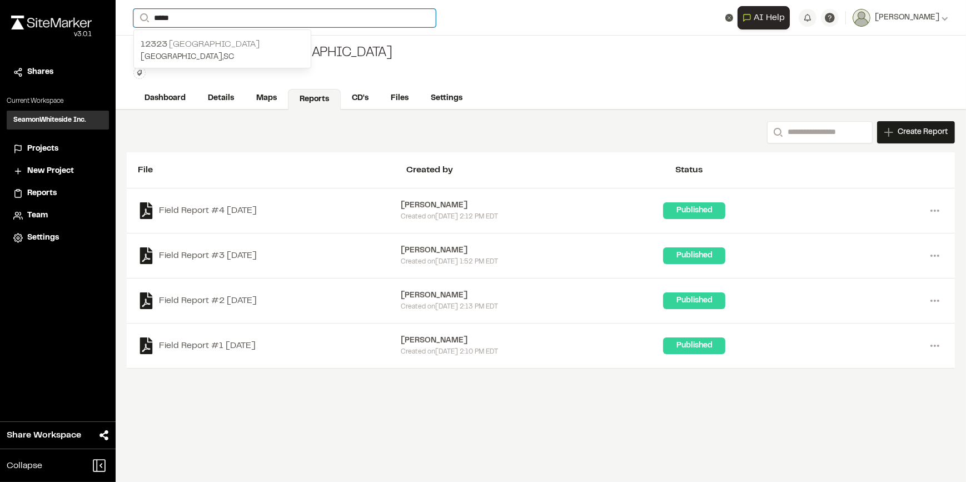
type input "*****"
click at [229, 38] on p "12323 New Prospect Haven" at bounding box center [222, 44] width 163 height 13
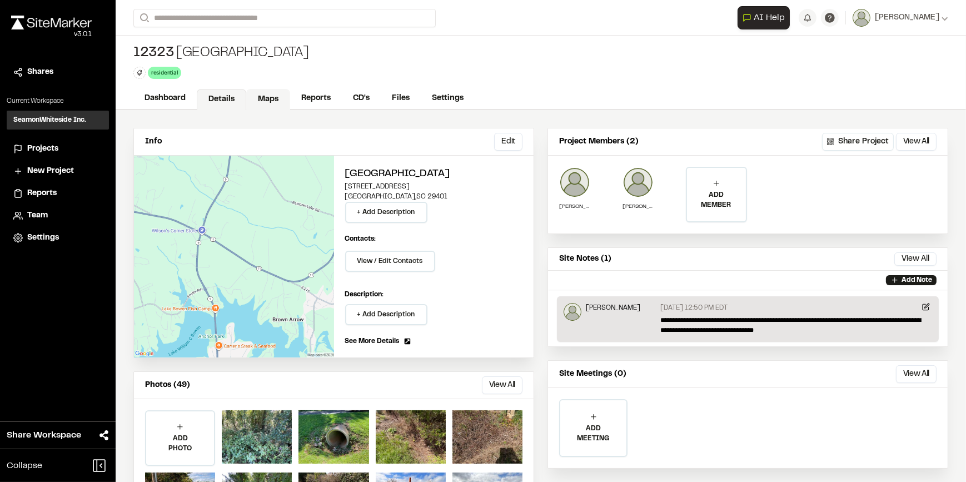
click at [262, 96] on link "Maps" at bounding box center [268, 99] width 44 height 21
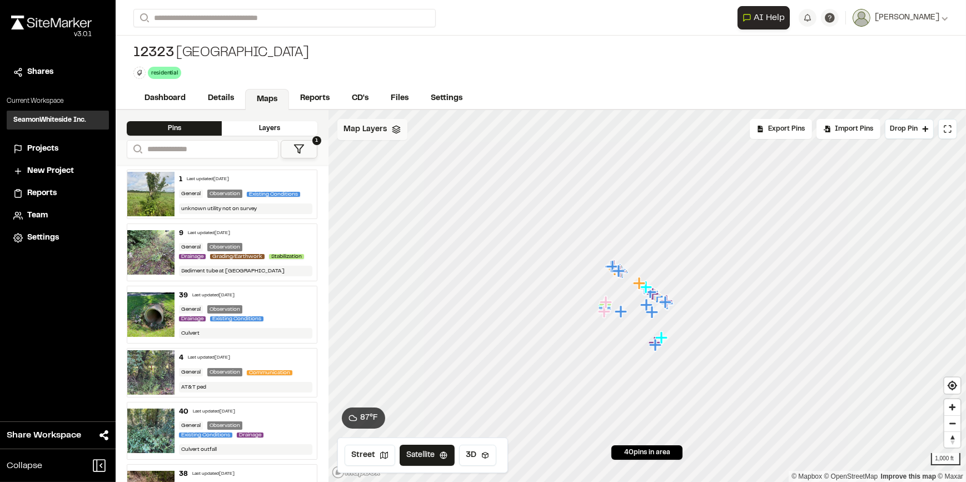
click at [384, 127] on span "Map Layers" at bounding box center [365, 129] width 43 height 12
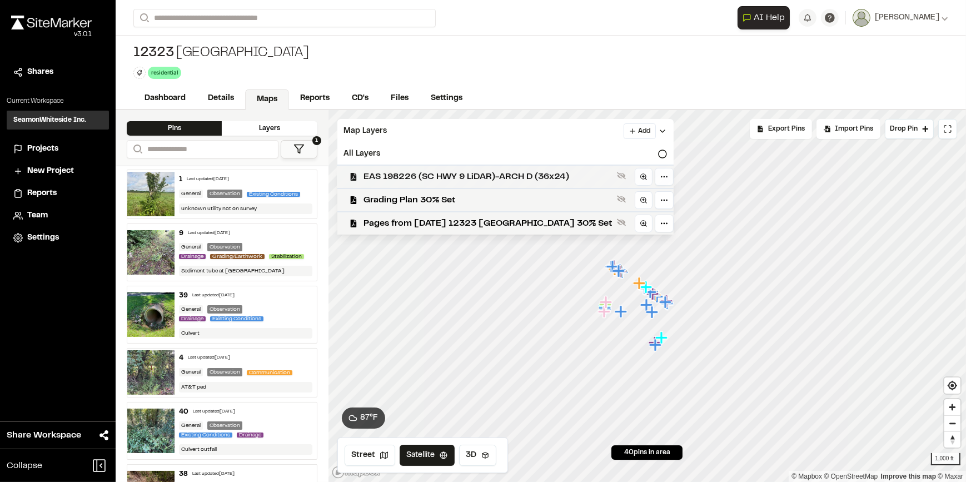
click at [458, 173] on span "EAS 198226 (SC HWY 9 LiDAR)-ARCH D (36x24)" at bounding box center [488, 176] width 249 height 13
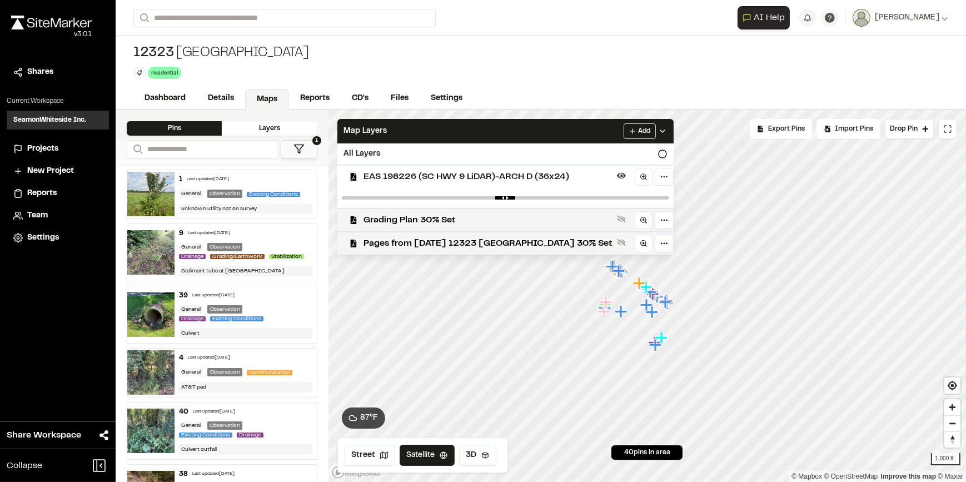
click at [458, 173] on span "EAS 198226 (SC HWY 9 LiDAR)-ARCH D (36x24)" at bounding box center [488, 176] width 249 height 13
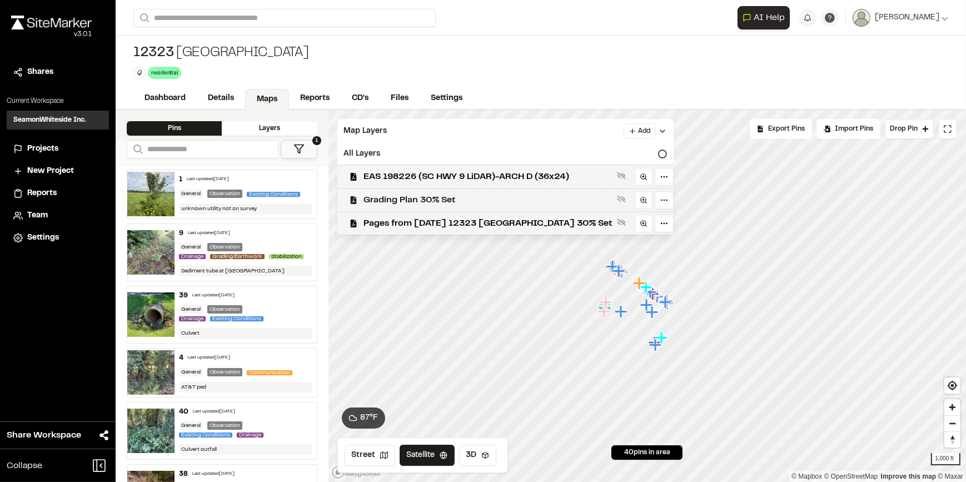
click at [455, 206] on span "Grading Plan 30% Set" at bounding box center [488, 200] width 249 height 13
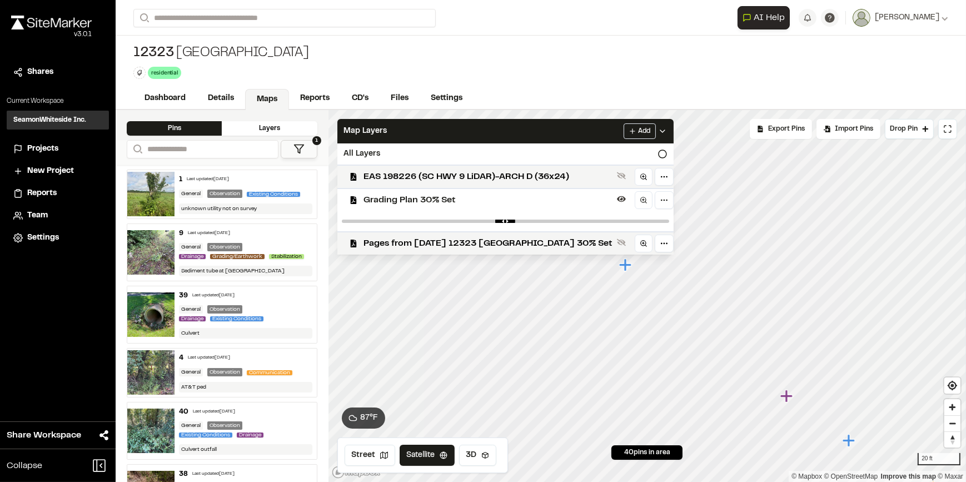
click at [790, 400] on icon "Map marker" at bounding box center [787, 396] width 14 height 14
click at [795, 405] on icon "Map marker" at bounding box center [797, 405] width 12 height 12
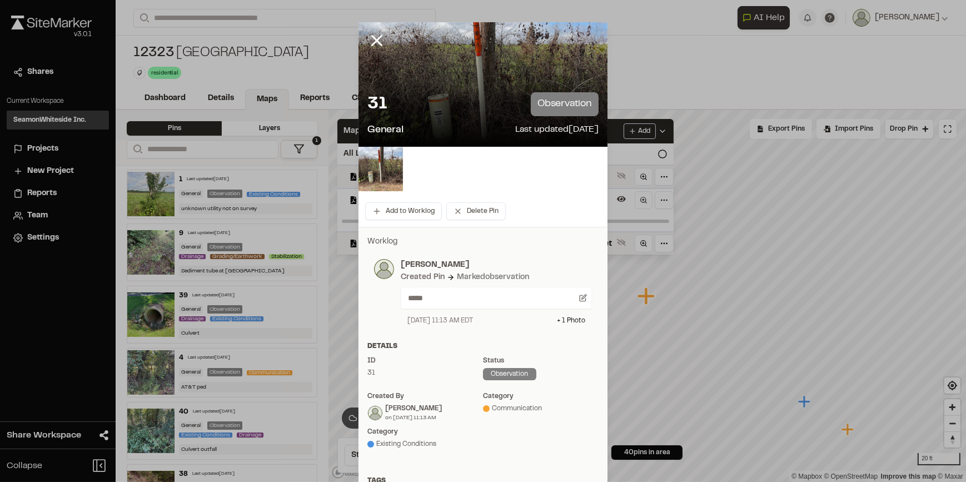
click at [476, 71] on div at bounding box center [483, 84] width 249 height 125
click at [371, 173] on img at bounding box center [381, 169] width 44 height 44
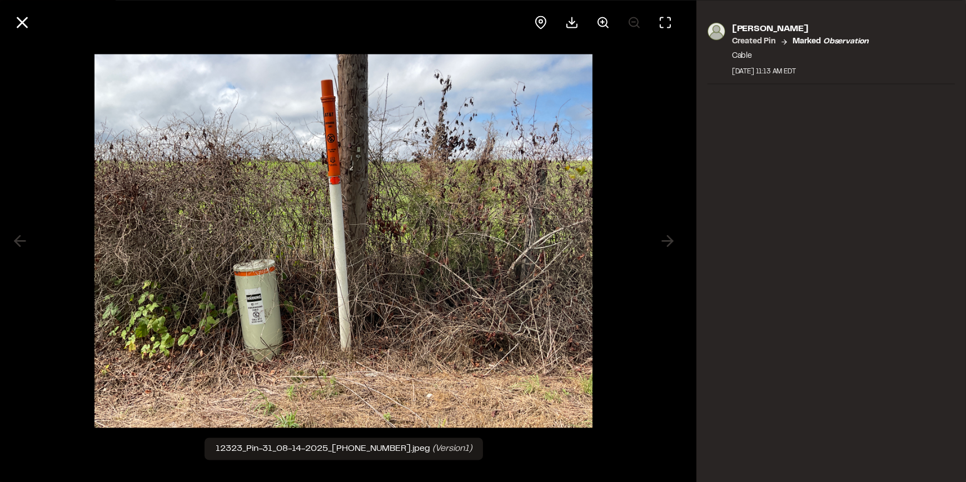
click at [108, 23] on div at bounding box center [344, 22] width 688 height 44
click at [19, 19] on line at bounding box center [22, 22] width 9 height 9
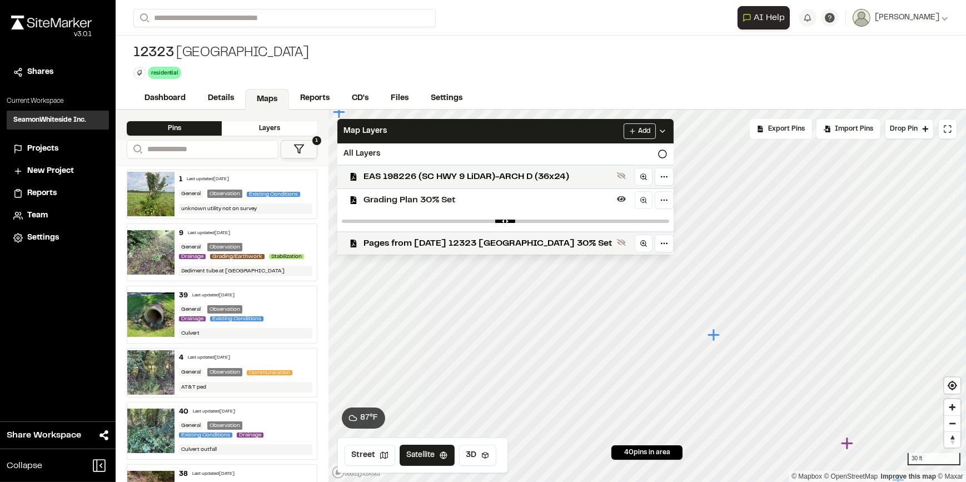
click at [712, 332] on icon "Map marker" at bounding box center [714, 335] width 14 height 14
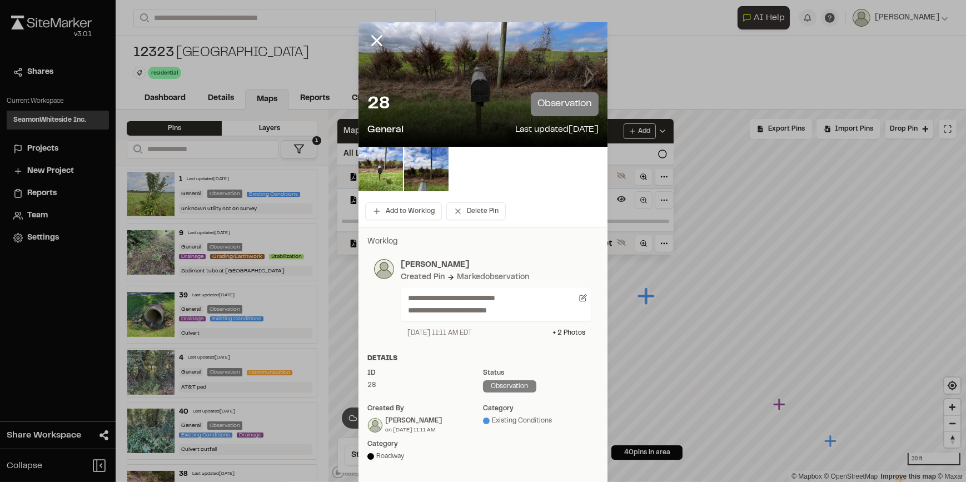
click at [479, 80] on div at bounding box center [483, 84] width 249 height 125
click at [390, 173] on img at bounding box center [381, 169] width 44 height 44
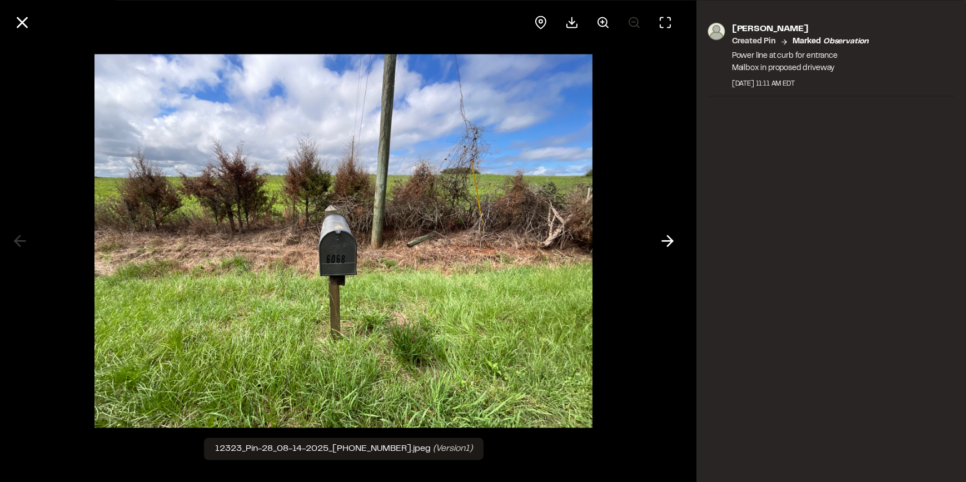
click at [642, 168] on div at bounding box center [344, 241] width 688 height 482
click at [22, 24] on icon at bounding box center [22, 22] width 19 height 19
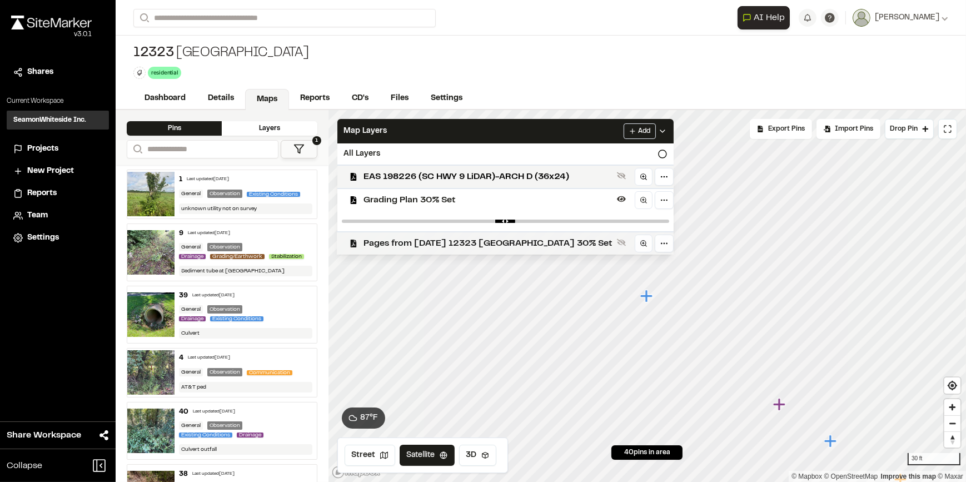
click at [511, 244] on span "Pages from [DATE] 12323 [GEOGRAPHIC_DATA] 30% Set" at bounding box center [488, 243] width 249 height 13
click at [484, 200] on span "Grading Plan 30% Set" at bounding box center [488, 200] width 249 height 13
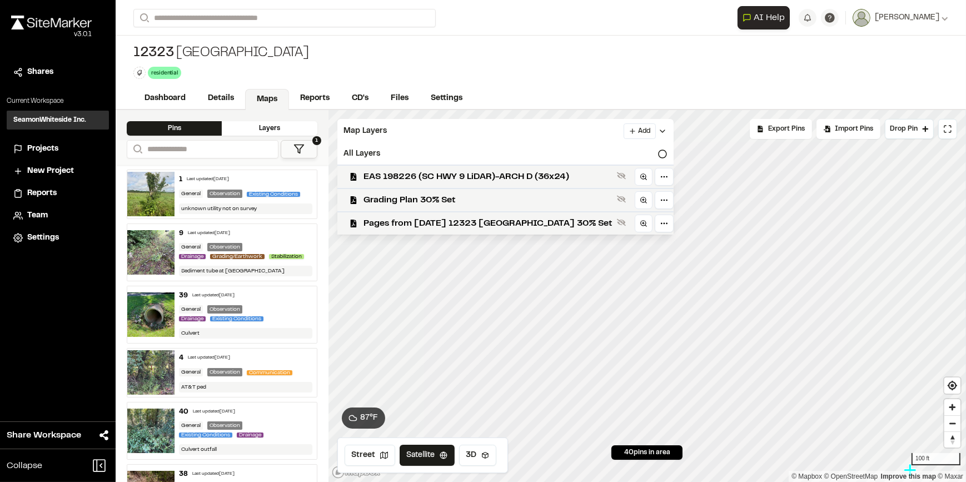
click at [765, 482] on html "Close sidebar v 3.0.1 Shares Current Workspace SeamonWhiteside Inc. SI Projects…" at bounding box center [483, 241] width 966 height 482
click at [730, 482] on html "Close sidebar v 3.0.1 Shares Current Workspace SeamonWhiteside Inc. SI Projects…" at bounding box center [483, 241] width 966 height 482
click at [553, 458] on icon "Map marker" at bounding box center [557, 459] width 12 height 12
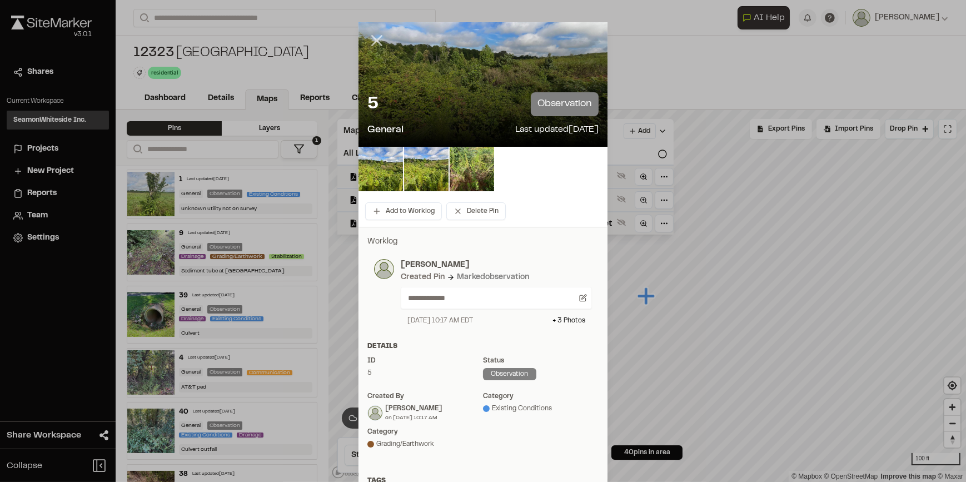
click at [373, 39] on line at bounding box center [377, 40] width 9 height 9
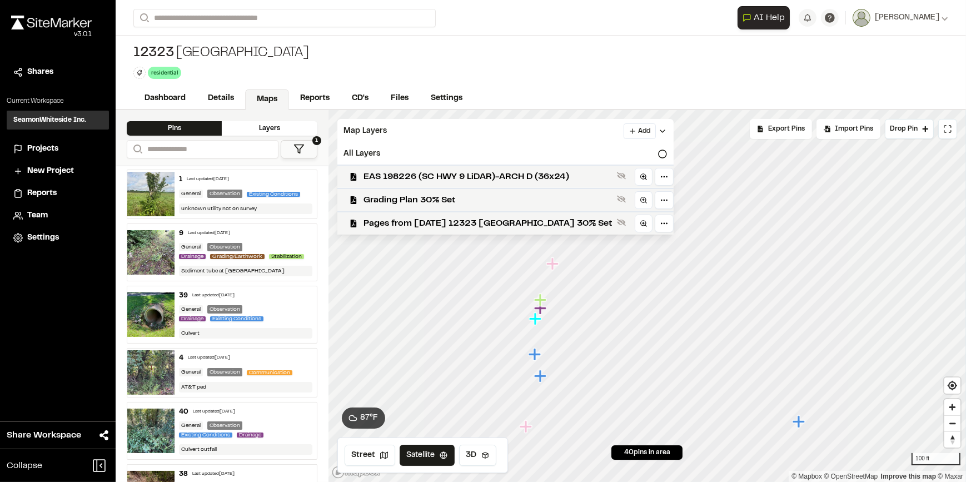
click at [540, 354] on icon "Map marker" at bounding box center [534, 354] width 12 height 12
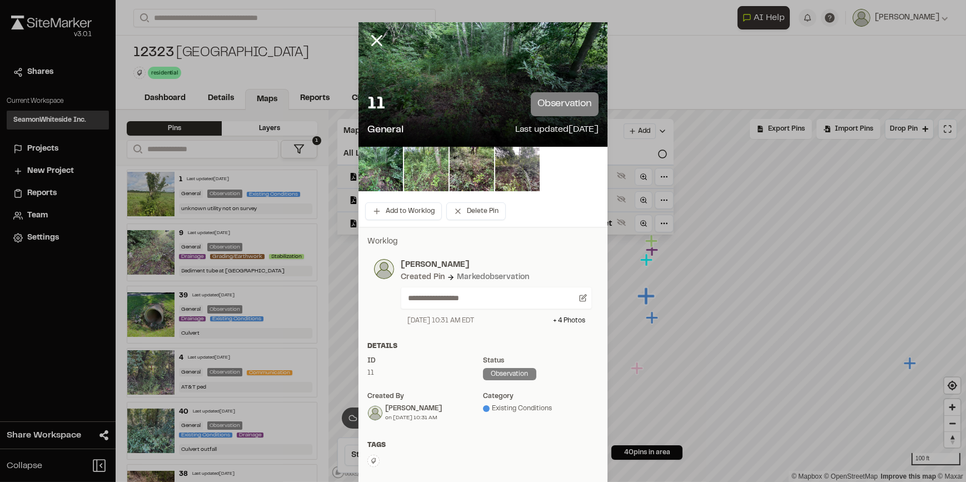
click at [439, 165] on img at bounding box center [426, 169] width 44 height 44
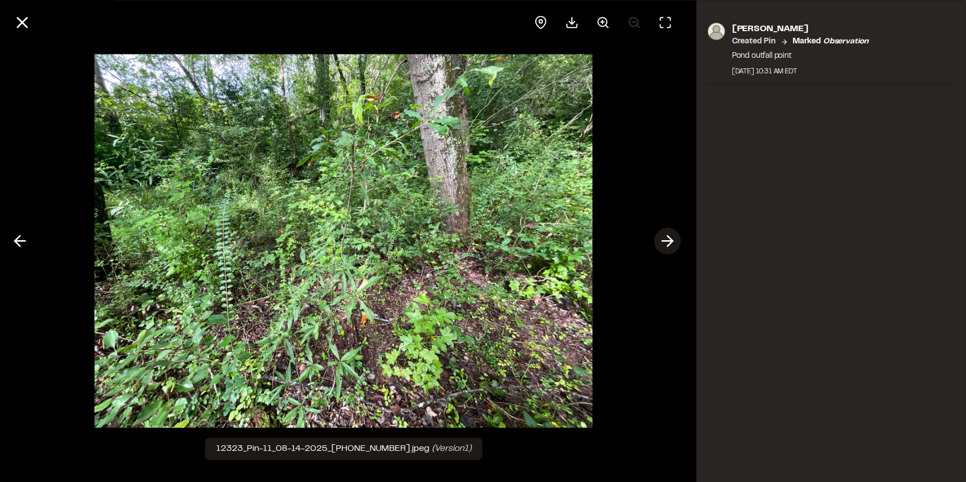
click at [656, 239] on button at bounding box center [668, 241] width 27 height 27
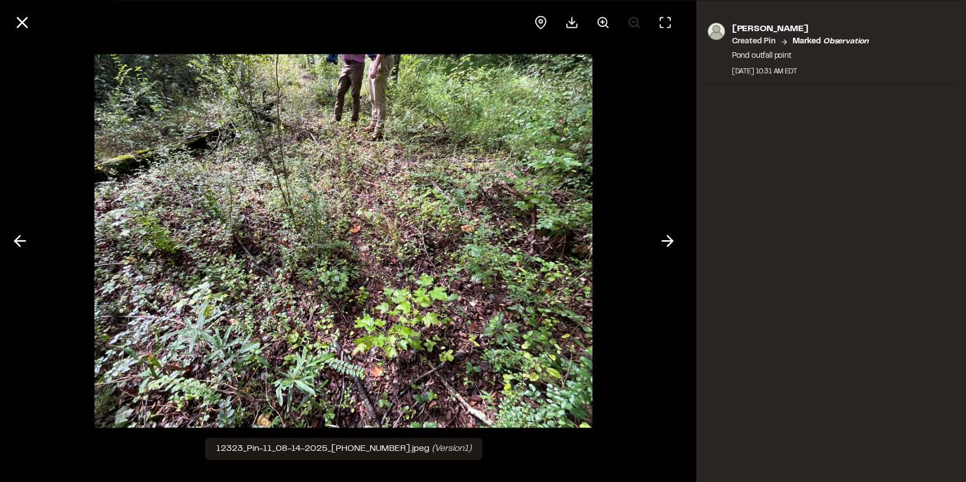
click at [656, 239] on button at bounding box center [668, 241] width 27 height 27
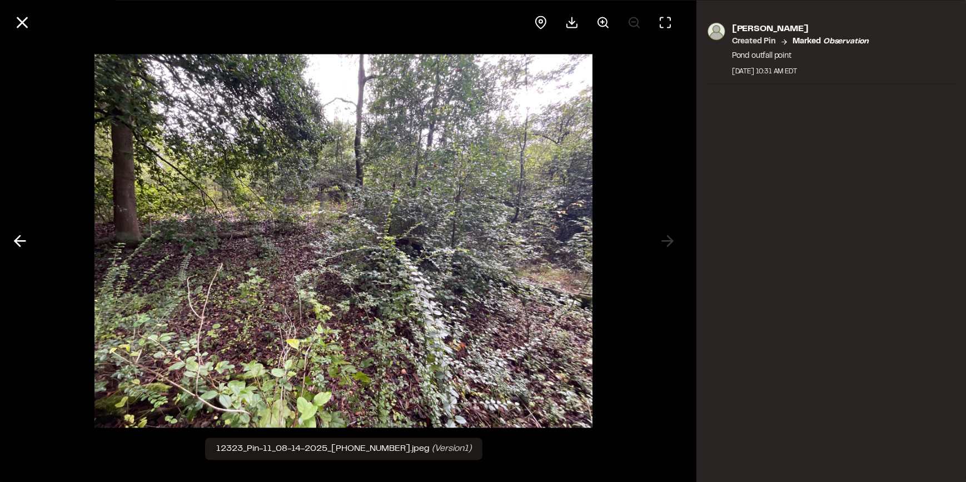
click at [656, 239] on div at bounding box center [344, 241] width 688 height 482
click at [29, 26] on icon at bounding box center [22, 22] width 19 height 19
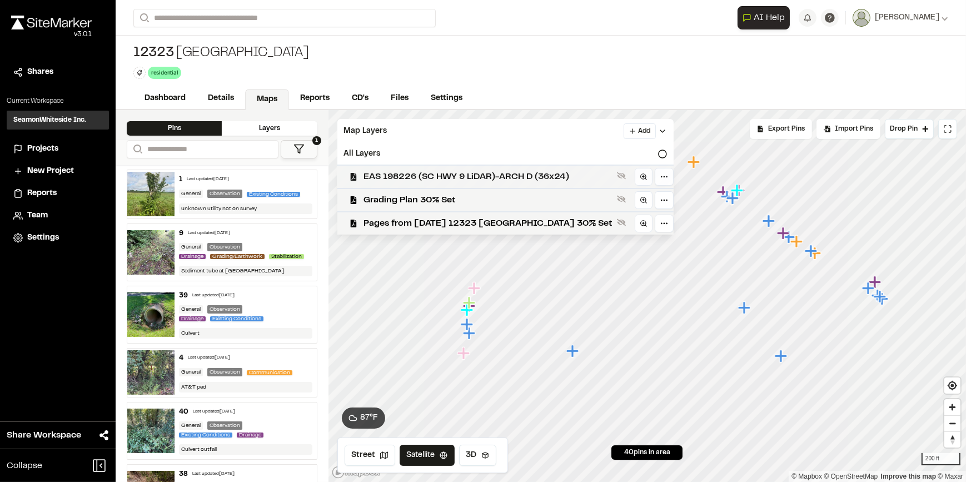
click at [522, 171] on span "EAS 198226 (SC HWY 9 LiDAR)-ARCH D (36x24)" at bounding box center [488, 176] width 249 height 13
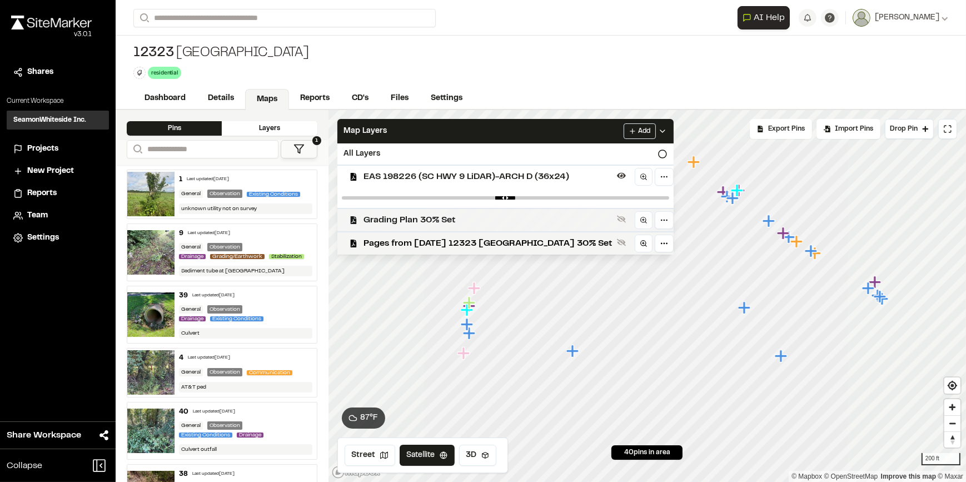
click at [531, 224] on span "Grading Plan 30% Set" at bounding box center [488, 220] width 249 height 13
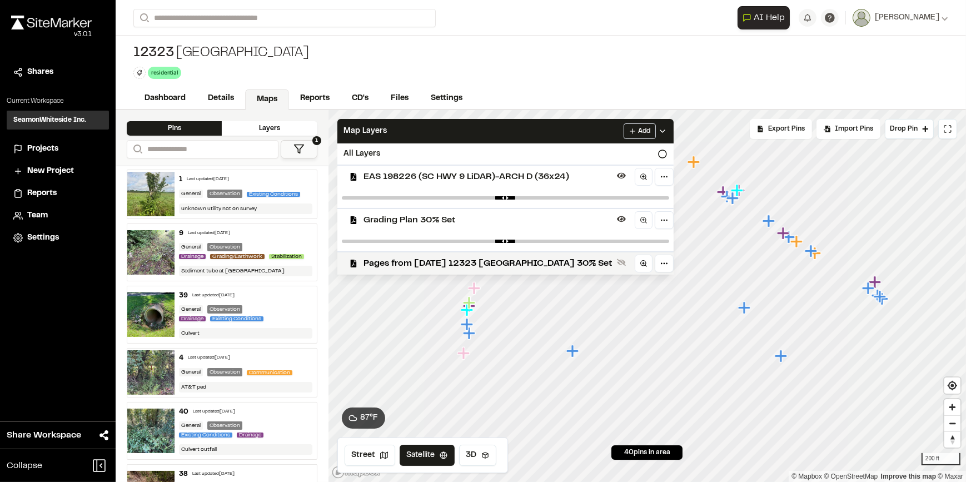
click at [532, 184] on div "EAS 198226 (SC HWY 9 LiDAR)-ARCH D (36x24)" at bounding box center [501, 176] width 345 height 23
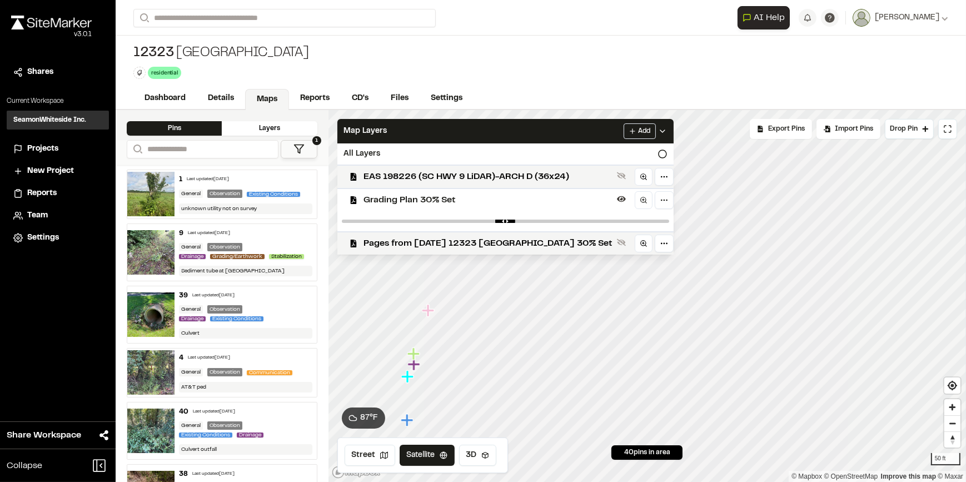
click at [966, 301] on html "Close sidebar v 3.0.1 Shares Current Workspace SeamonWhiteside Inc. SI Projects…" at bounding box center [483, 241] width 966 height 482
click at [515, 172] on span "EAS 198226 (SC HWY 9 LiDAR)-ARCH D (36x24)" at bounding box center [488, 176] width 249 height 13
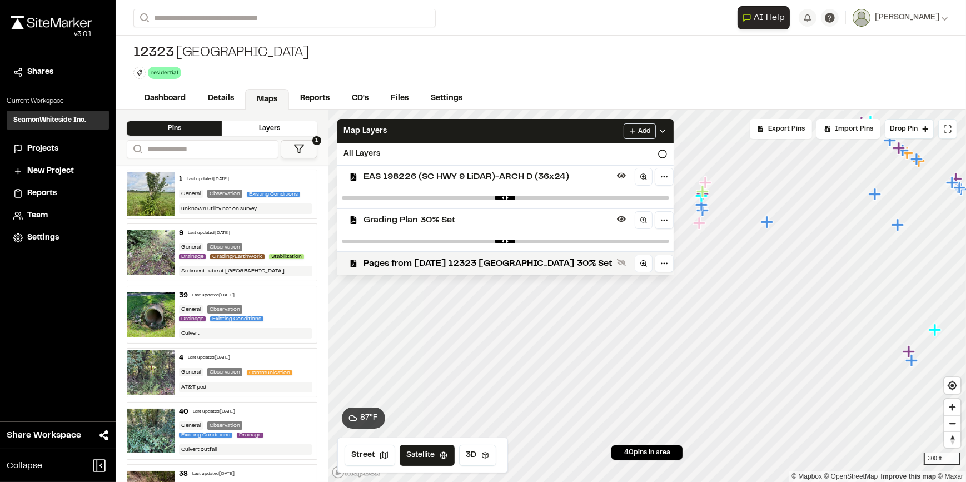
click at [548, 215] on span "Grading Plan 30% Set" at bounding box center [488, 220] width 249 height 13
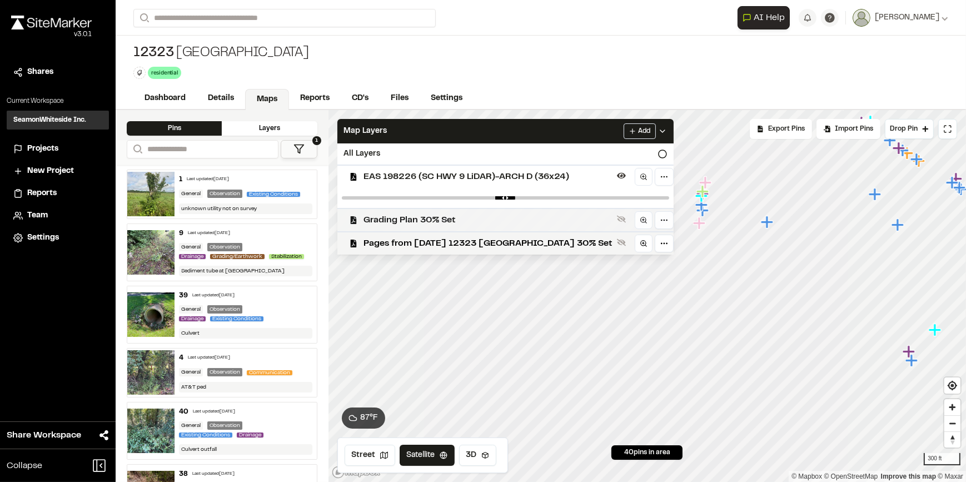
click at [507, 225] on span "Grading Plan 30% Set" at bounding box center [488, 220] width 249 height 13
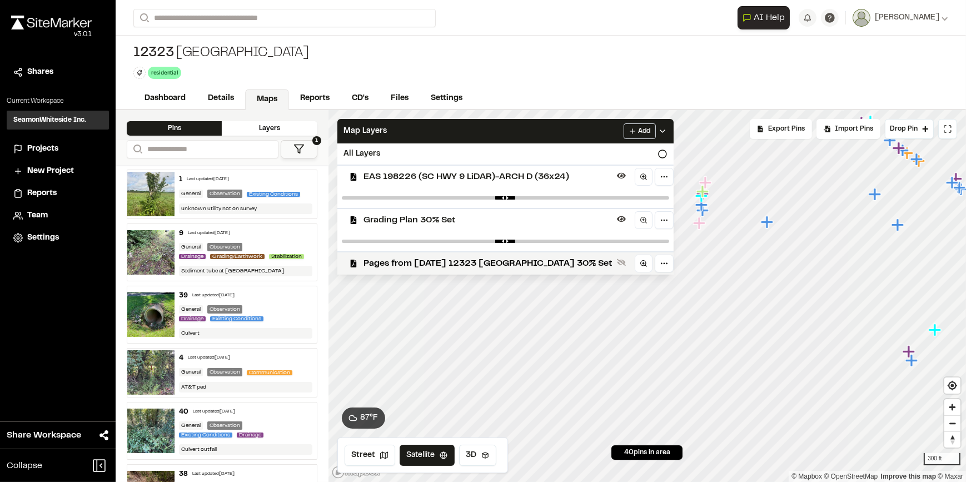
click at [514, 175] on span "EAS 198226 (SC HWY 9 LiDAR)-ARCH D (36x24)" at bounding box center [488, 176] width 249 height 13
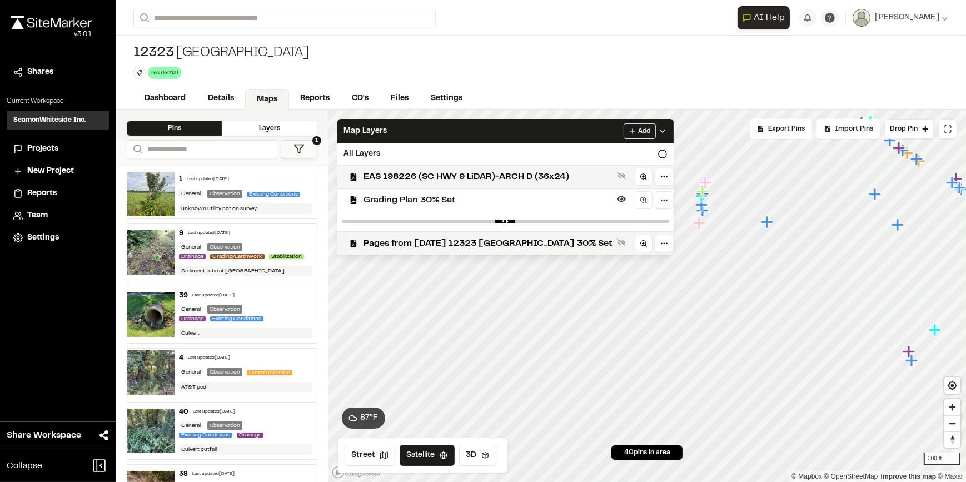
click at [482, 204] on span "Grading Plan 30% Set" at bounding box center [488, 200] width 249 height 13
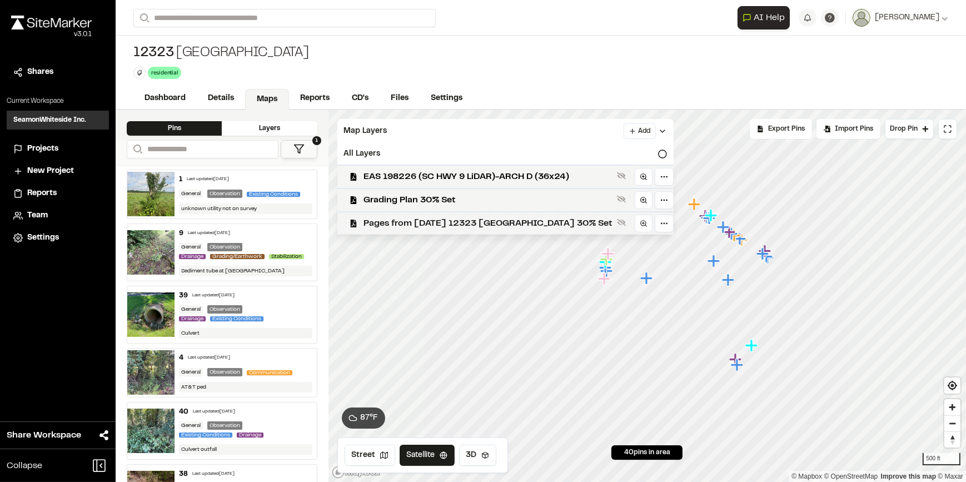
click at [469, 220] on span "Pages from [DATE] 12323 [GEOGRAPHIC_DATA] 30% Set" at bounding box center [488, 223] width 249 height 13
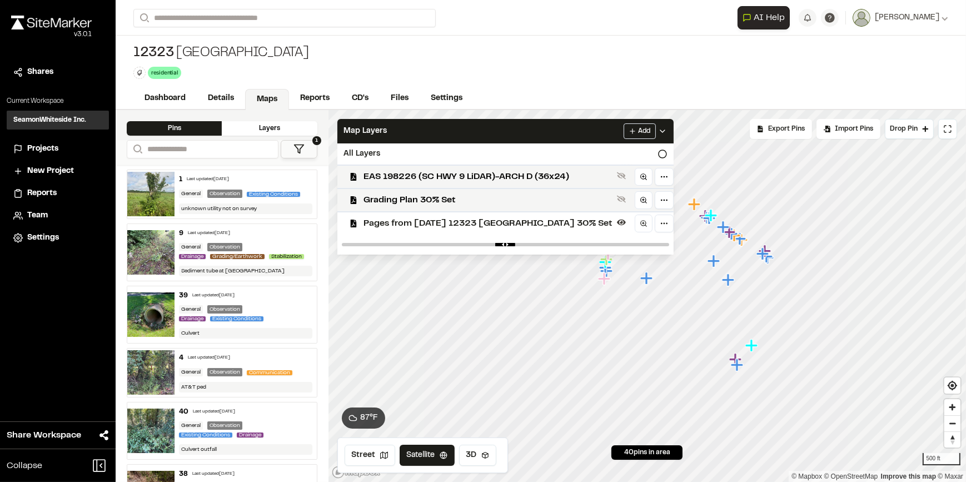
click at [513, 221] on span "Pages from [DATE] 12323 [GEOGRAPHIC_DATA] 30% Set" at bounding box center [488, 223] width 249 height 13
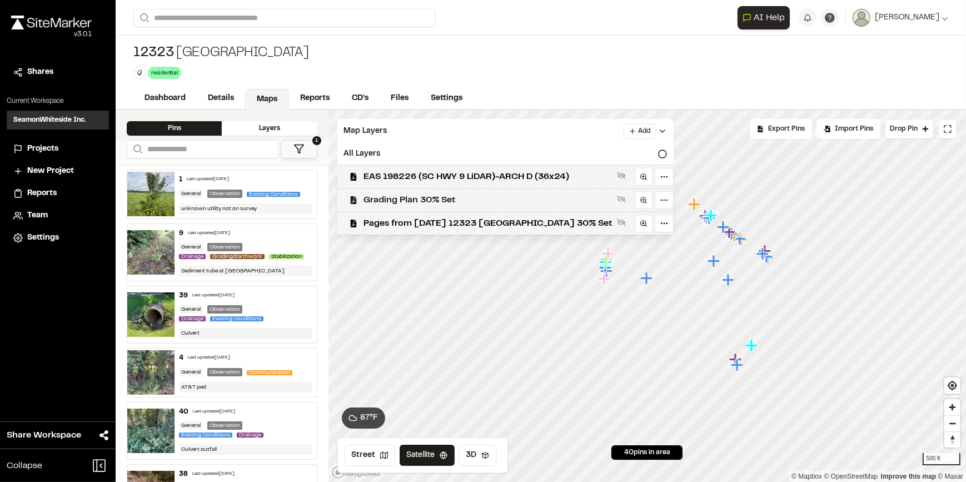
click at [504, 199] on span "Grading Plan 30% Set" at bounding box center [488, 200] width 249 height 13
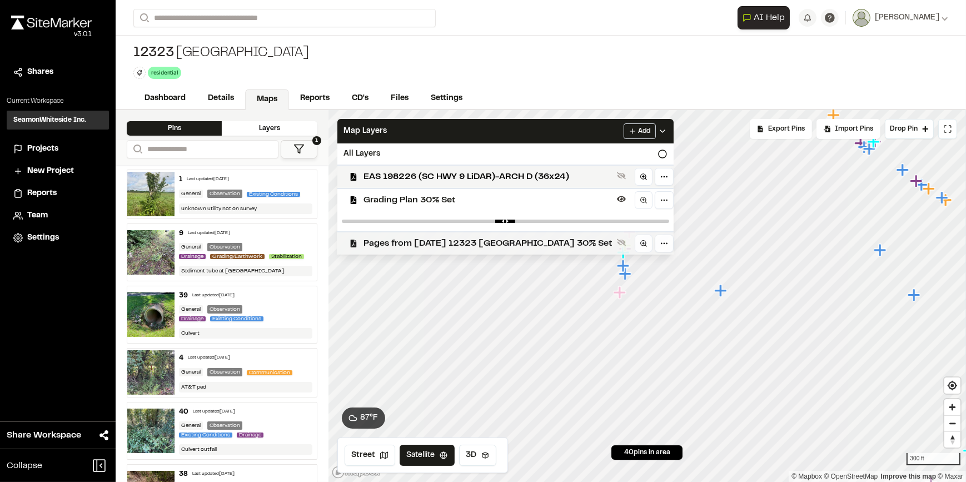
click at [645, 245] on div "Click to Drop Pin 40 pins in area Export Pins Available Datums Datums Apply Con…" at bounding box center [648, 296] width 638 height 372
click at [494, 241] on span "Pages from [DATE] 12323 [GEOGRAPHIC_DATA] 30% Set" at bounding box center [488, 243] width 249 height 13
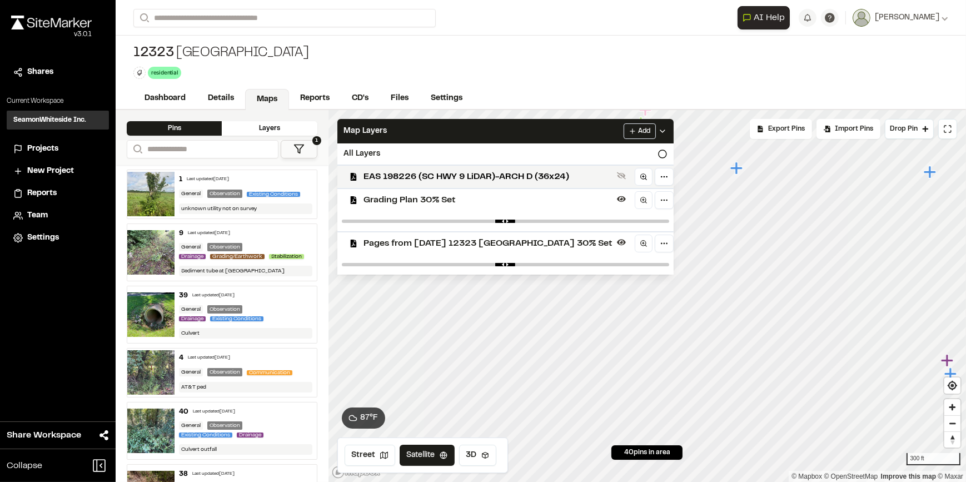
click at [517, 238] on span "Pages from [DATE] 12323 [GEOGRAPHIC_DATA] 30% Set" at bounding box center [488, 243] width 249 height 13
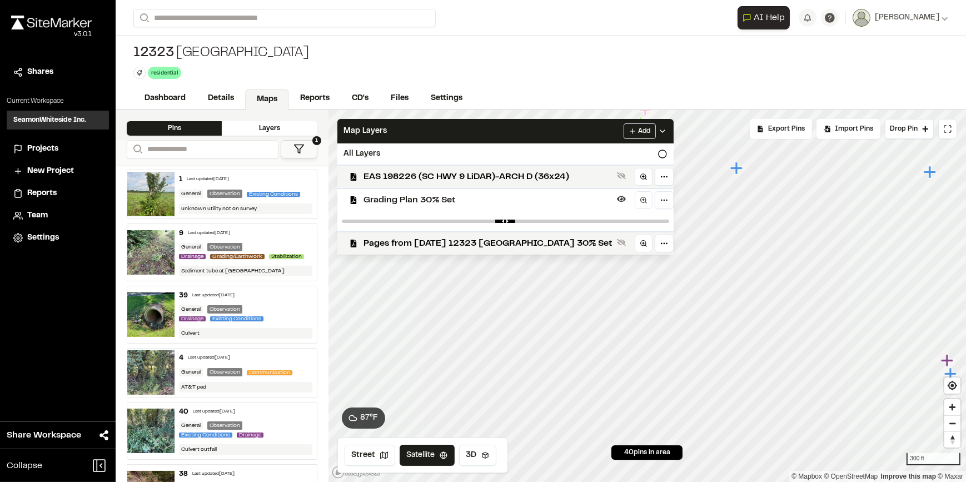
click at [513, 210] on div "Grading Plan 30% Set" at bounding box center [501, 199] width 345 height 23
